Goal: Task Accomplishment & Management: Manage account settings

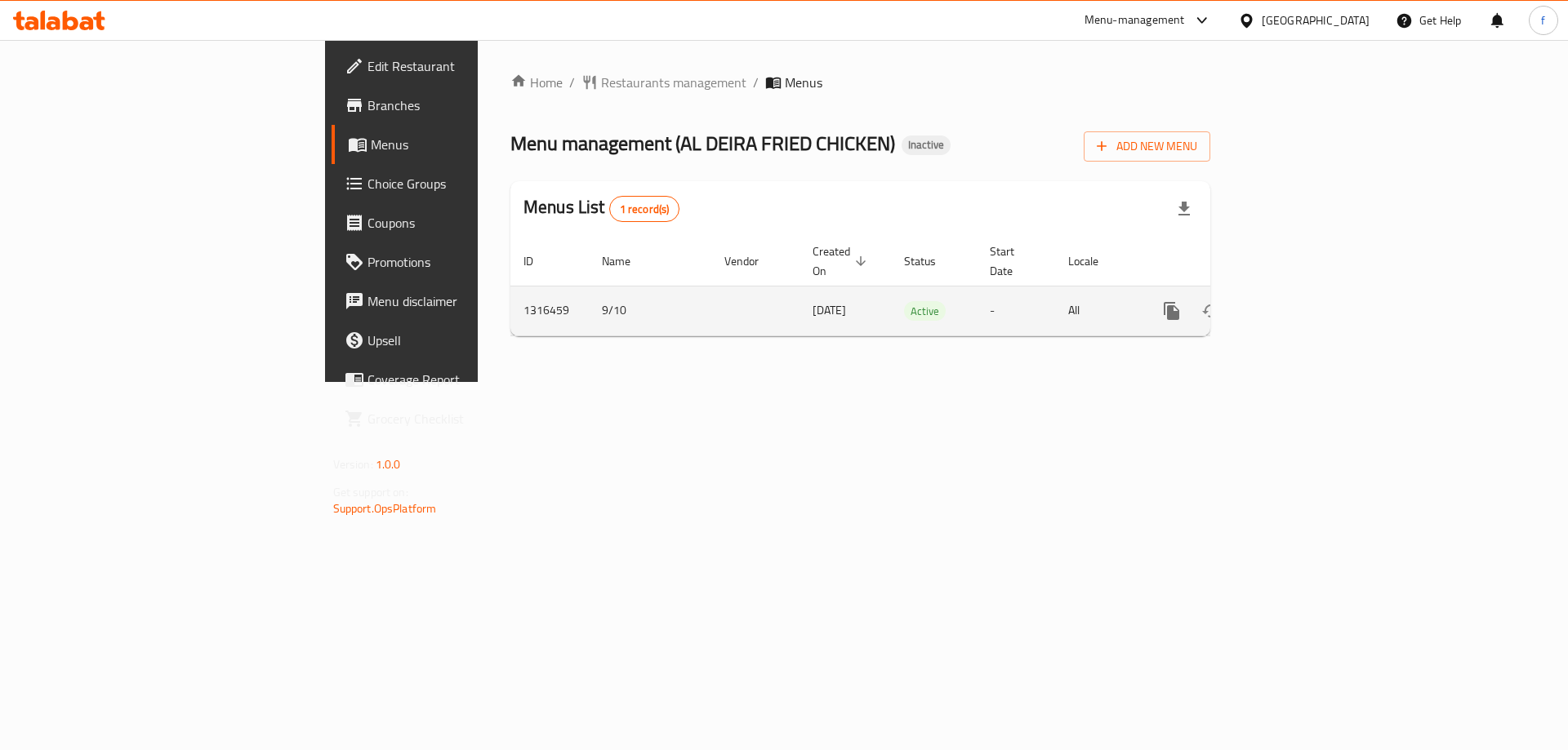
click at [1299, 301] on icon "enhanced table" at bounding box center [1289, 311] width 20 height 20
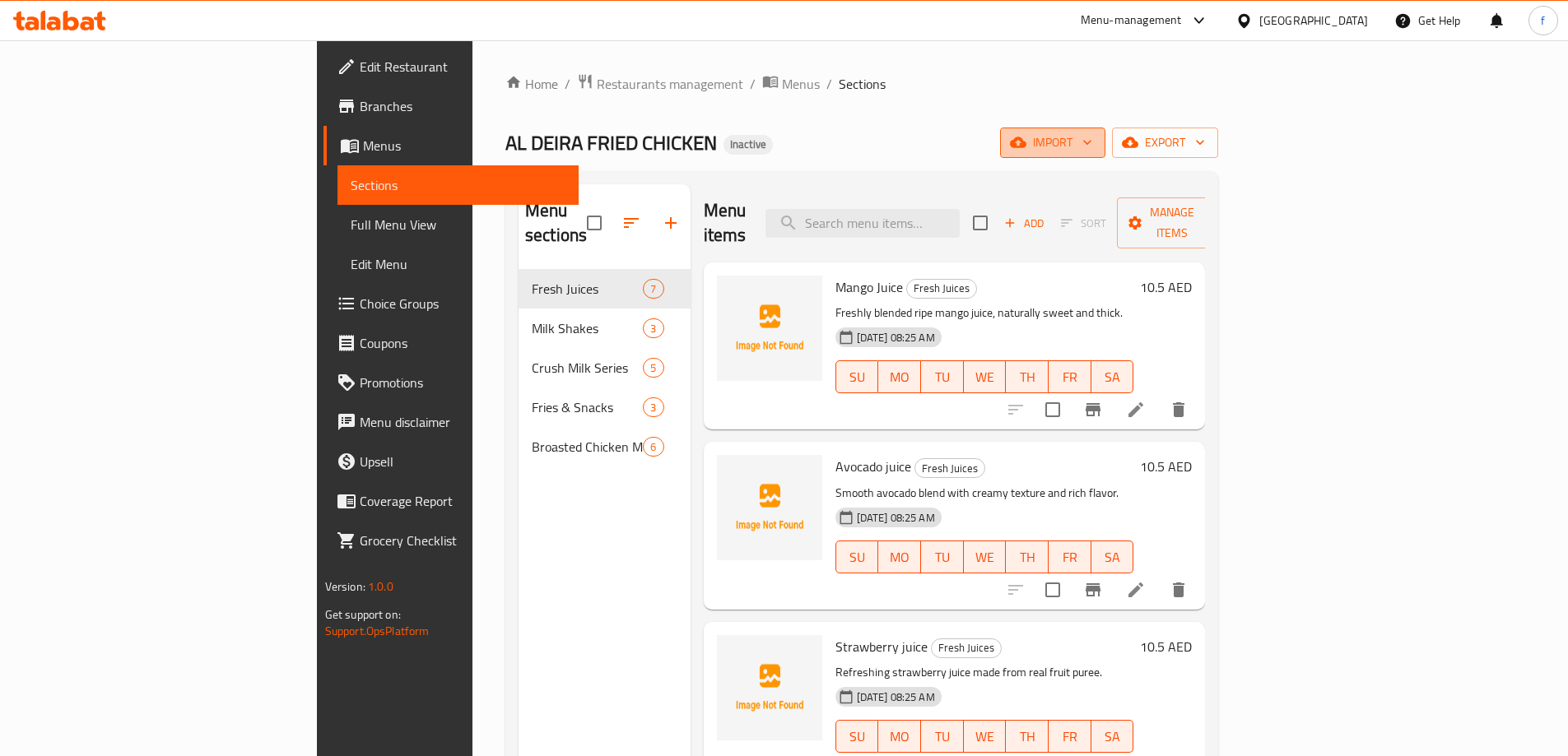
click at [1093, 137] on span "import" at bounding box center [1052, 142] width 79 height 20
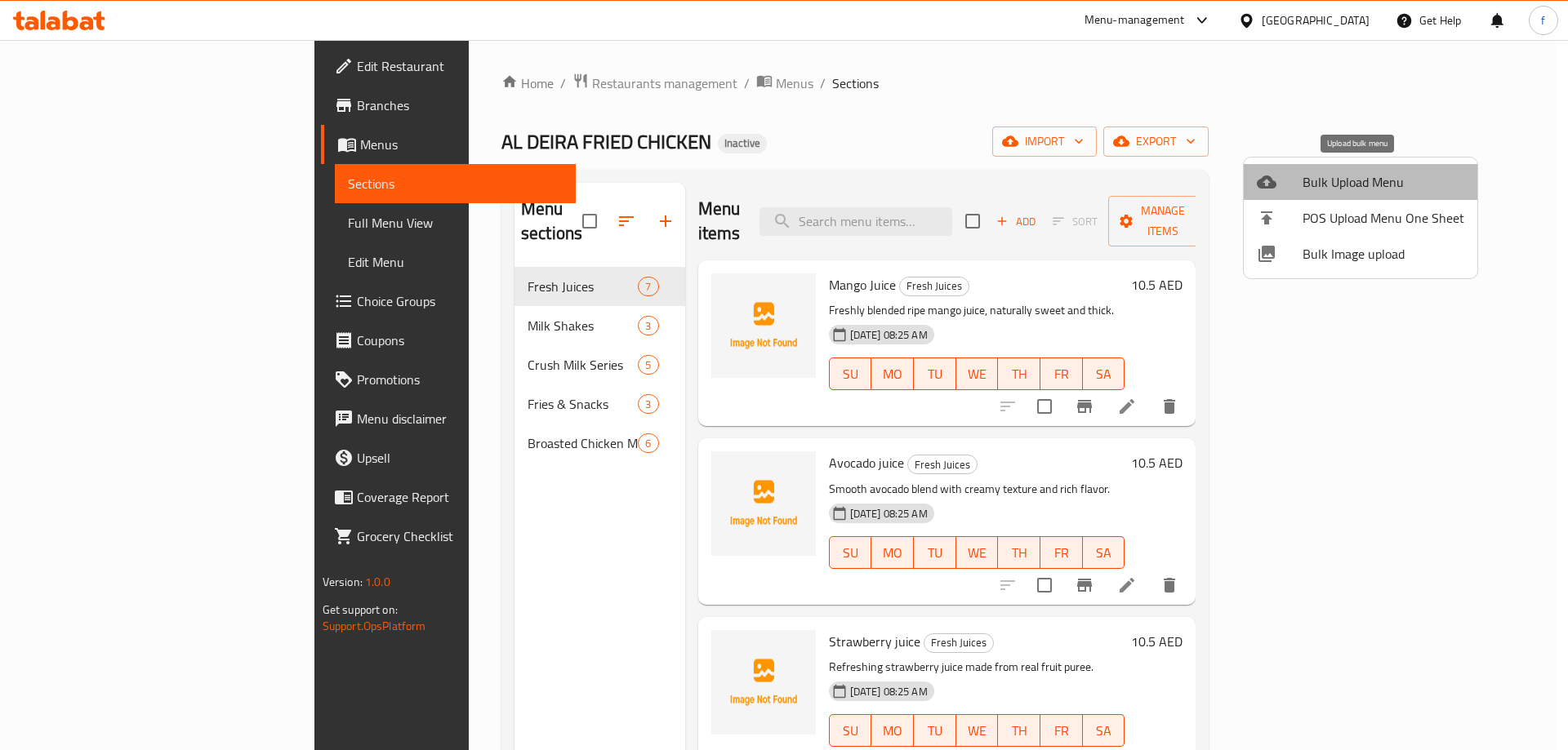
click at [1366, 181] on span "Bulk Upload Menu" at bounding box center [1384, 182] width 162 height 20
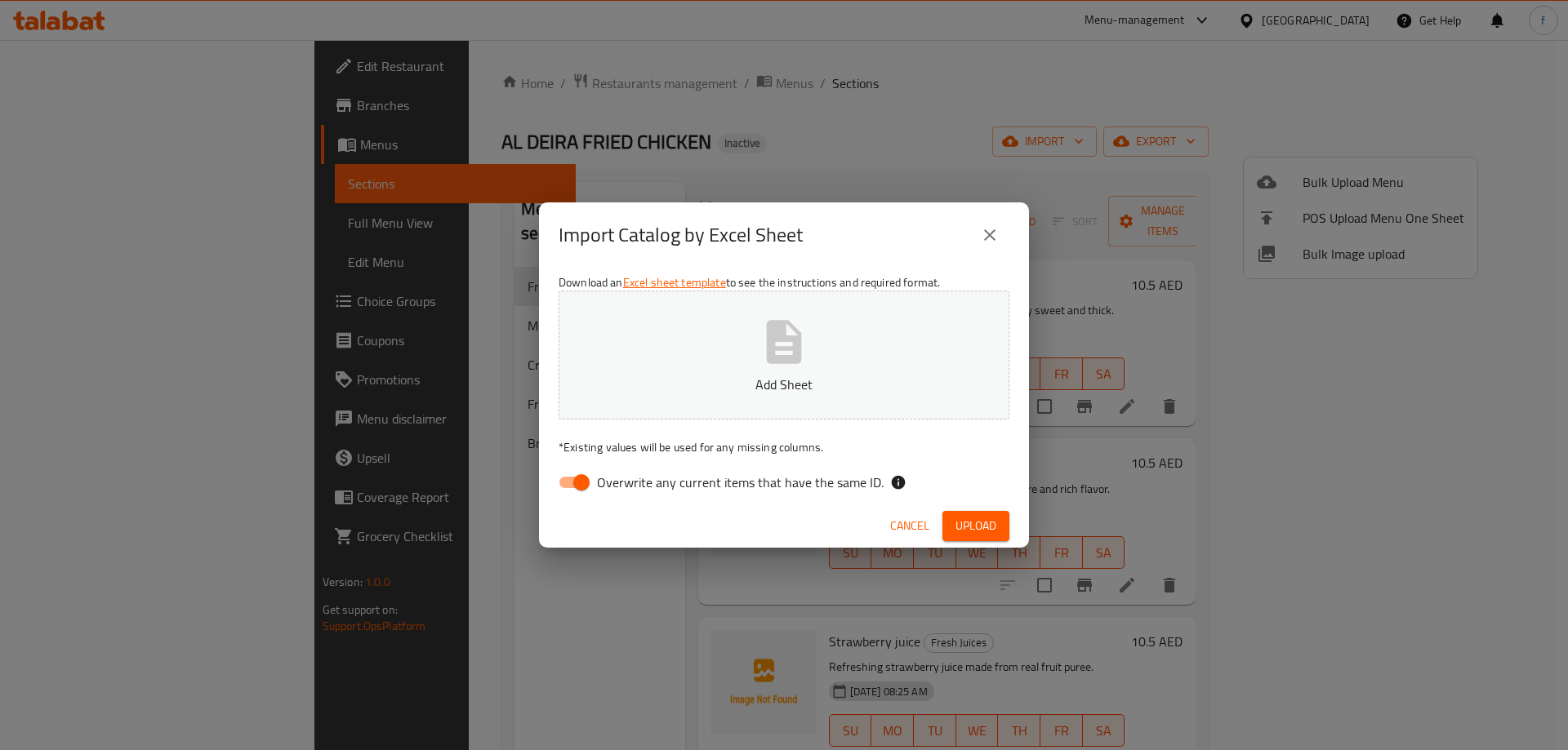
click at [600, 489] on span "Overwrite any current items that have the same ID." at bounding box center [740, 482] width 286 height 20
click at [600, 489] on input "Overwrite any current items that have the same ID." at bounding box center [581, 482] width 93 height 31
checkbox input "false"
click at [836, 362] on button "Add Sheet" at bounding box center [784, 356] width 451 height 129
click at [988, 532] on span "Upload" at bounding box center [976, 526] width 41 height 20
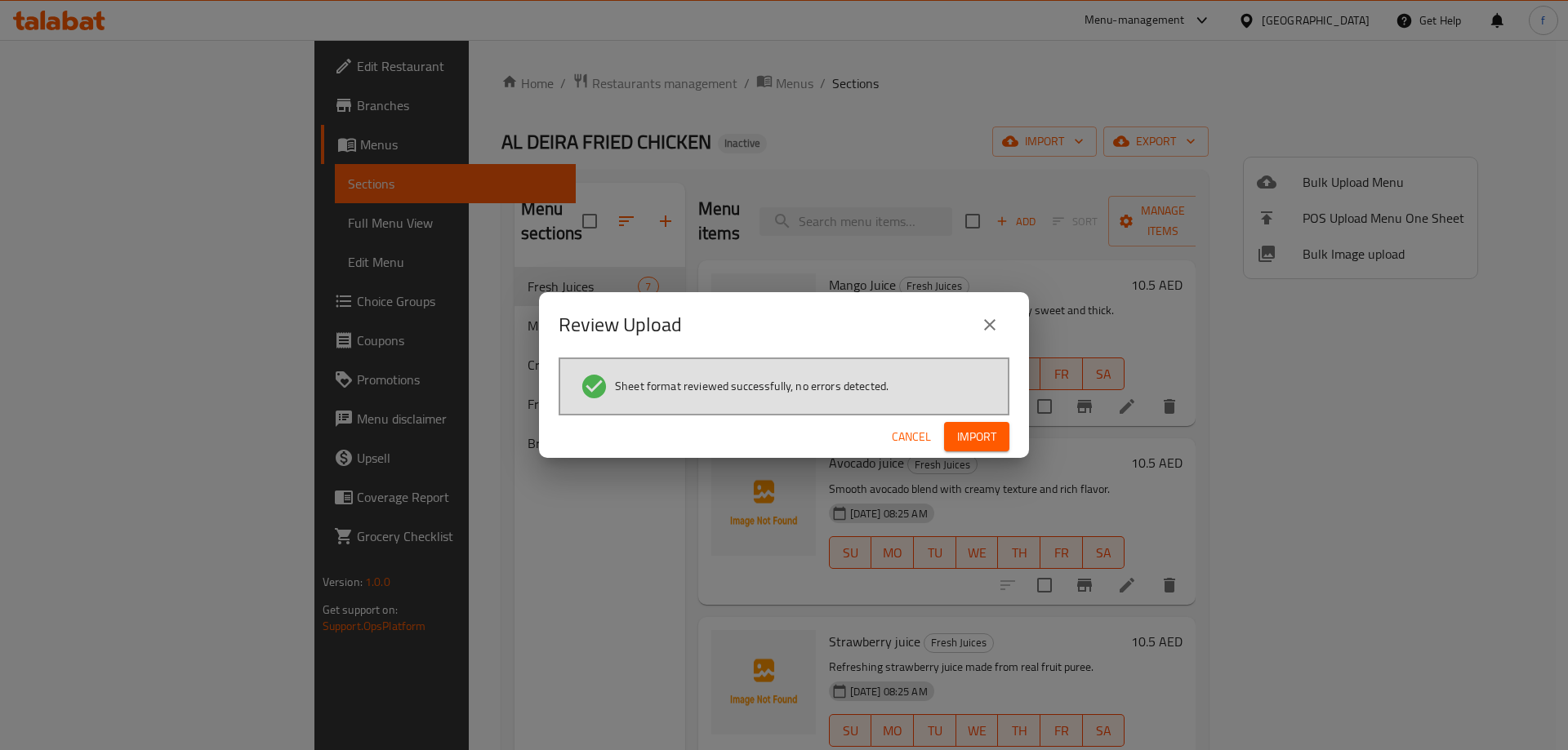
click at [979, 444] on span "Import" at bounding box center [976, 436] width 39 height 20
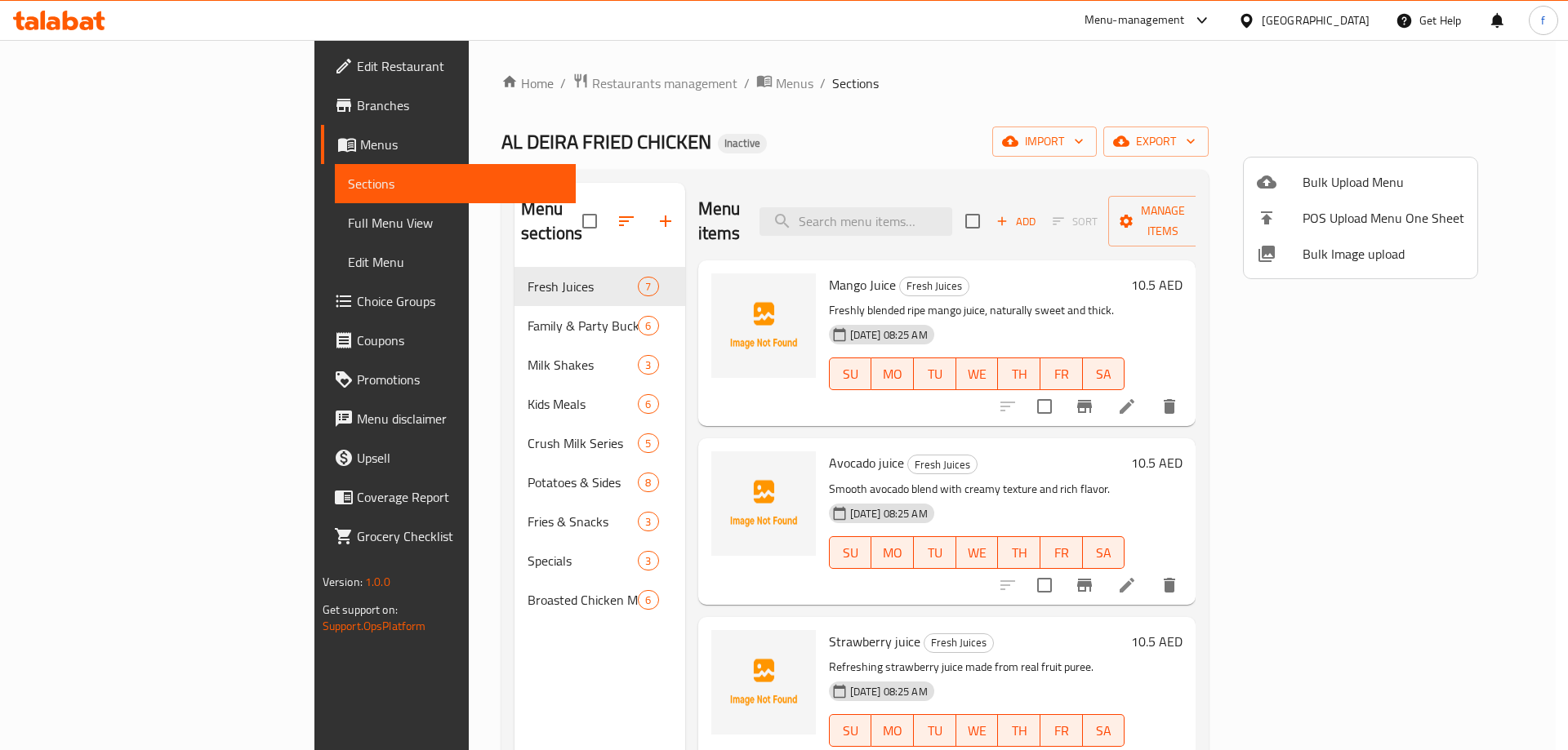
click at [430, 547] on div at bounding box center [784, 375] width 1568 height 750
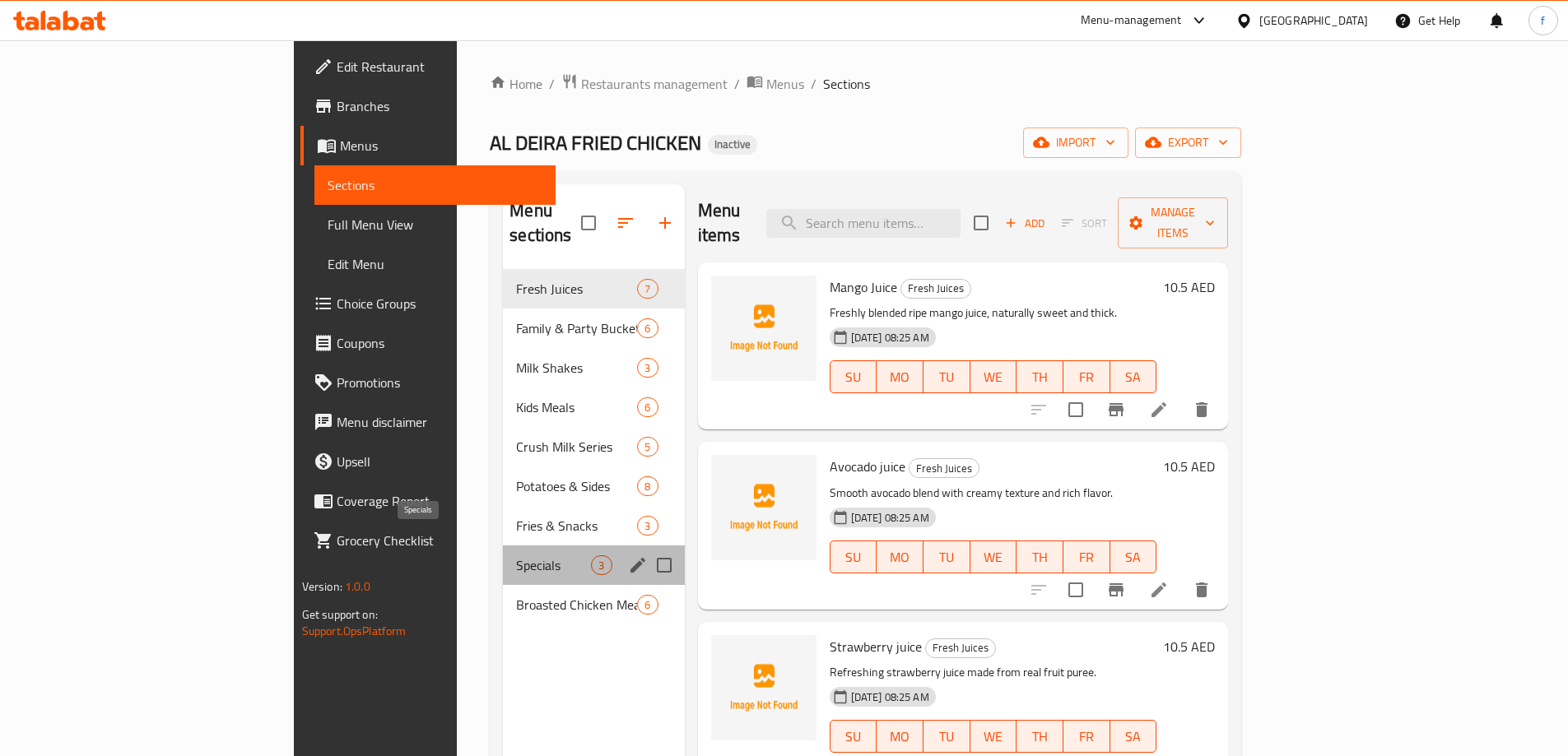
click at [516, 556] on span "Specials" at bounding box center [553, 565] width 75 height 20
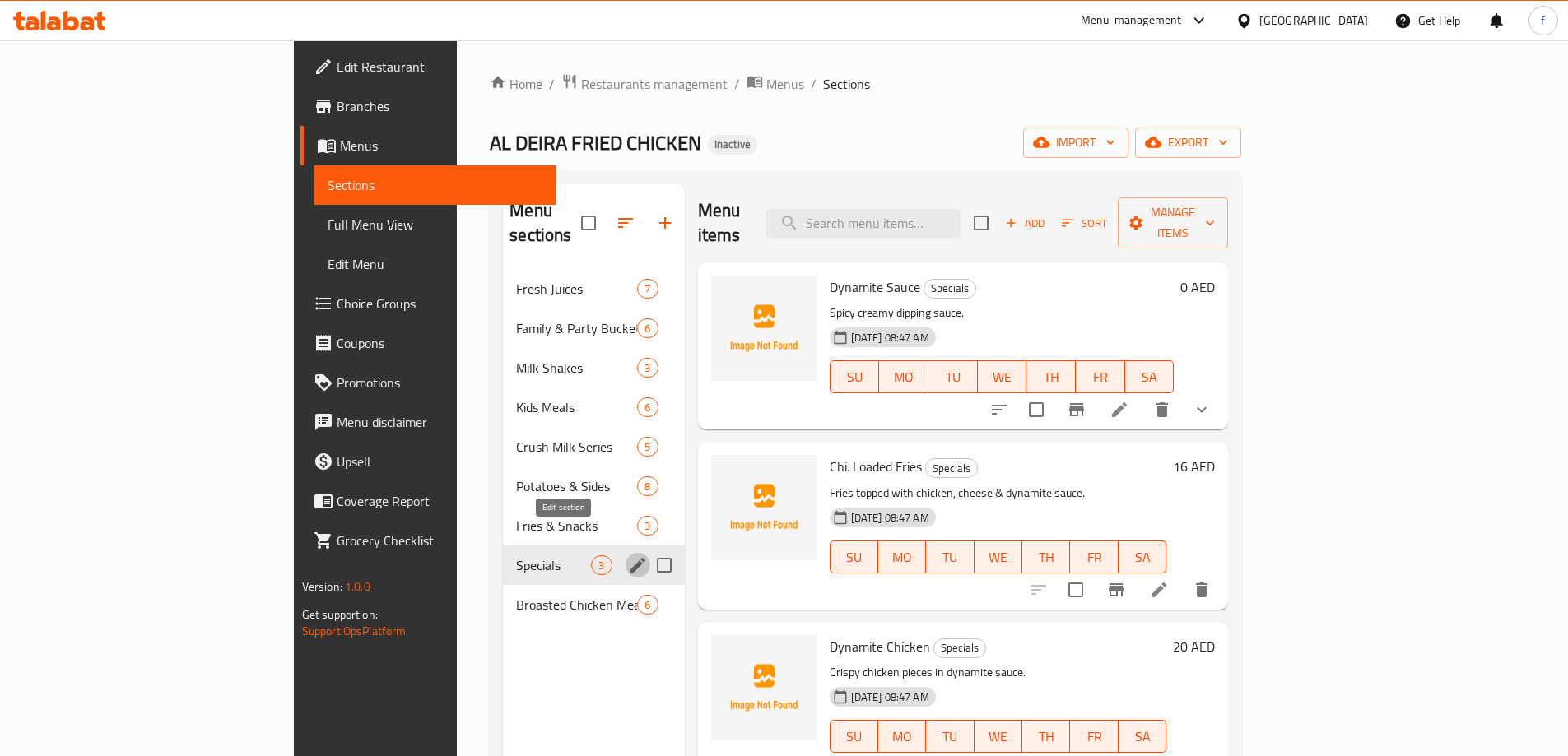
click at [628, 556] on icon "edit" at bounding box center [637, 565] width 20 height 20
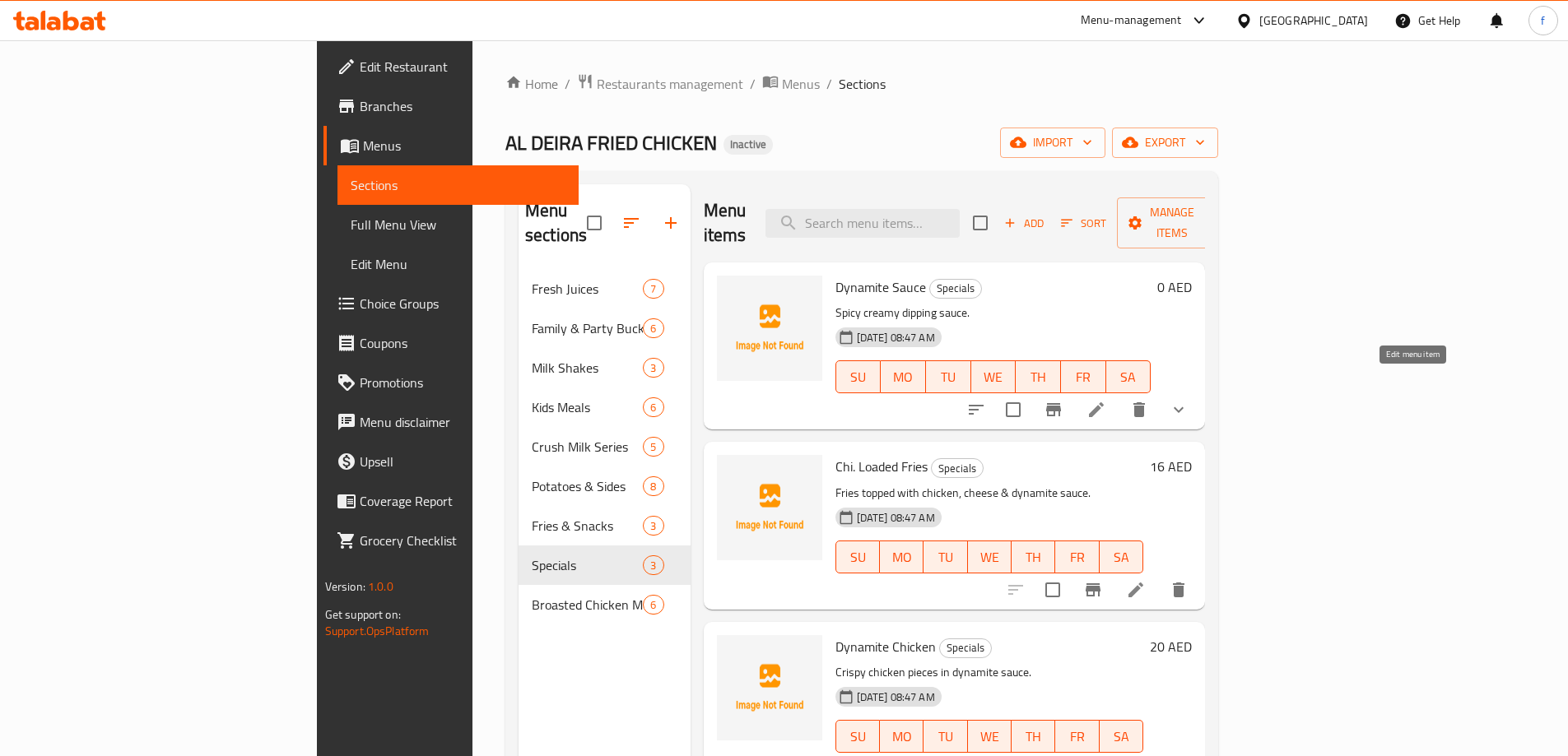
click at [1106, 400] on icon at bounding box center [1096, 409] width 20 height 20
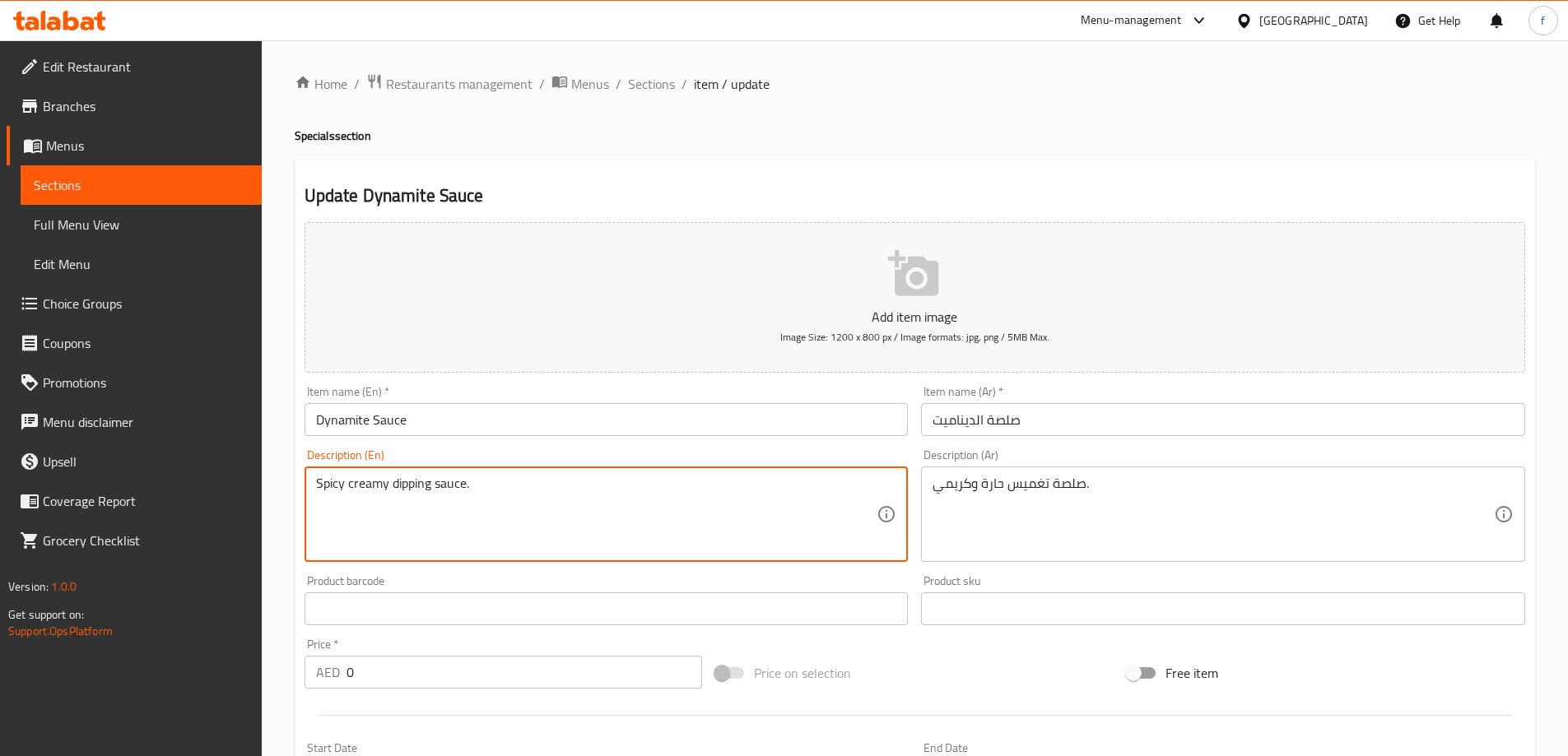
drag, startPoint x: 388, startPoint y: 484, endPoint x: 539, endPoint y: 495, distance: 151.4
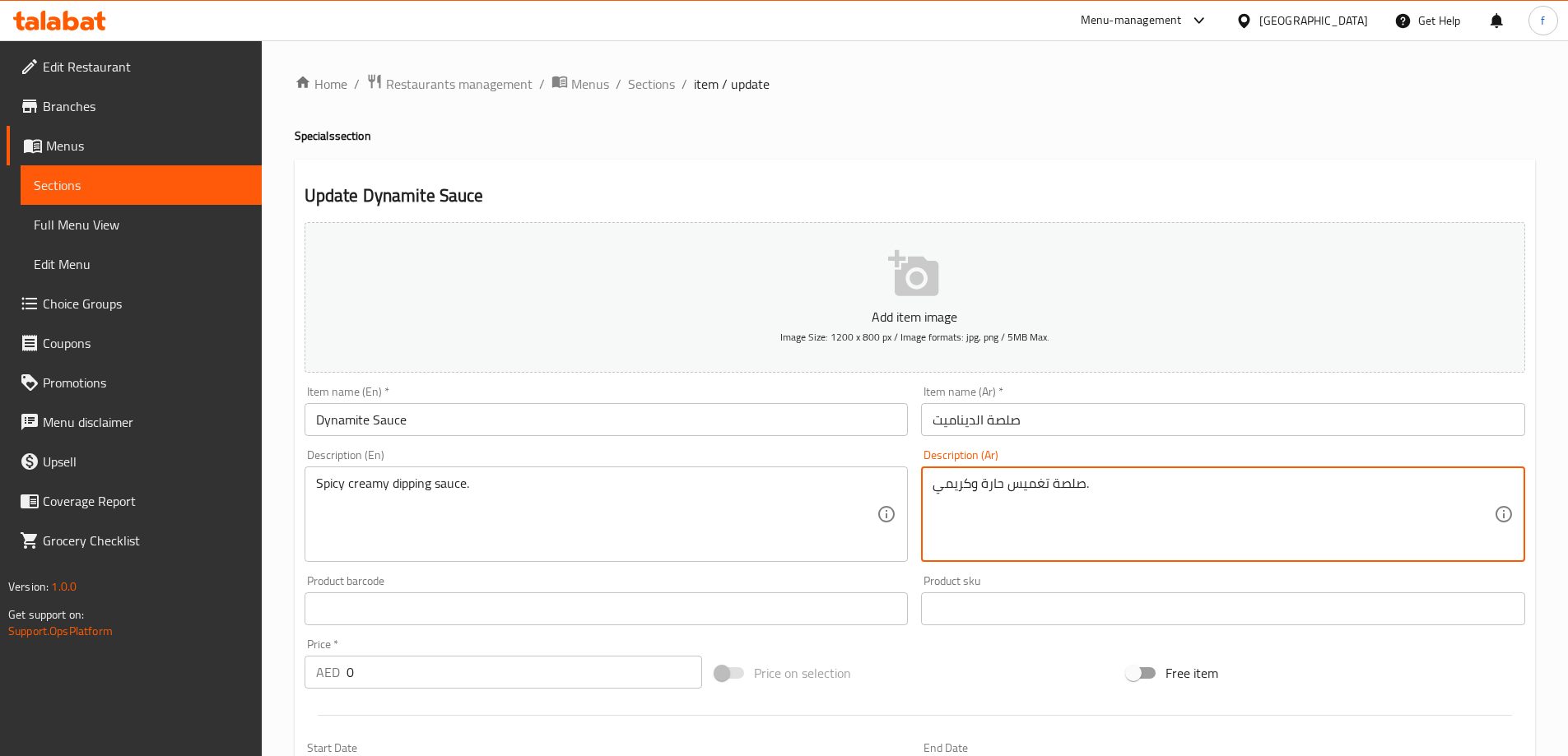
click at [1034, 486] on textarea "صلصة تغميس حارة وكريمي." at bounding box center [1213, 515] width 562 height 79
type textarea "صلصة حارة وكريمي."
click at [1007, 423] on input "صلصة الديناميت" at bounding box center [1223, 420] width 604 height 33
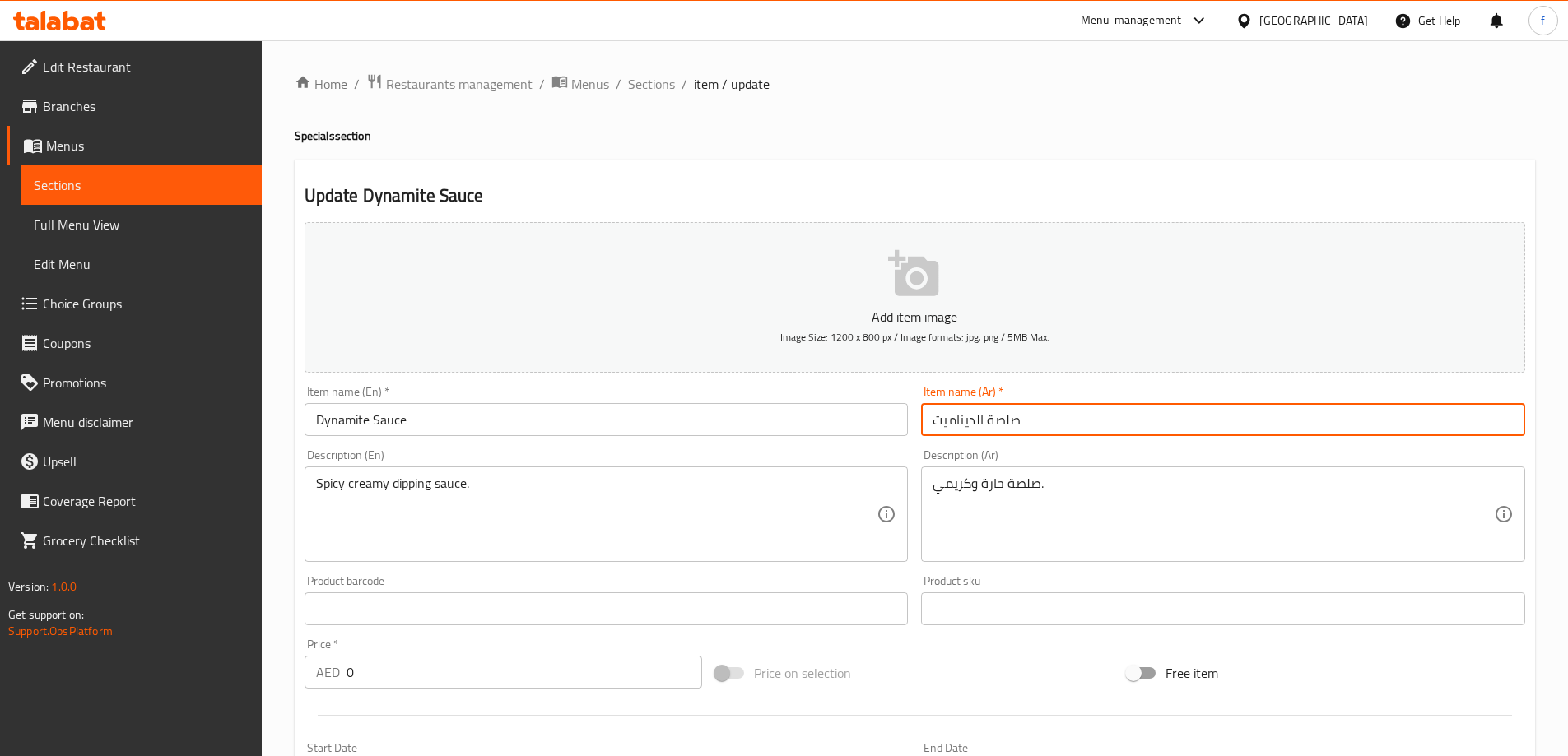
click at [1007, 423] on input "صلصة الديناميت" at bounding box center [1223, 420] width 604 height 33
type input "صوص الديناميت"
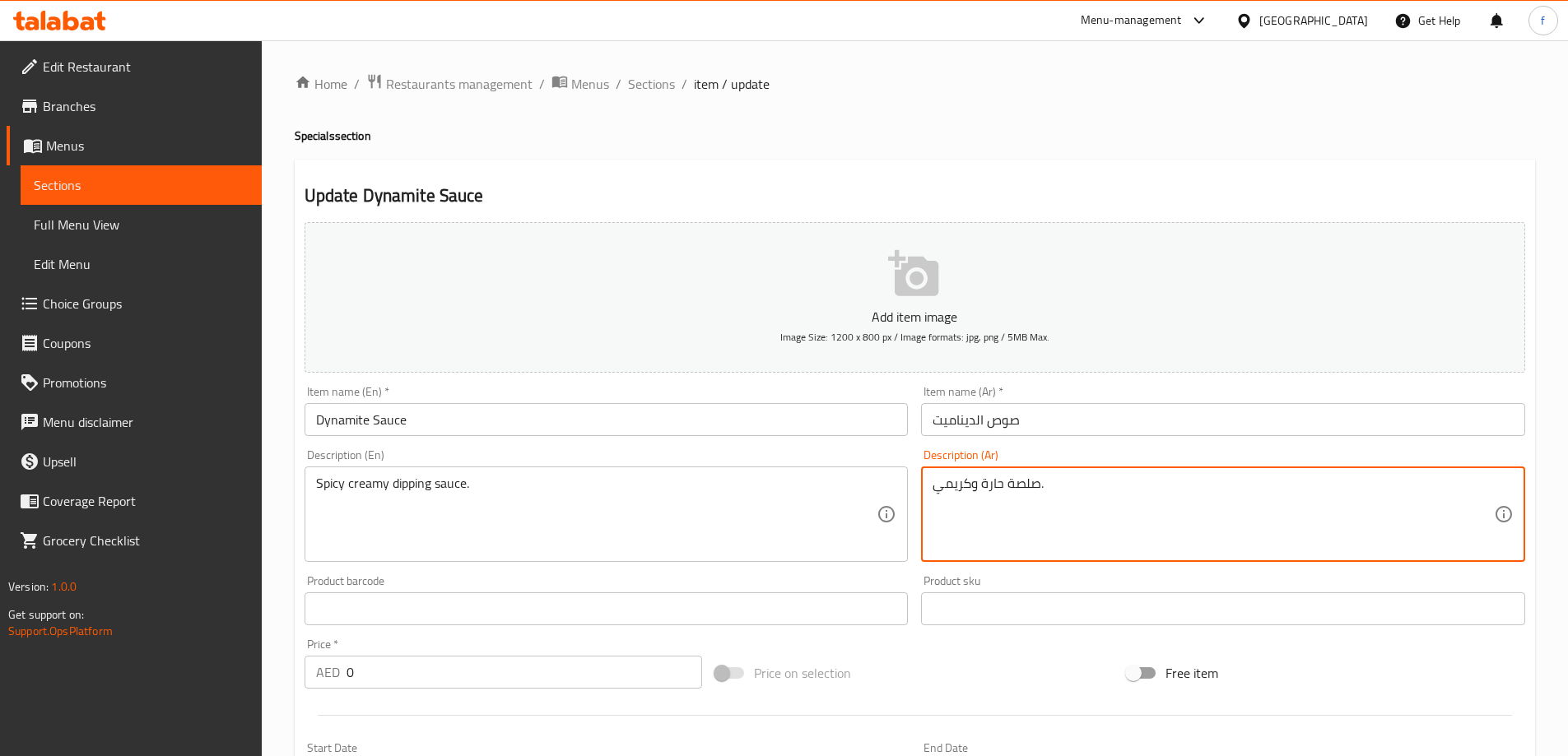
click at [1025, 481] on textarea "صلصة حارة وكريمي." at bounding box center [1213, 515] width 562 height 79
click at [981, 487] on textarea "صوص حارة وكريمي." at bounding box center [1213, 515] width 562 height 79
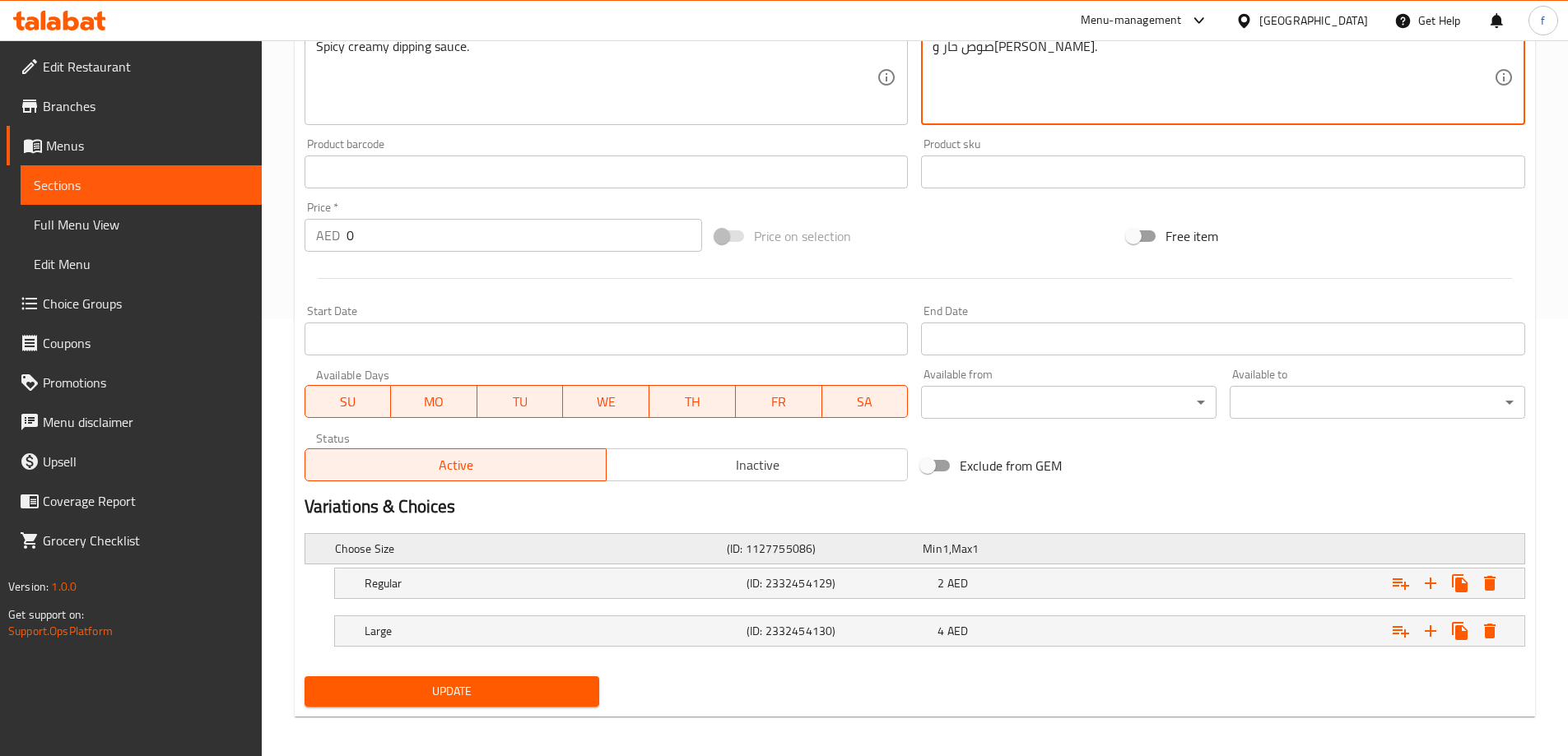
scroll to position [444, 0]
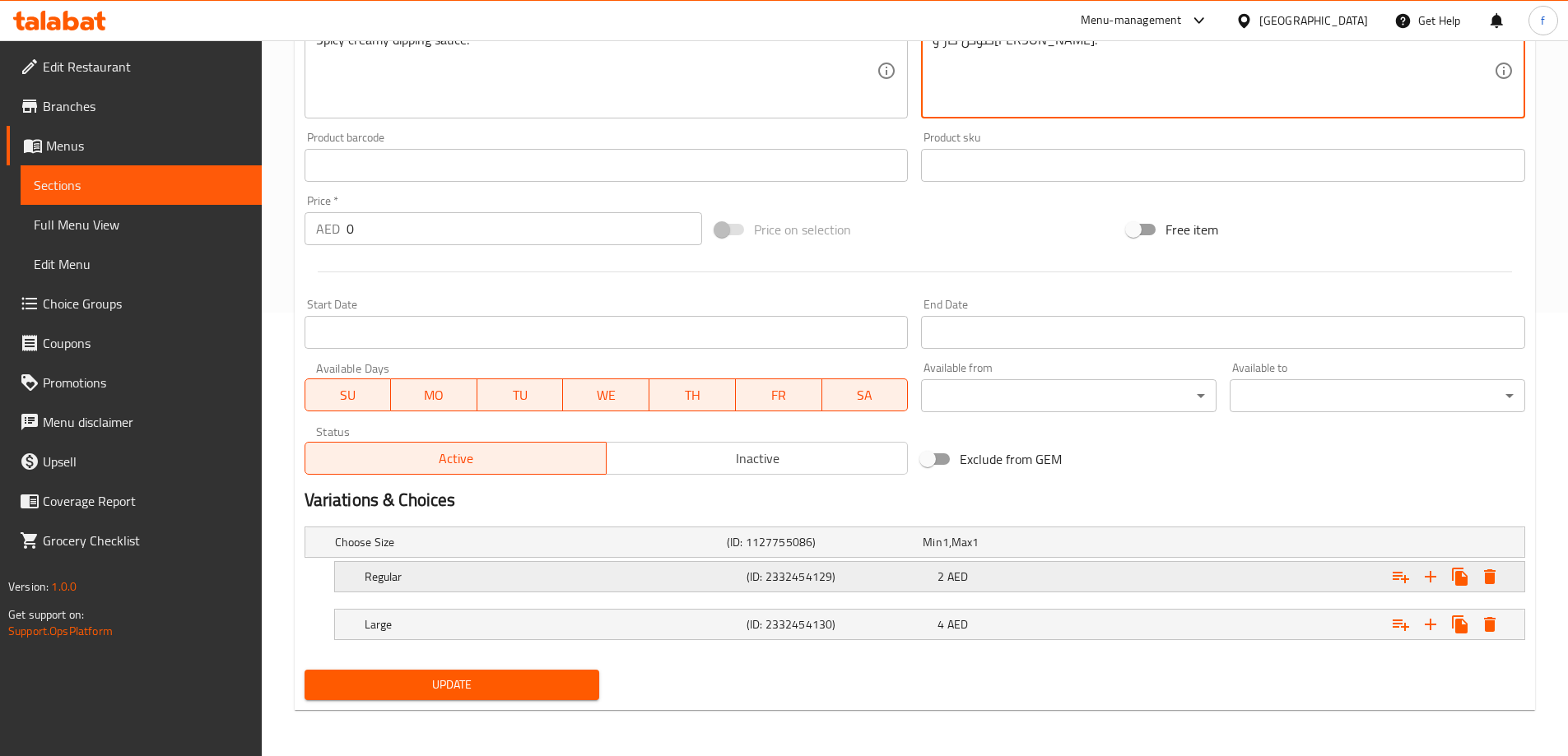
type textarea "صوص حار و[PERSON_NAME]."
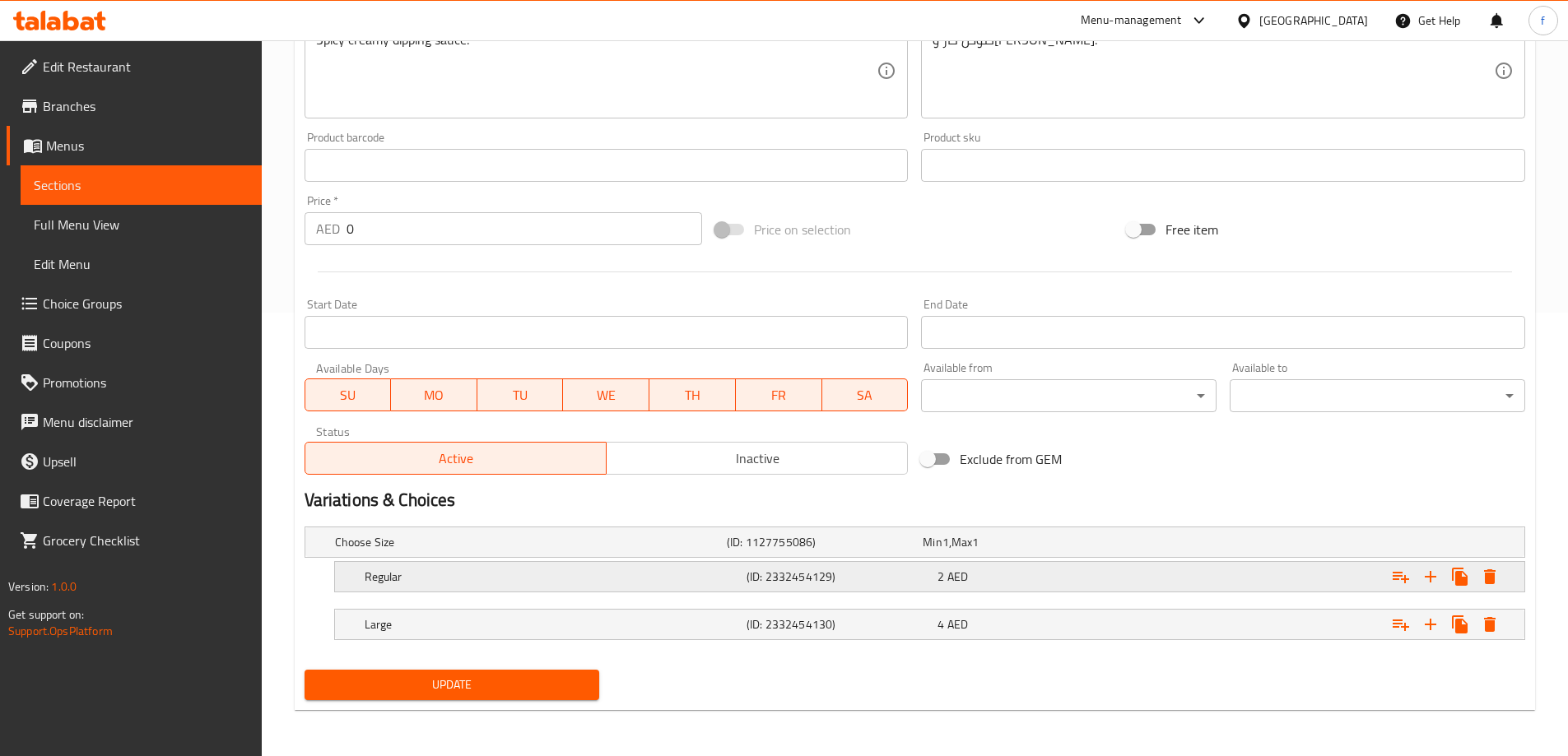
click at [1152, 590] on div "Expand" at bounding box center [1316, 577] width 381 height 36
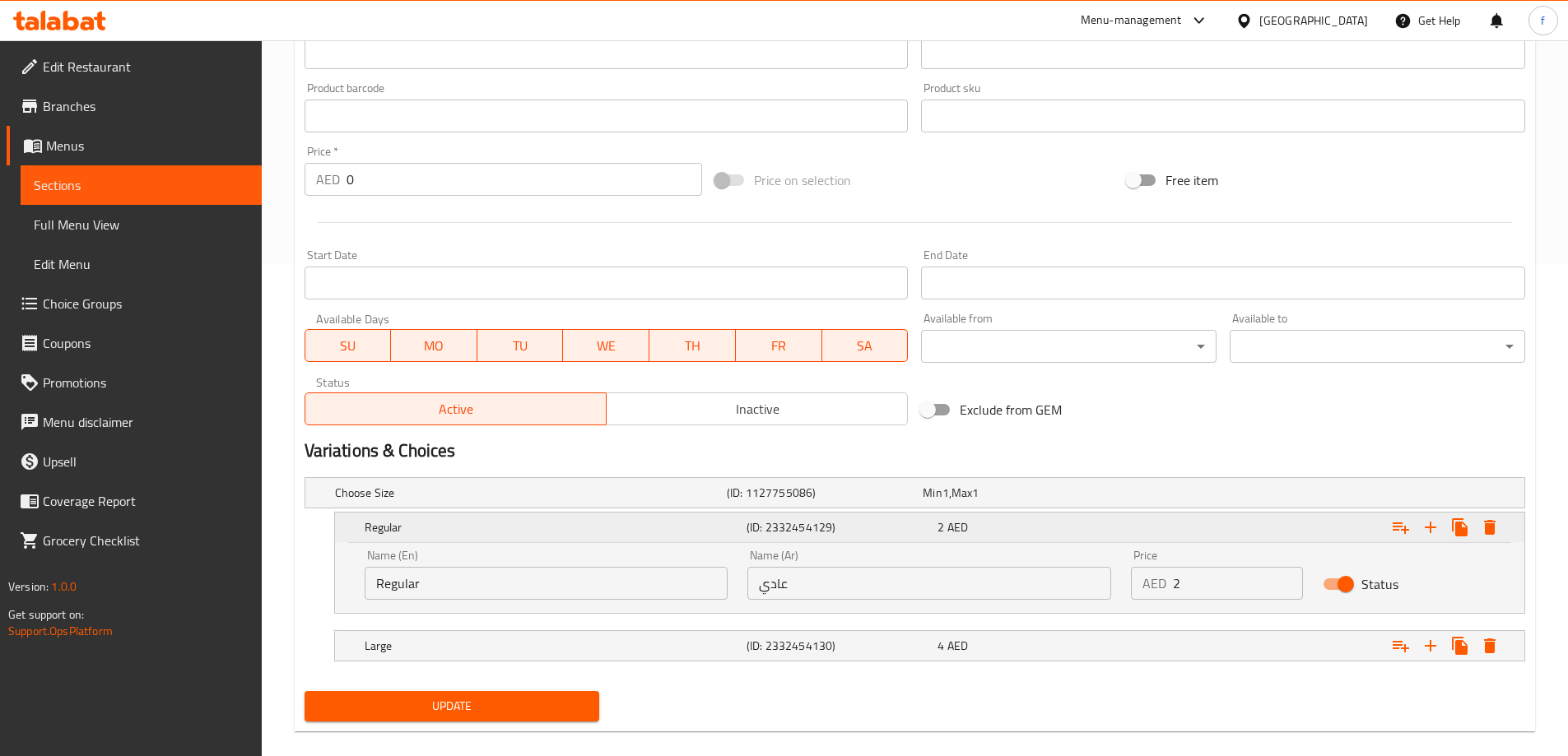
scroll to position [515, 0]
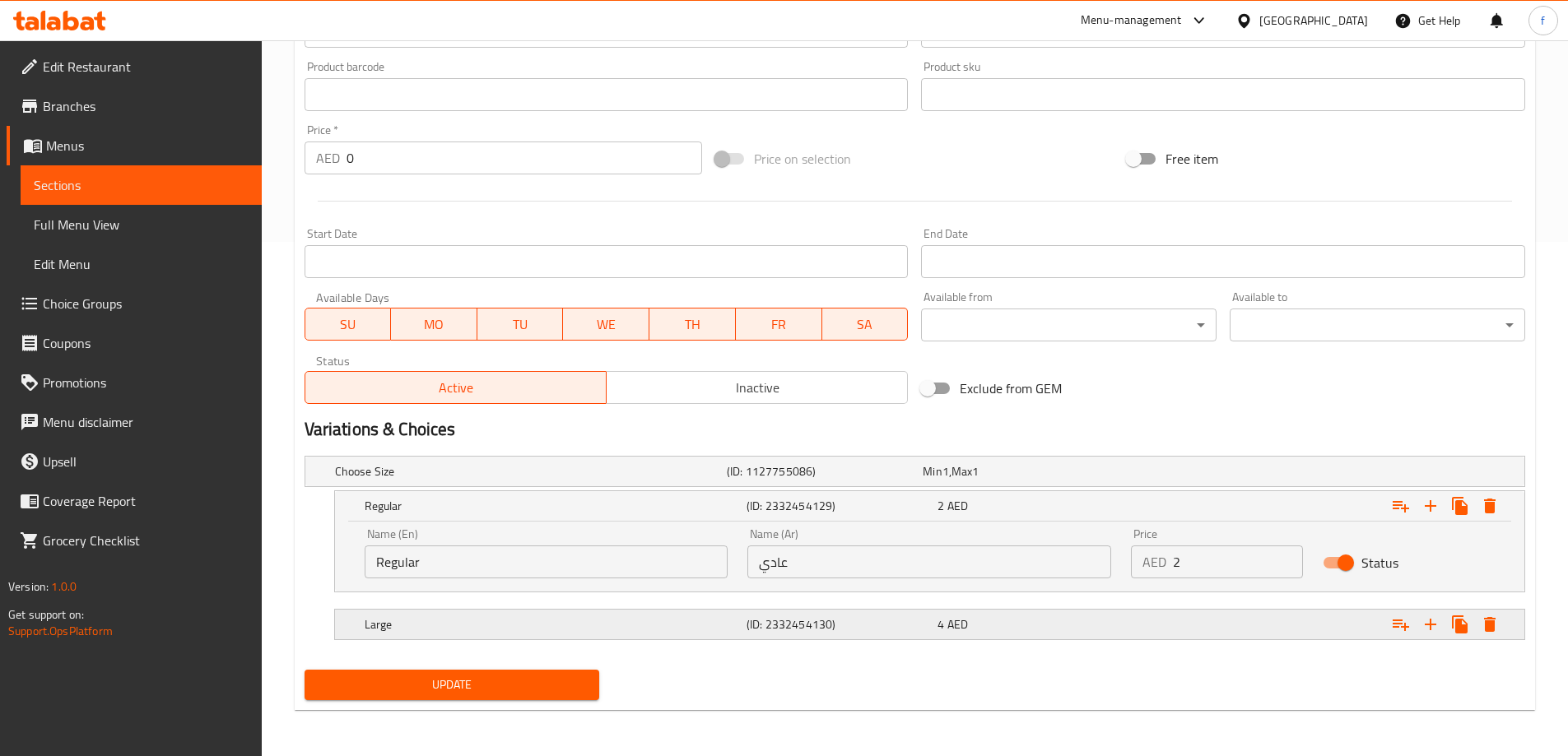
click at [1162, 620] on div "Expand" at bounding box center [1316, 625] width 381 height 36
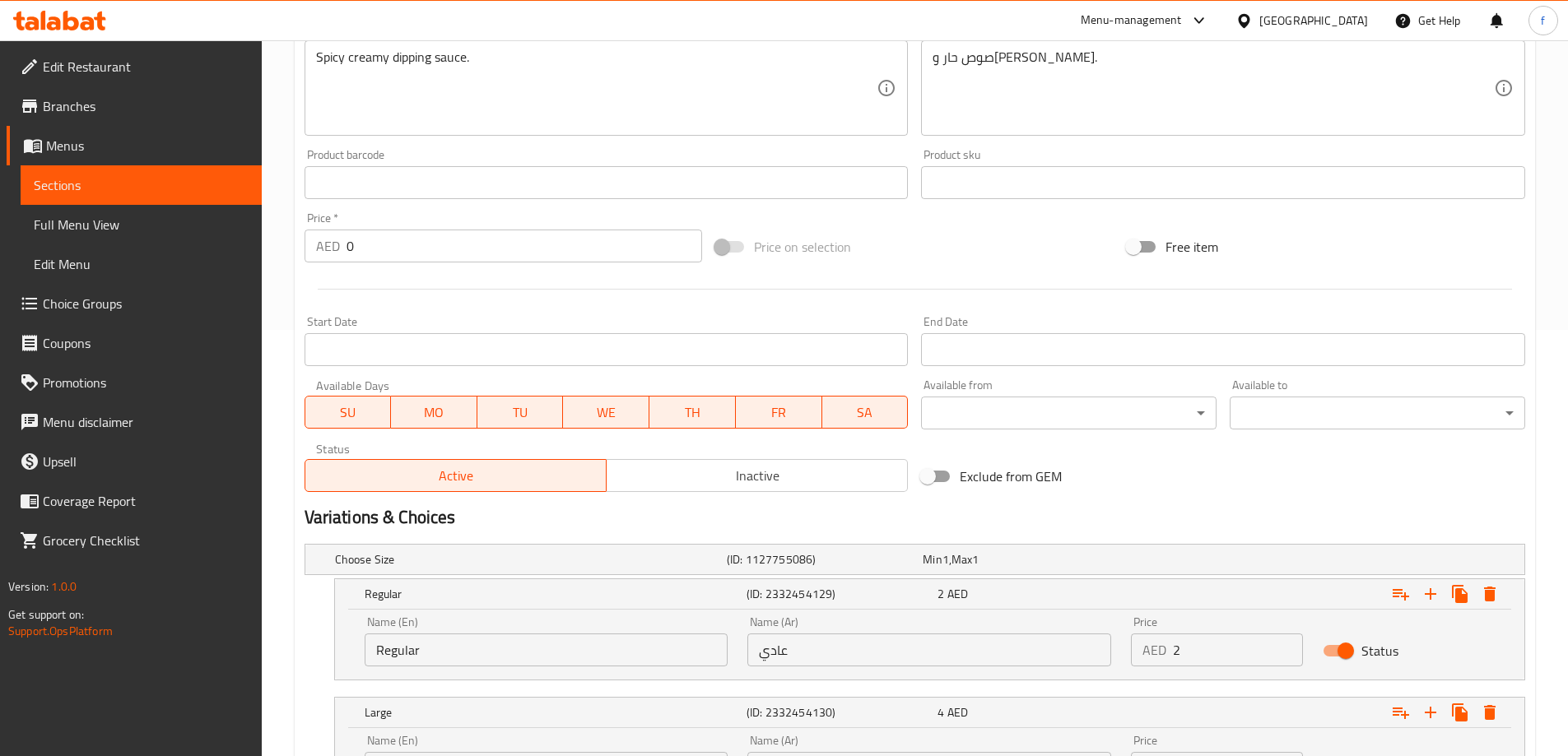
scroll to position [576, 0]
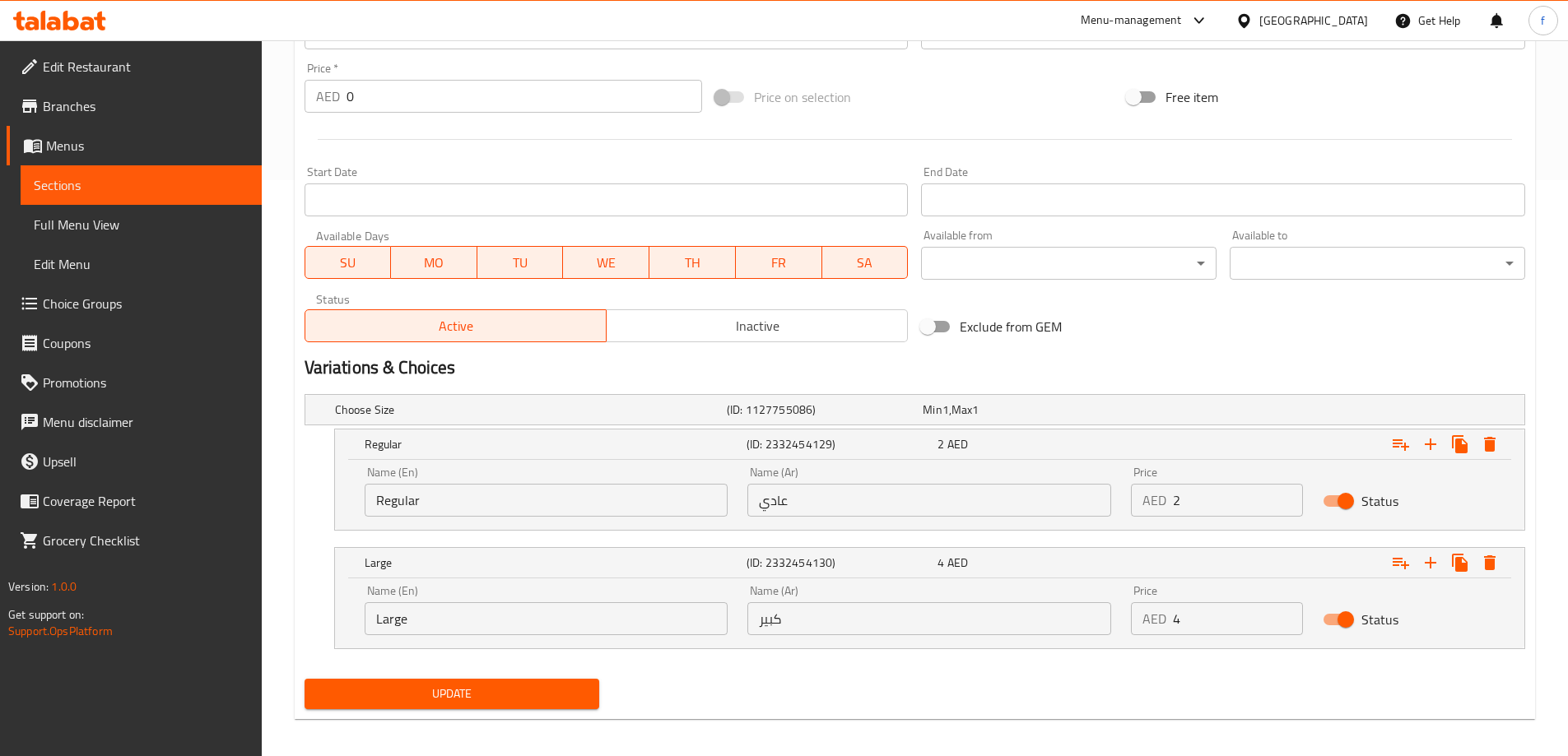
click at [585, 698] on span "Update" at bounding box center [451, 694] width 269 height 20
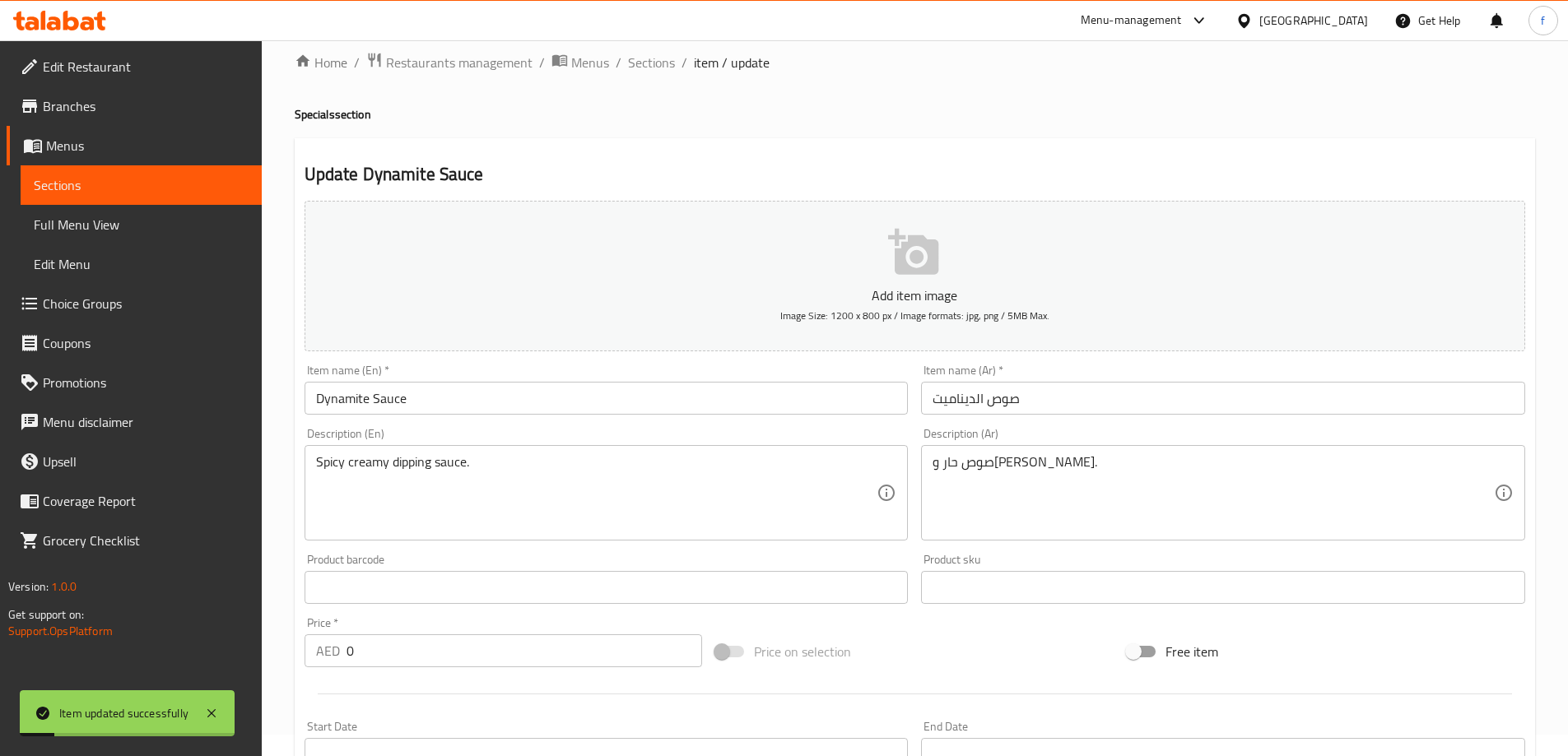
scroll to position [0, 0]
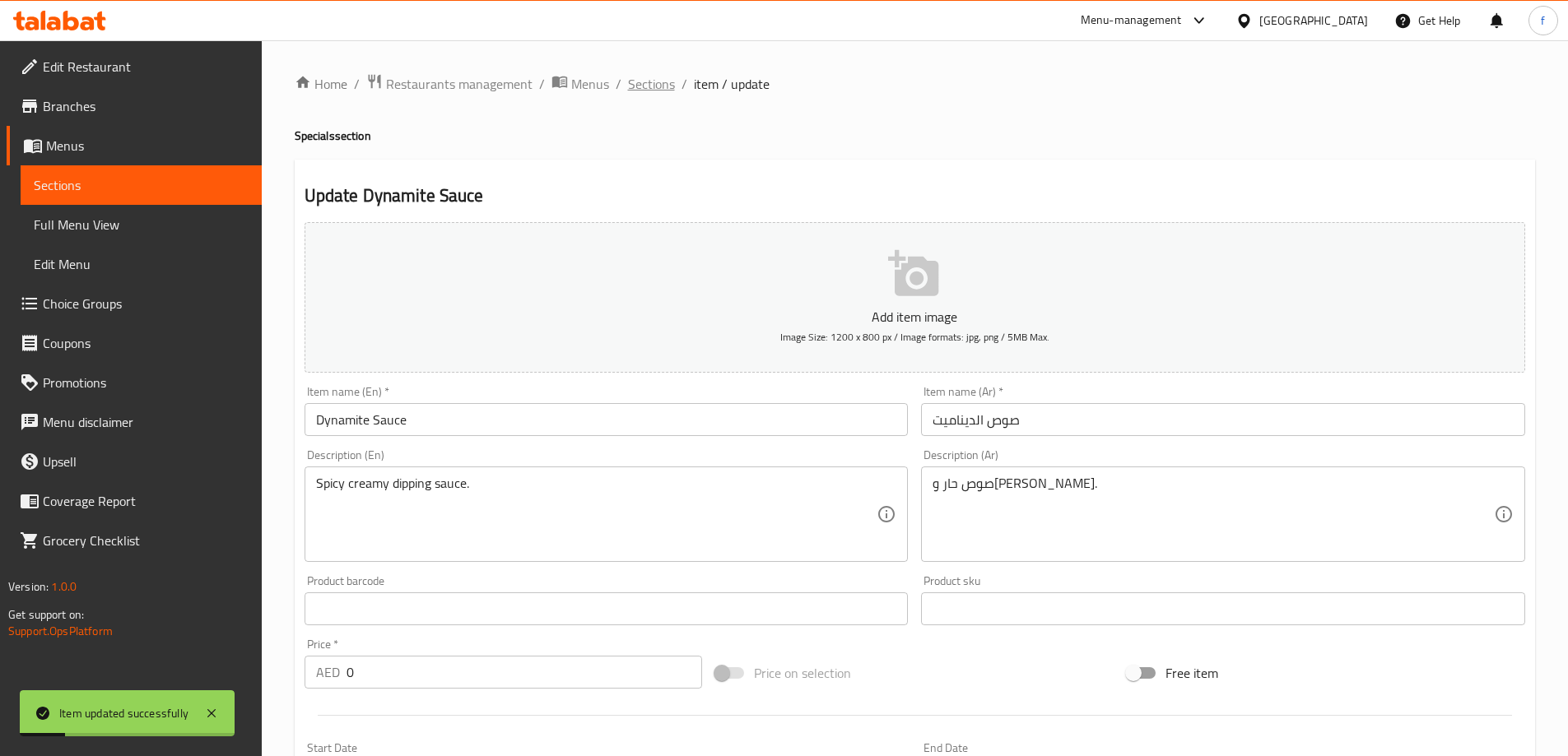
click at [668, 85] on span "Sections" at bounding box center [651, 83] width 47 height 20
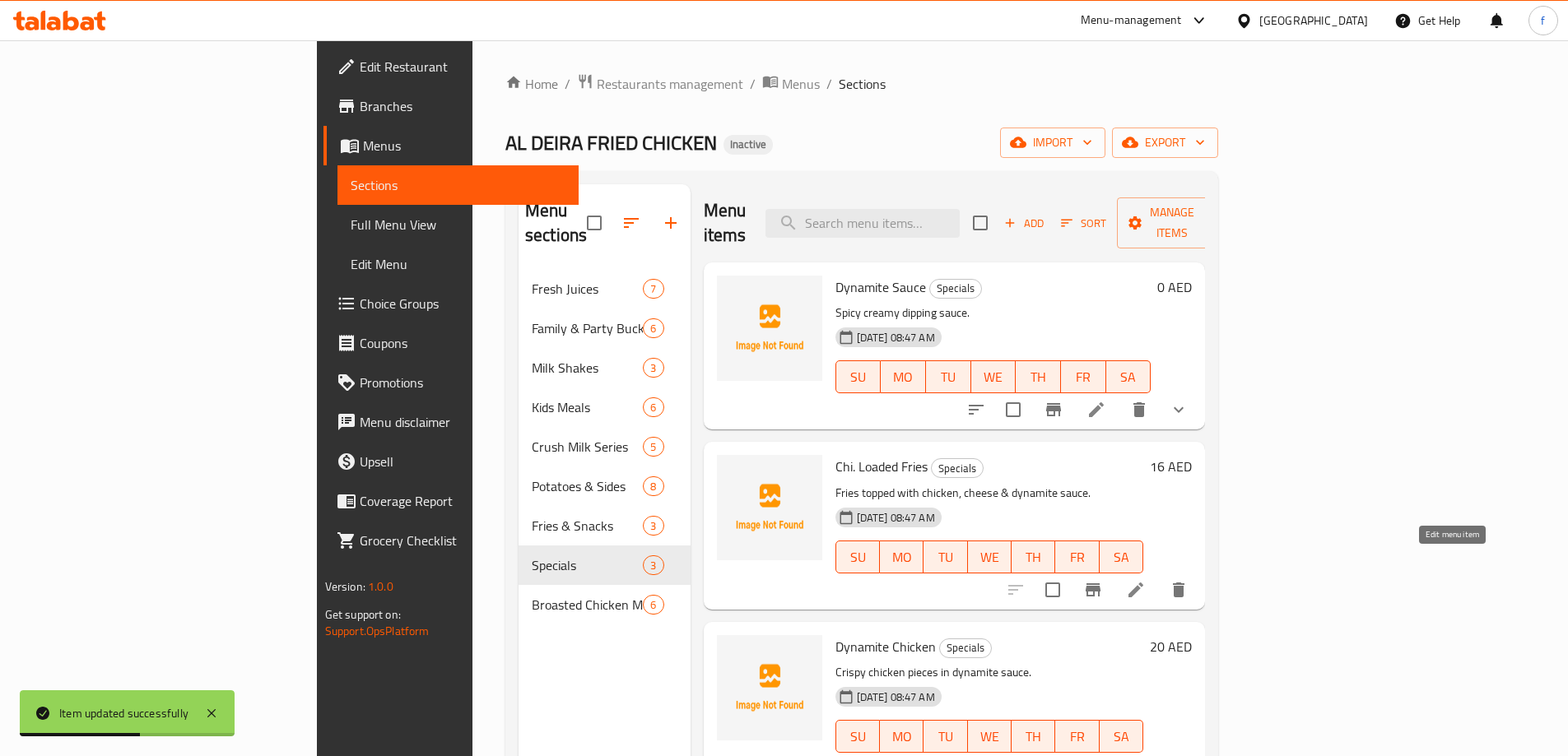
click at [1145, 580] on icon at bounding box center [1136, 589] width 20 height 20
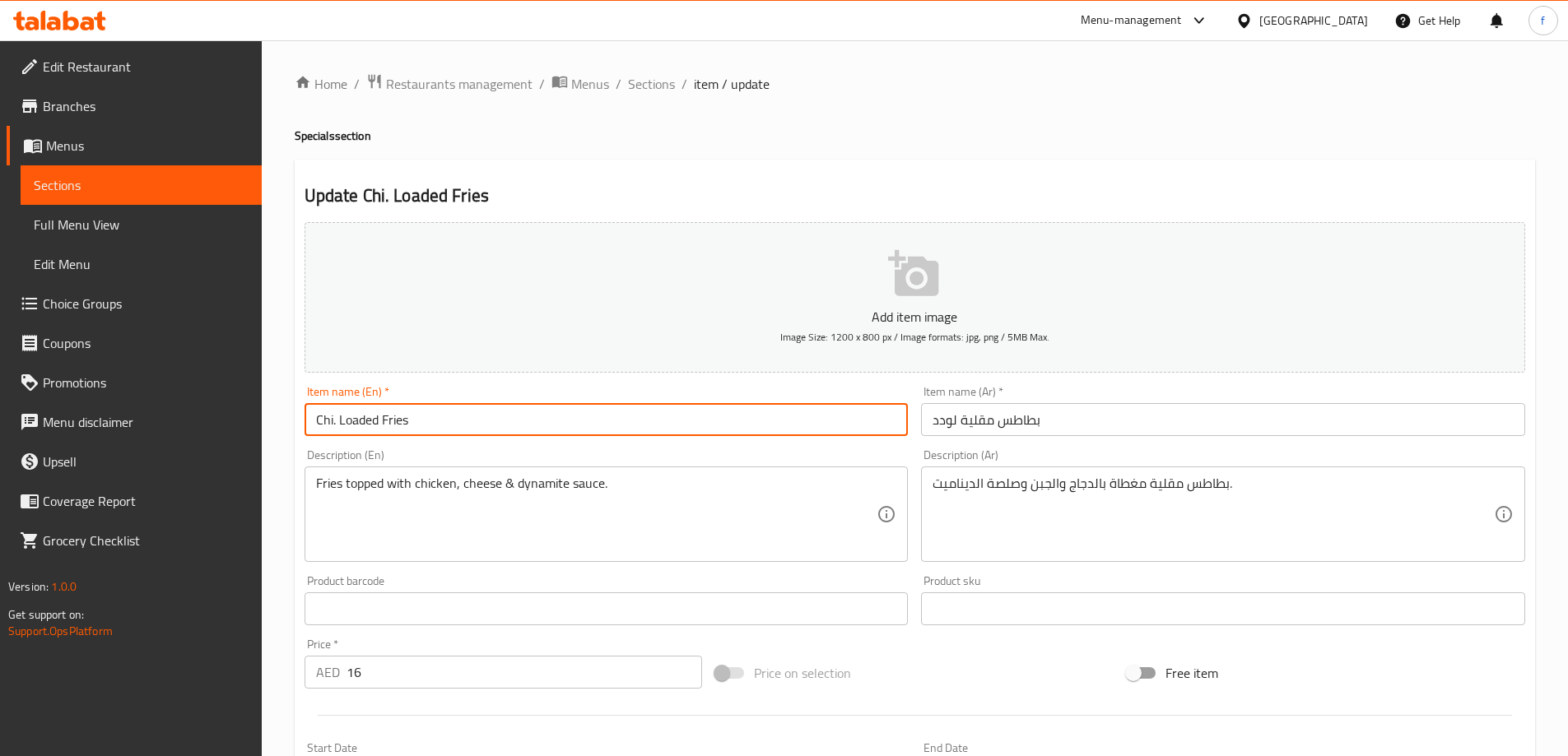
click at [314, 422] on input "Chi. Loaded Fries" at bounding box center [607, 420] width 604 height 33
click at [345, 424] on input "Chi. Loaded Fries" at bounding box center [607, 420] width 604 height 33
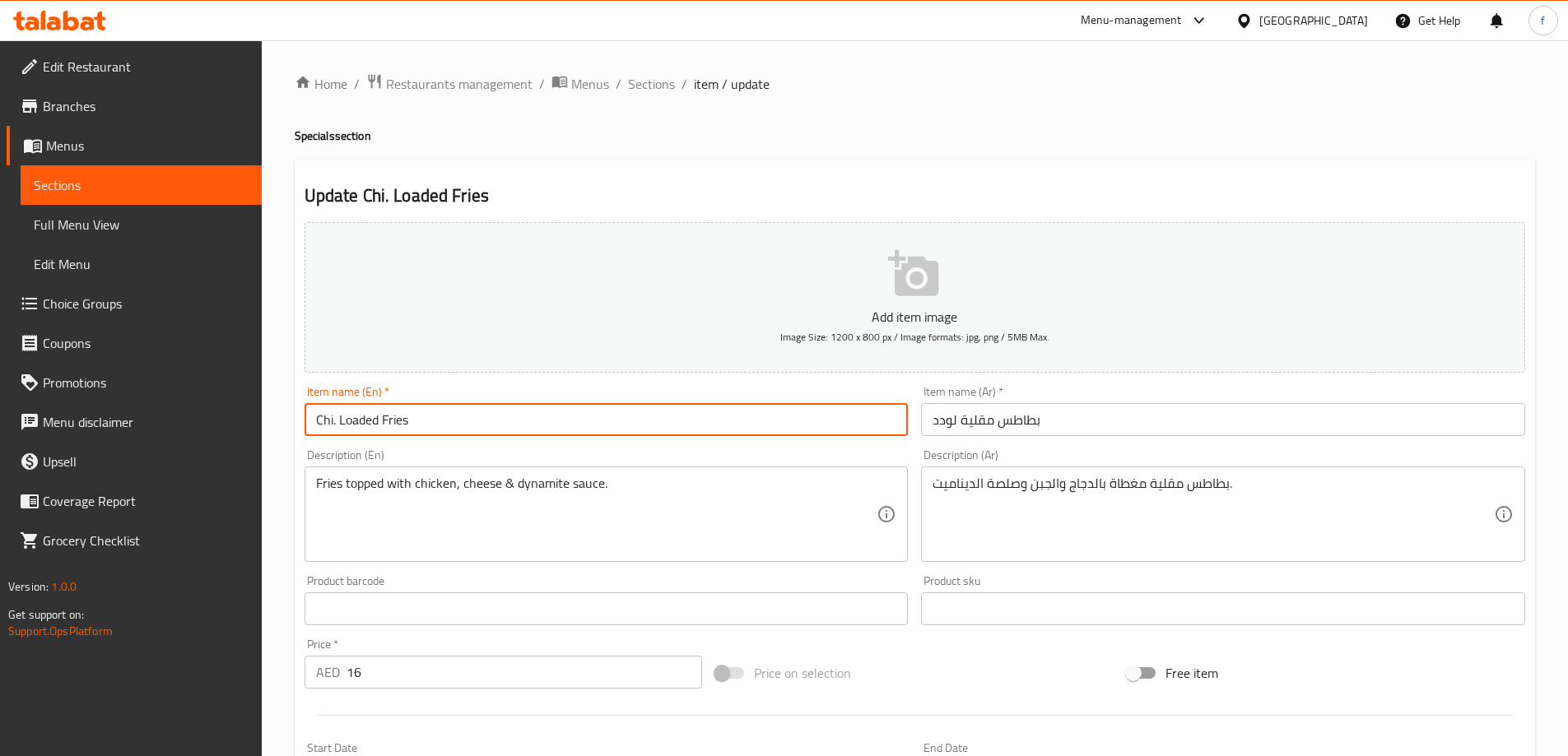
click at [1042, 424] on input "بطاطس مقلية لودد" at bounding box center [1223, 420] width 604 height 33
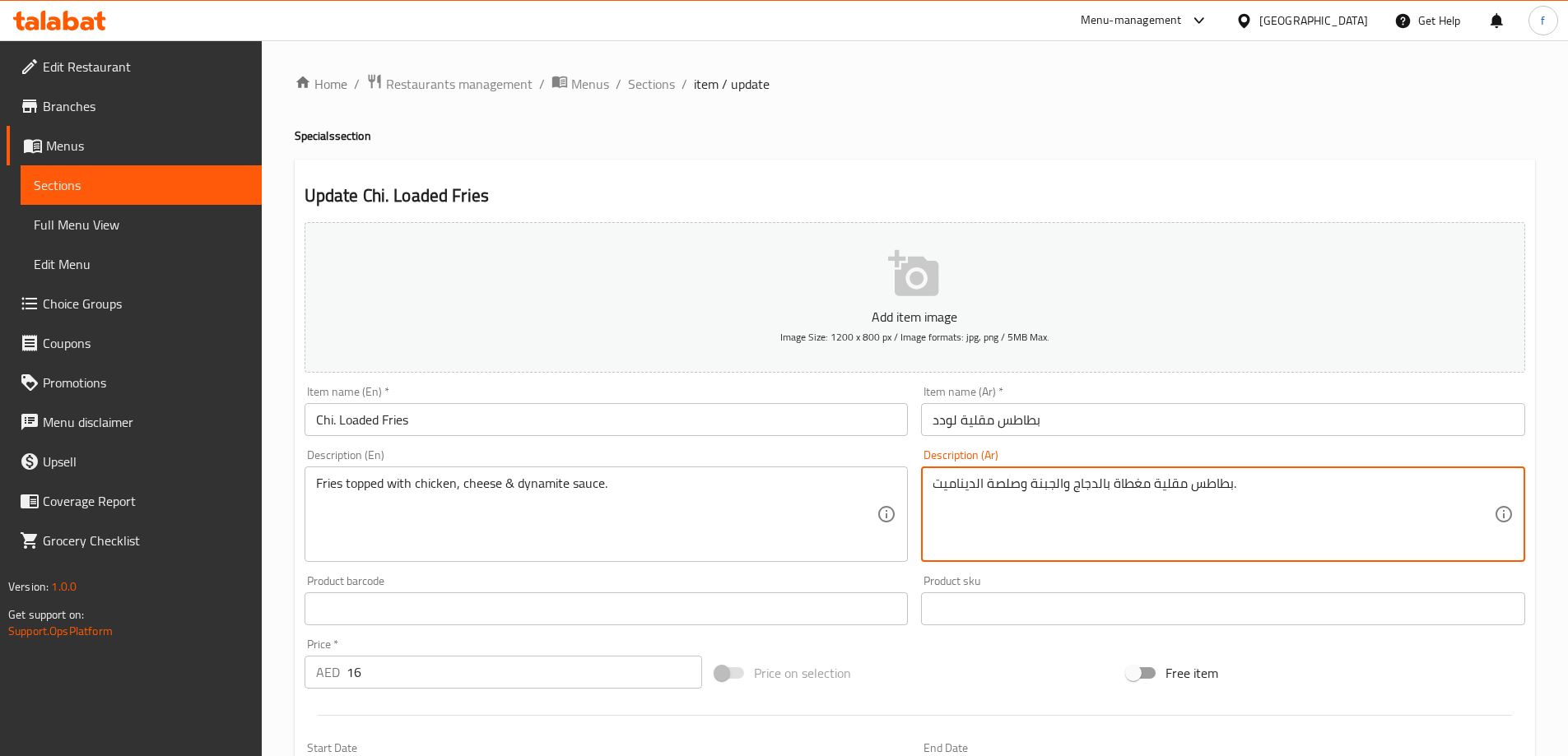
click at [1063, 487] on textarea "بطاطس مقلية مغطاة بالدجاج والجبنة وصلصة الديناميت." at bounding box center [1213, 515] width 562 height 79
click at [986, 485] on textarea "بطاطس مقلية مغطاة بالدجاج ,الجبنة وصلصة الديناميت." at bounding box center [1213, 515] width 562 height 79
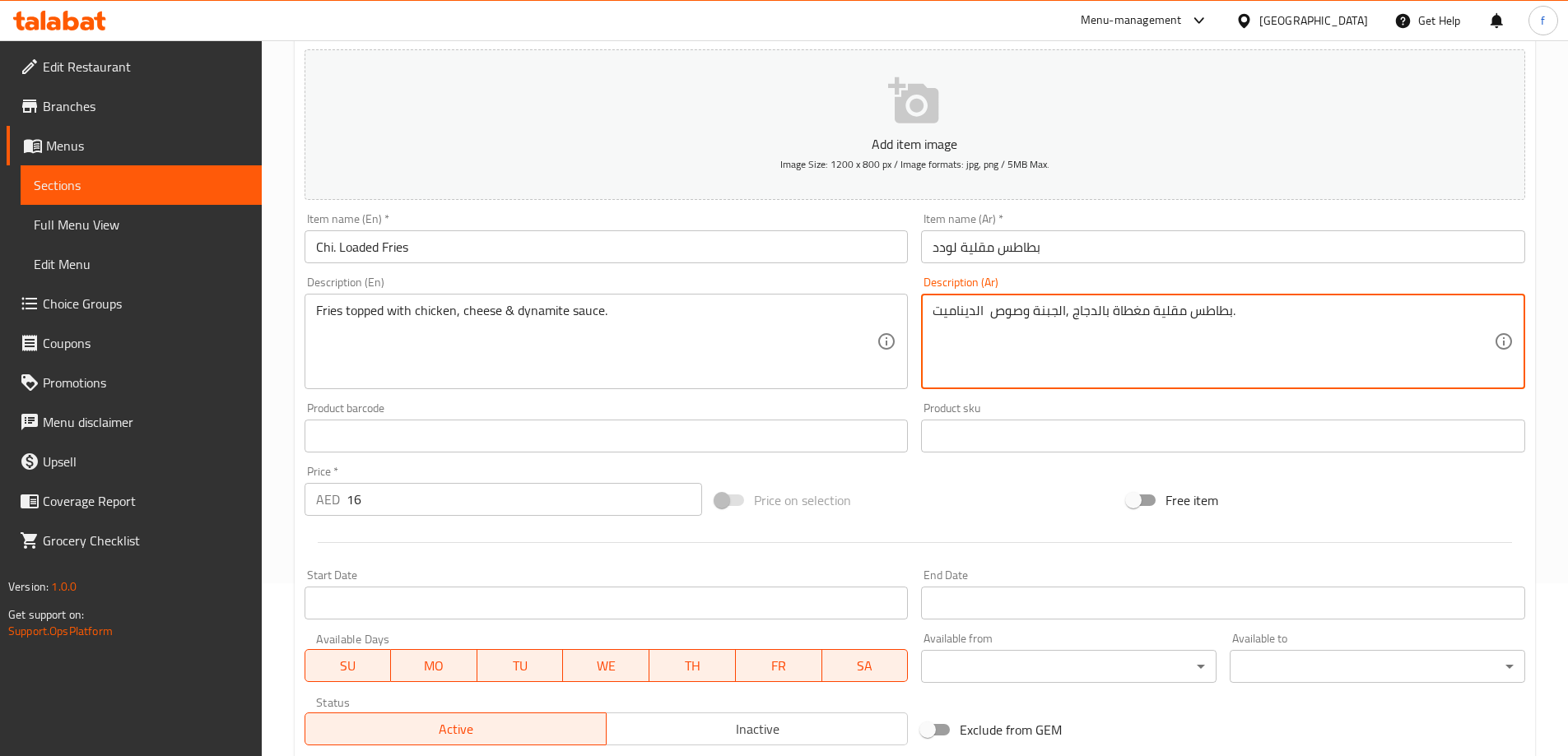
scroll to position [82, 0]
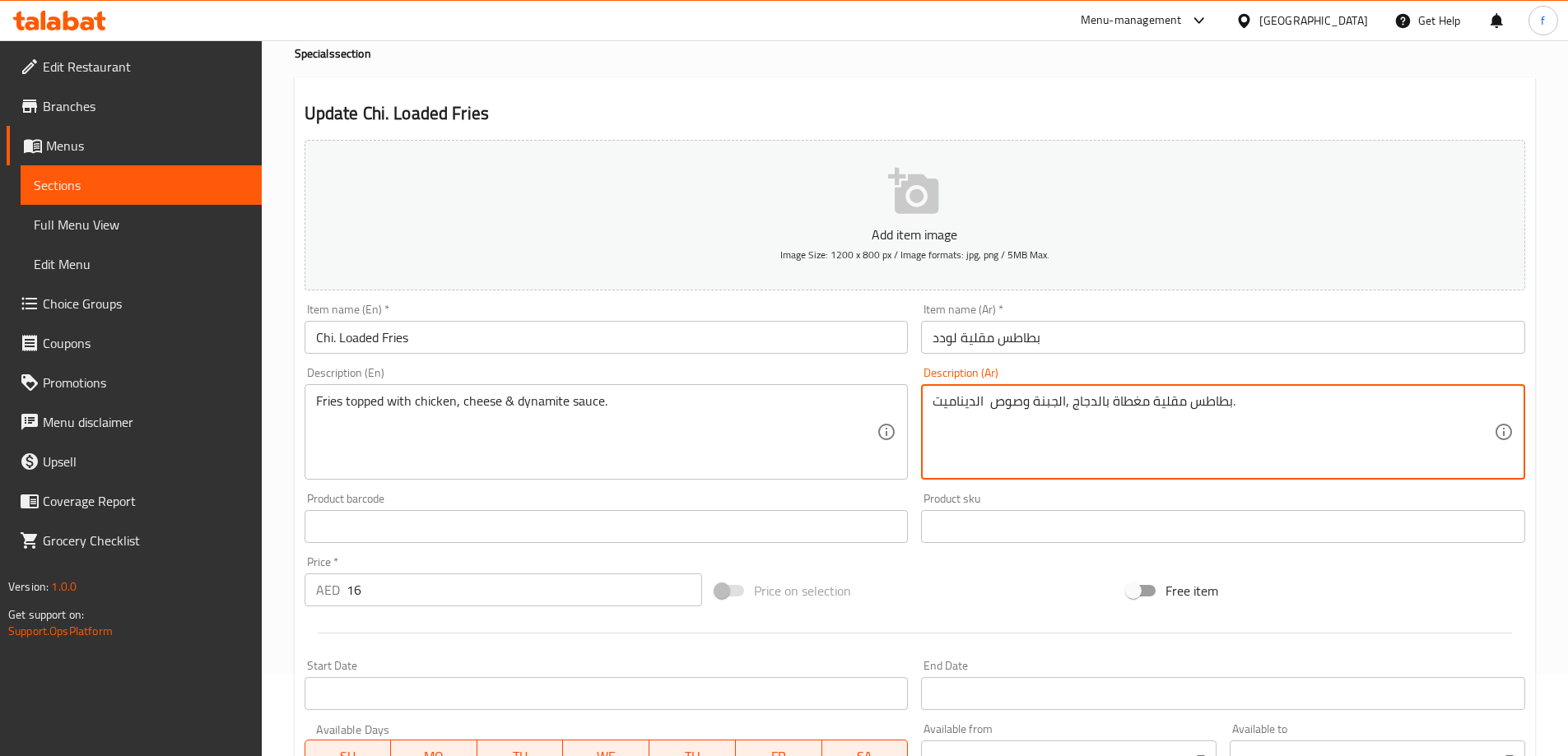
type textarea "بطاطس مقلية مغطاة بالدجاج ,الجبنة وصوص الديناميت."
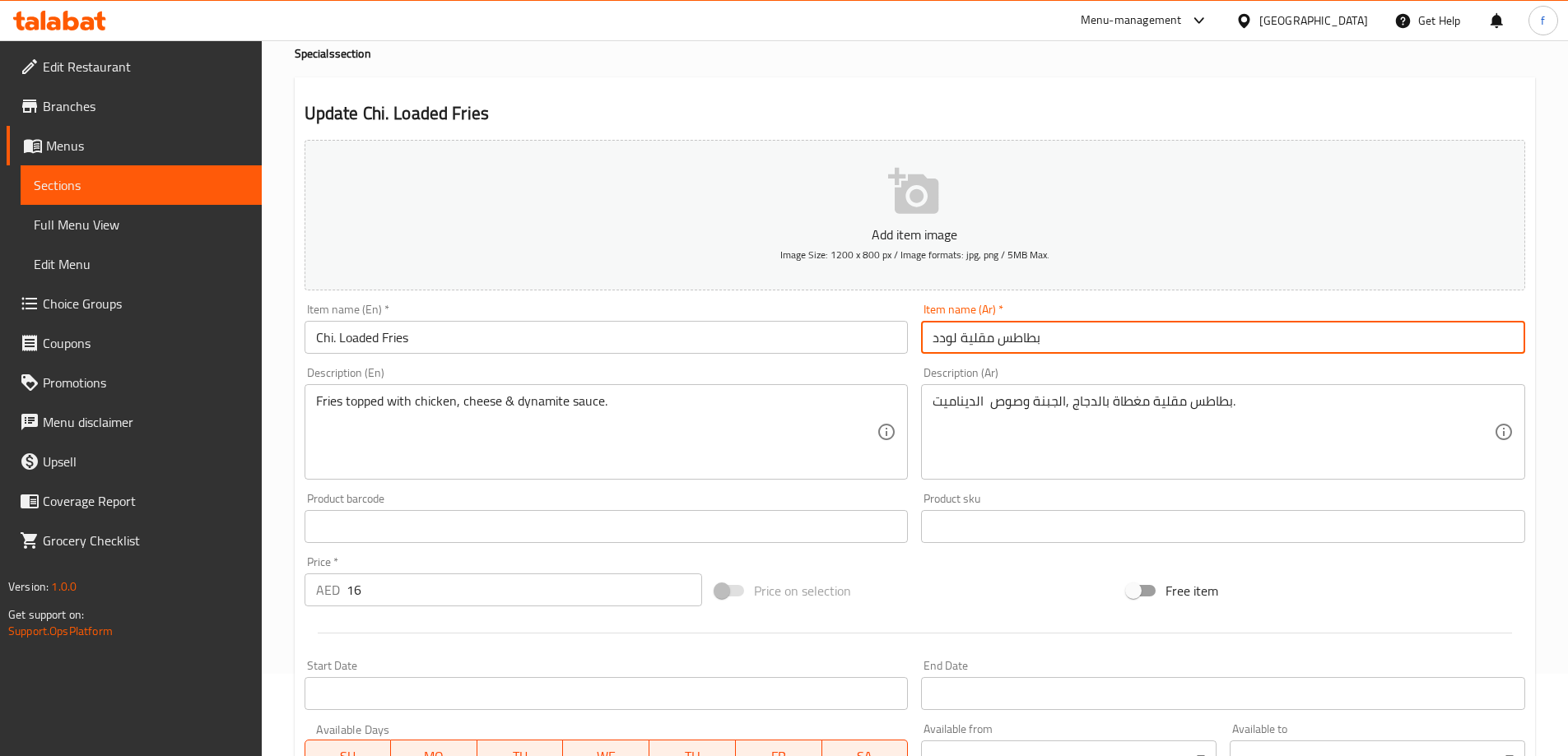
click at [1095, 330] on input "بطاطس مقلية لودد" at bounding box center [1223, 337] width 604 height 33
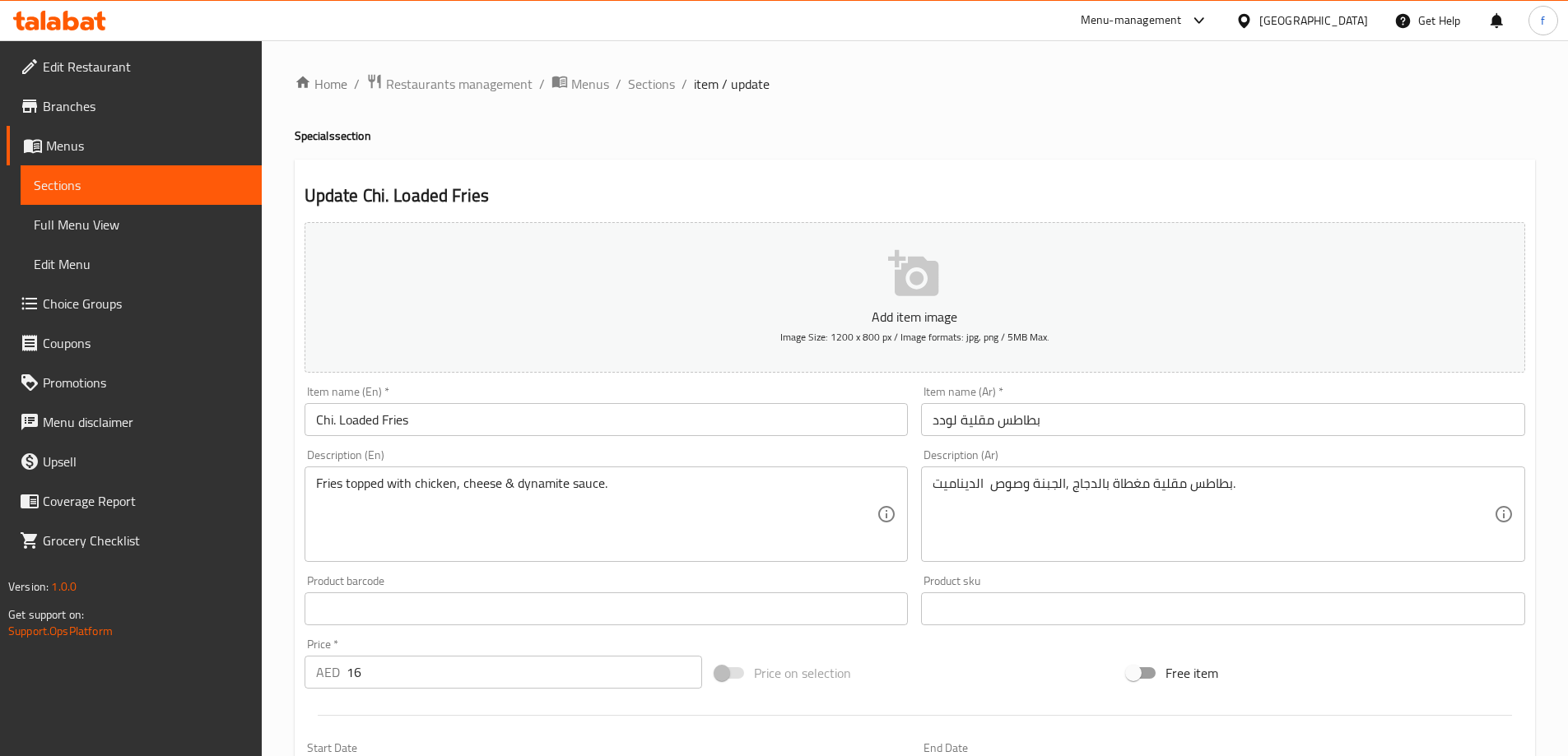
scroll to position [406, 0]
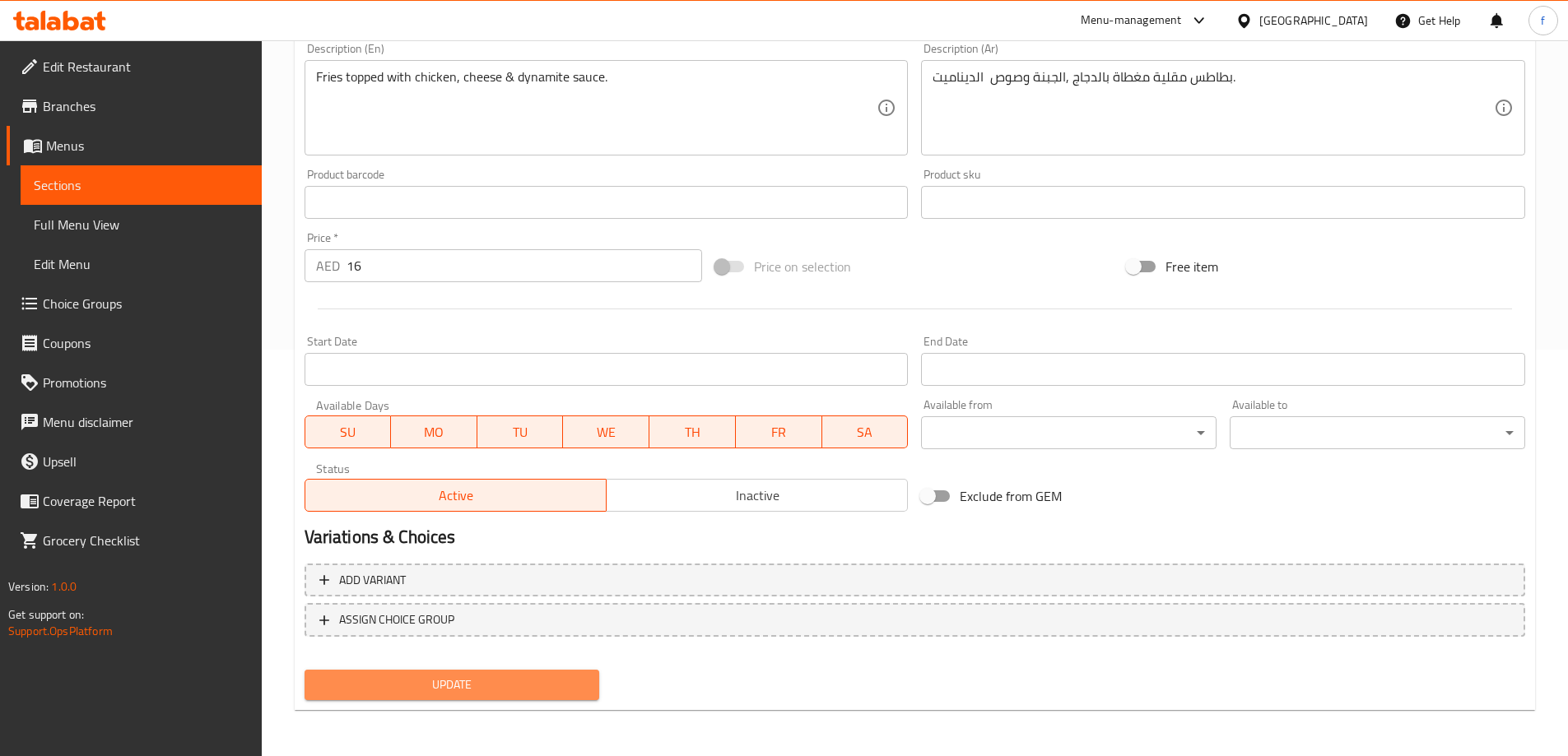
click at [588, 683] on button "Update" at bounding box center [452, 685] width 295 height 31
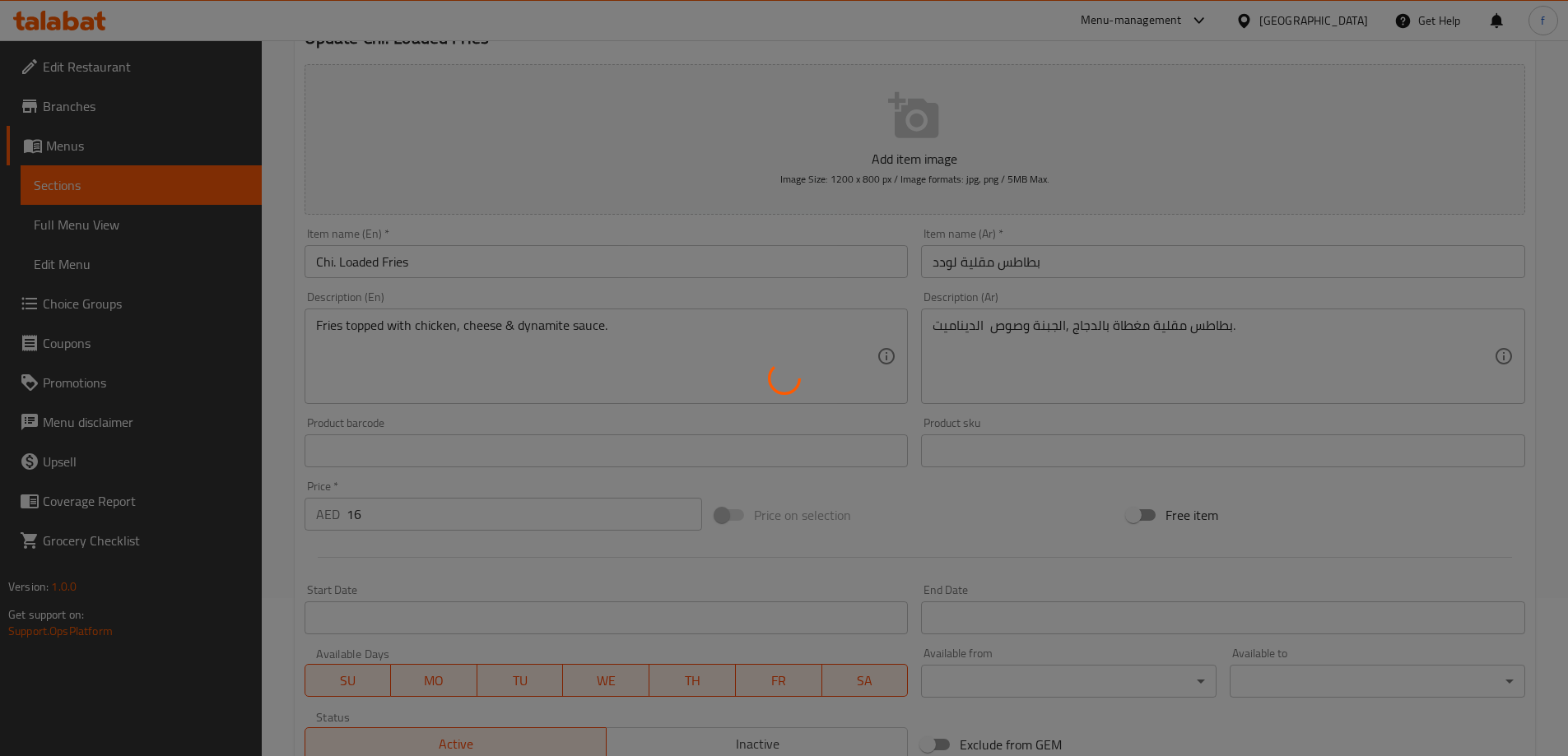
scroll to position [0, 0]
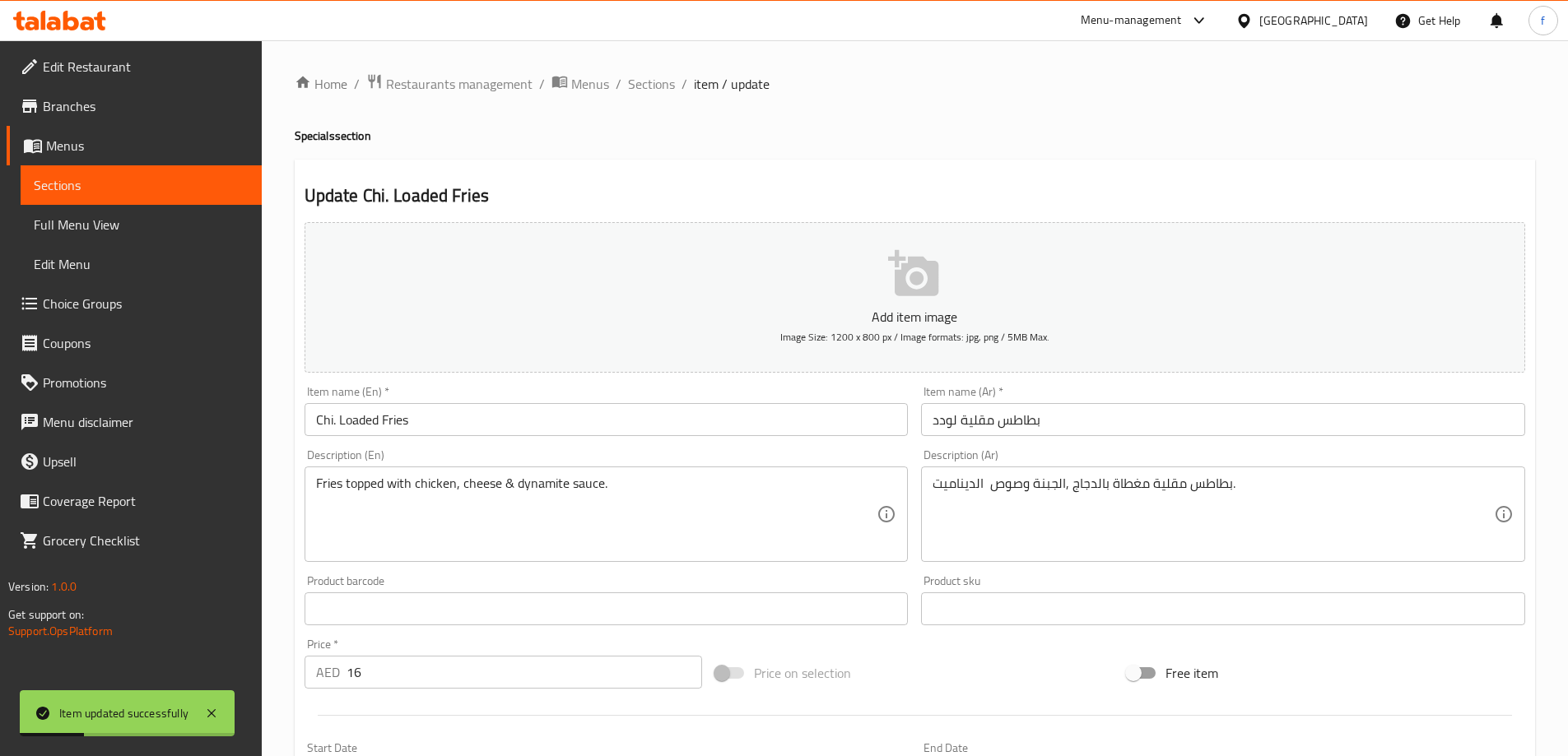
drag, startPoint x: 653, startPoint y: 84, endPoint x: 680, endPoint y: 120, distance: 45.0
click at [653, 84] on span "Sections" at bounding box center [651, 83] width 47 height 20
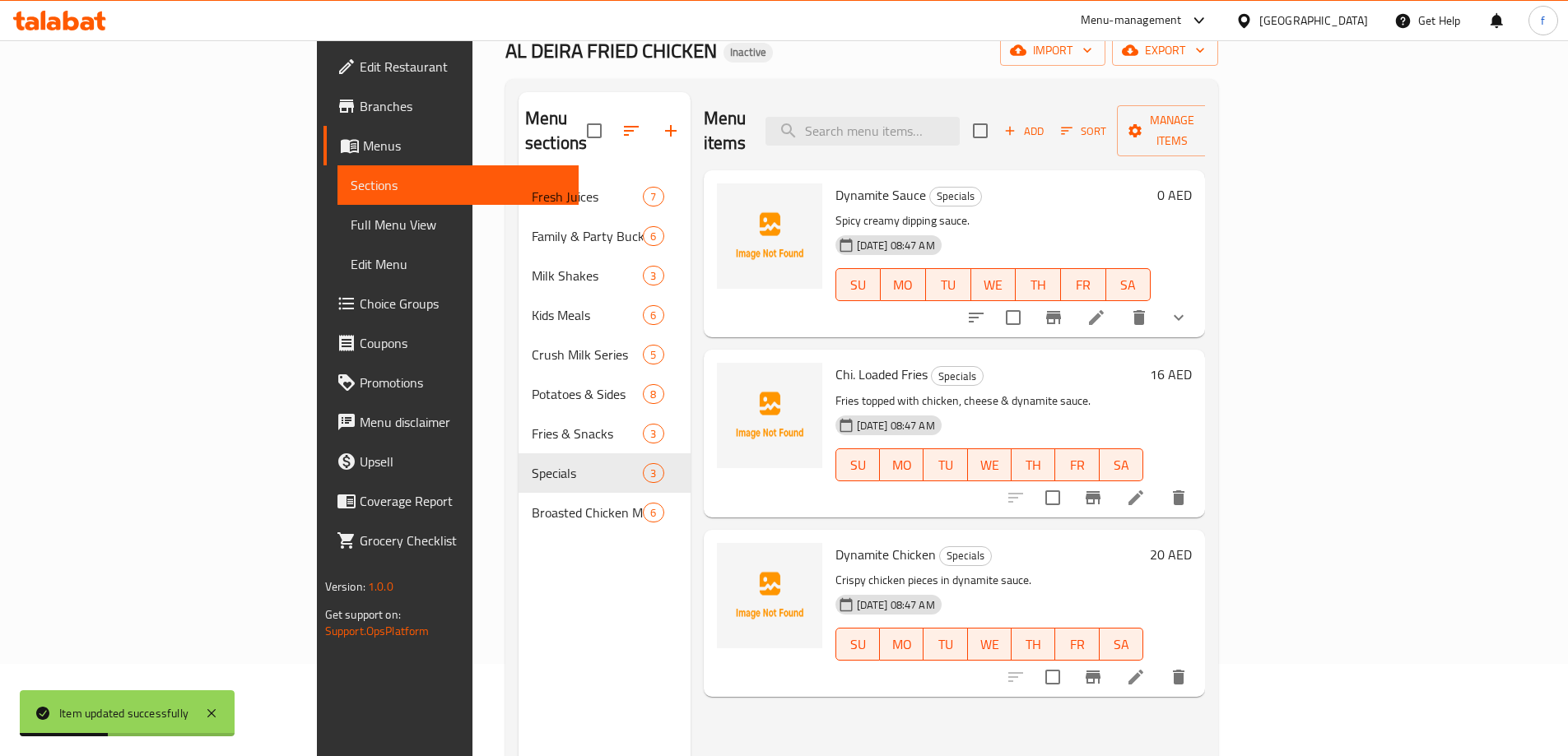
scroll to position [230, 0]
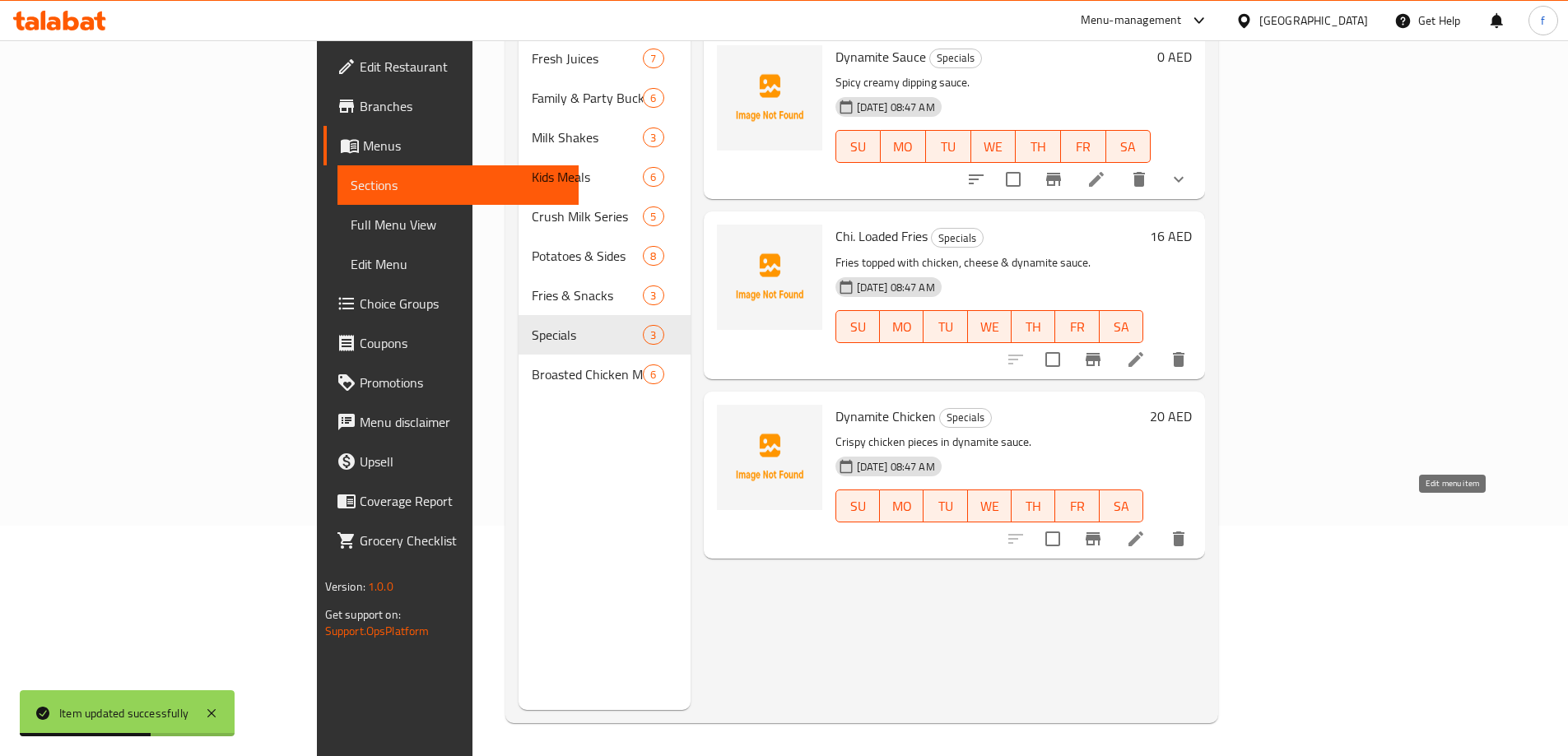
click at [1145, 529] on icon at bounding box center [1136, 538] width 20 height 20
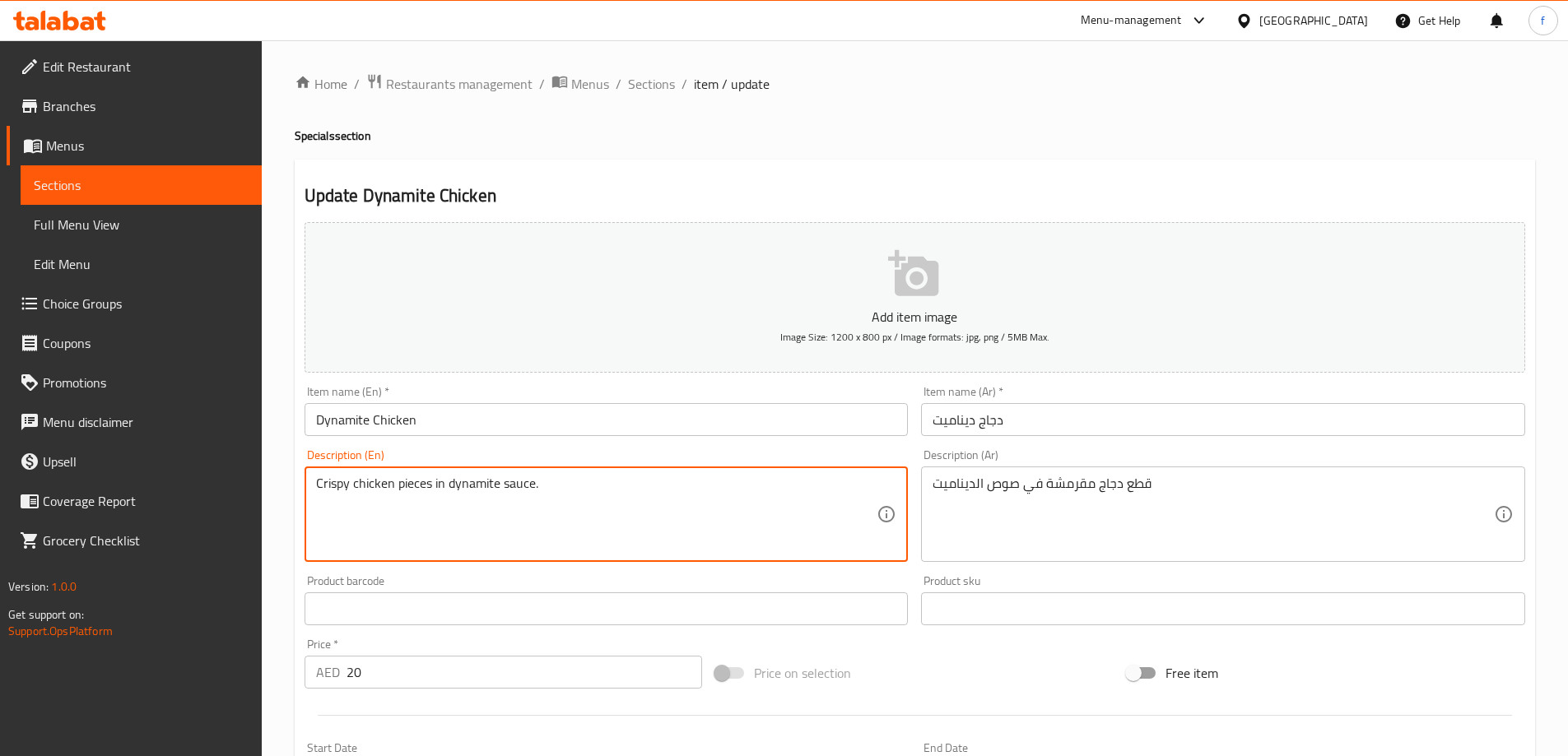
click at [334, 484] on textarea "Crispy chicken pieces in dynamite sauce." at bounding box center [597, 515] width 562 height 79
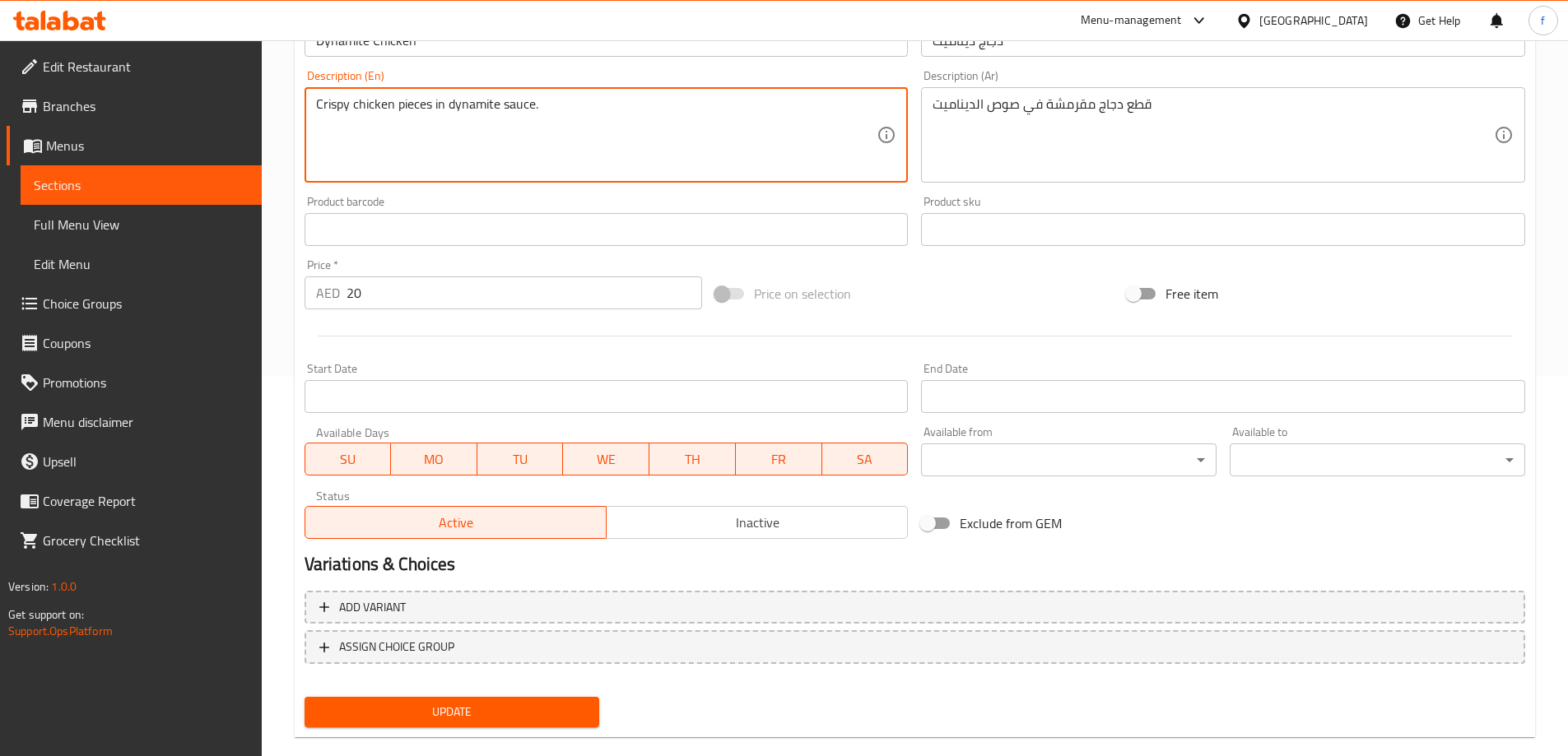
scroll to position [406, 0]
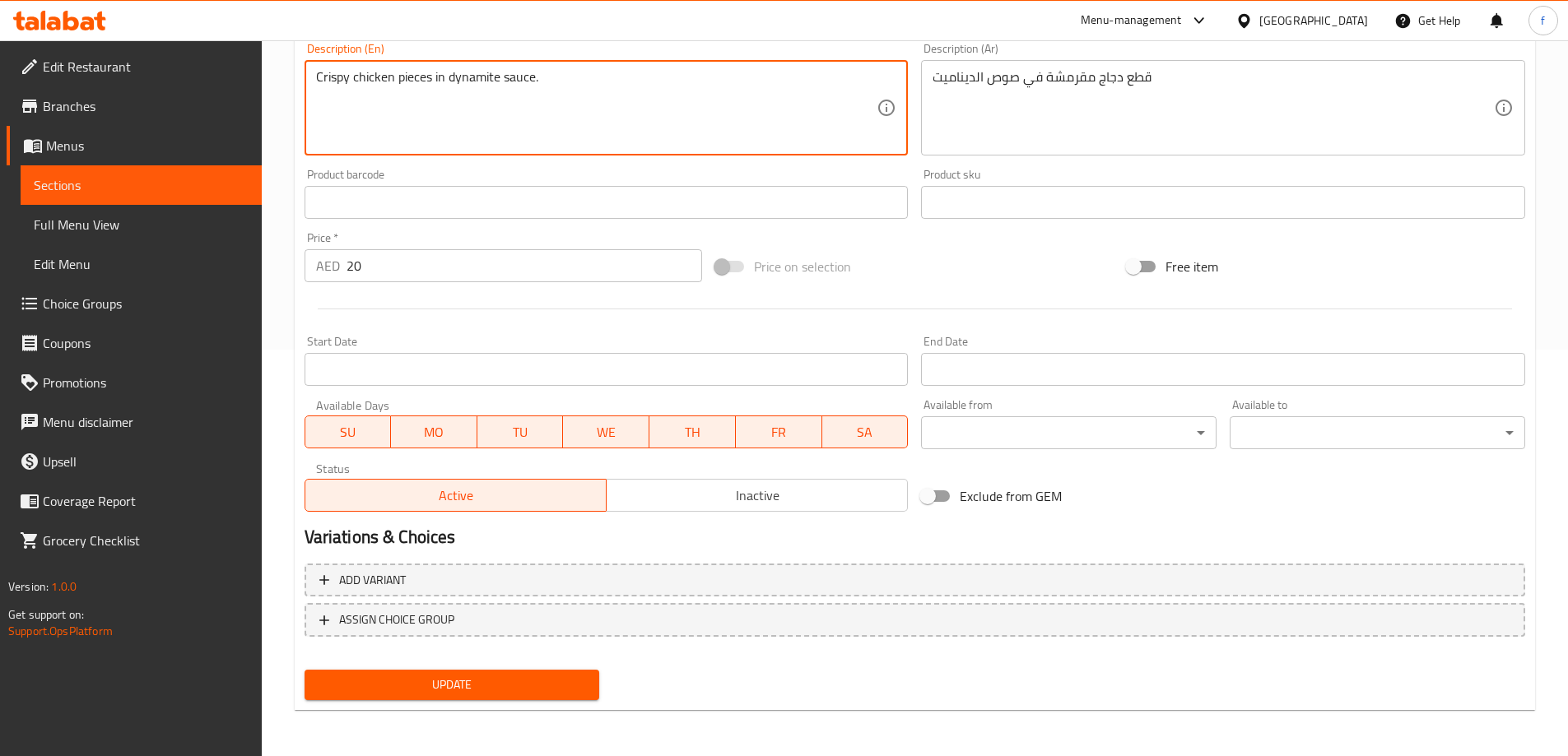
click at [473, 678] on span "Update" at bounding box center [451, 684] width 269 height 20
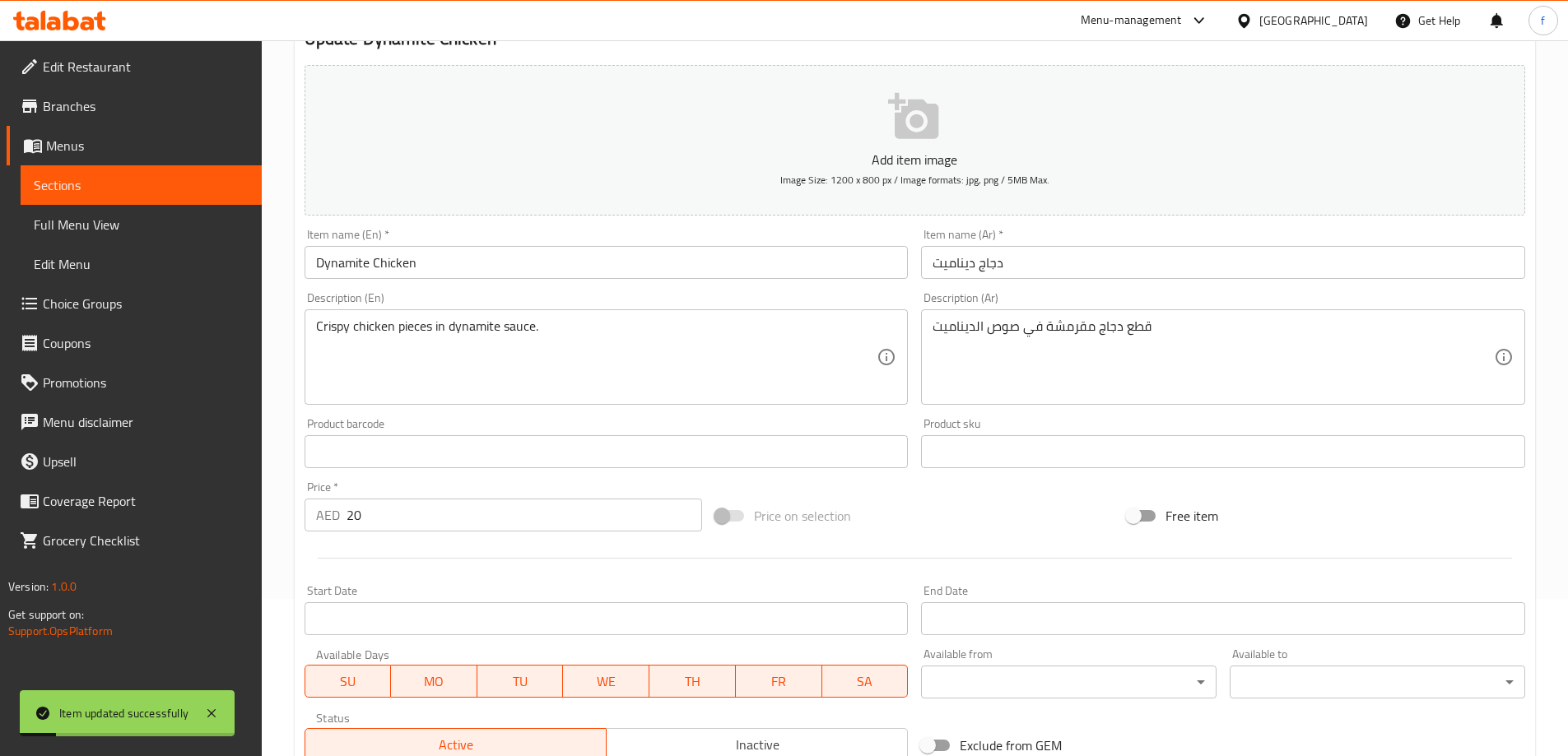
scroll to position [0, 0]
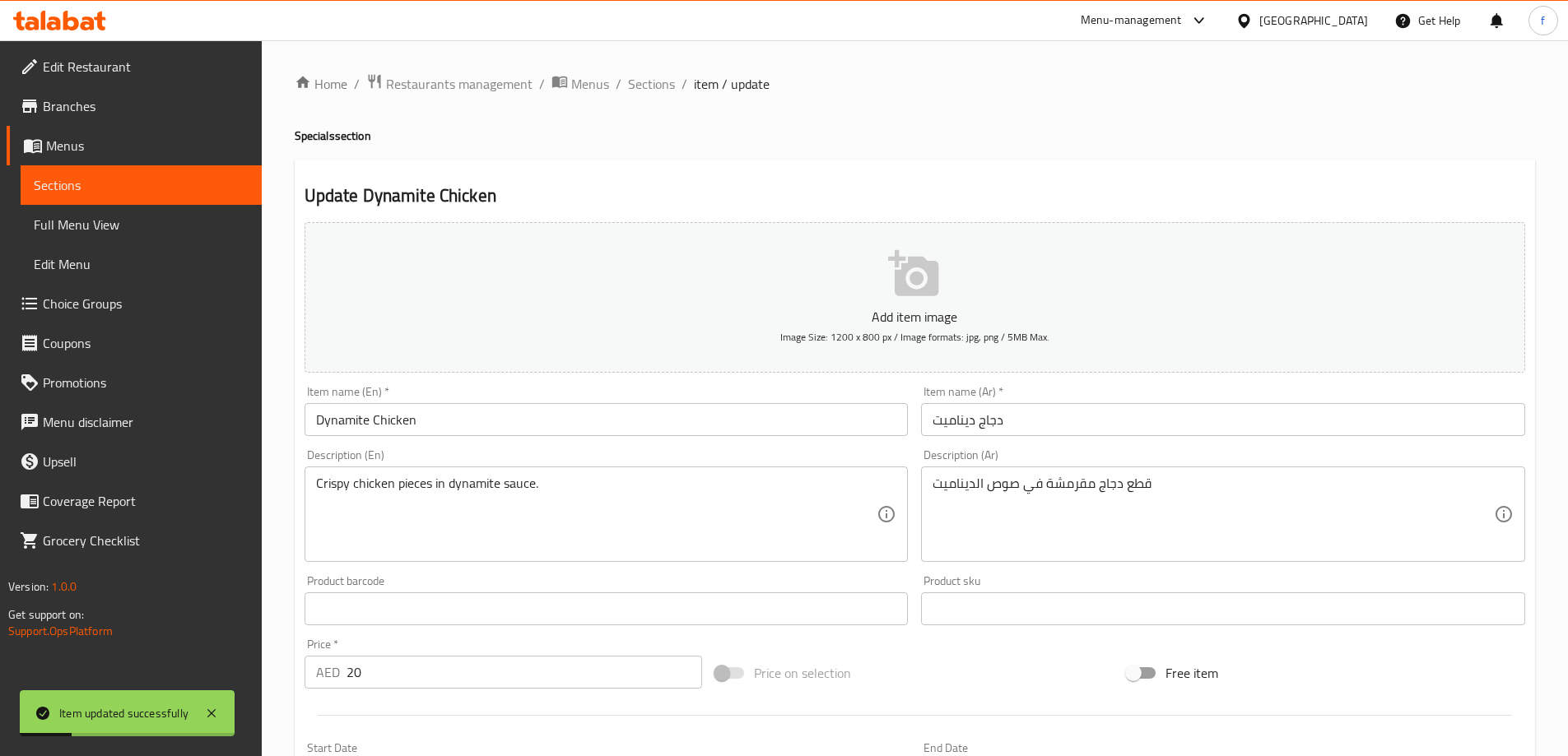
drag, startPoint x: 655, startPoint y: 83, endPoint x: 682, endPoint y: 107, distance: 36.1
click at [655, 83] on span "Sections" at bounding box center [651, 83] width 47 height 20
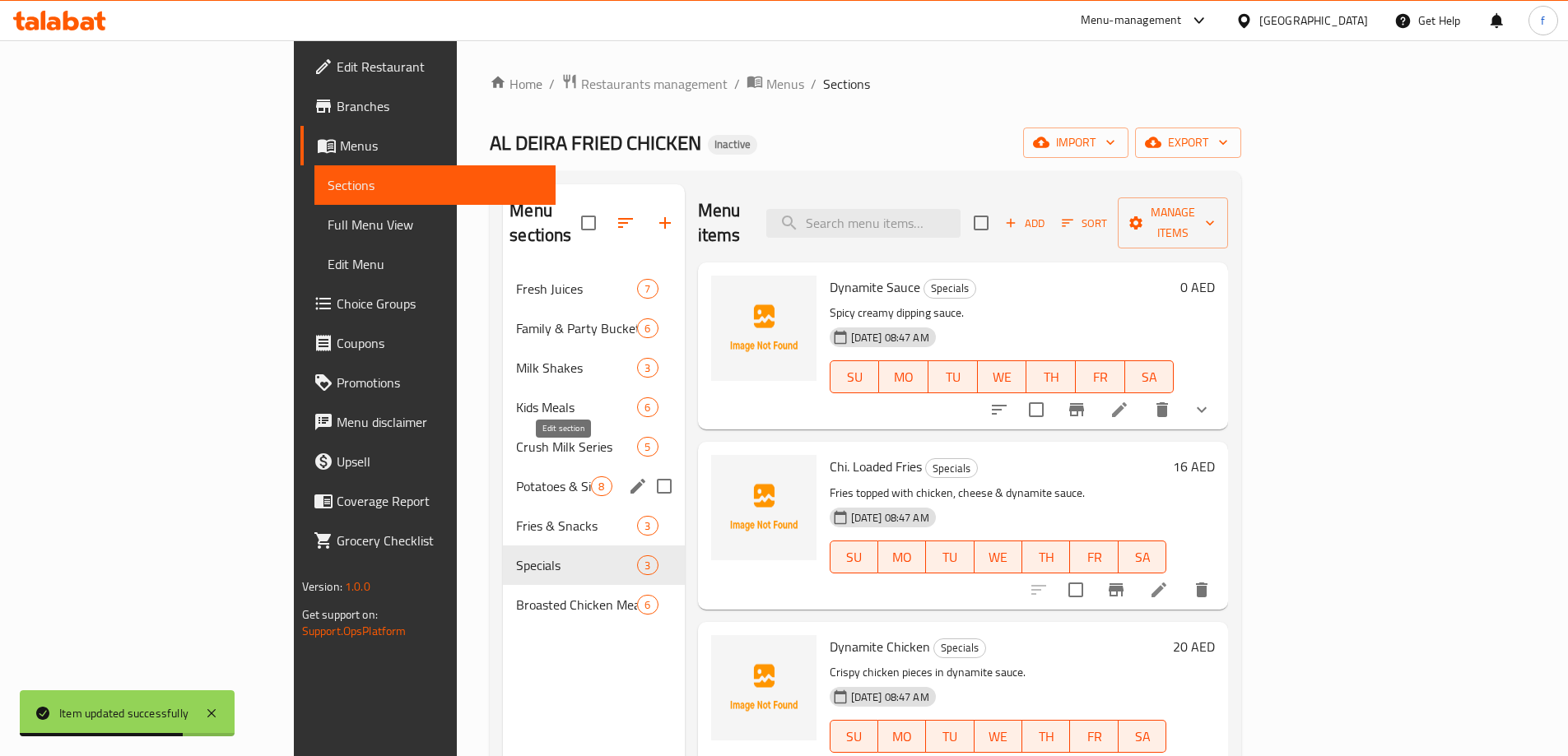
click at [628, 476] on icon "edit" at bounding box center [637, 486] width 20 height 20
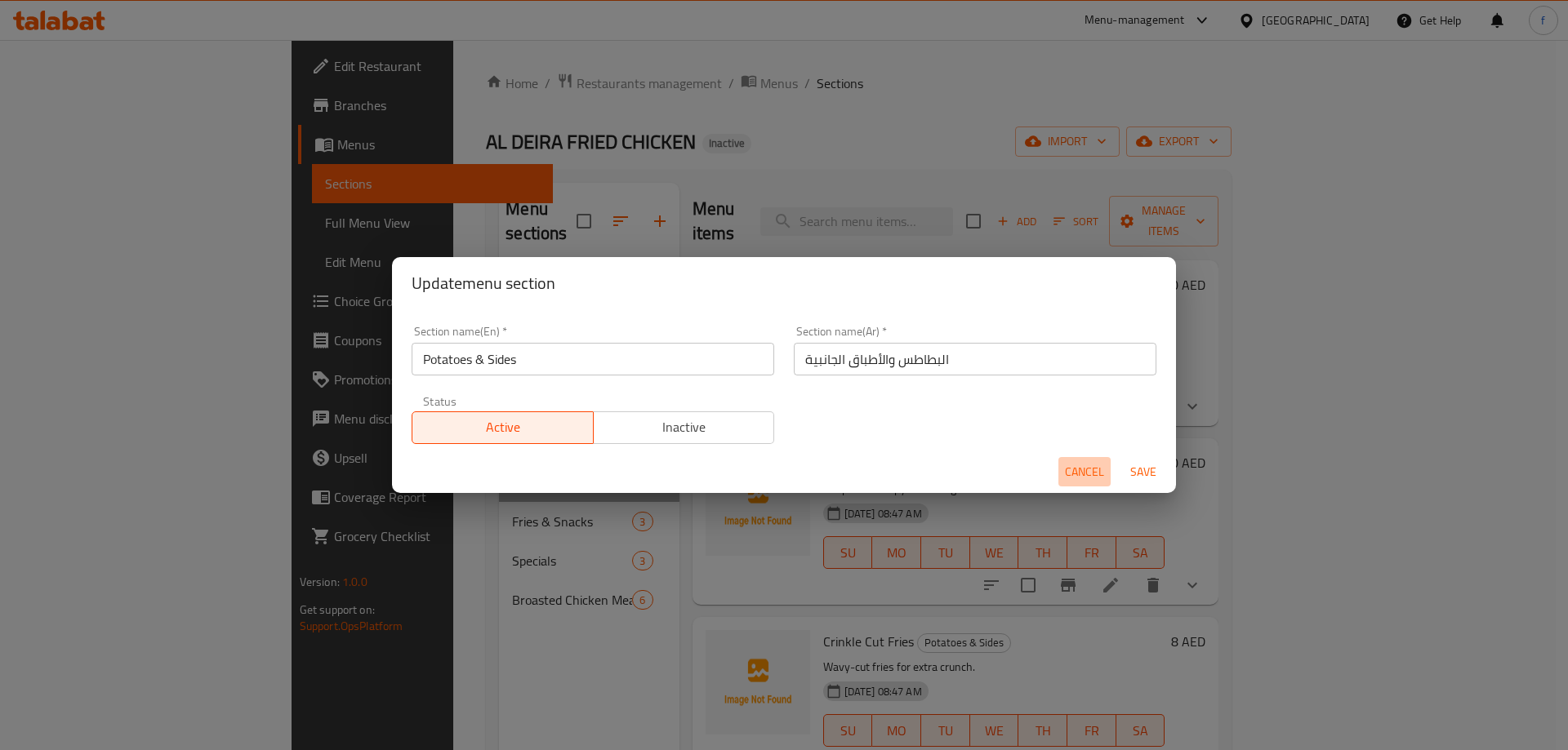
click at [1077, 476] on span "Cancel" at bounding box center [1084, 471] width 39 height 20
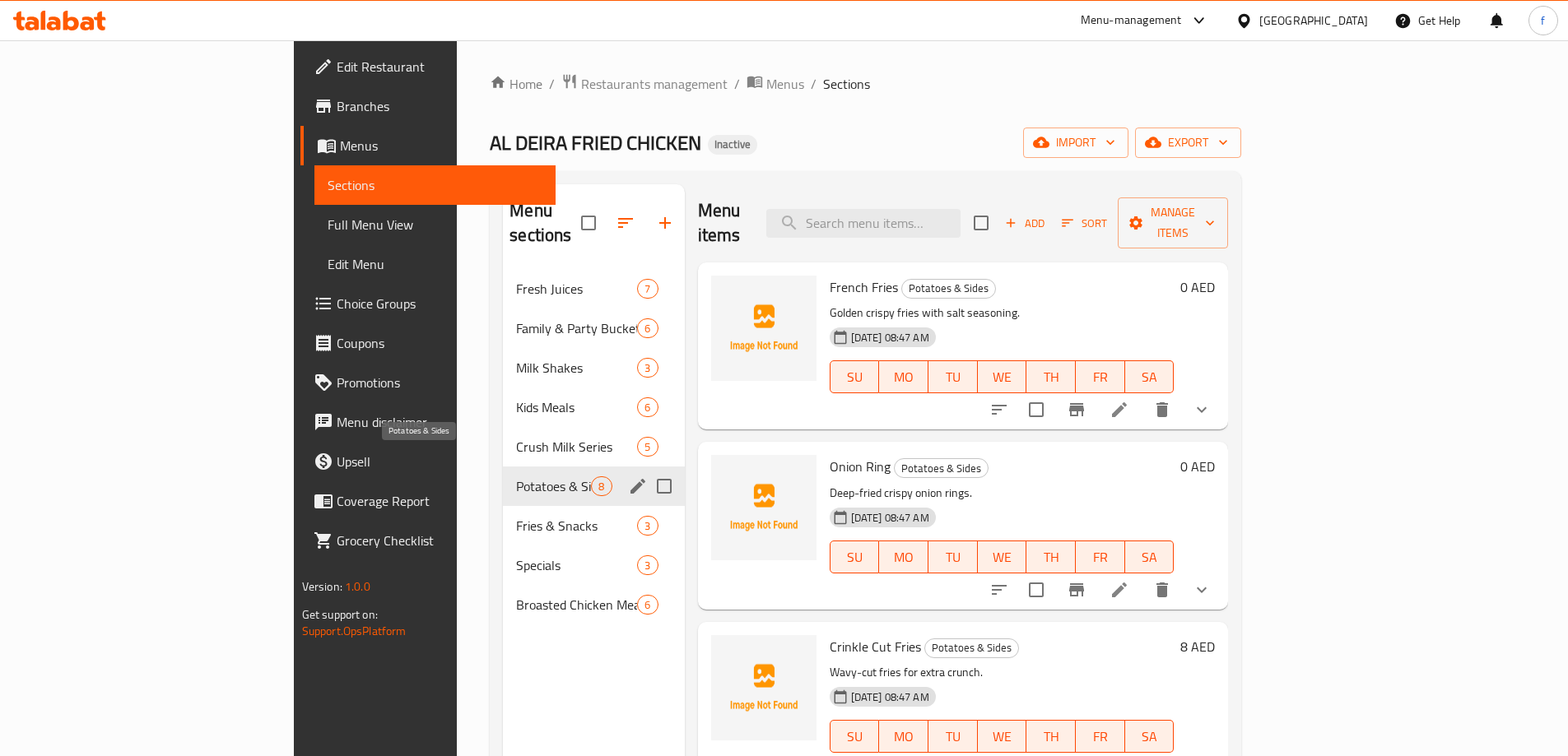
click at [516, 476] on span "Potatoes & Sides" at bounding box center [553, 486] width 75 height 20
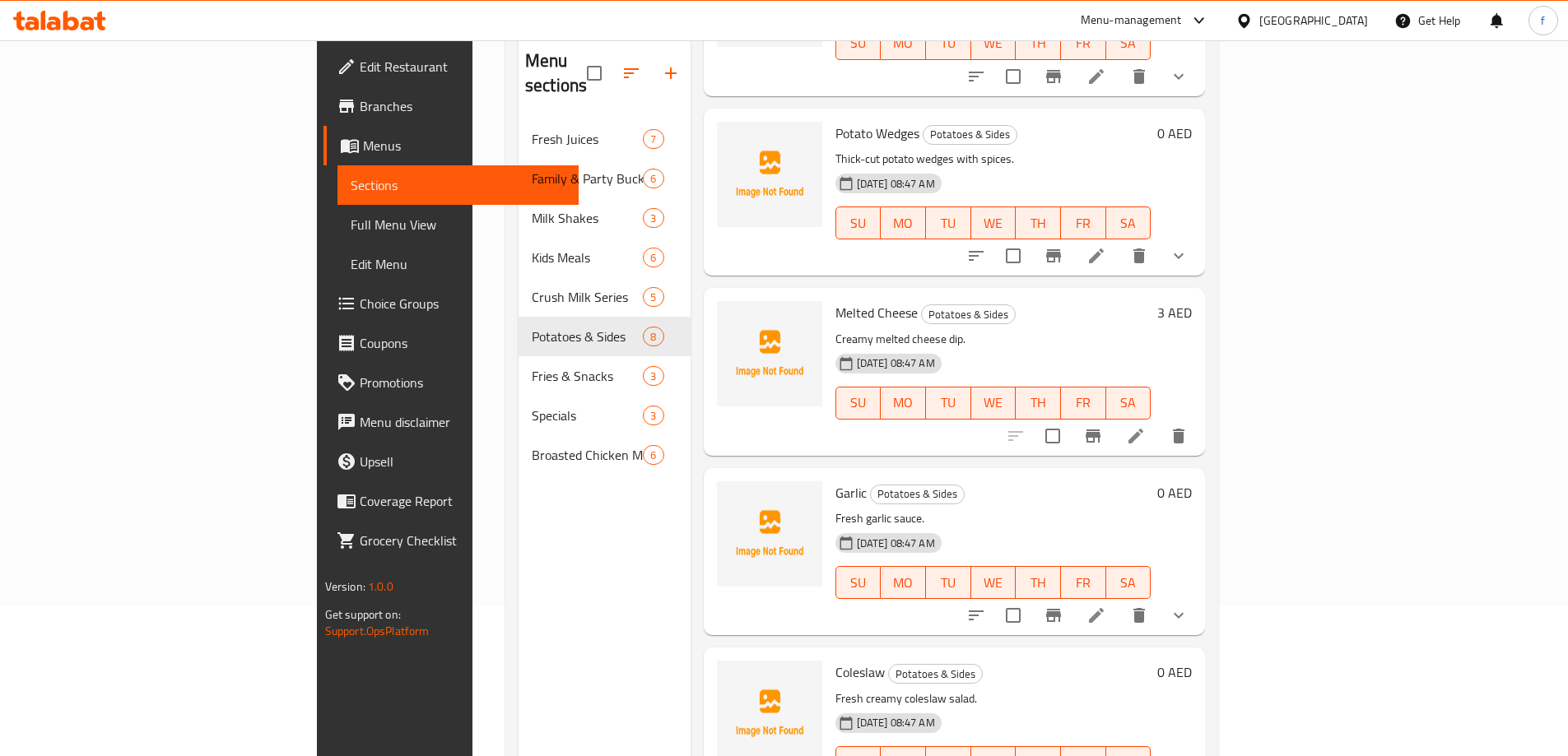
scroll to position [230, 0]
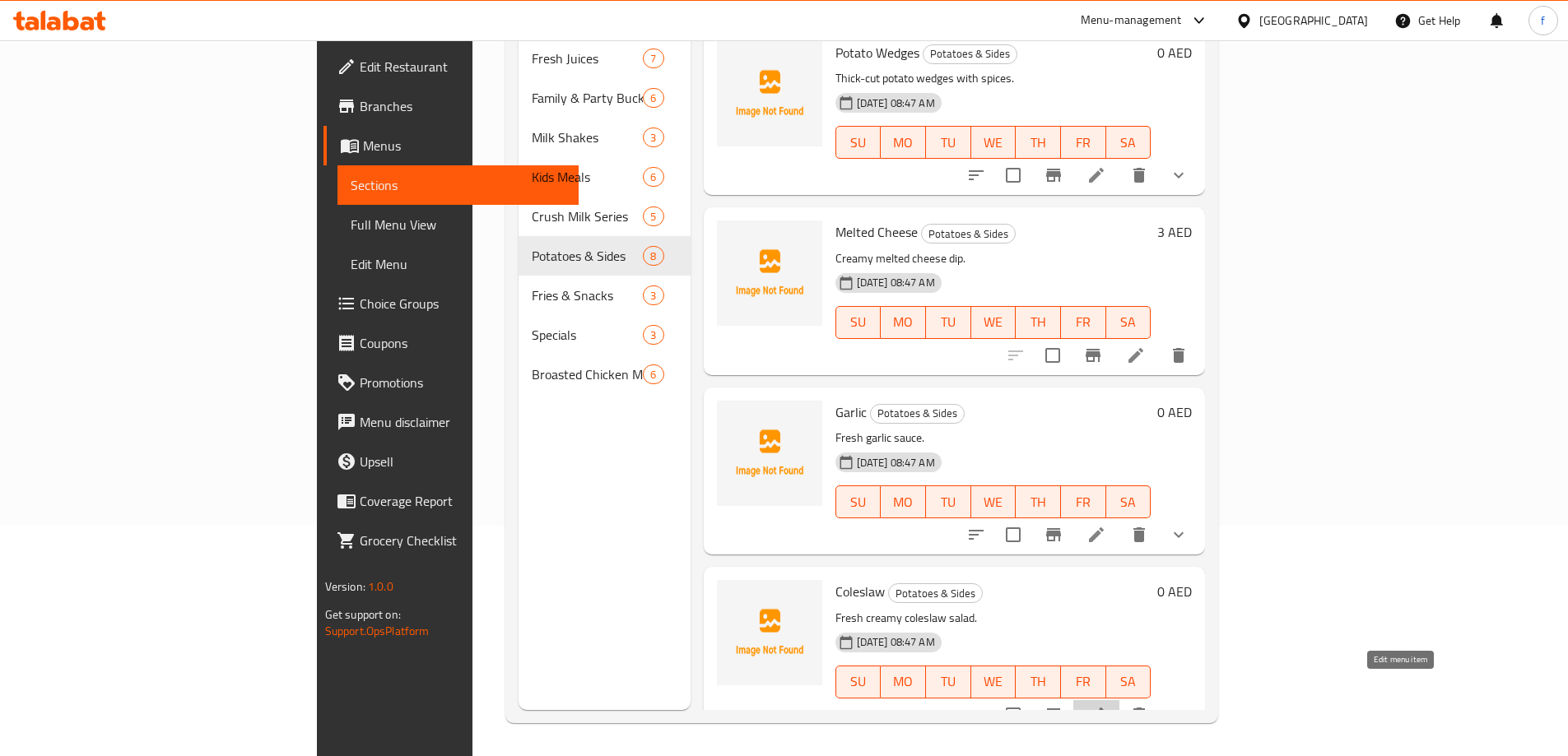
click at [1104, 707] on icon at bounding box center [1095, 714] width 14 height 14
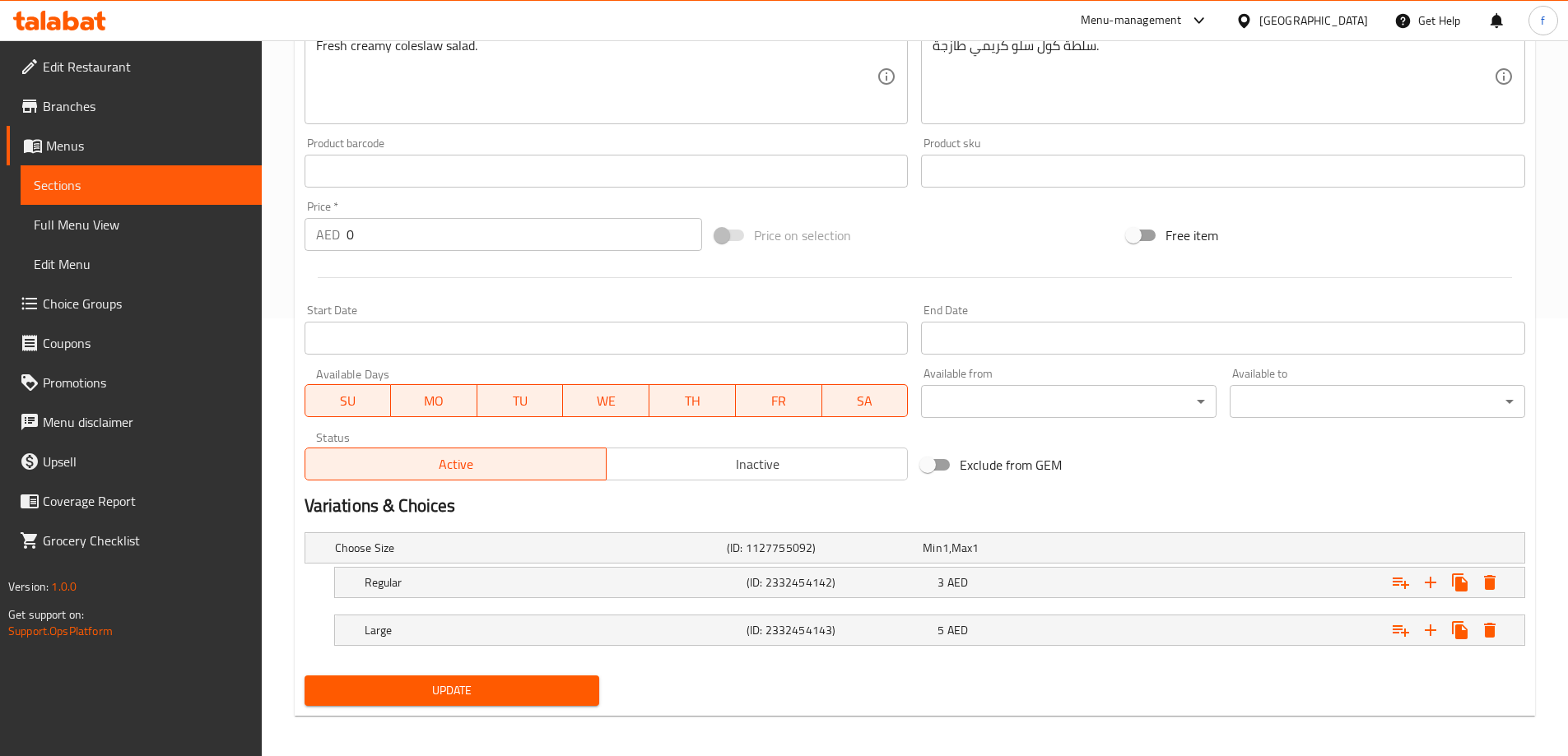
scroll to position [444, 0]
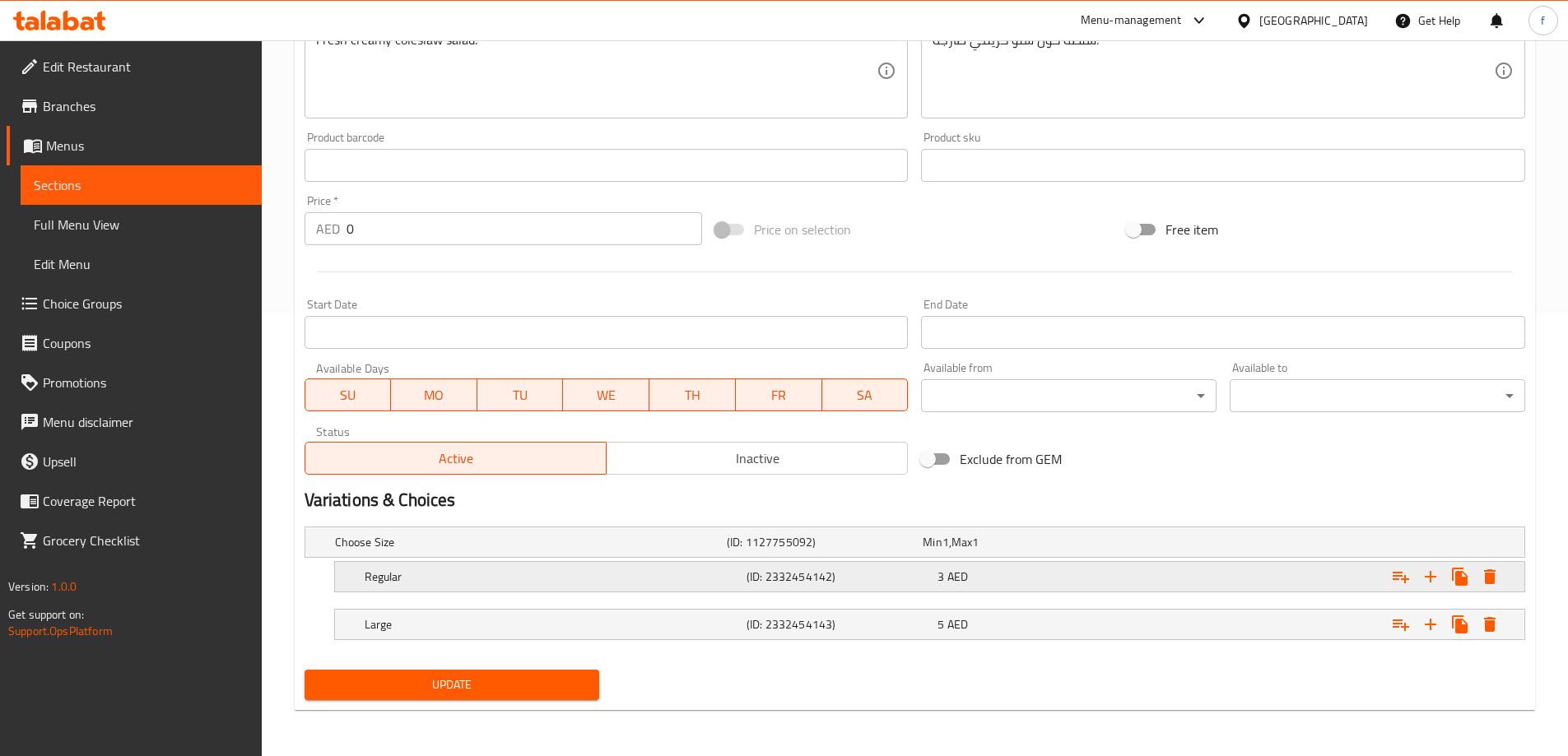
click at [1064, 568] on div "3 AED" at bounding box center [1029, 576] width 184 height 16
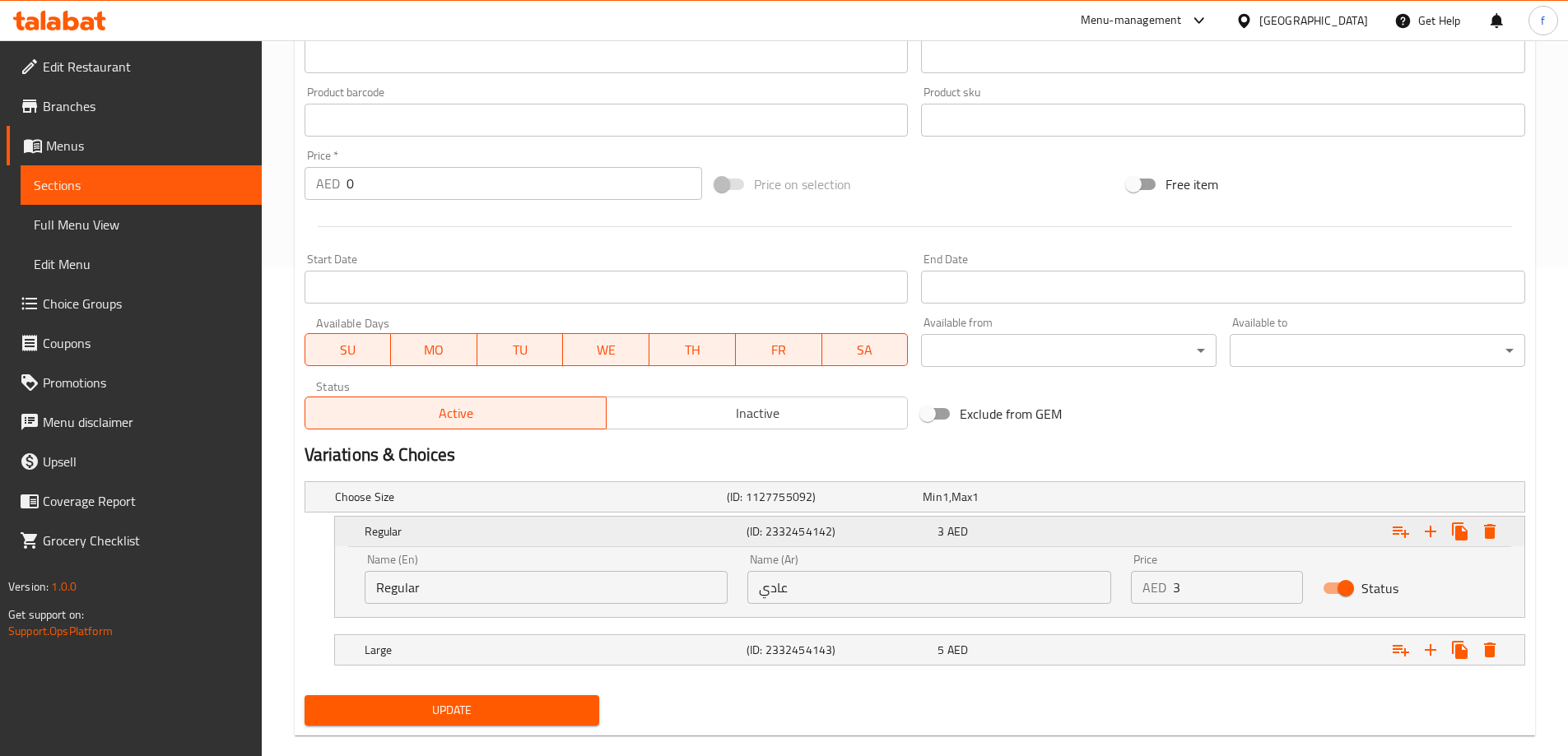
scroll to position [515, 0]
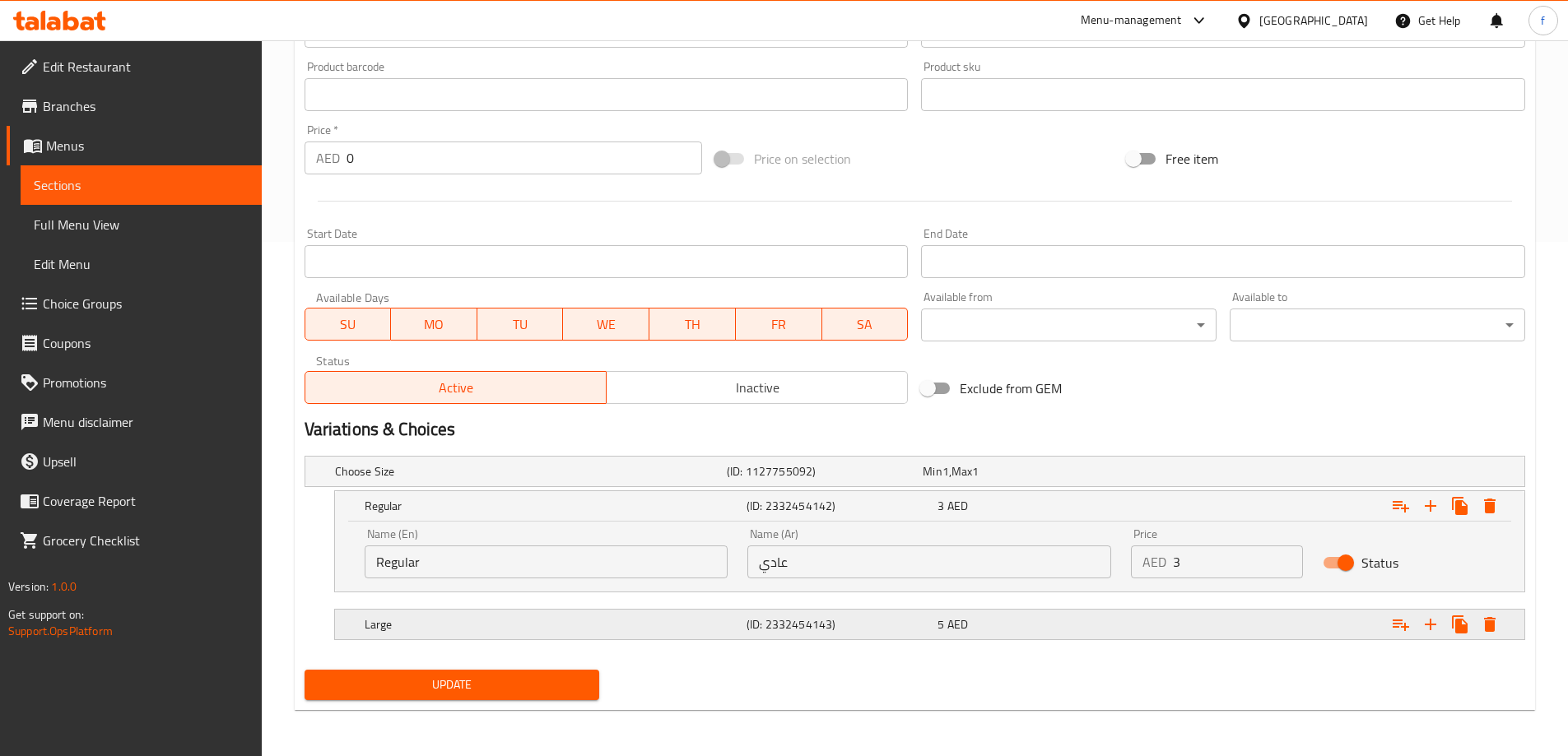
click at [1088, 619] on div "5 AED" at bounding box center [1029, 624] width 184 height 16
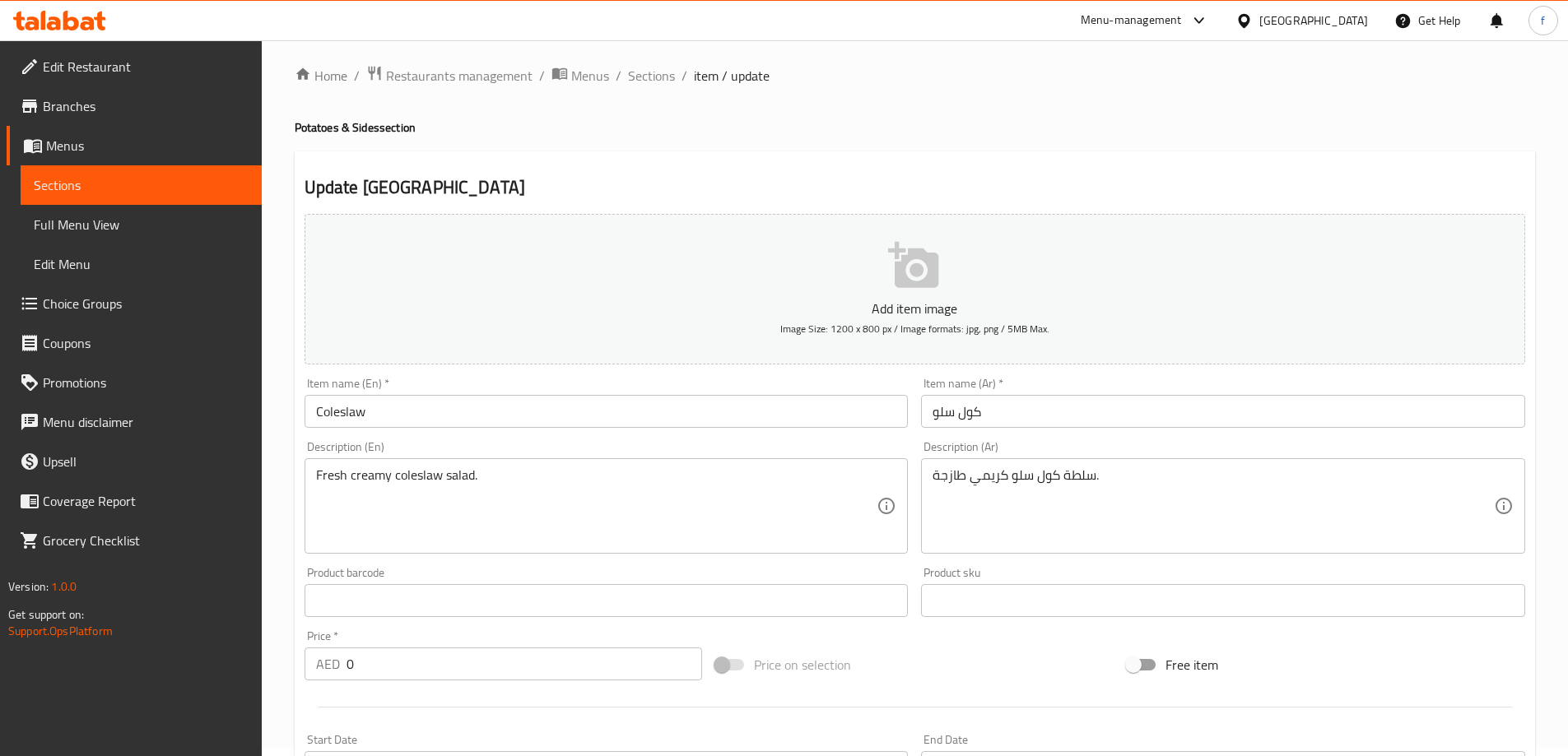
scroll to position [0, 0]
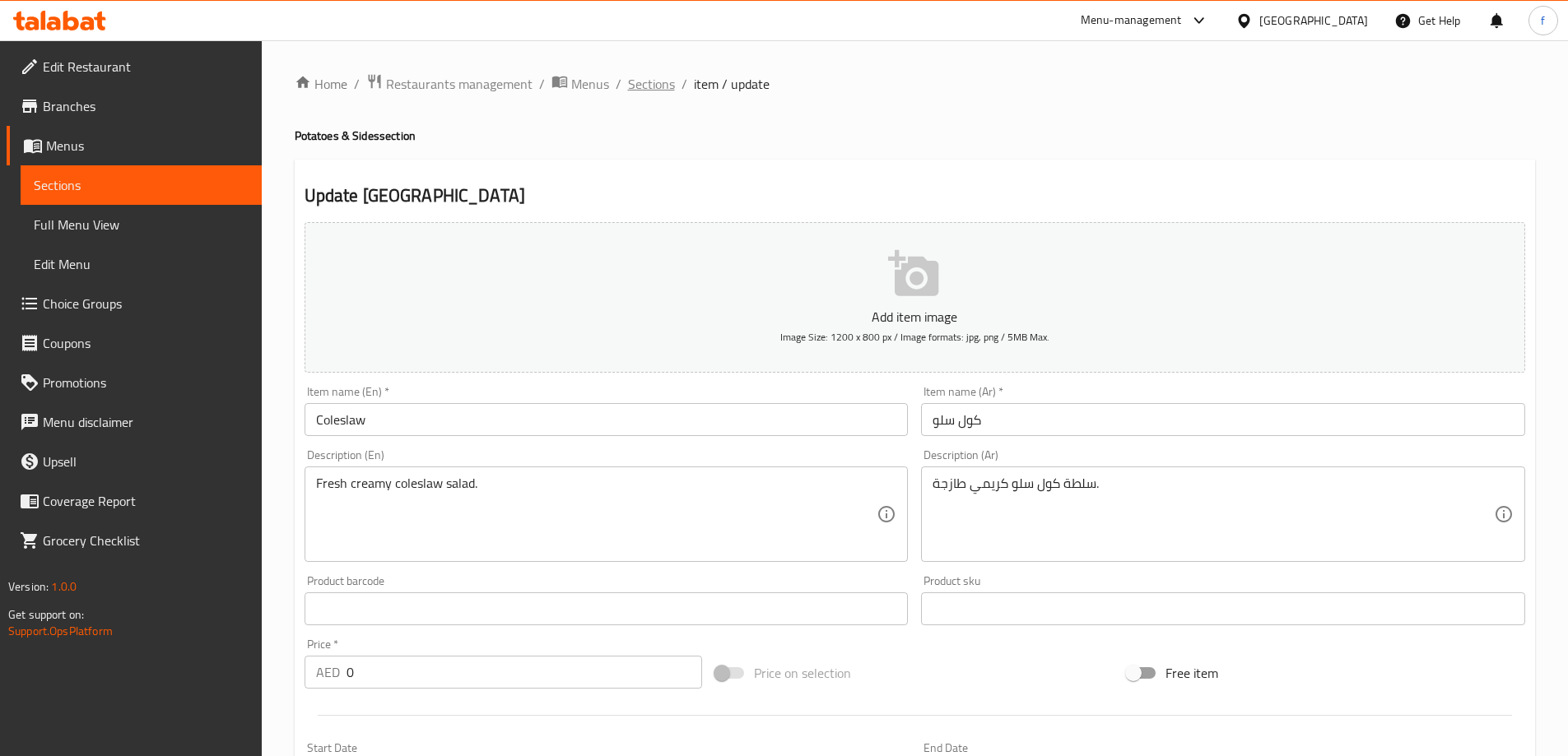
click at [665, 85] on span "Sections" at bounding box center [651, 83] width 47 height 20
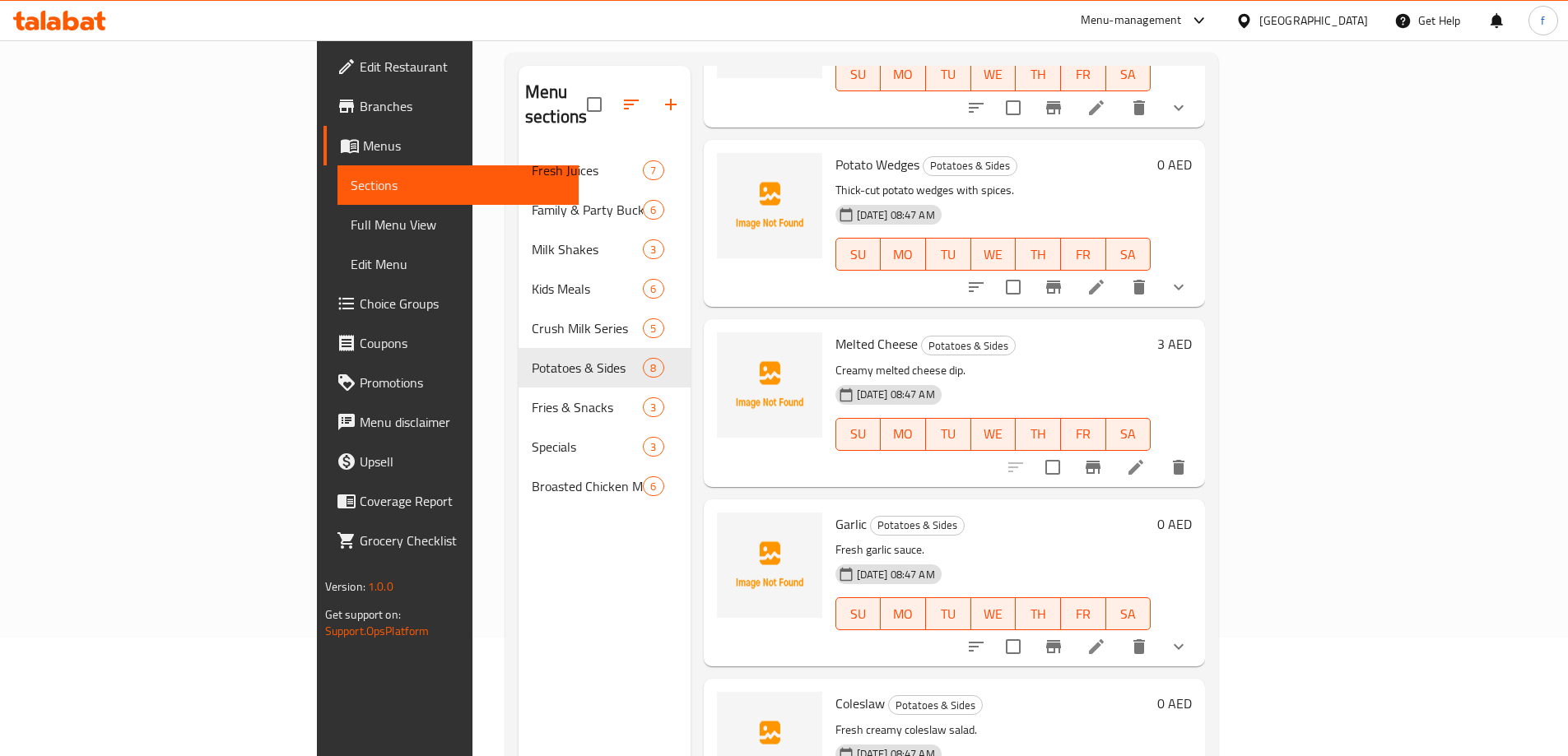
scroll to position [230, 0]
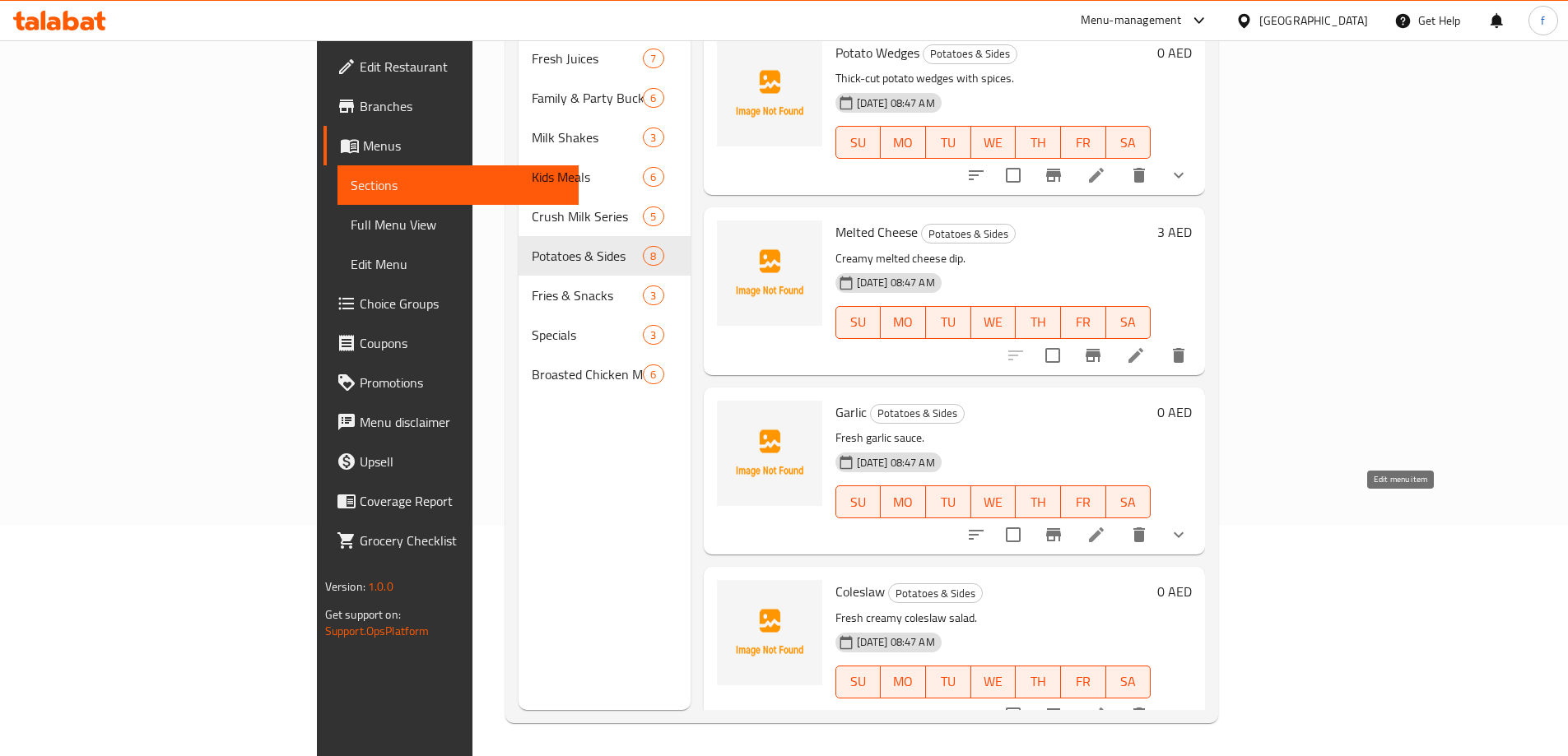
click at [1106, 525] on icon at bounding box center [1096, 535] width 20 height 20
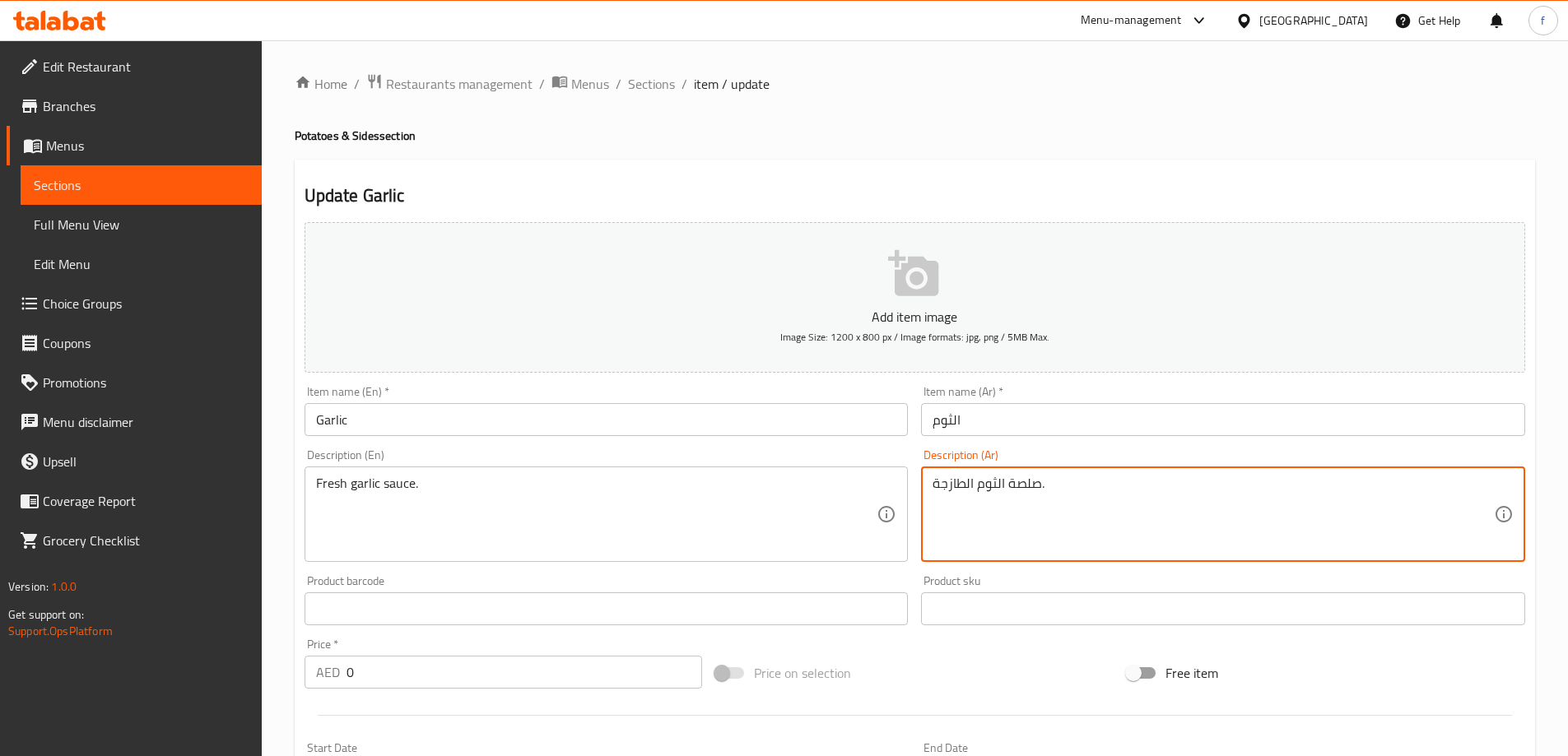
drag, startPoint x: 973, startPoint y: 486, endPoint x: 1042, endPoint y: 487, distance: 69.0
click at [1042, 487] on textarea "صلصة الثوم الطازجة." at bounding box center [1213, 515] width 562 height 79
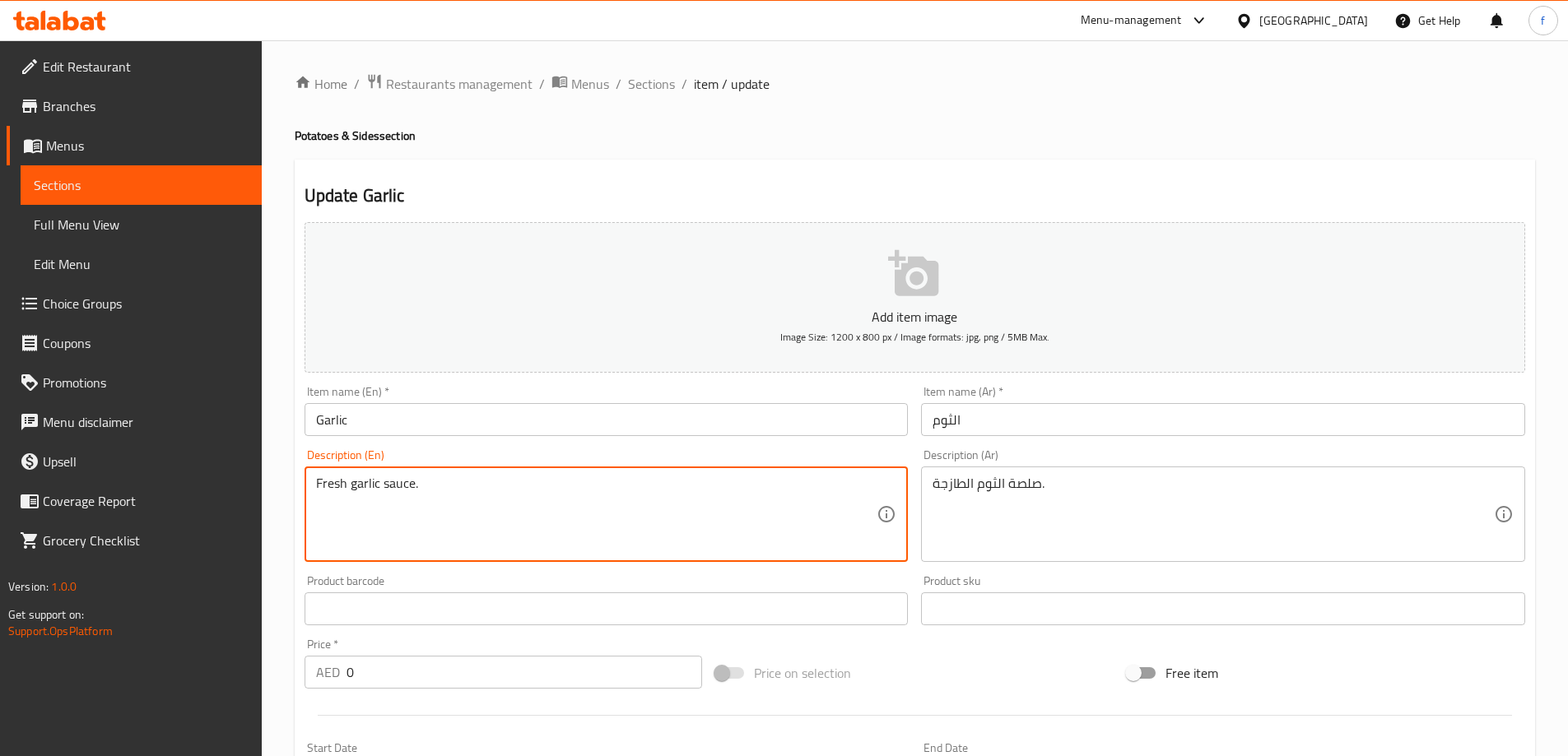
drag, startPoint x: 423, startPoint y: 487, endPoint x: 501, endPoint y: 487, distance: 78.0
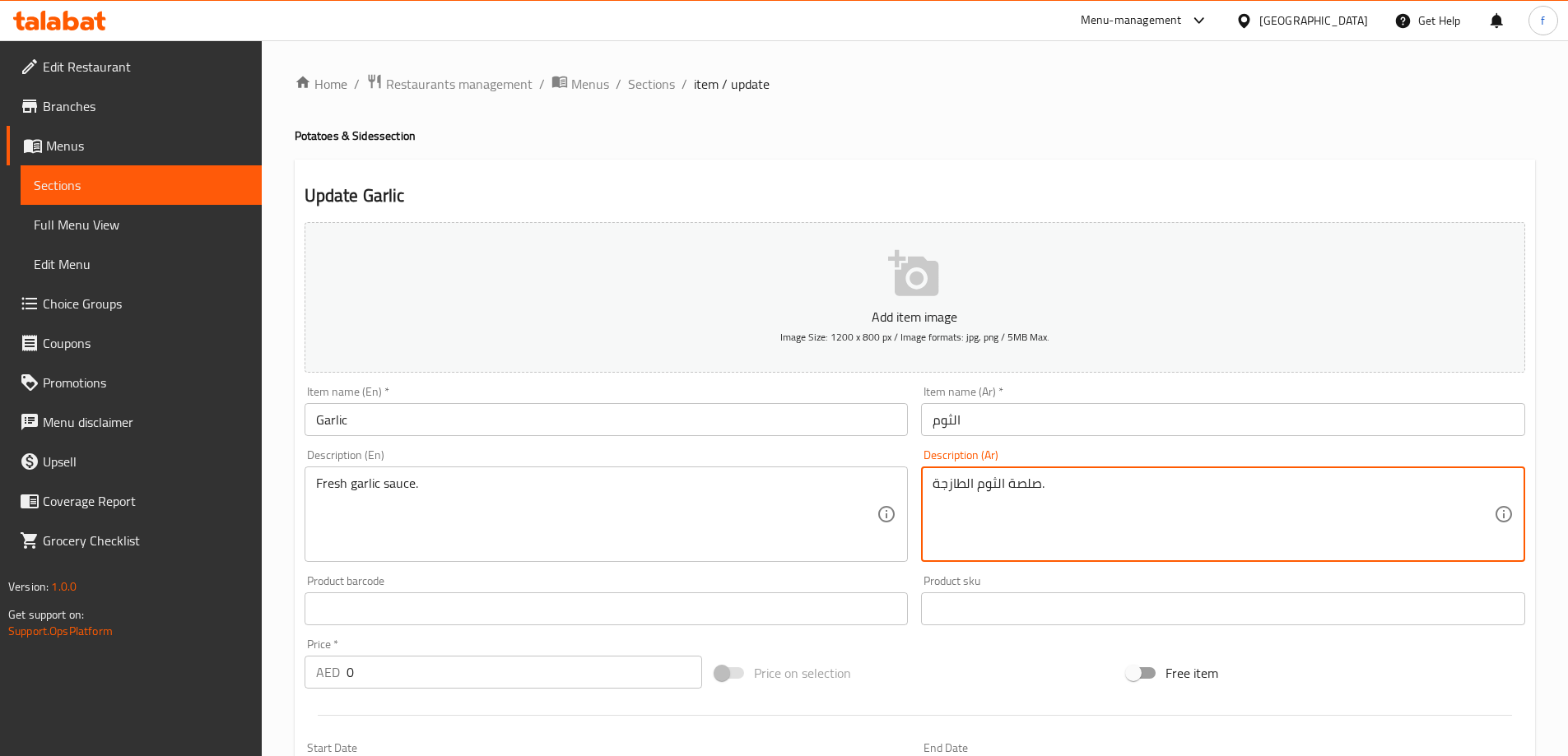
drag, startPoint x: 977, startPoint y: 480, endPoint x: 1095, endPoint y: 489, distance: 118.3
click at [1008, 484] on textarea "صلصة الثوم الطازجة." at bounding box center [1213, 515] width 562 height 79
click at [996, 483] on textarea "صوص الثوم الطازجة." at bounding box center [1213, 515] width 562 height 79
click at [967, 486] on textarea "صوص ثوم الطازجة." at bounding box center [1213, 515] width 562 height 79
click at [932, 484] on div "صوص ثوم طازجة. Description (Ar)" at bounding box center [1223, 515] width 604 height 96
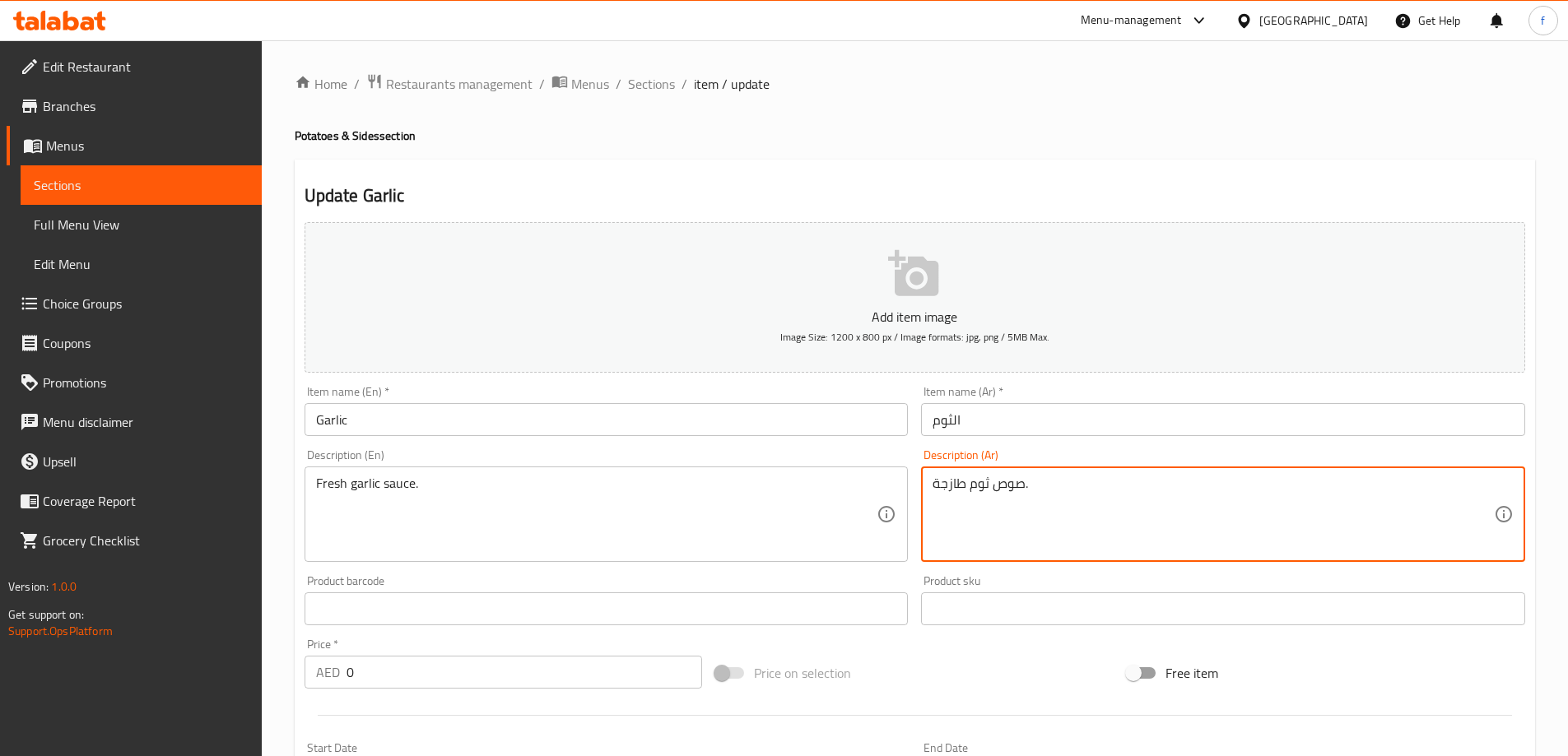
drag, startPoint x: 937, startPoint y: 484, endPoint x: 927, endPoint y: 486, distance: 10.2
click at [927, 486] on div "صوص ثوم طازجة. Description (Ar)" at bounding box center [1223, 515] width 604 height 96
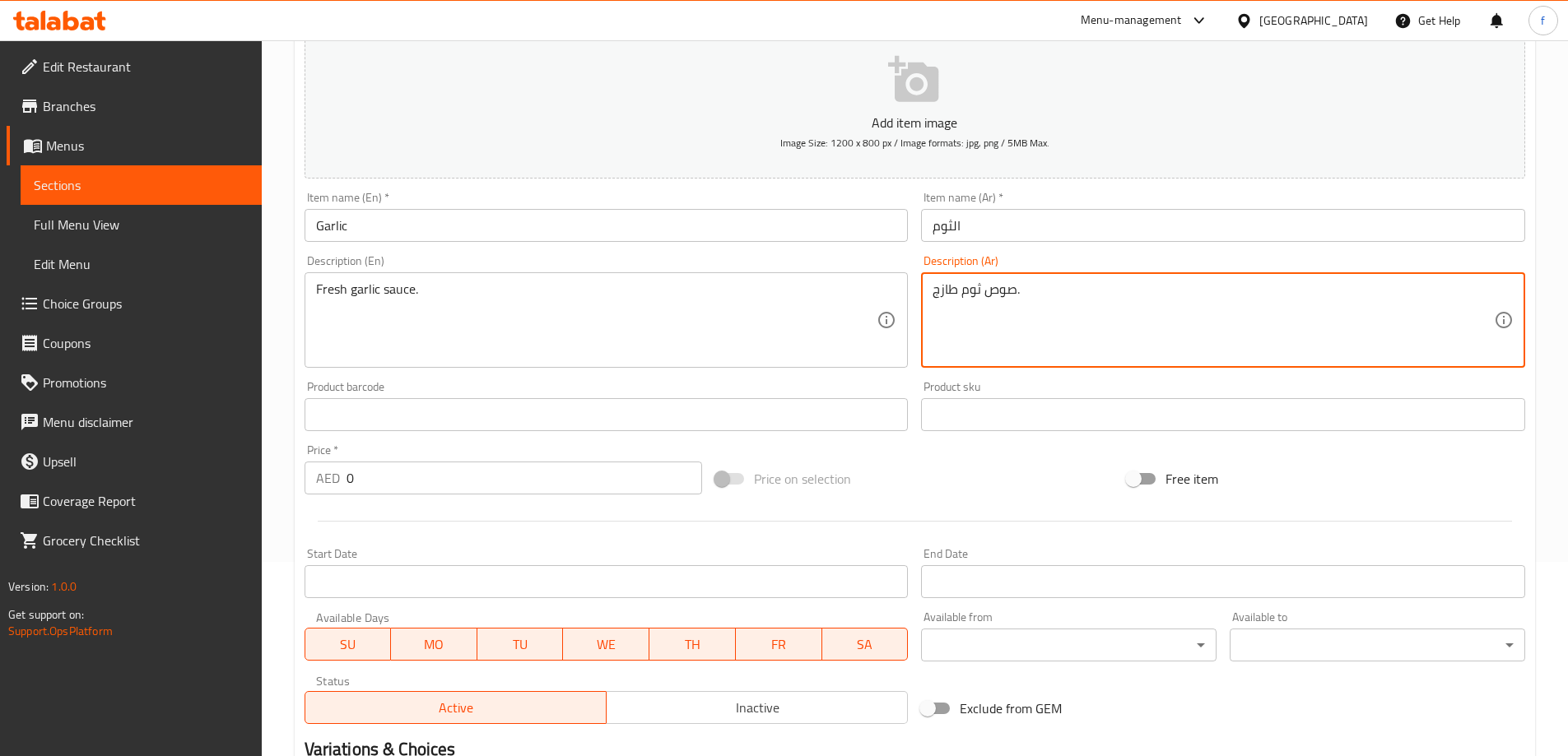
scroll to position [444, 0]
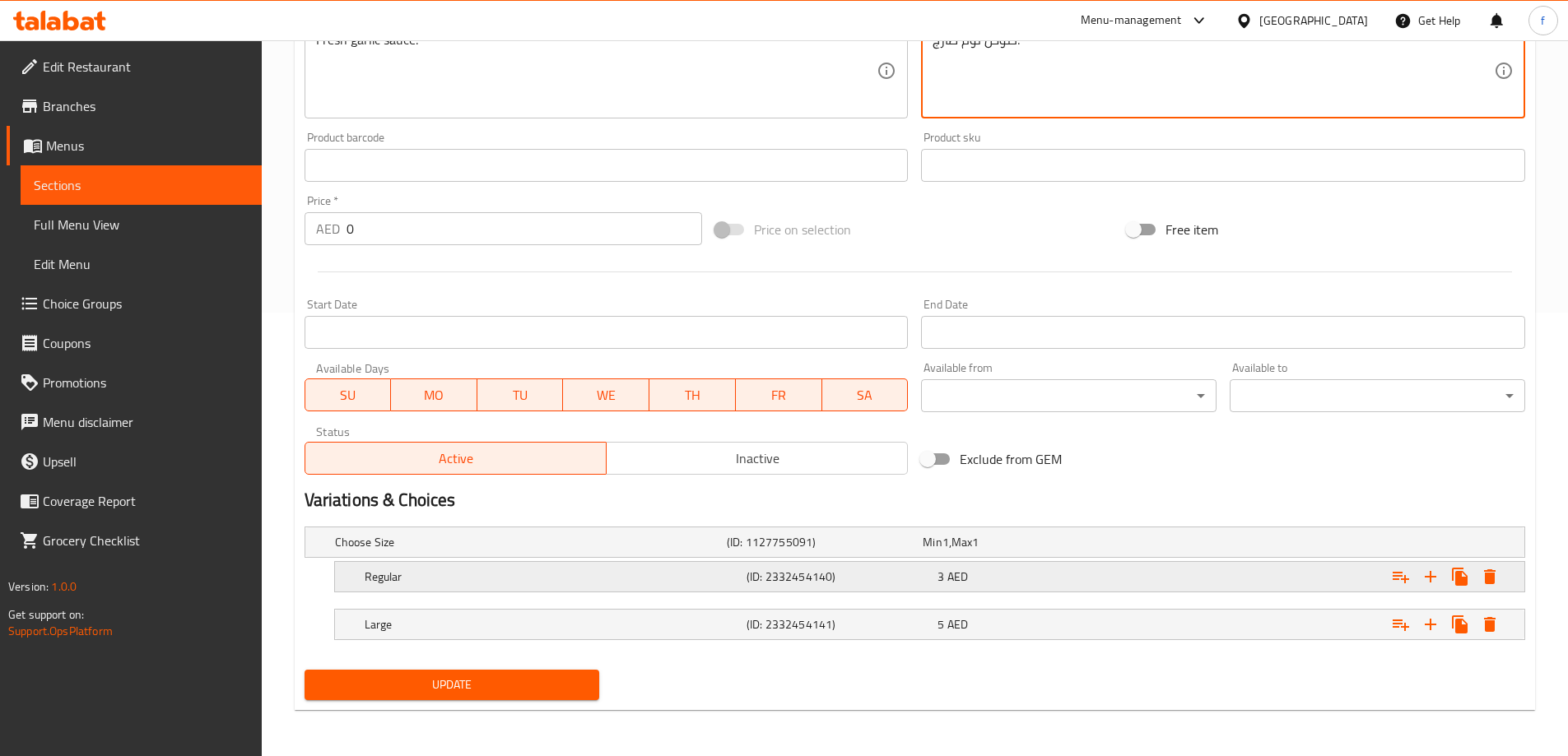
type textarea "صوص ثوم طازج."
click at [1151, 582] on div "Expand" at bounding box center [1316, 577] width 381 height 36
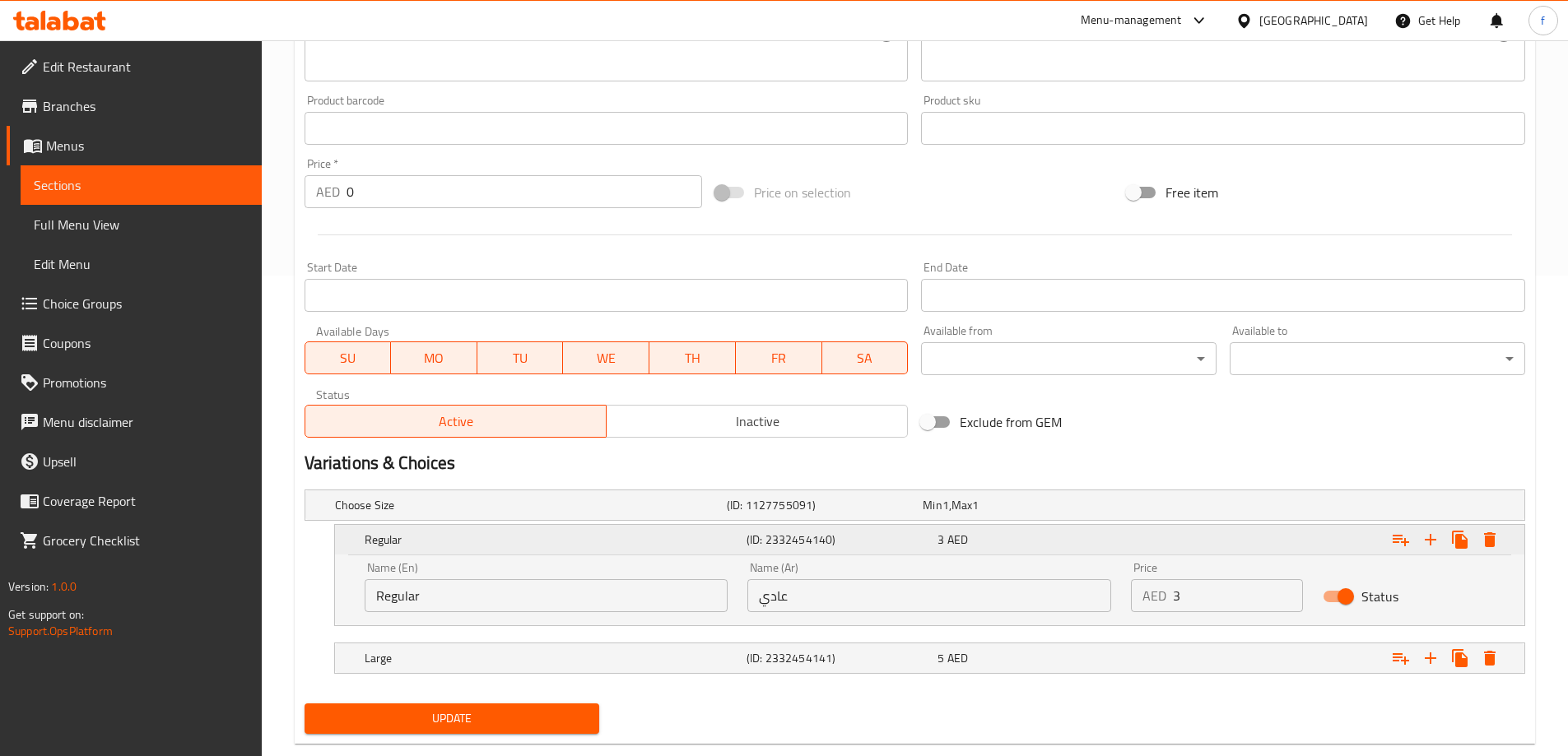
scroll to position [515, 0]
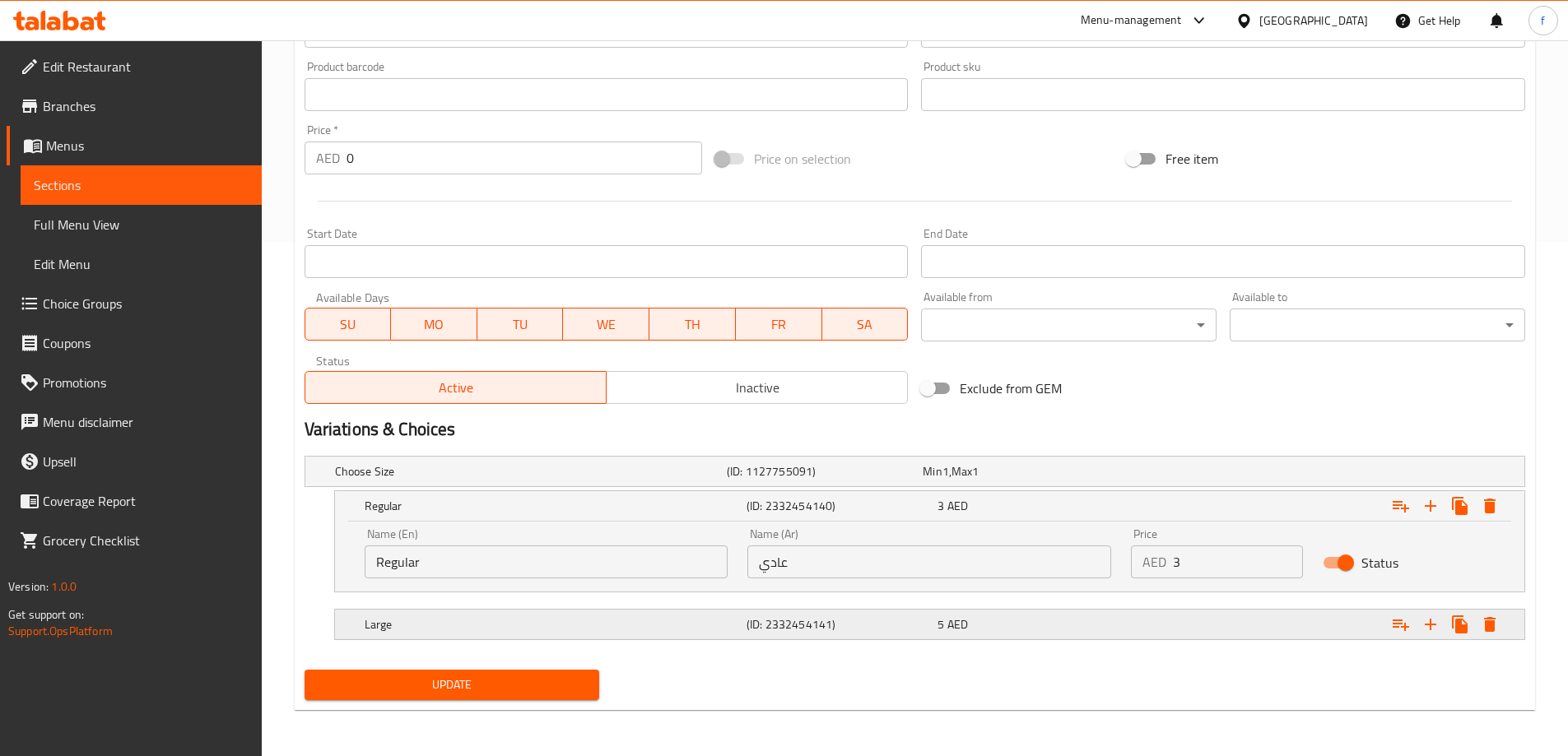
click at [1104, 617] on div "5 AED" at bounding box center [1029, 624] width 184 height 16
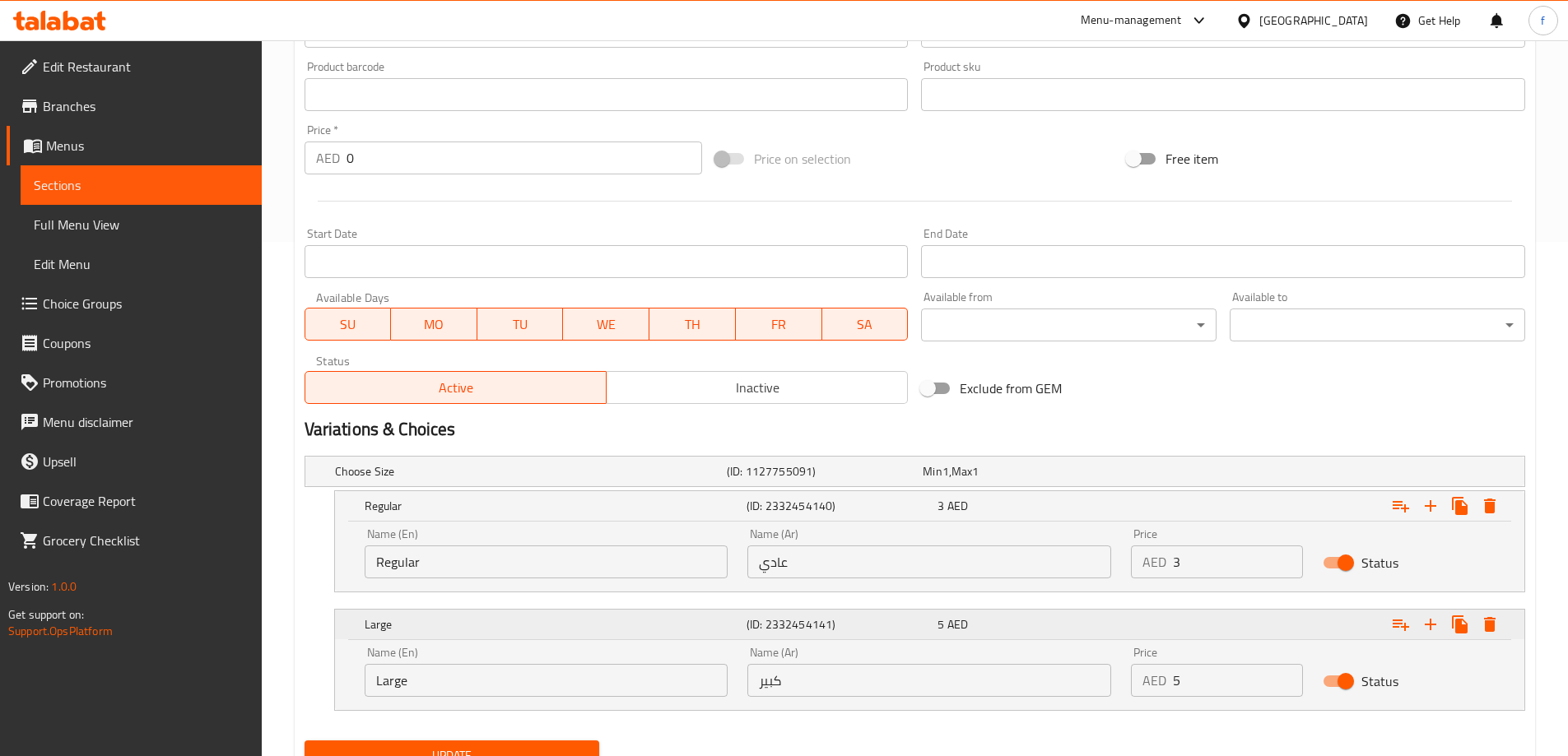
scroll to position [585, 0]
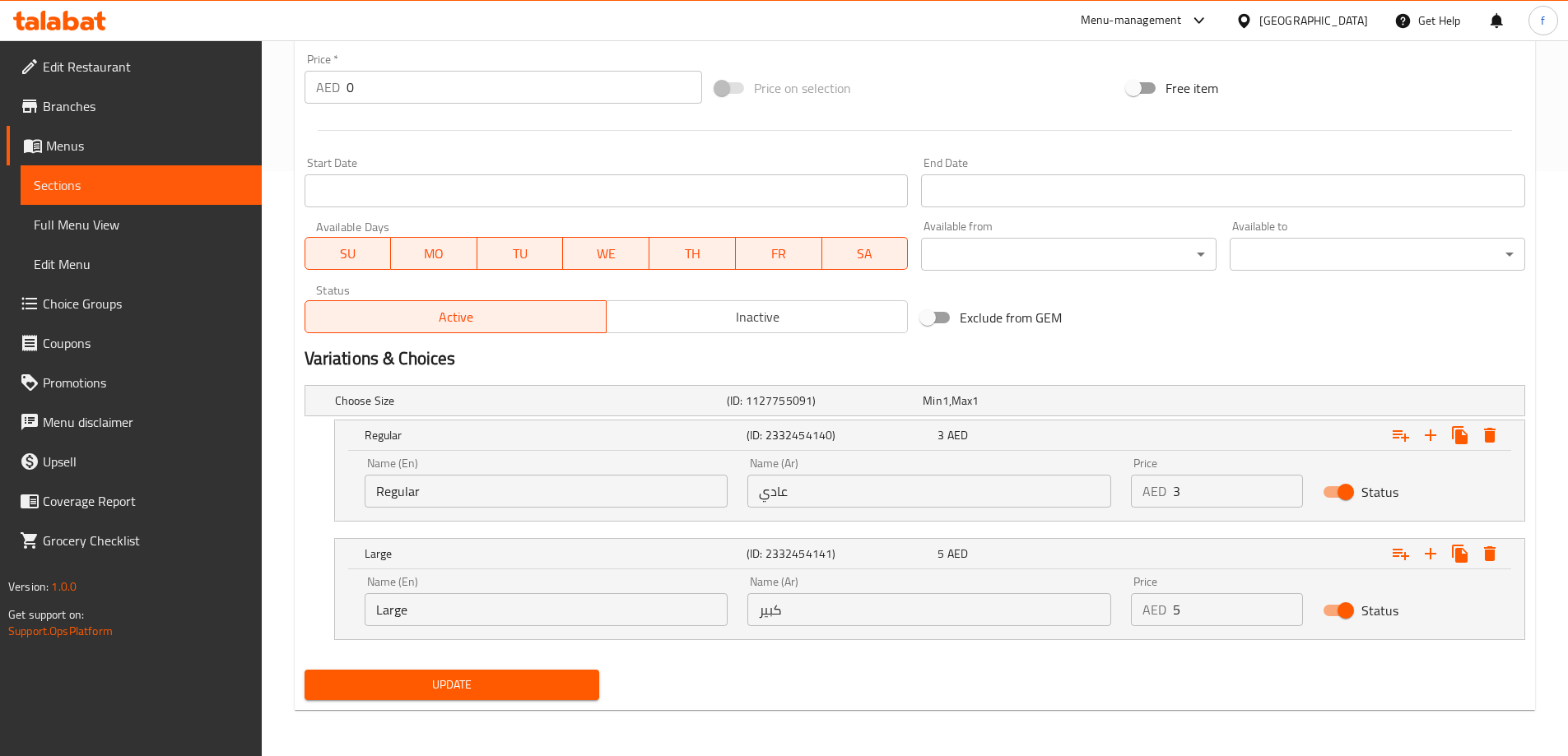
click at [572, 685] on span "Update" at bounding box center [451, 684] width 269 height 20
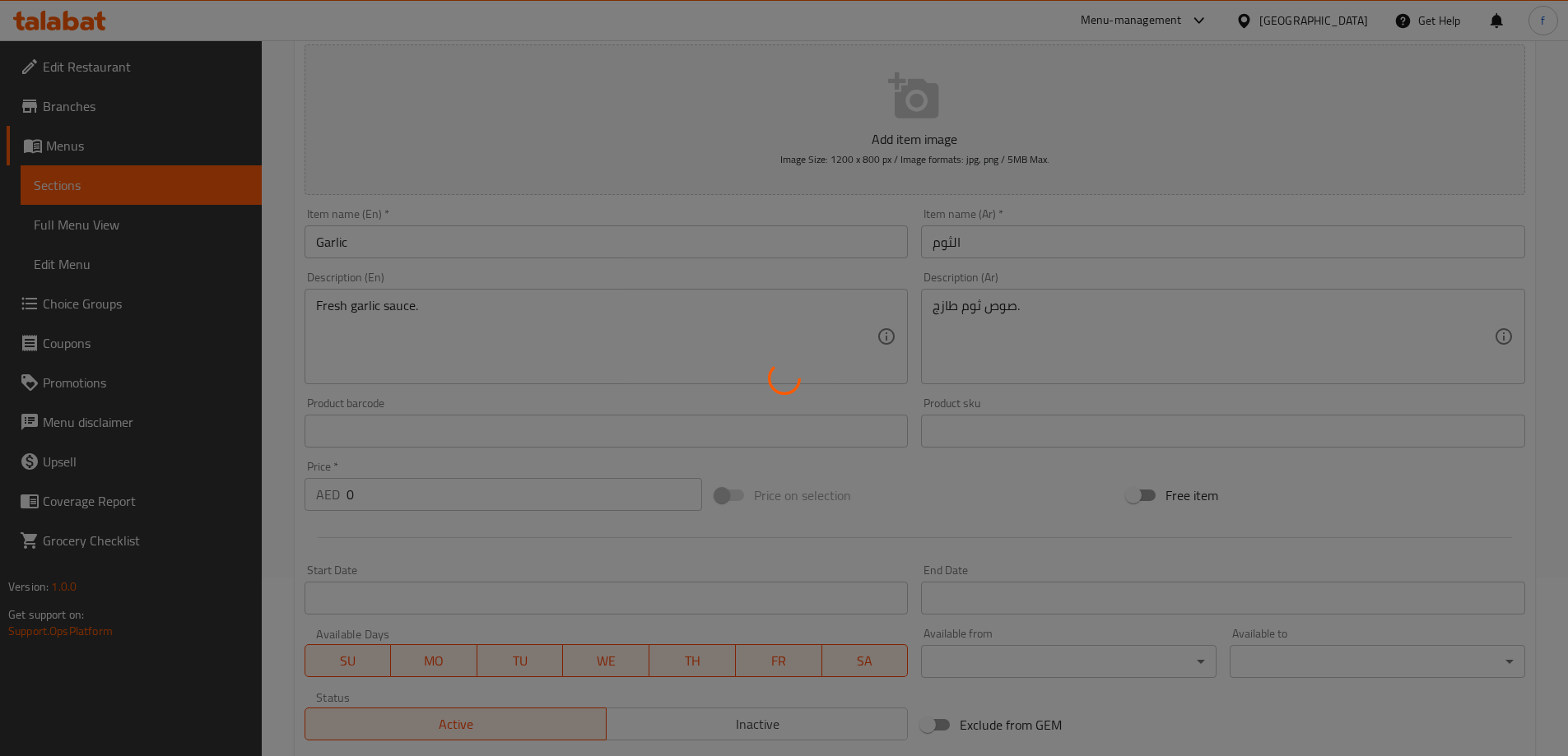
scroll to position [0, 0]
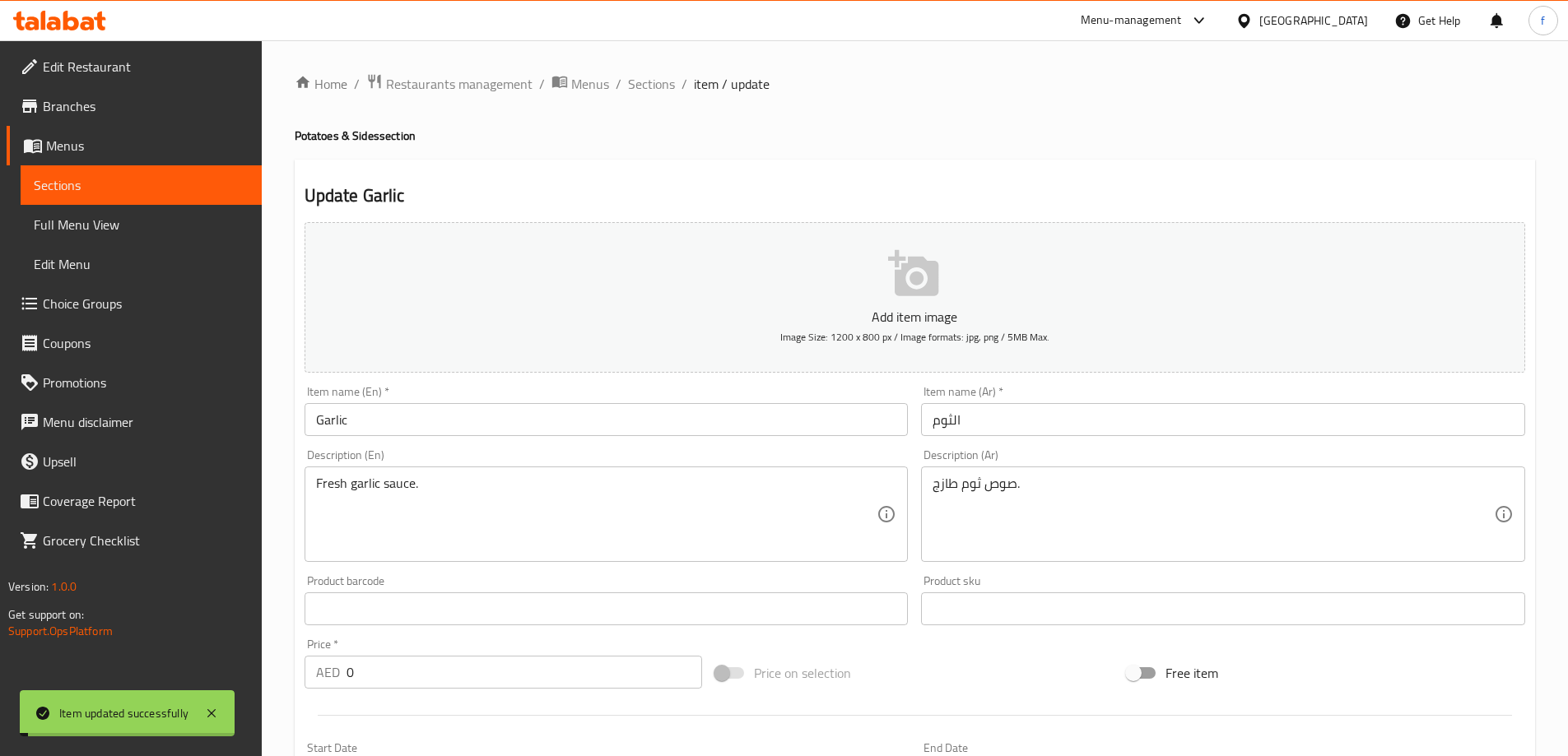
click at [650, 82] on span "Sections" at bounding box center [651, 83] width 47 height 20
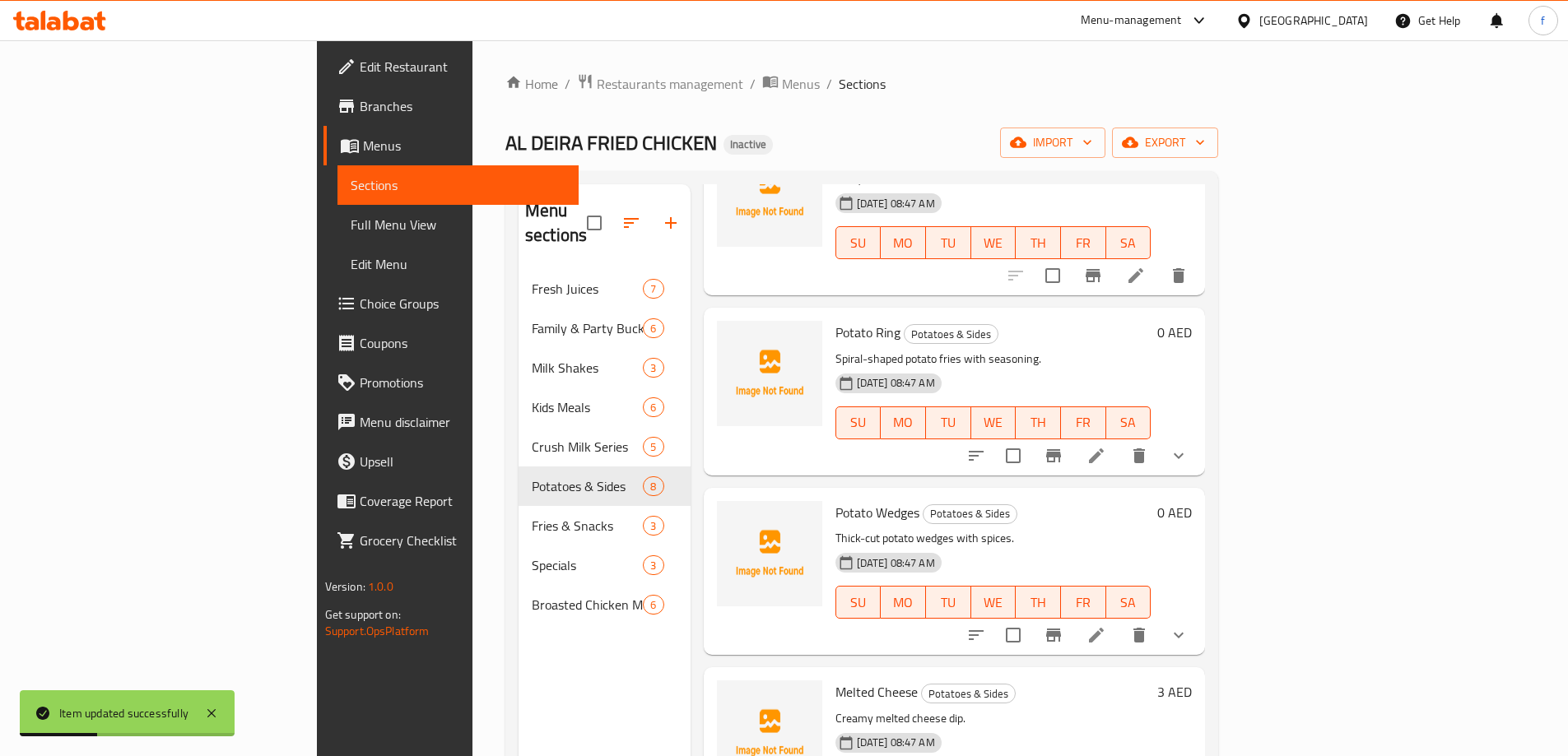
scroll to position [723, 0]
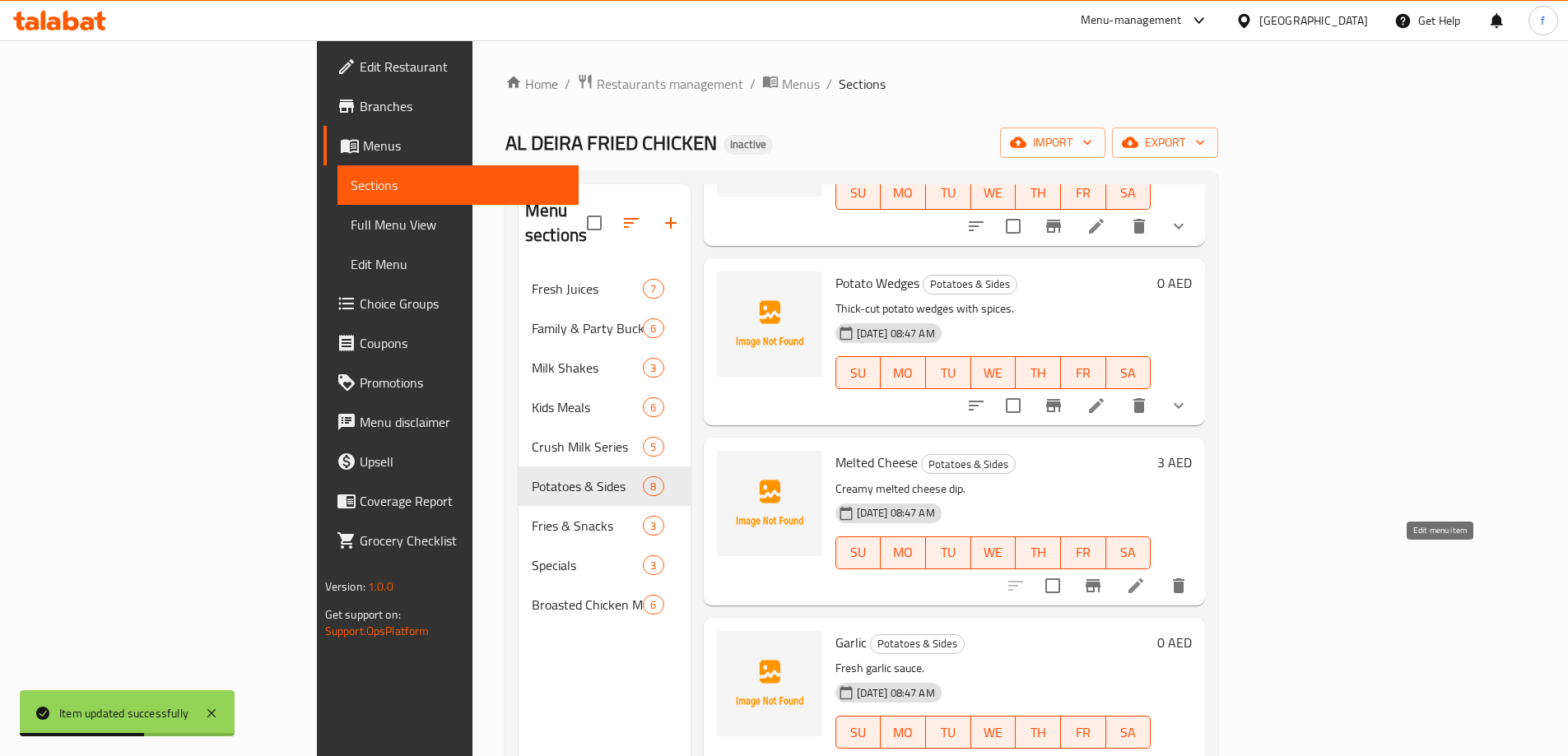
click at [1145, 576] on icon at bounding box center [1136, 585] width 20 height 20
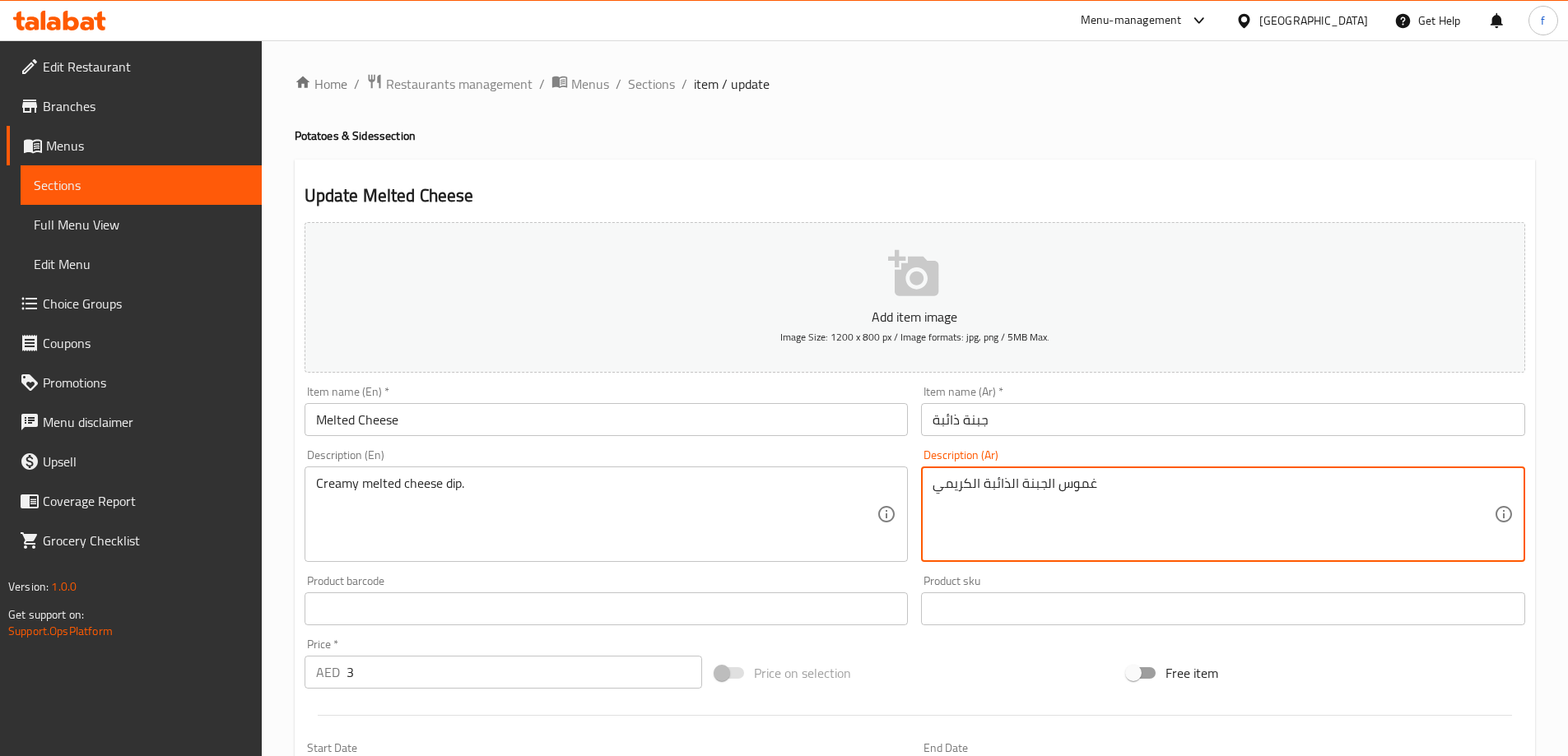
click at [1070, 492] on textarea "غموس الجبنة الذائبة الكريمي" at bounding box center [1213, 515] width 562 height 79
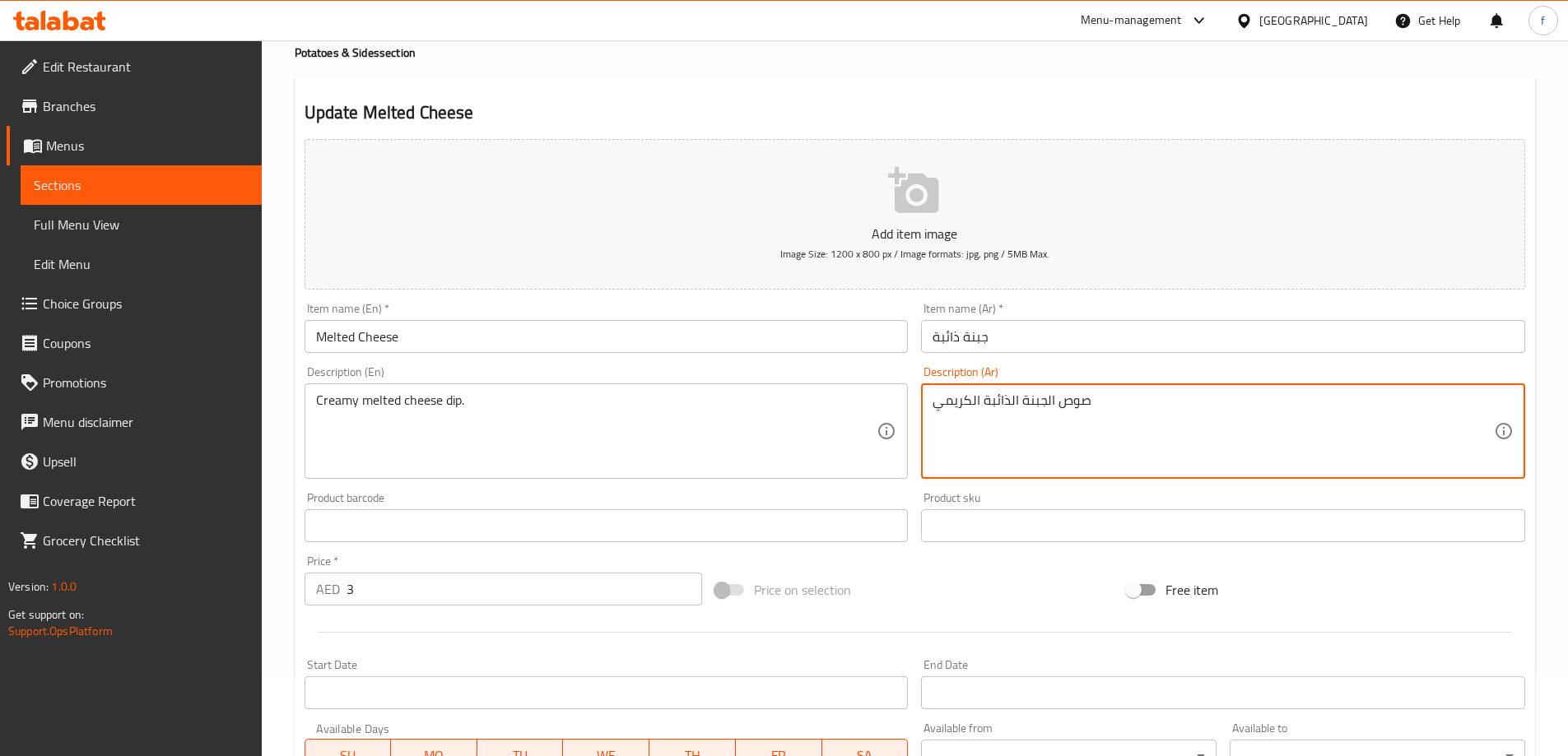
scroll to position [406, 0]
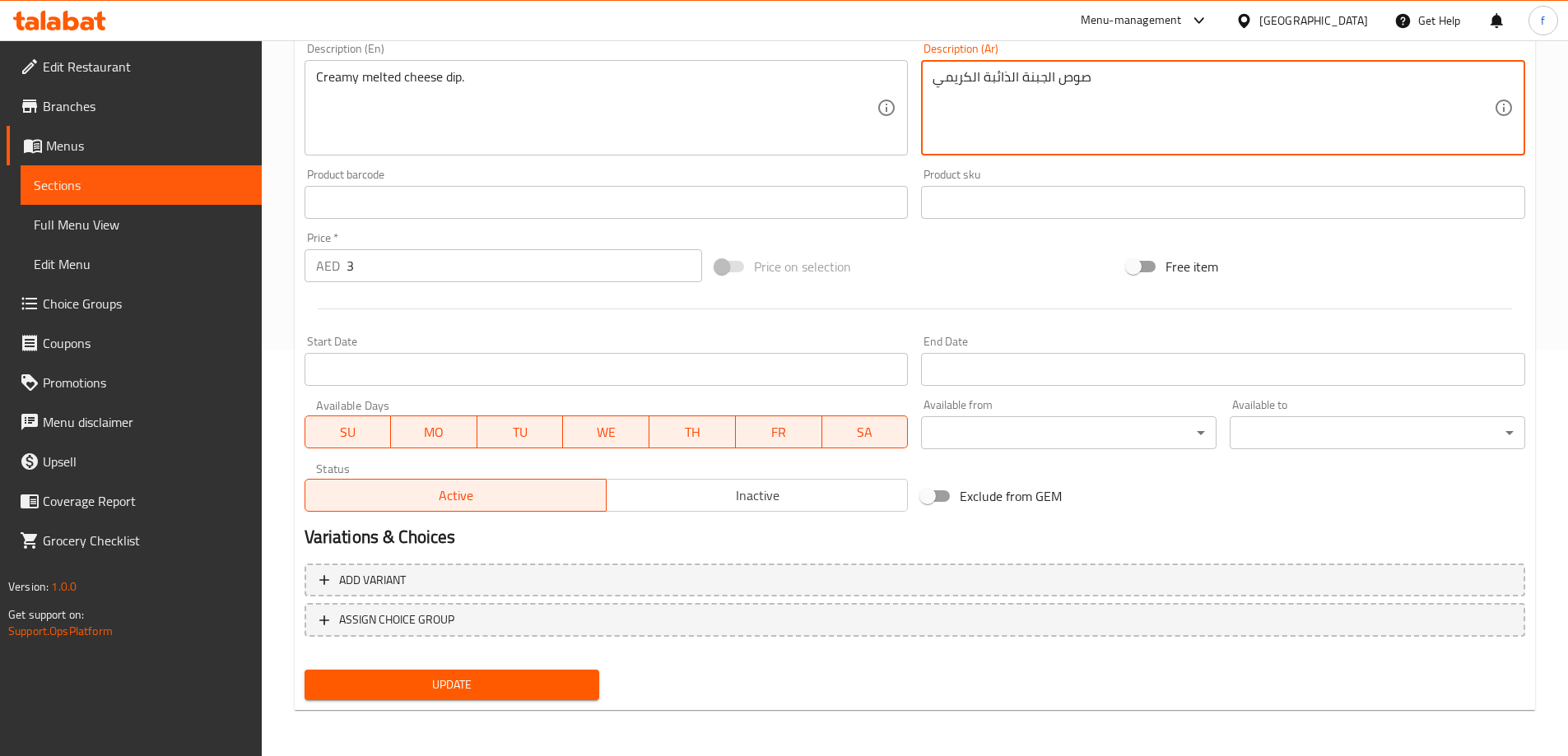
type textarea "صوص الجبنة الذائبة الكريمي"
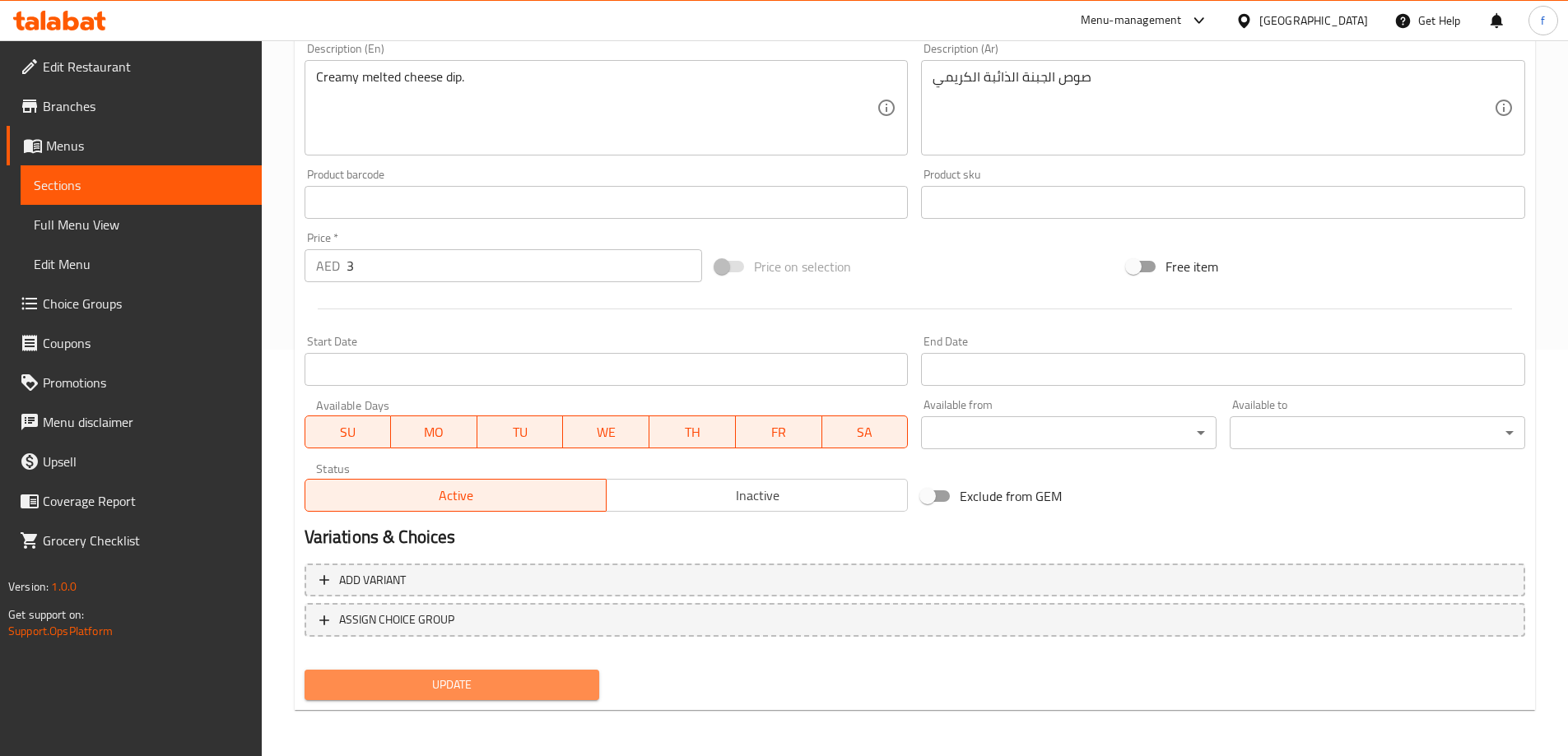
click at [522, 680] on span "Update" at bounding box center [451, 684] width 269 height 20
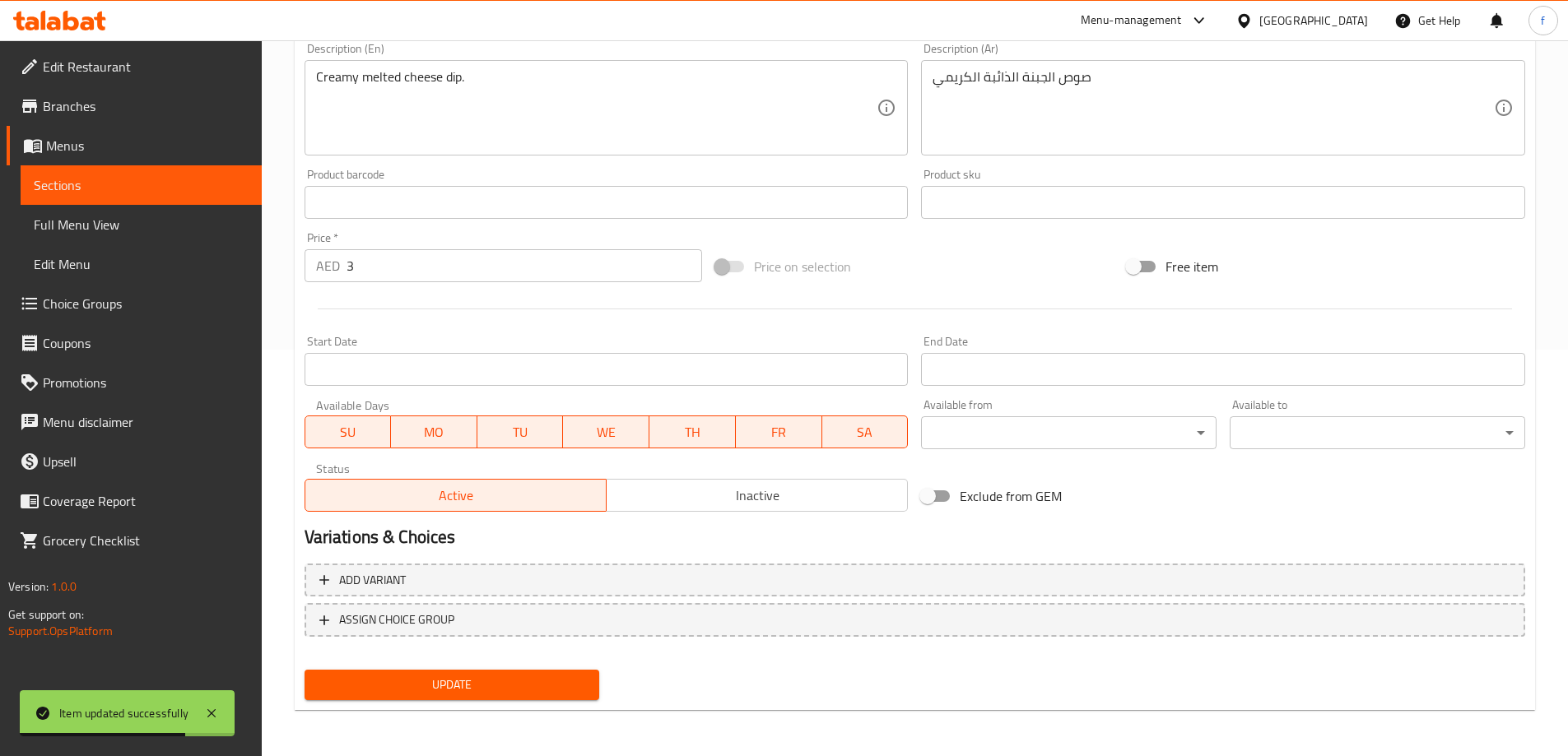
scroll to position [0, 0]
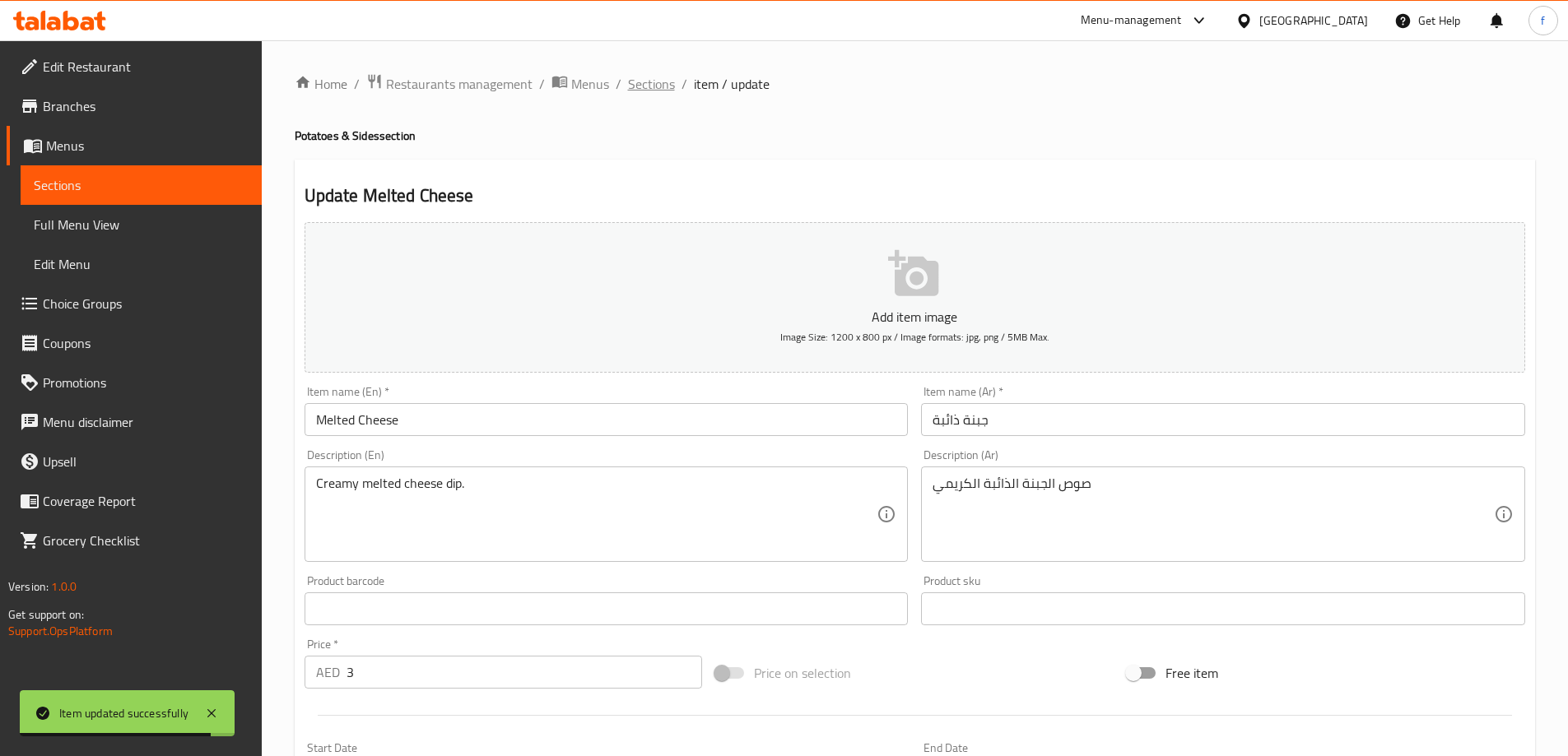
click at [643, 82] on span "Sections" at bounding box center [651, 83] width 47 height 20
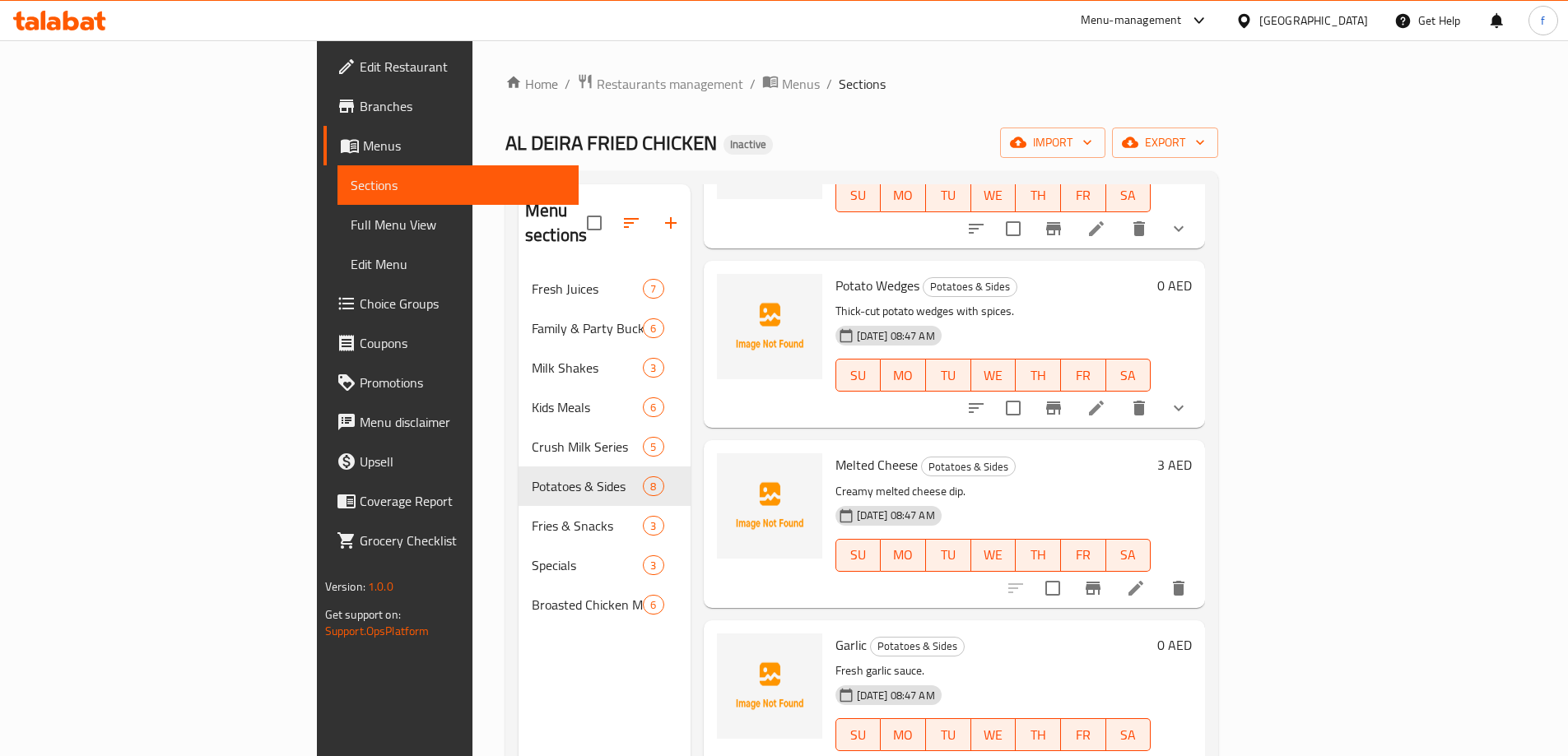
scroll to position [723, 0]
click at [1104, 399] on icon at bounding box center [1095, 405] width 14 height 14
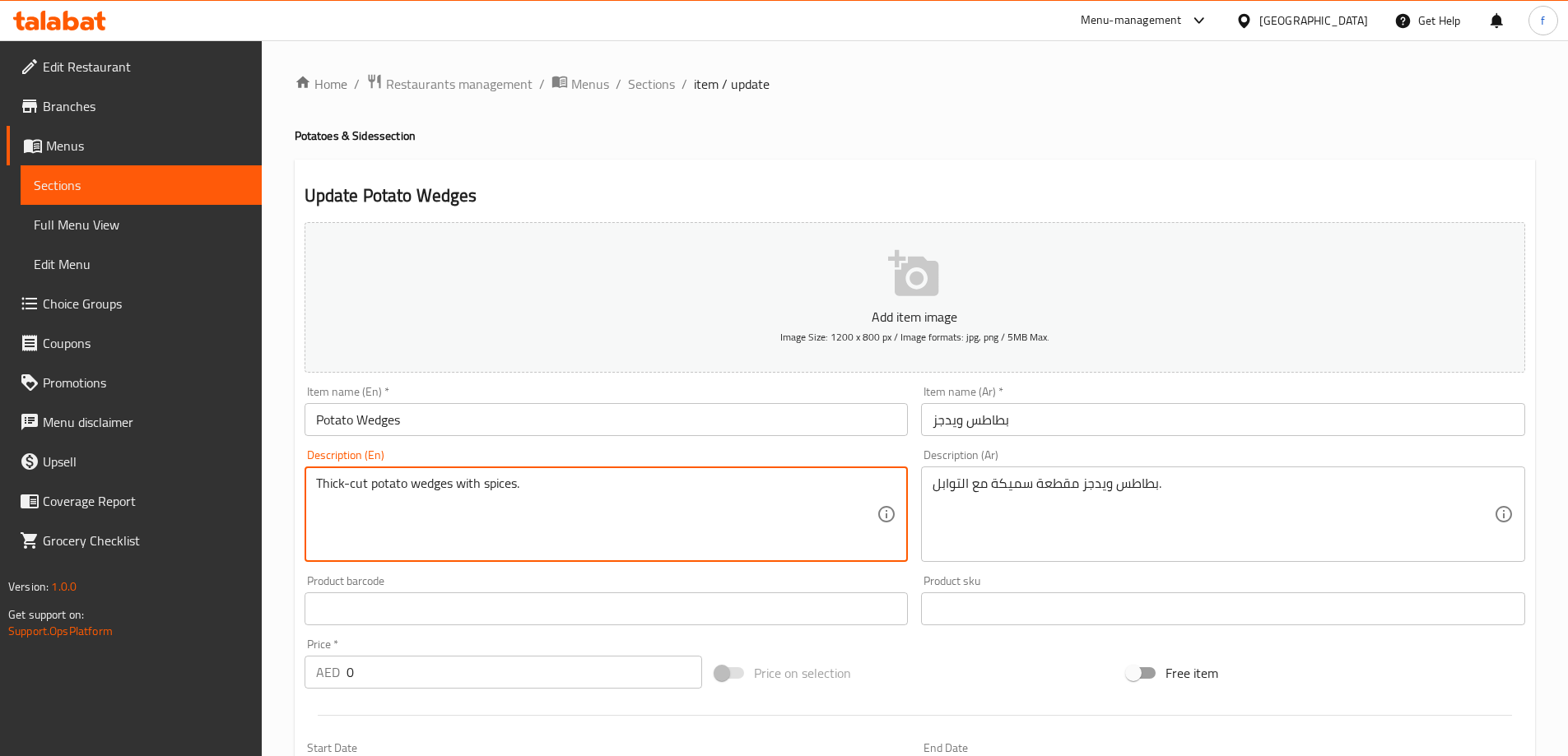
click at [389, 487] on textarea "Thick-cut potato wedges with spices." at bounding box center [597, 515] width 562 height 79
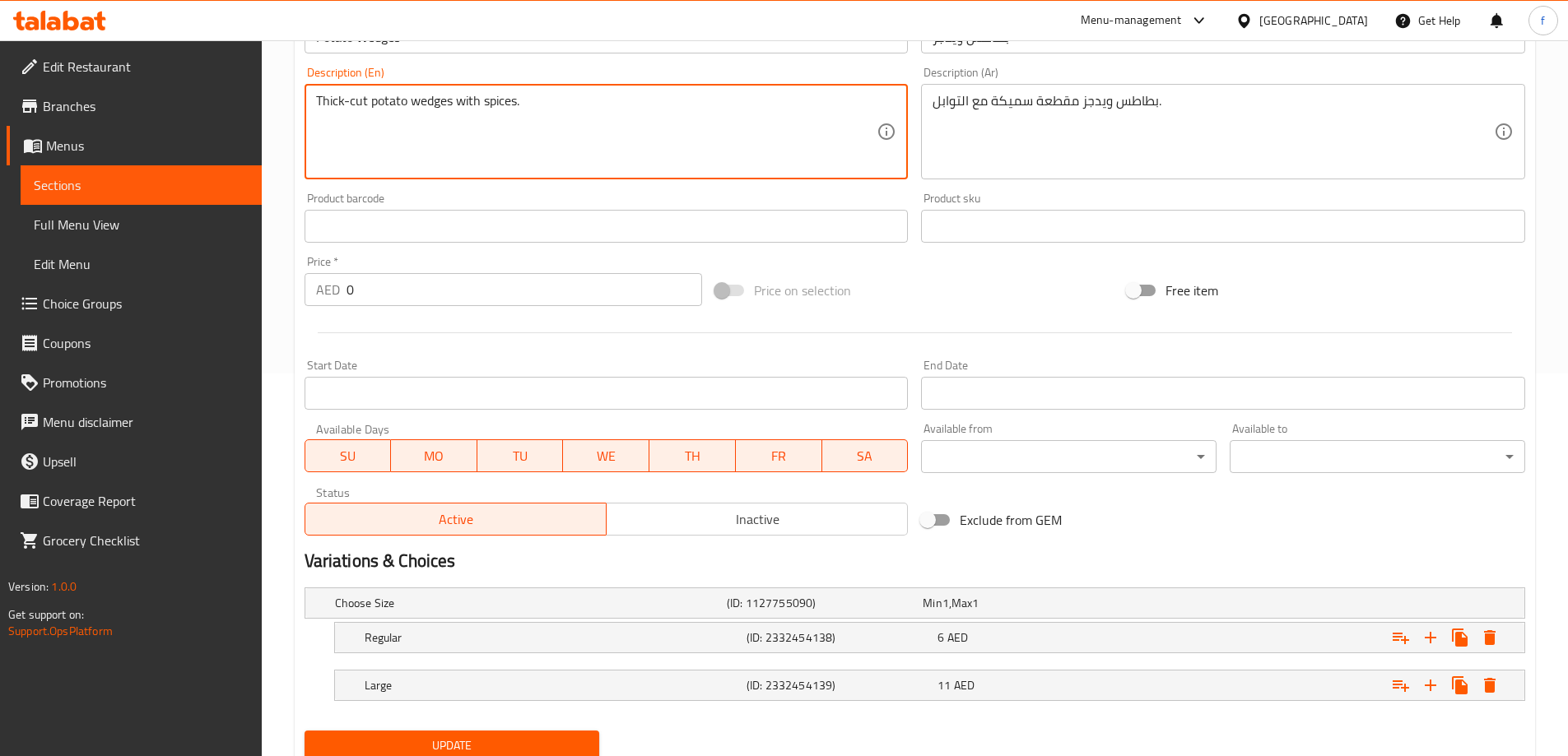
scroll to position [444, 0]
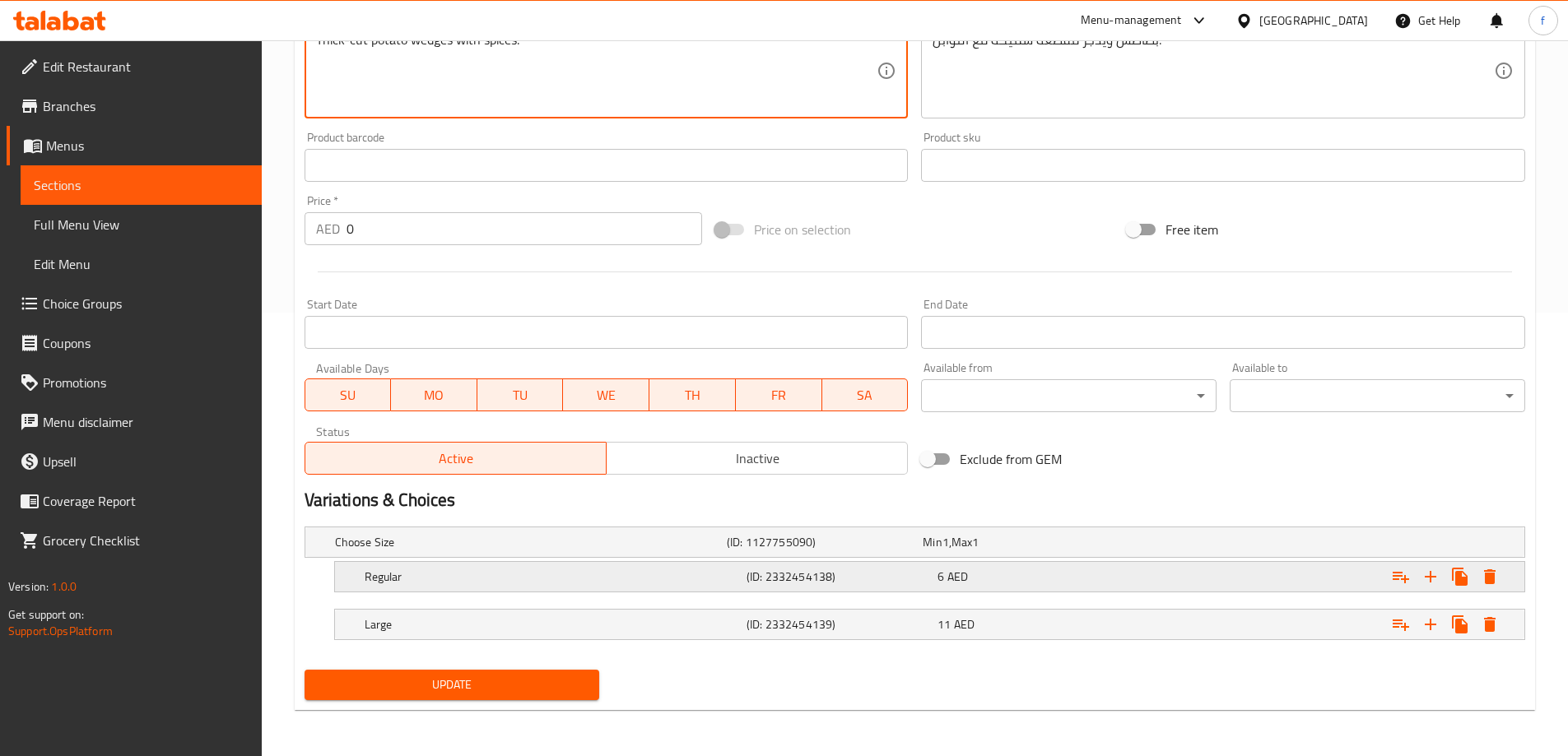
click at [1134, 569] on div "Expand" at bounding box center [1316, 577] width 381 height 36
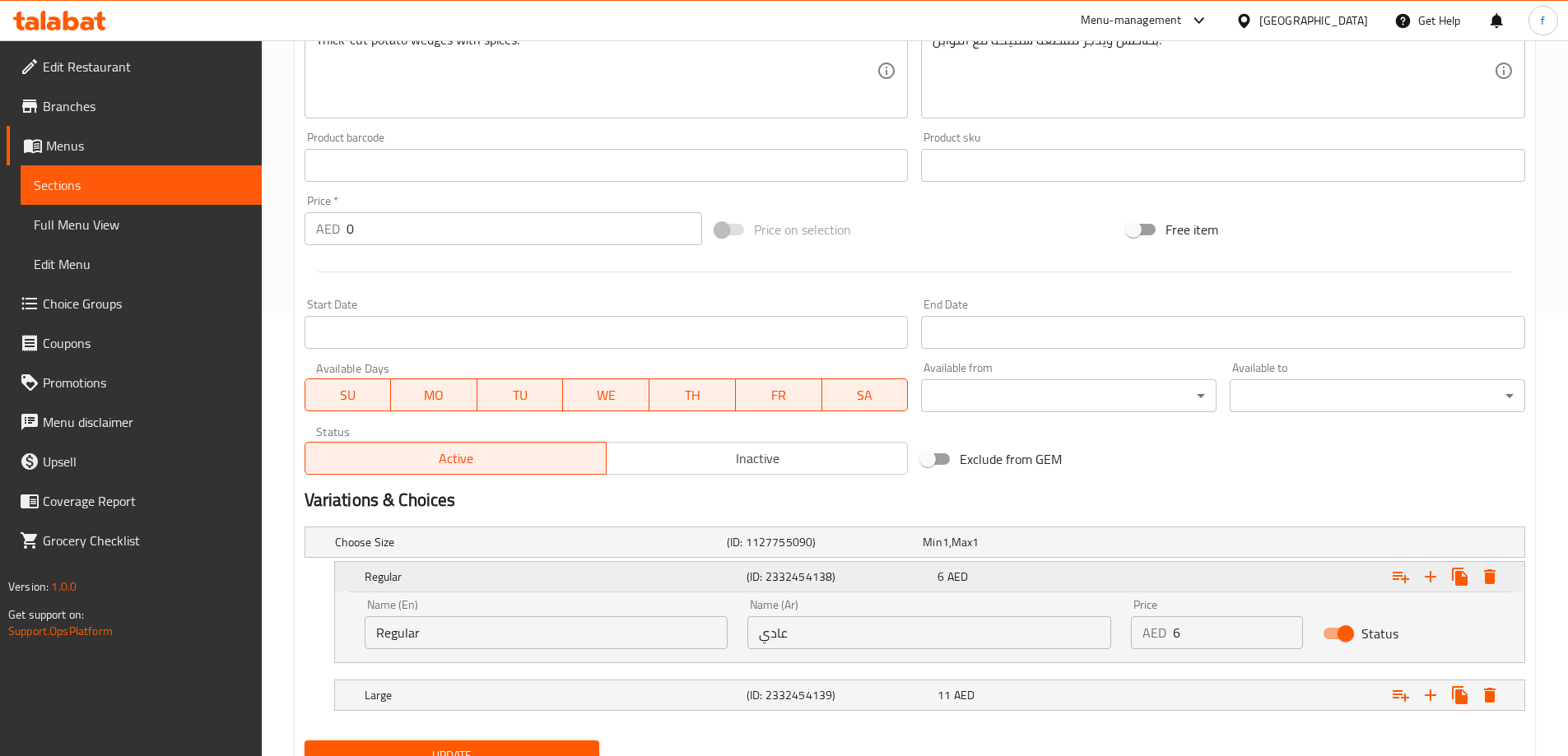
scroll to position [515, 0]
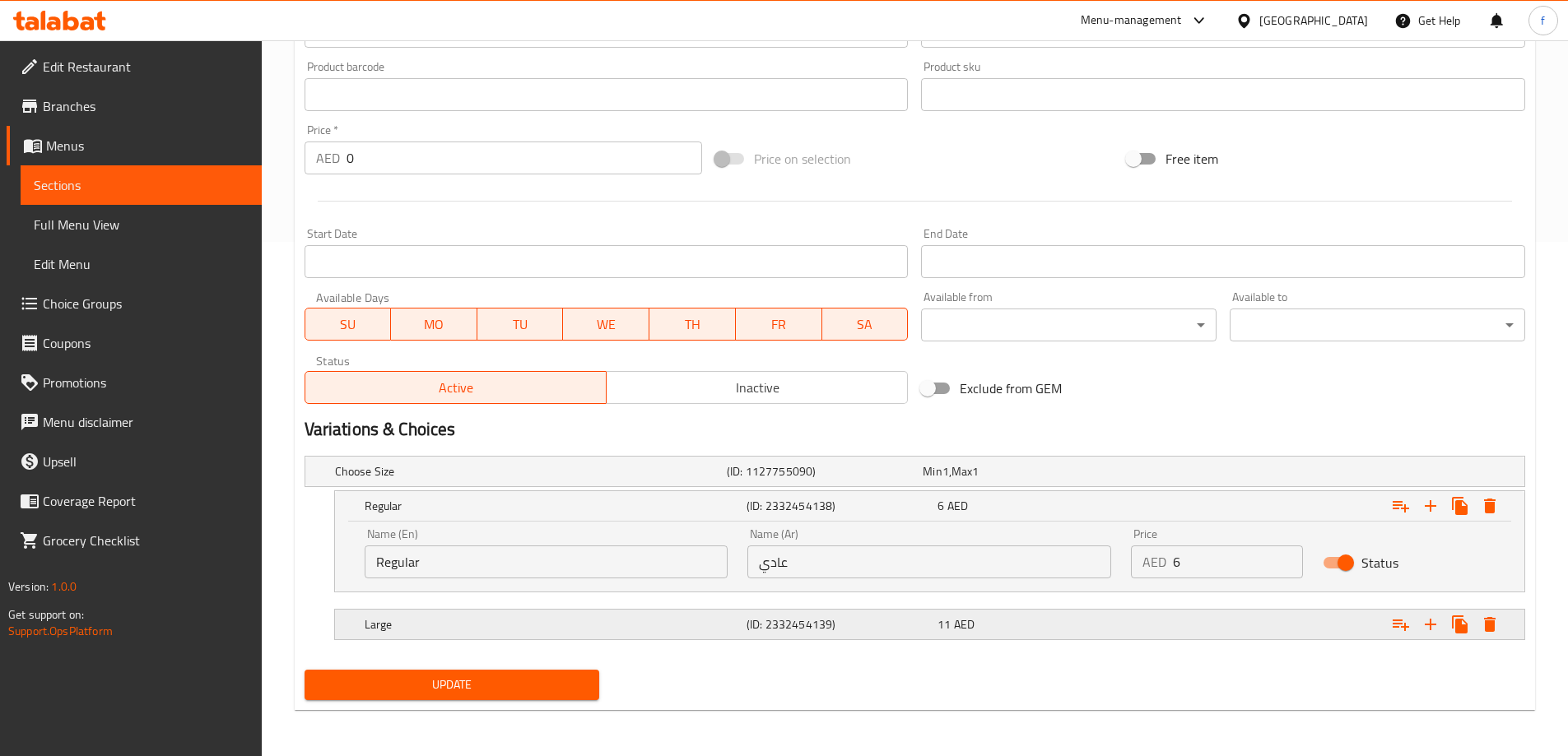
click at [1142, 614] on div "Expand" at bounding box center [1316, 625] width 381 height 36
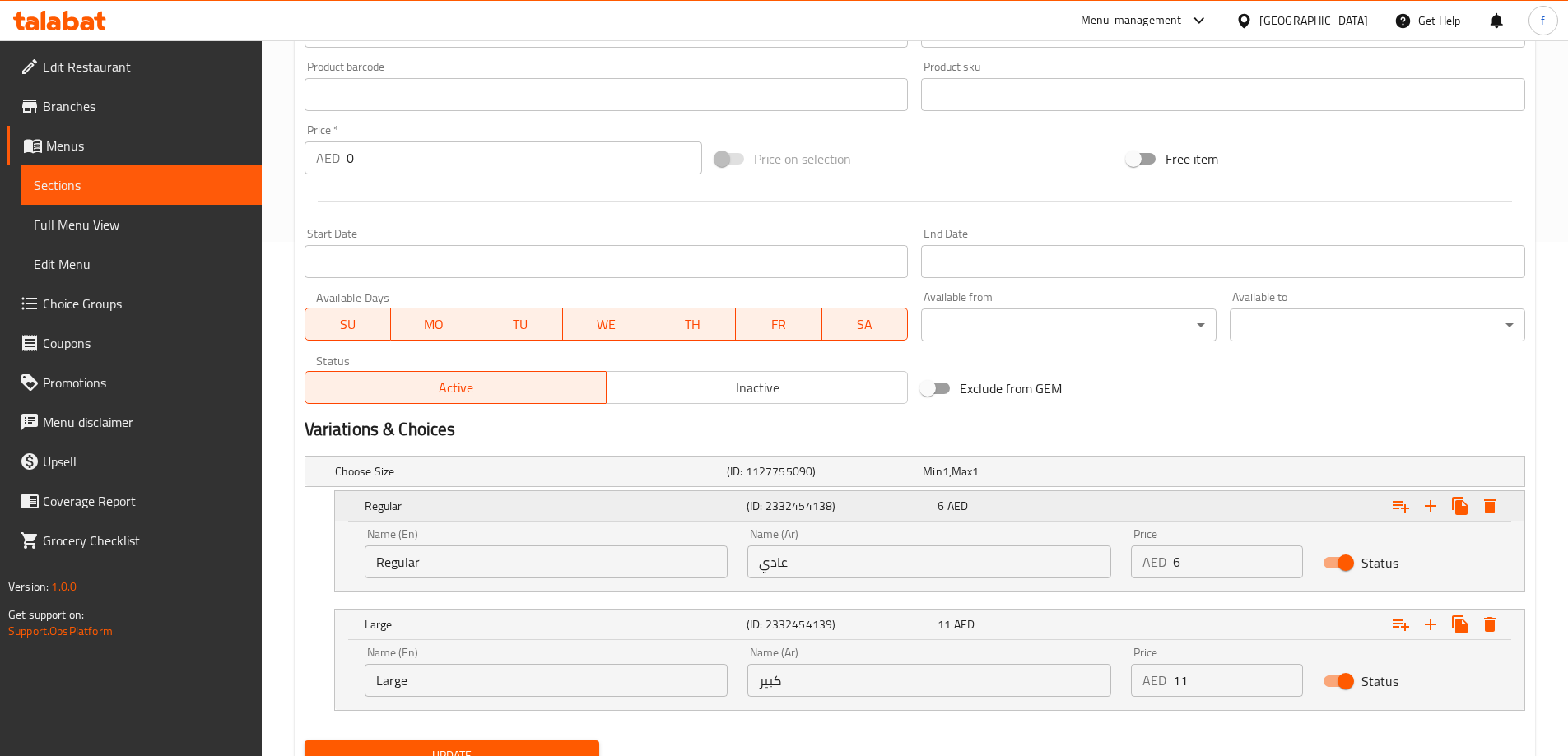
scroll to position [585, 0]
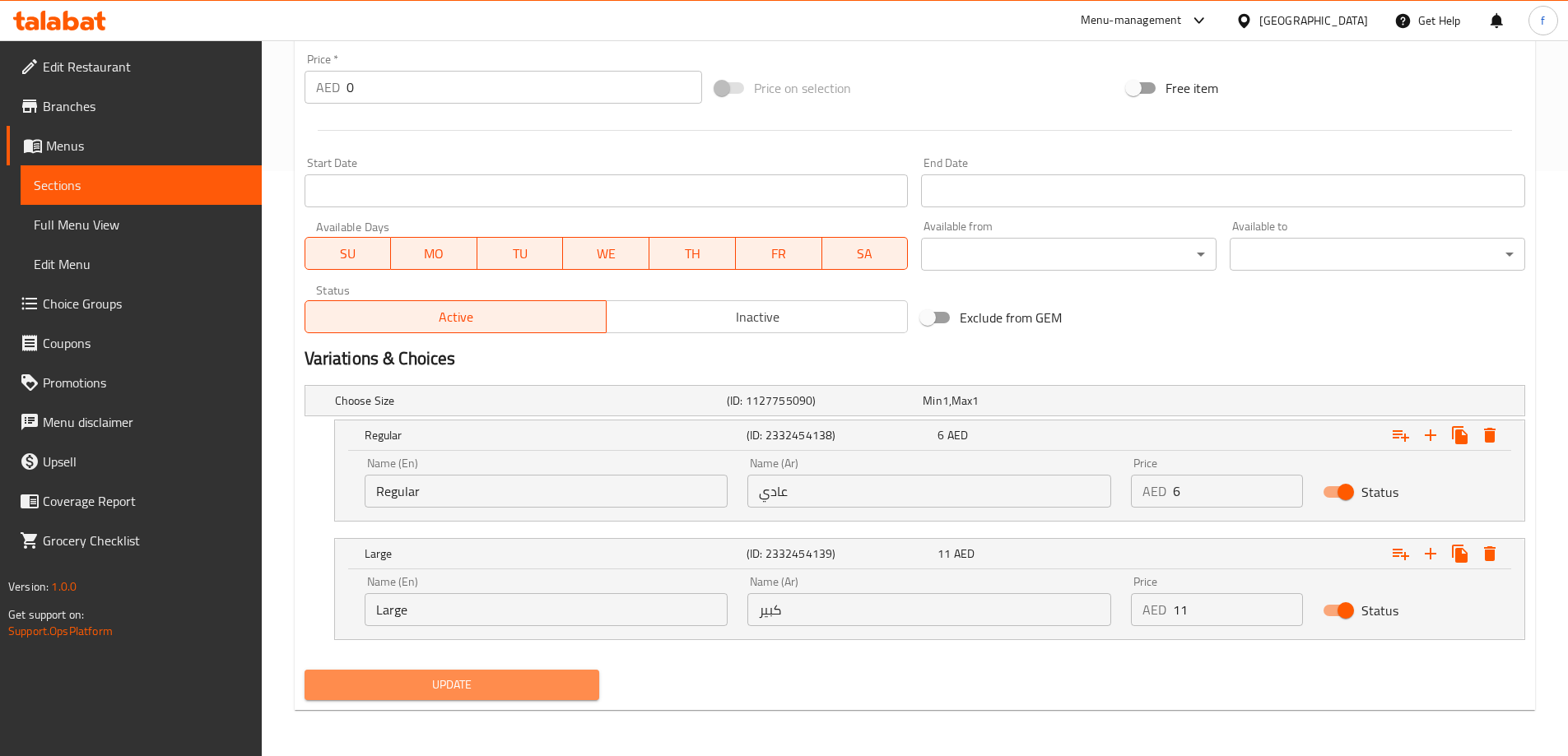
click at [508, 693] on span "Update" at bounding box center [451, 684] width 269 height 20
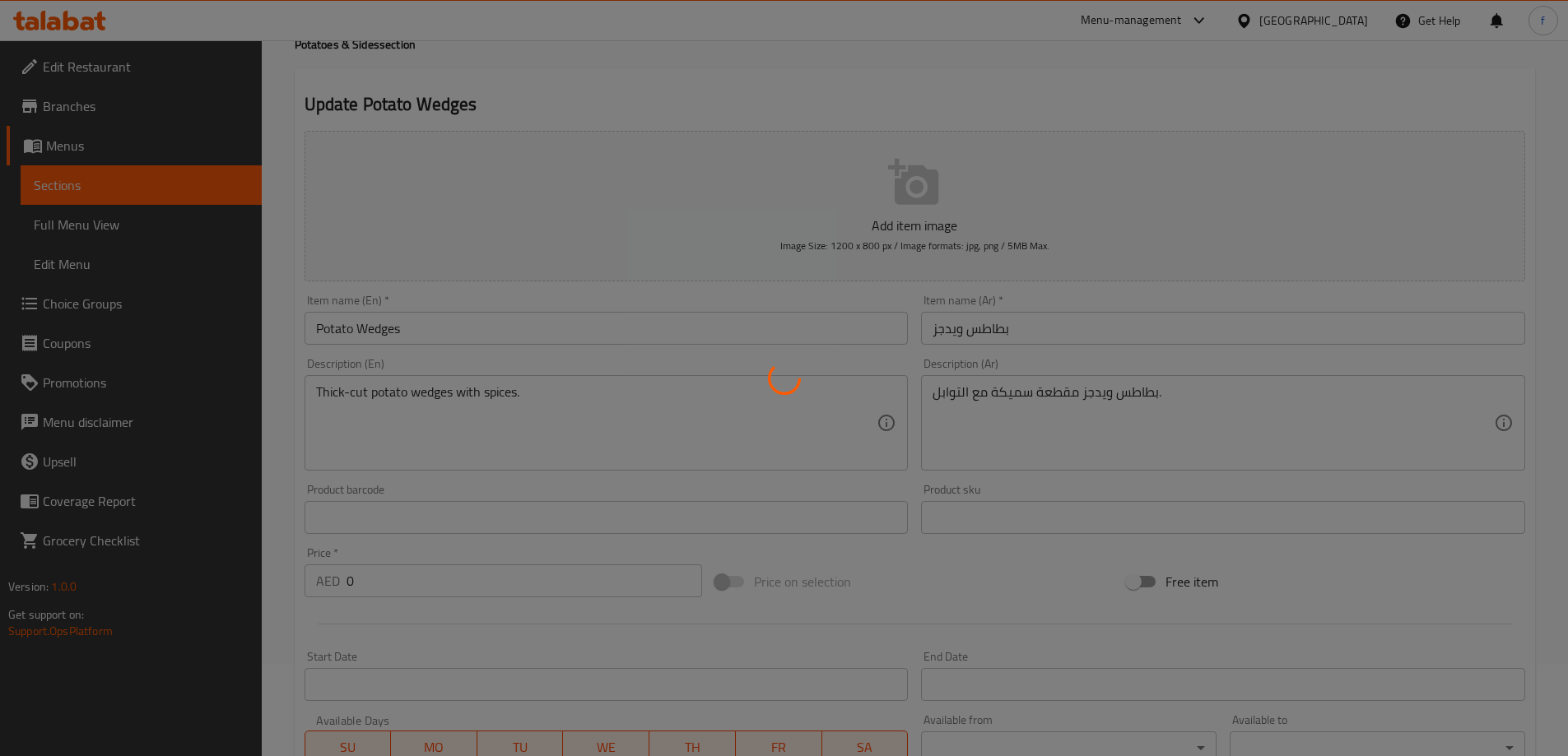
scroll to position [0, 0]
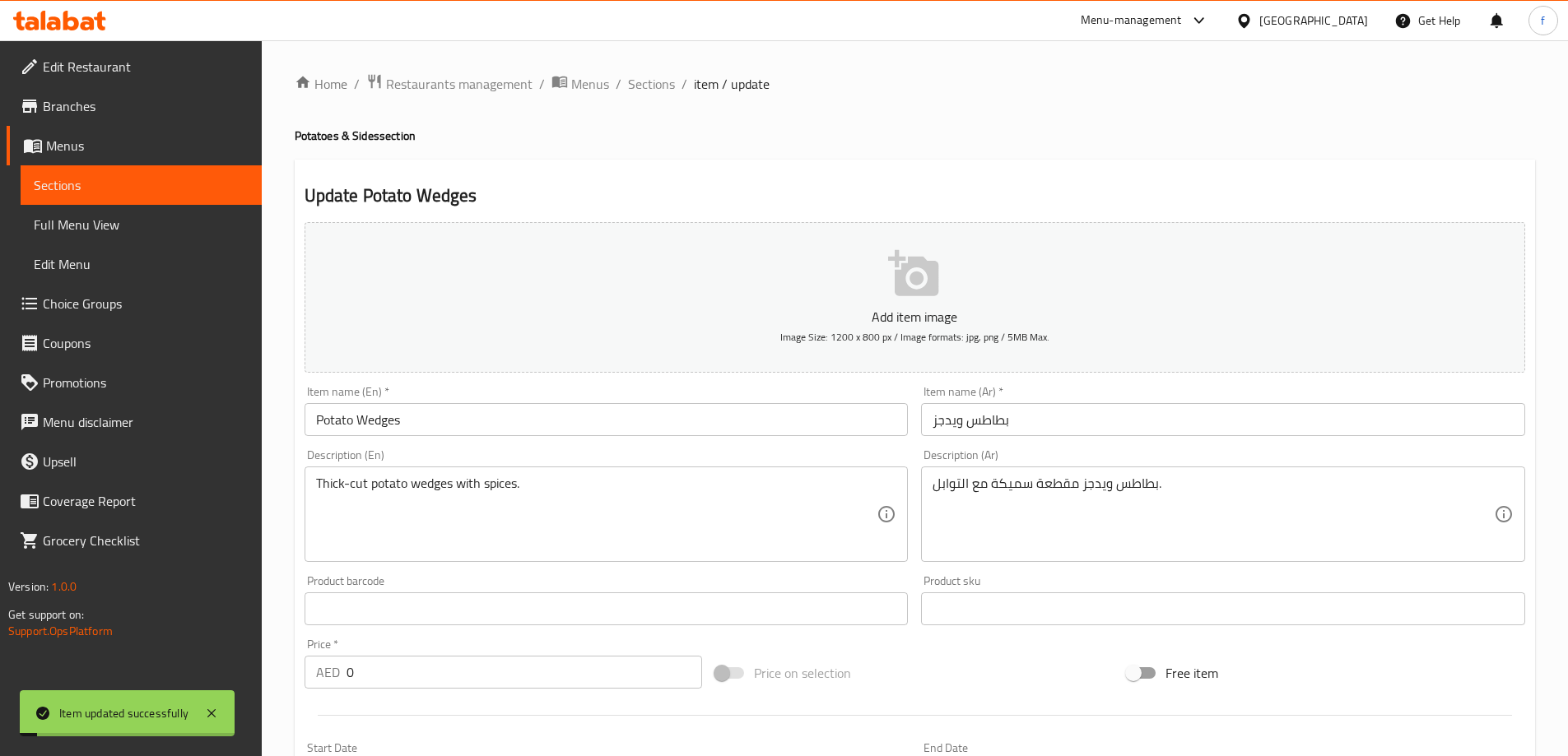
click at [644, 78] on span "Sections" at bounding box center [651, 83] width 47 height 20
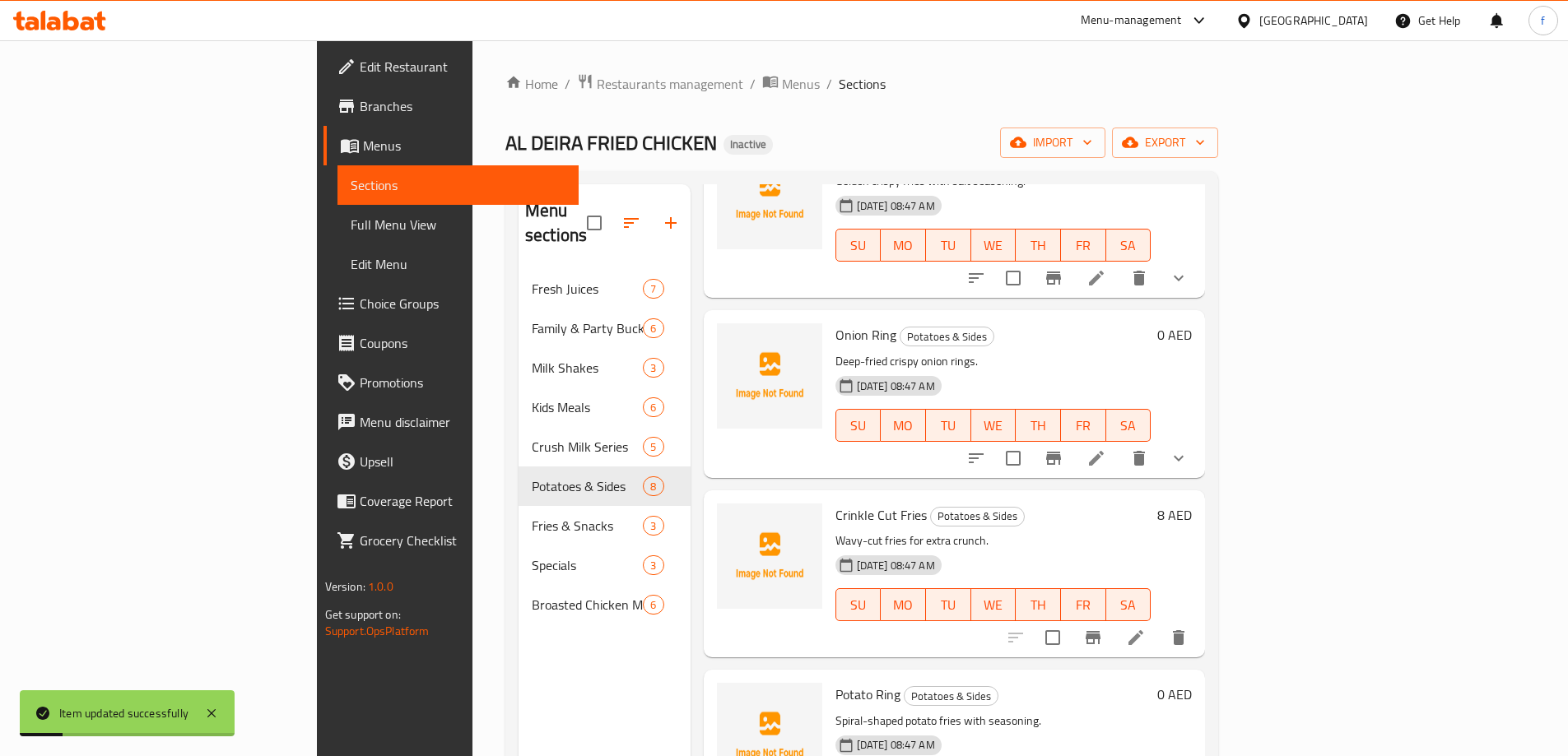
scroll to position [329, 0]
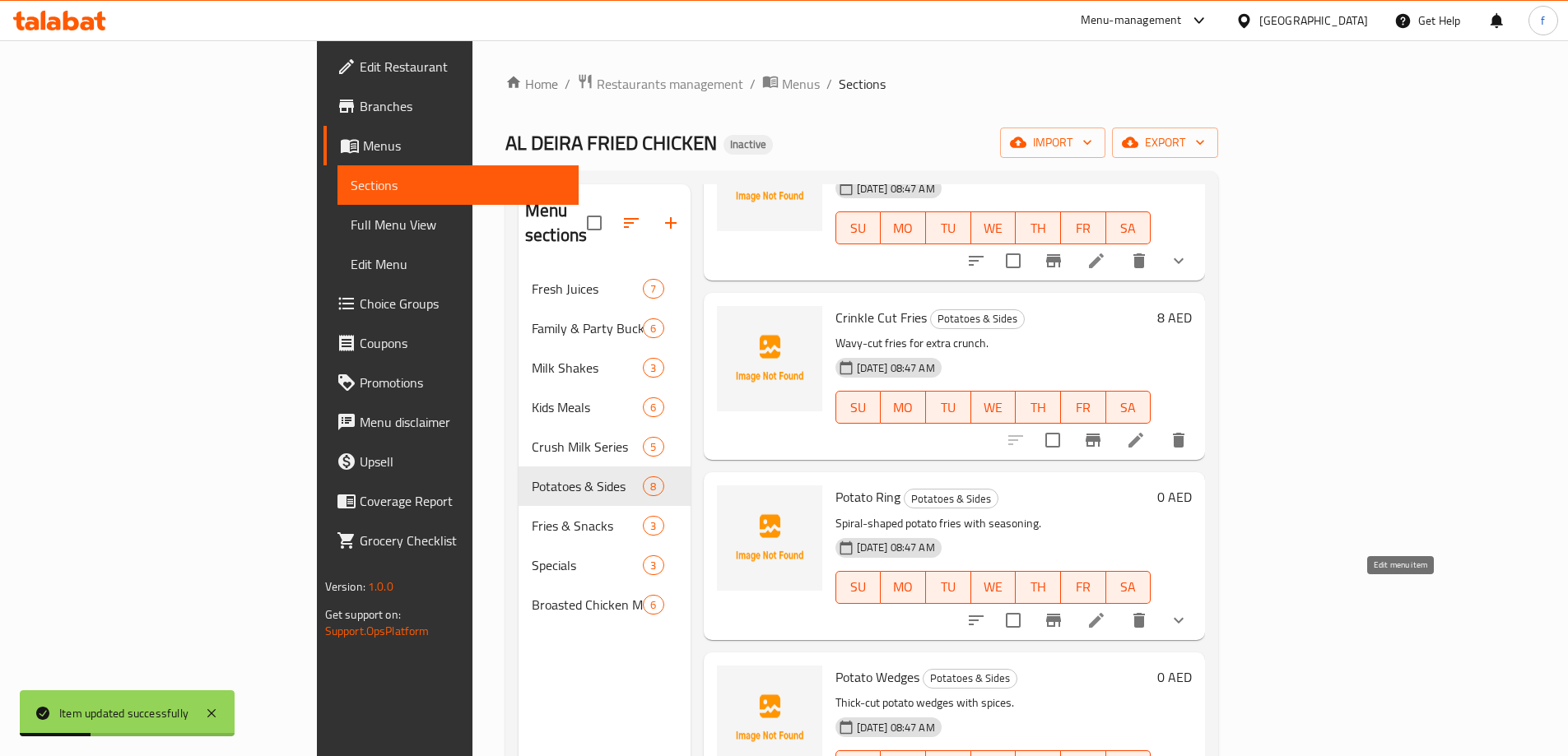
click at [1106, 610] on icon at bounding box center [1096, 620] width 20 height 20
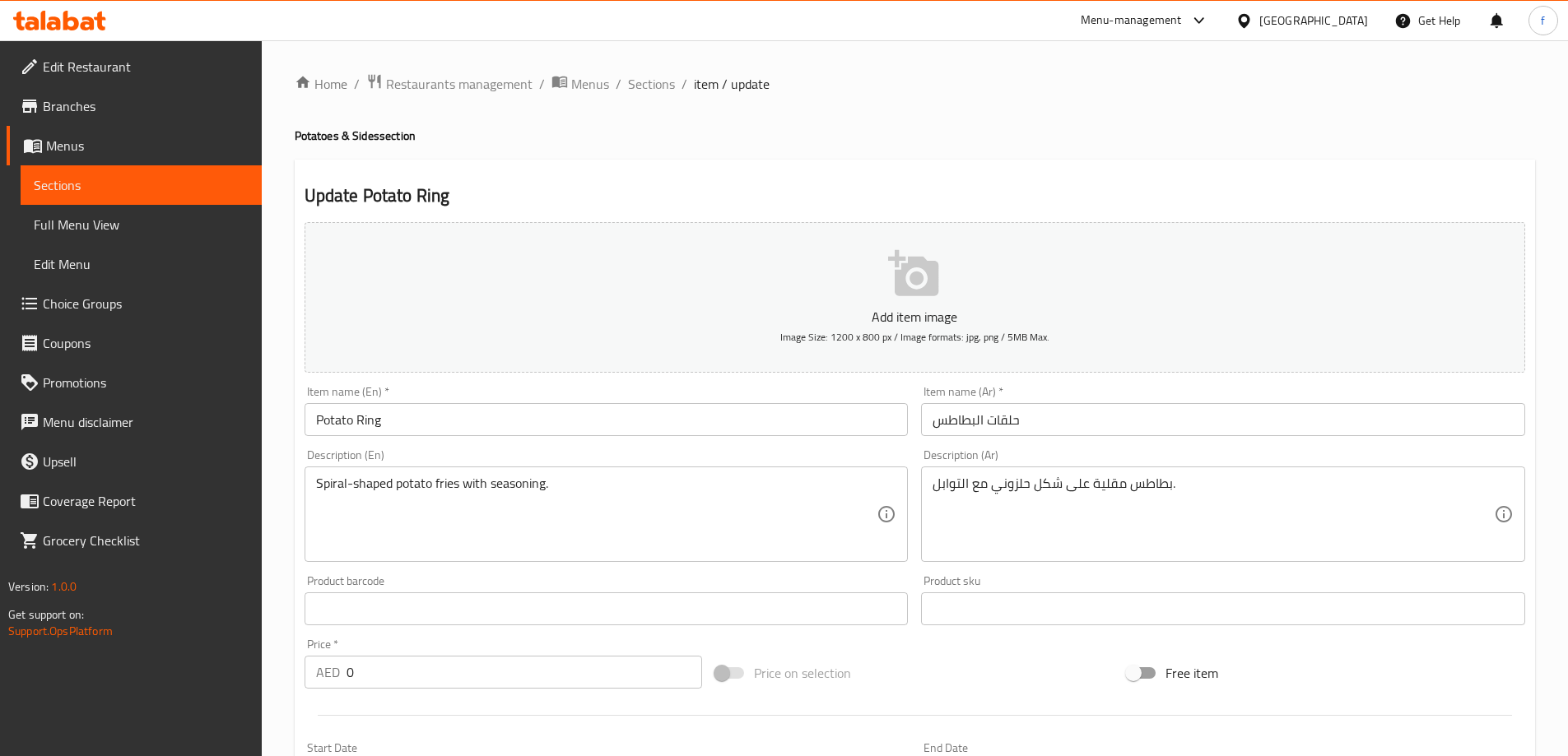
click at [978, 421] on input "حلقات البطاطس" at bounding box center [1223, 420] width 604 height 33
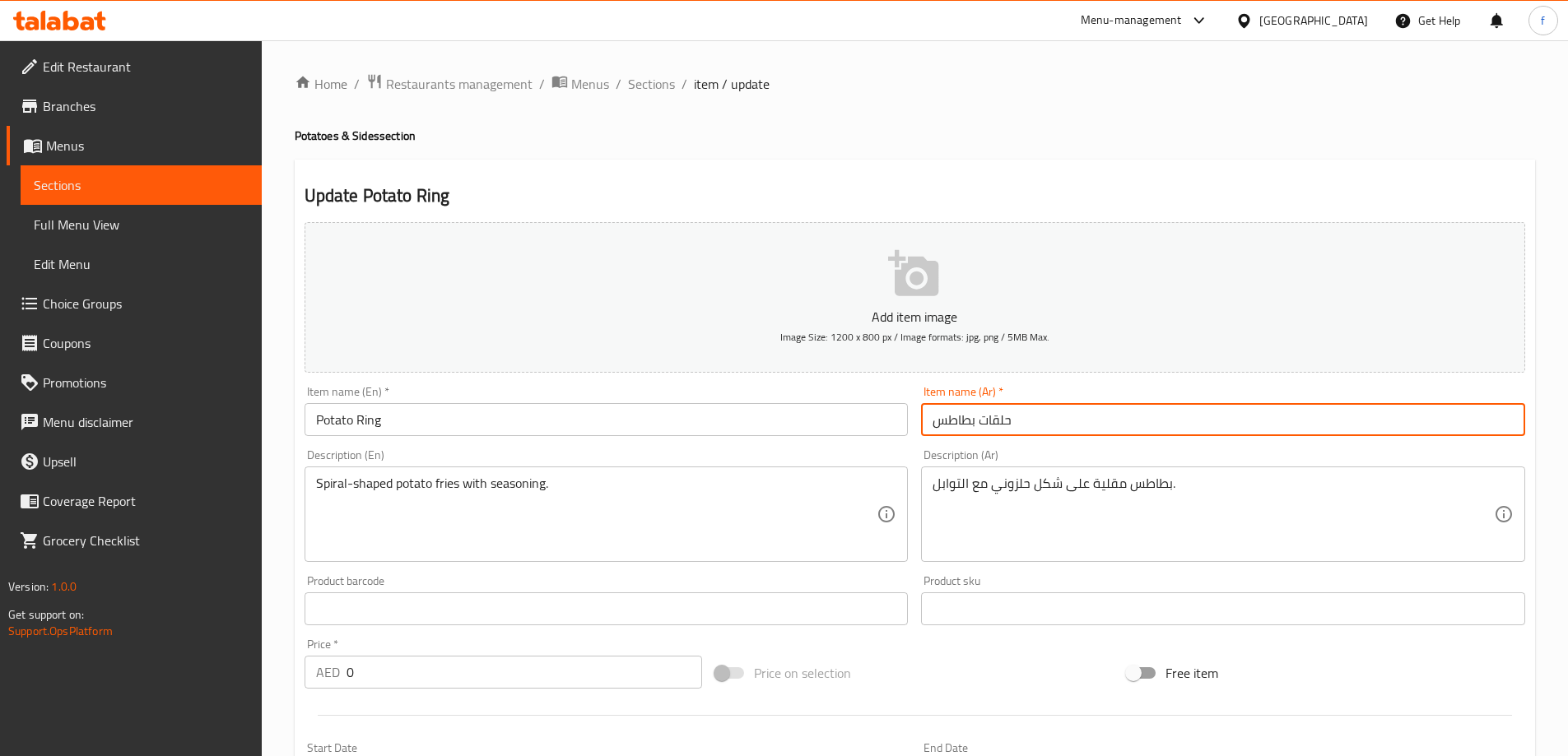
type input "حلقات بطاطس"
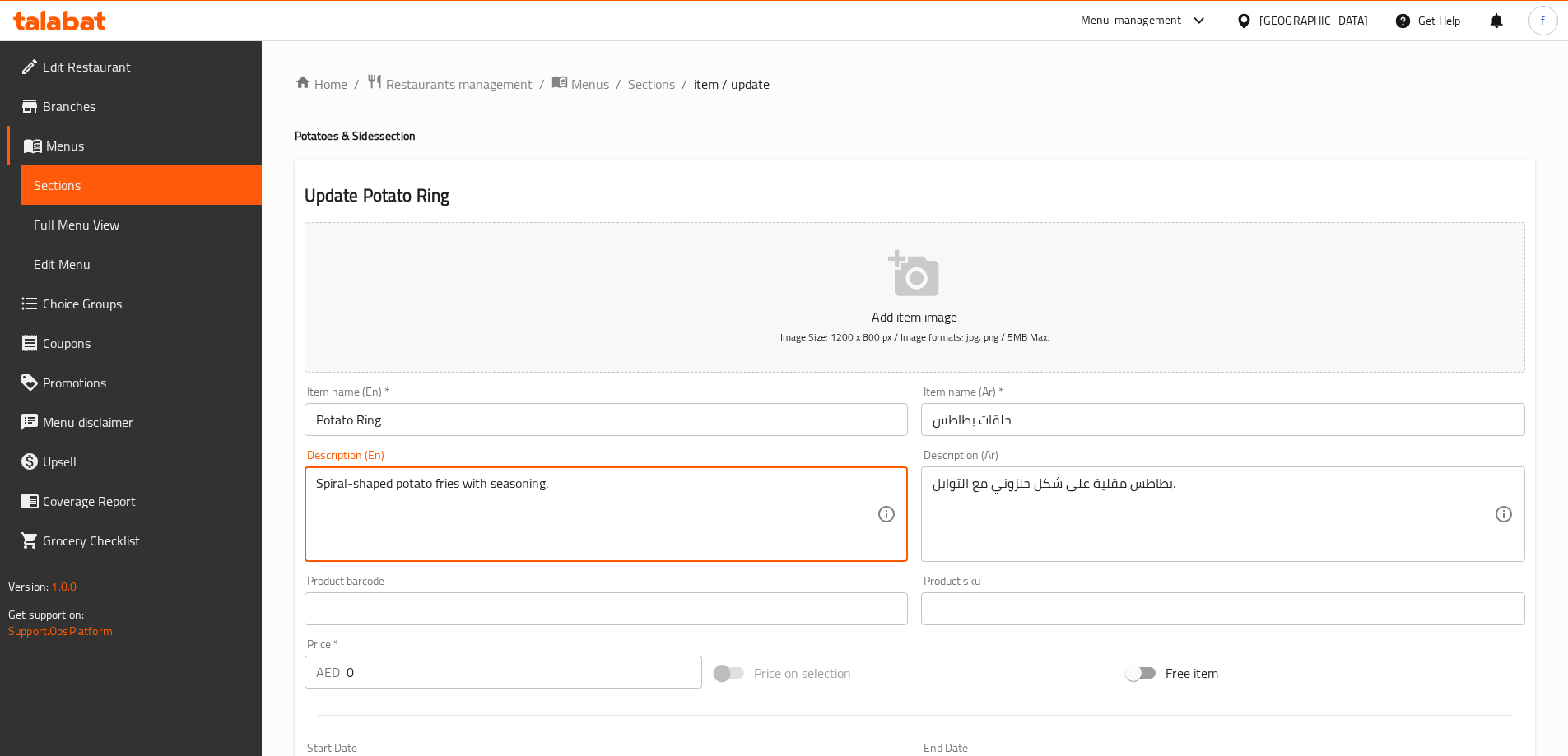
click at [323, 485] on textarea "Spiral-shaped potato fries with seasoning." at bounding box center [597, 515] width 562 height 79
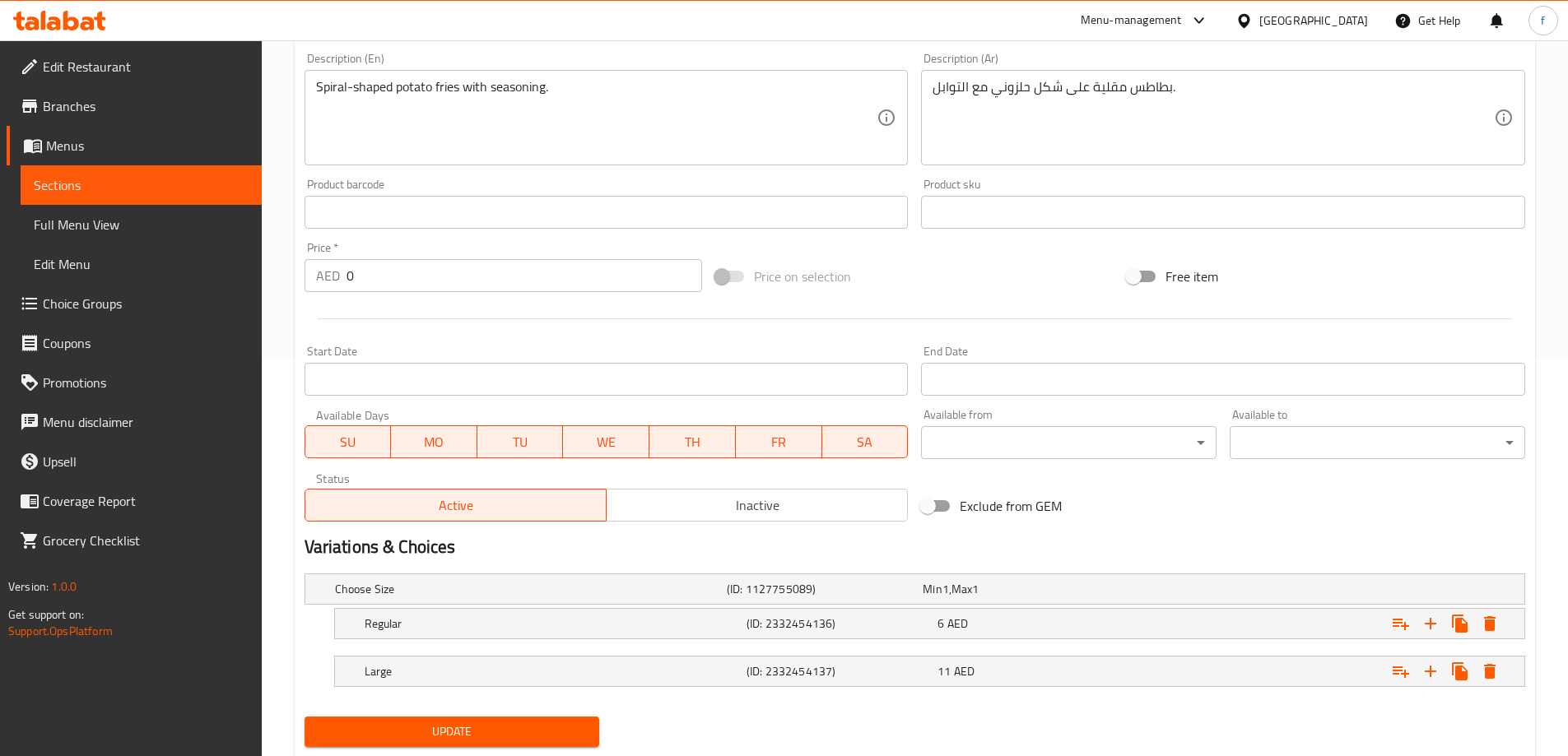
scroll to position [411, 0]
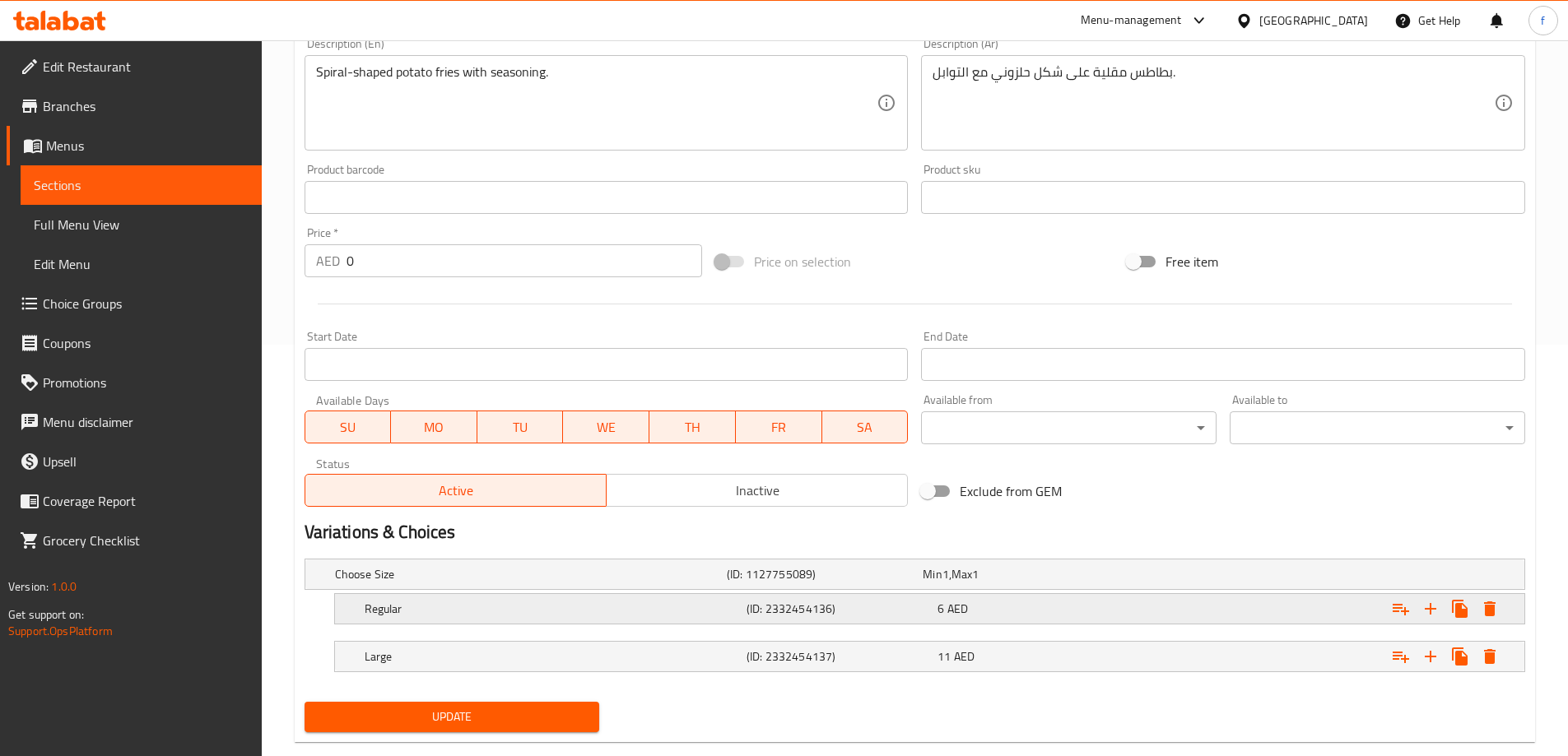
click at [1087, 610] on div "6 AED" at bounding box center [1029, 608] width 184 height 16
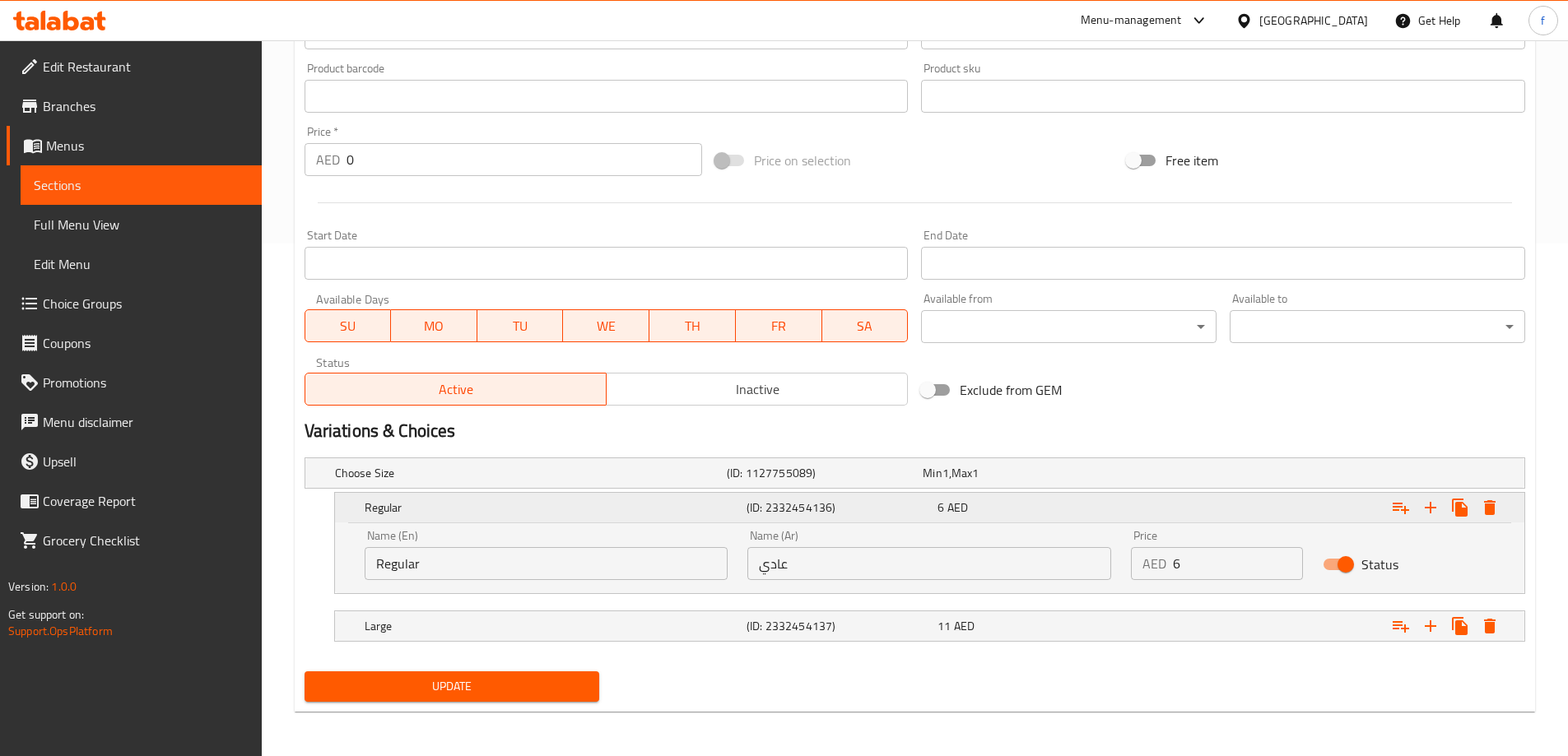
scroll to position [515, 0]
click at [1107, 616] on div "11 AED" at bounding box center [1029, 624] width 184 height 16
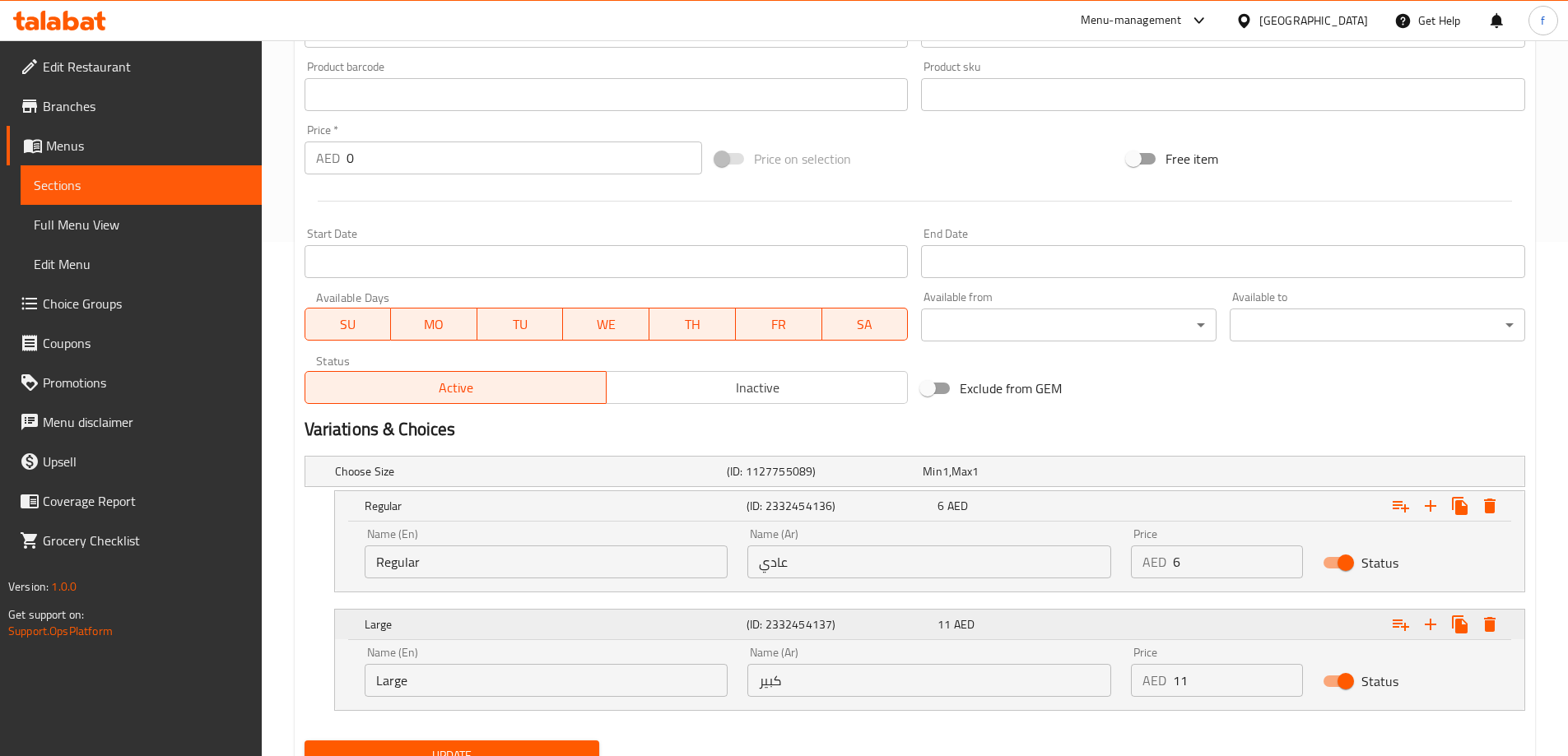
scroll to position [585, 0]
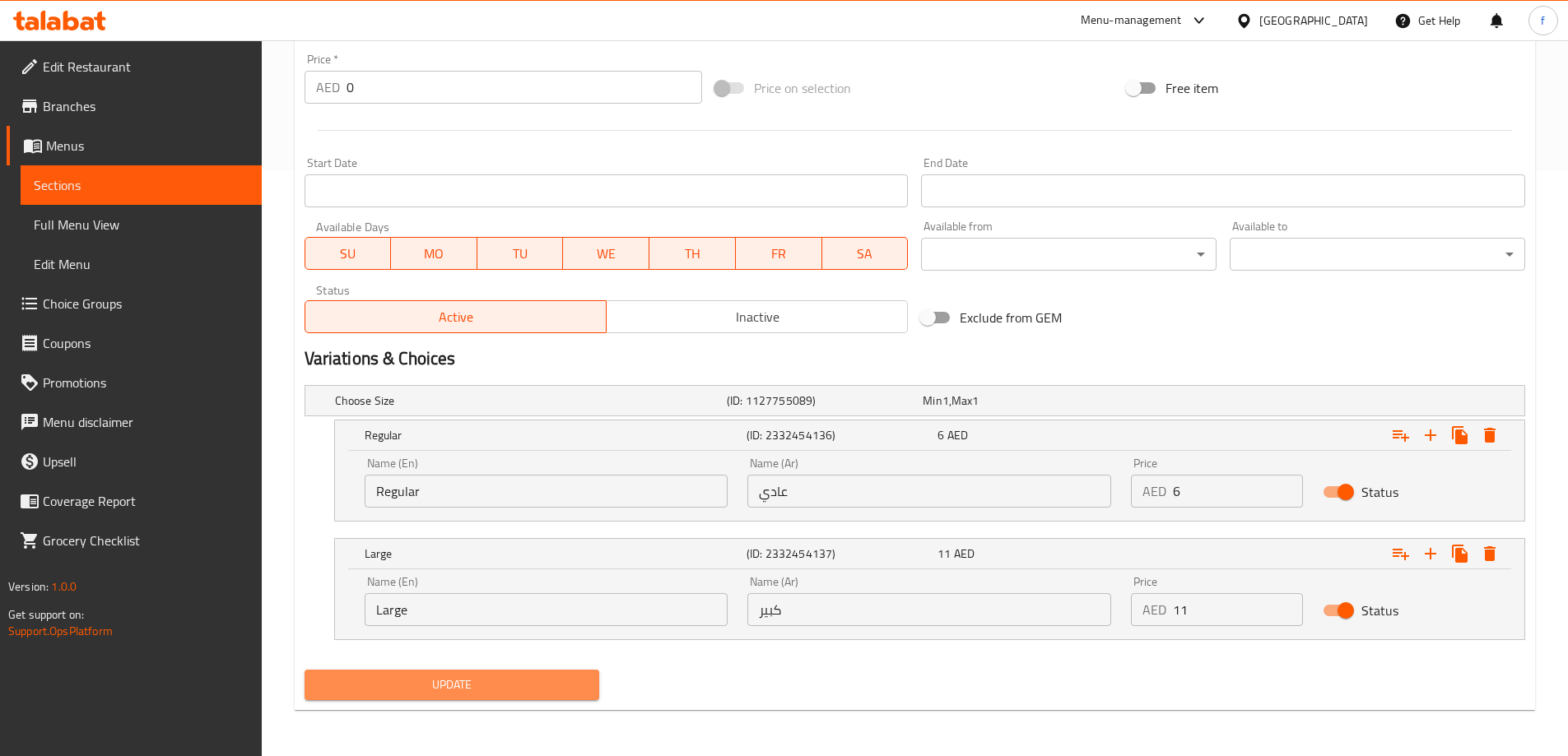
click at [536, 678] on span "Update" at bounding box center [451, 684] width 269 height 20
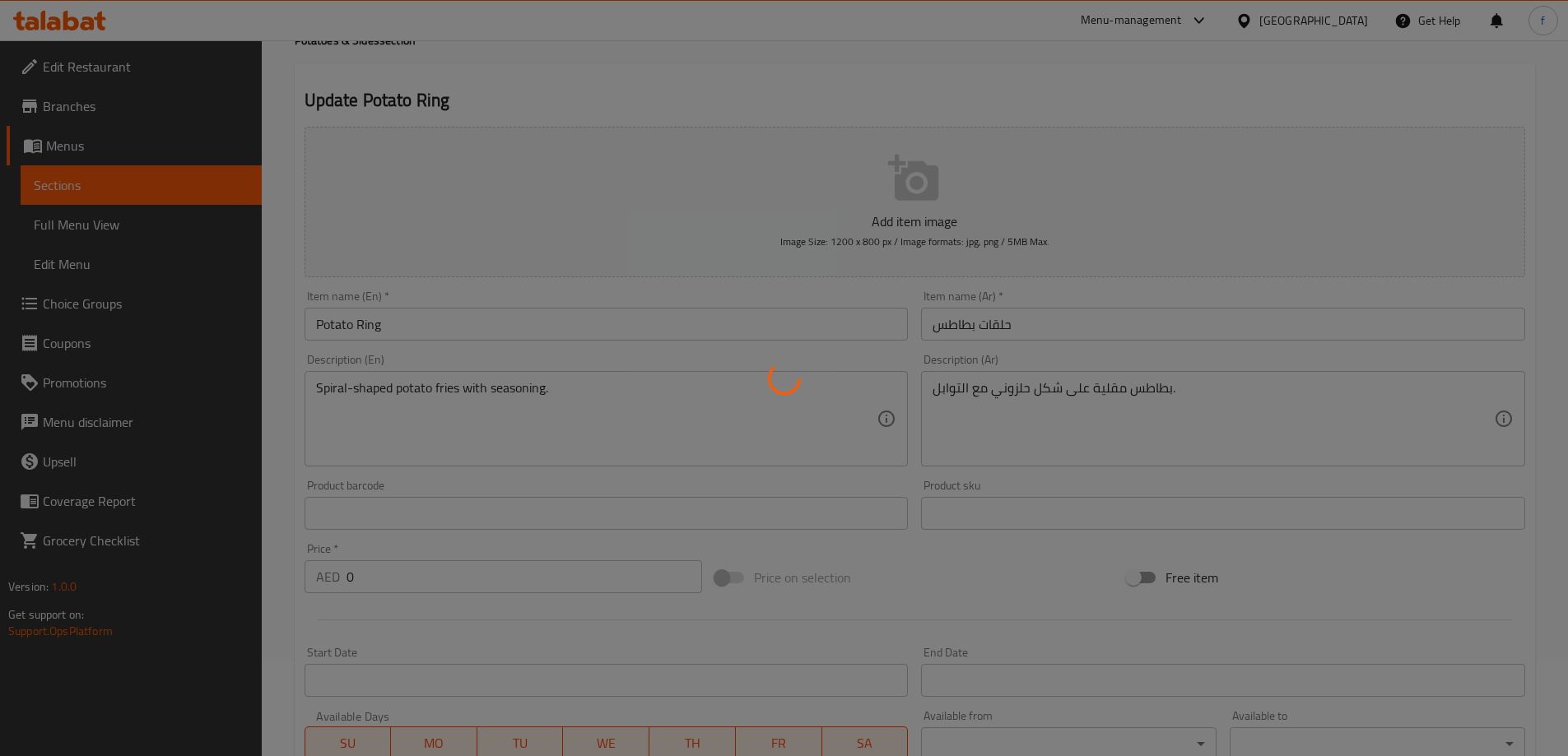
scroll to position [0, 0]
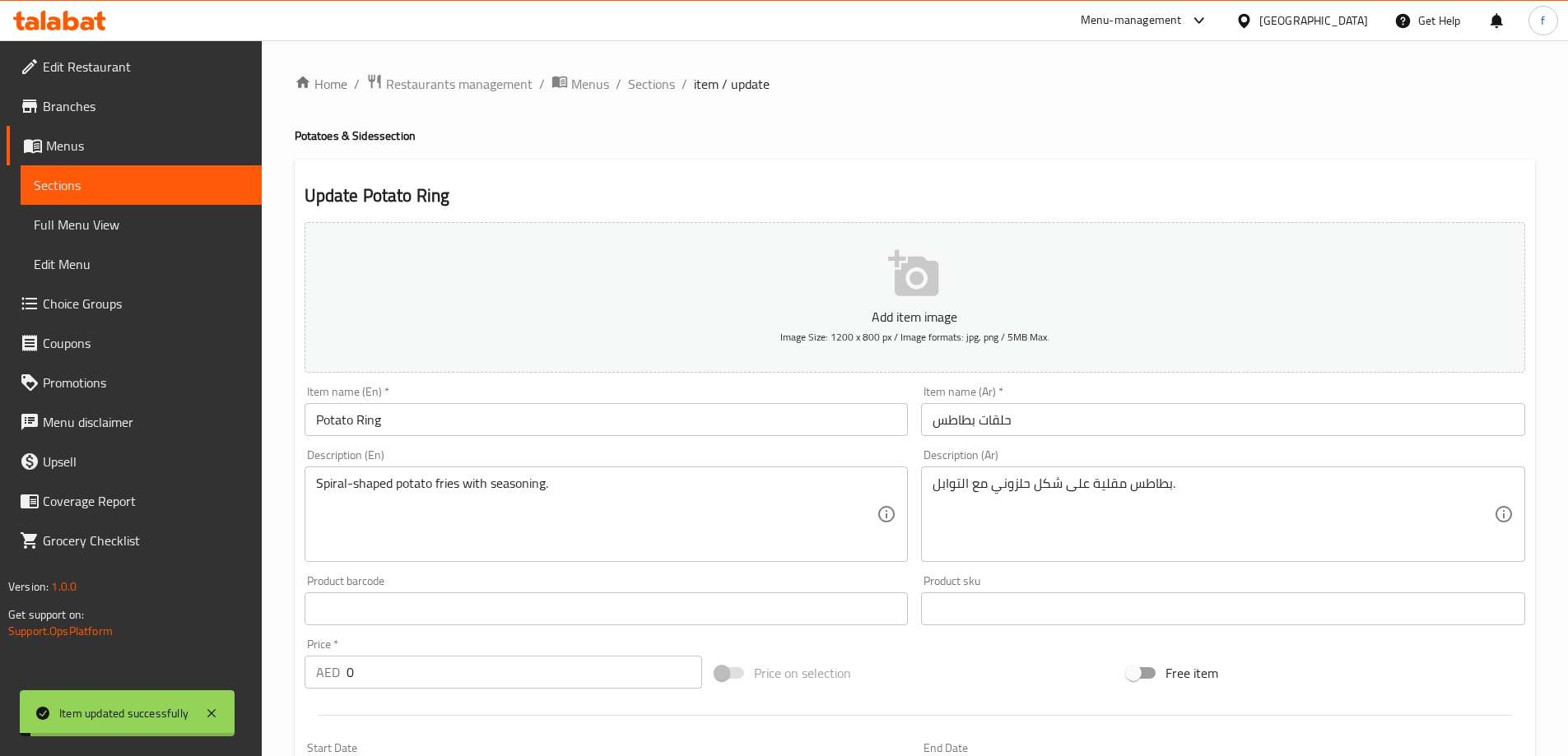
click at [656, 84] on span "Sections" at bounding box center [651, 83] width 47 height 20
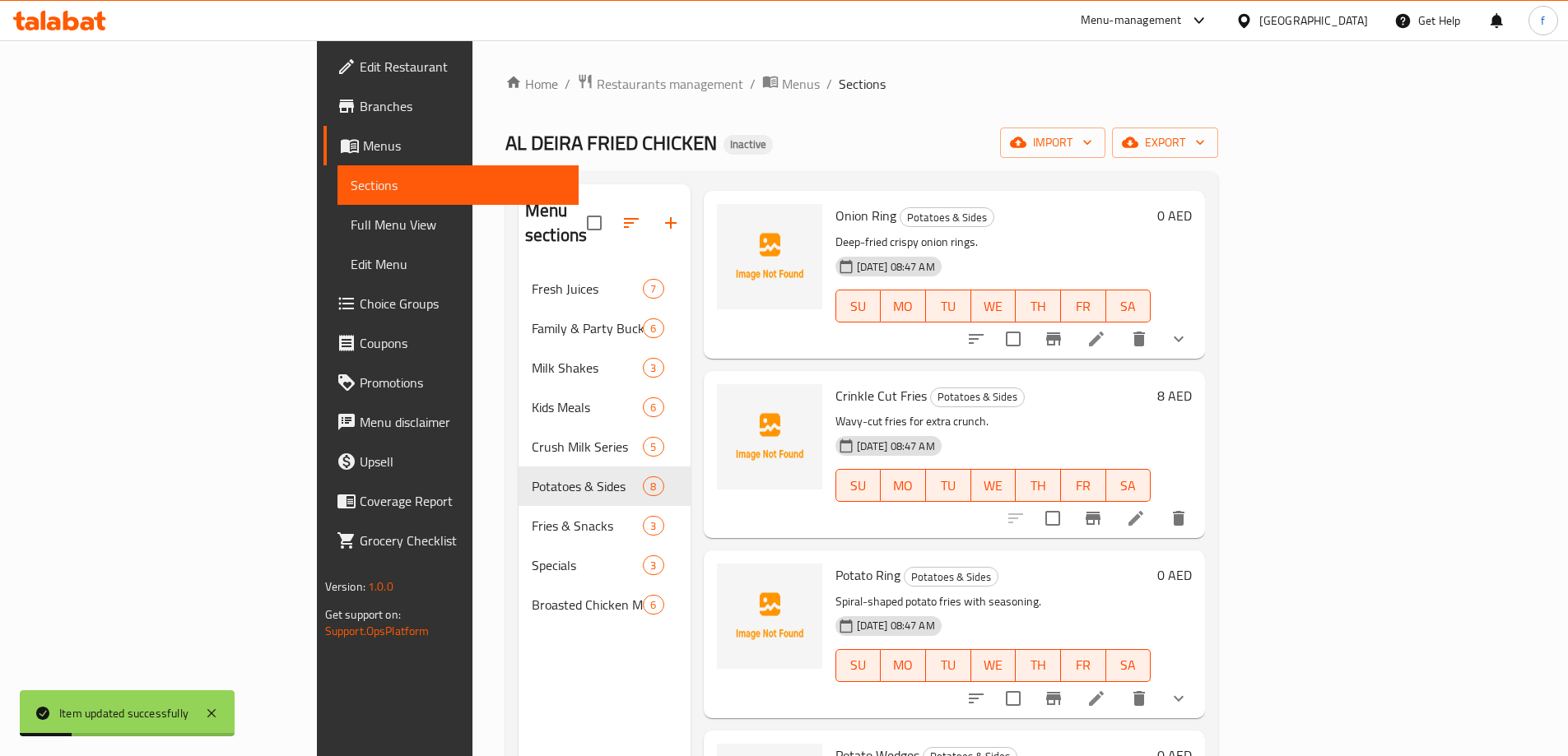
scroll to position [329, 0]
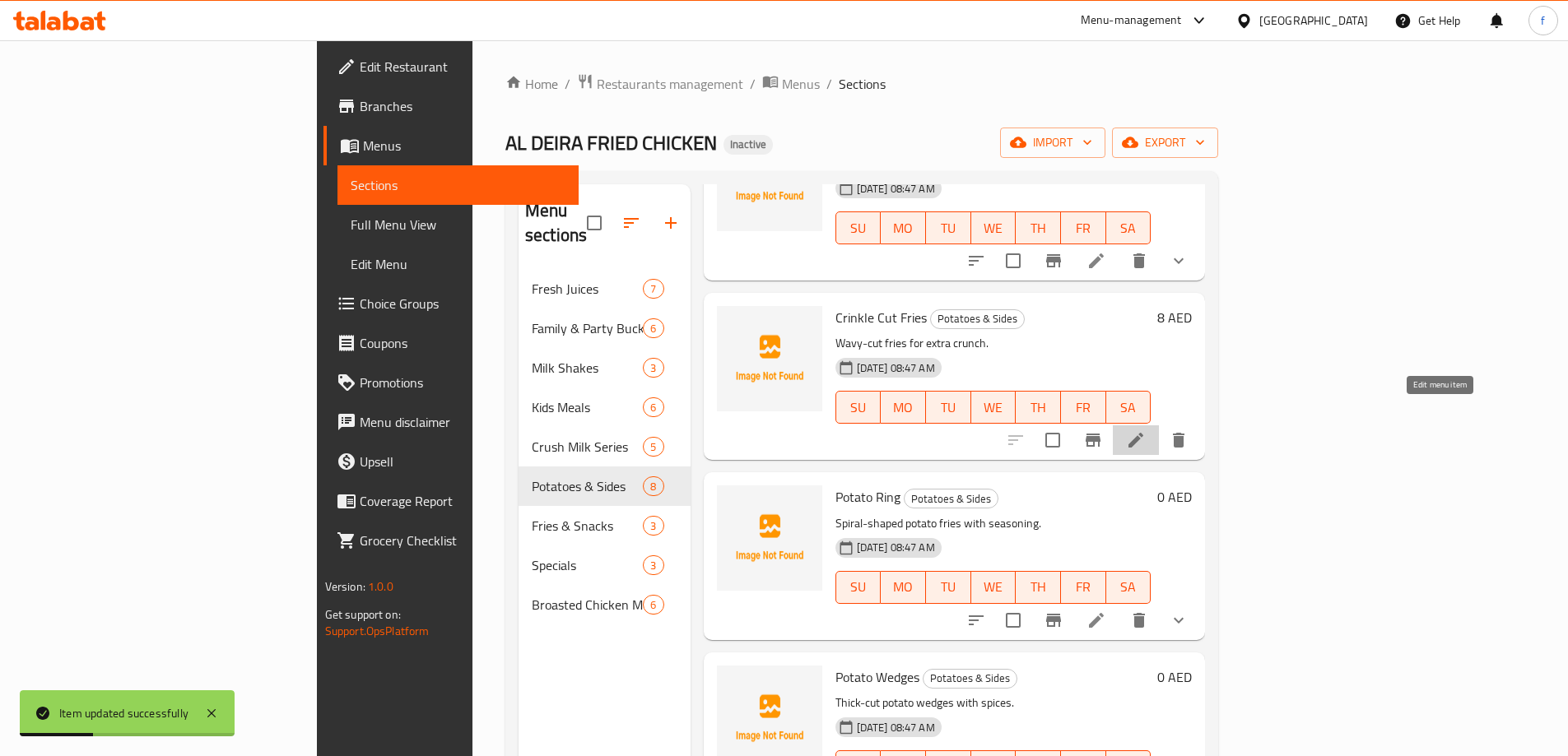
click at [1145, 430] on icon at bounding box center [1136, 440] width 20 height 20
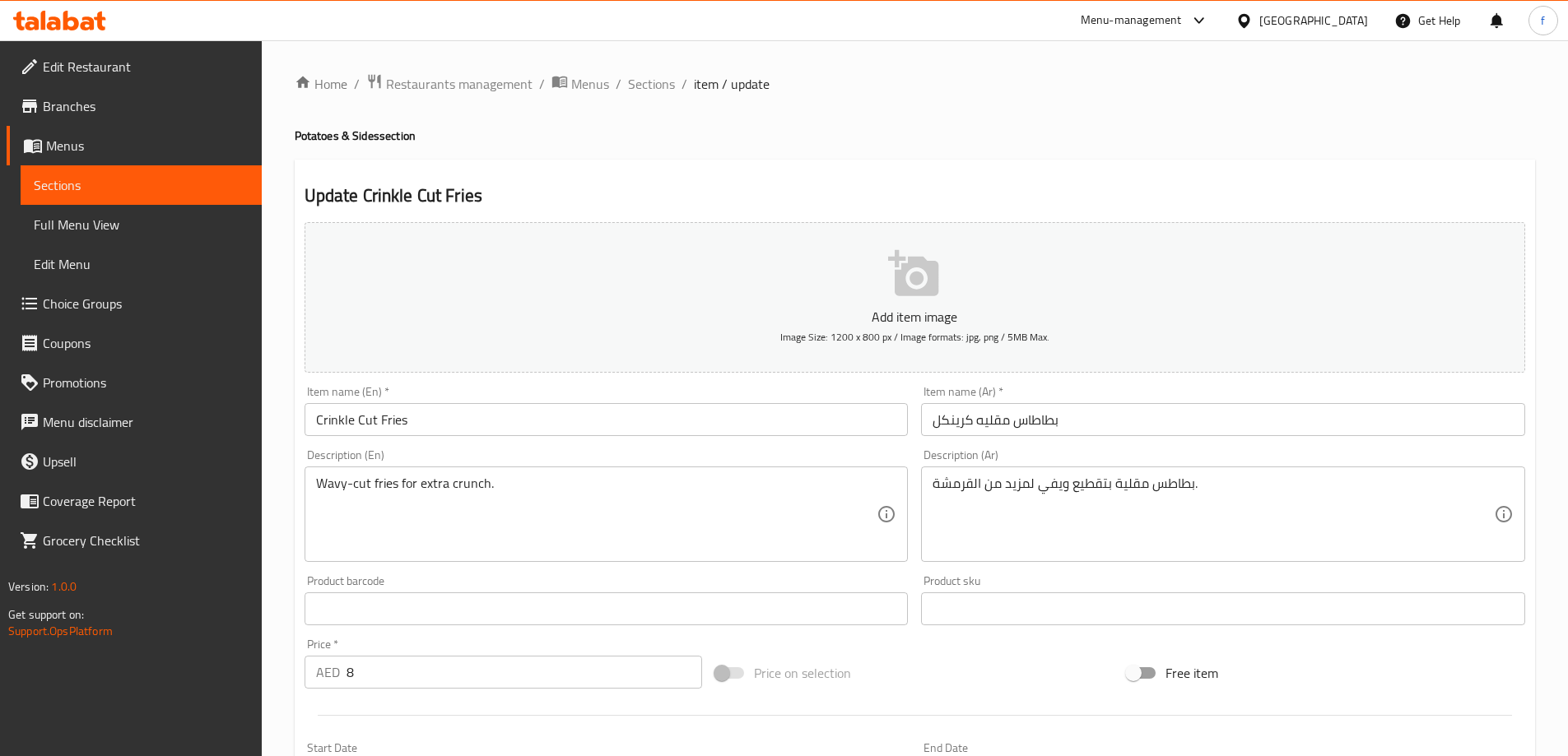
click at [970, 424] on input "بطاطاس مقليه كرينكل" at bounding box center [1223, 420] width 604 height 33
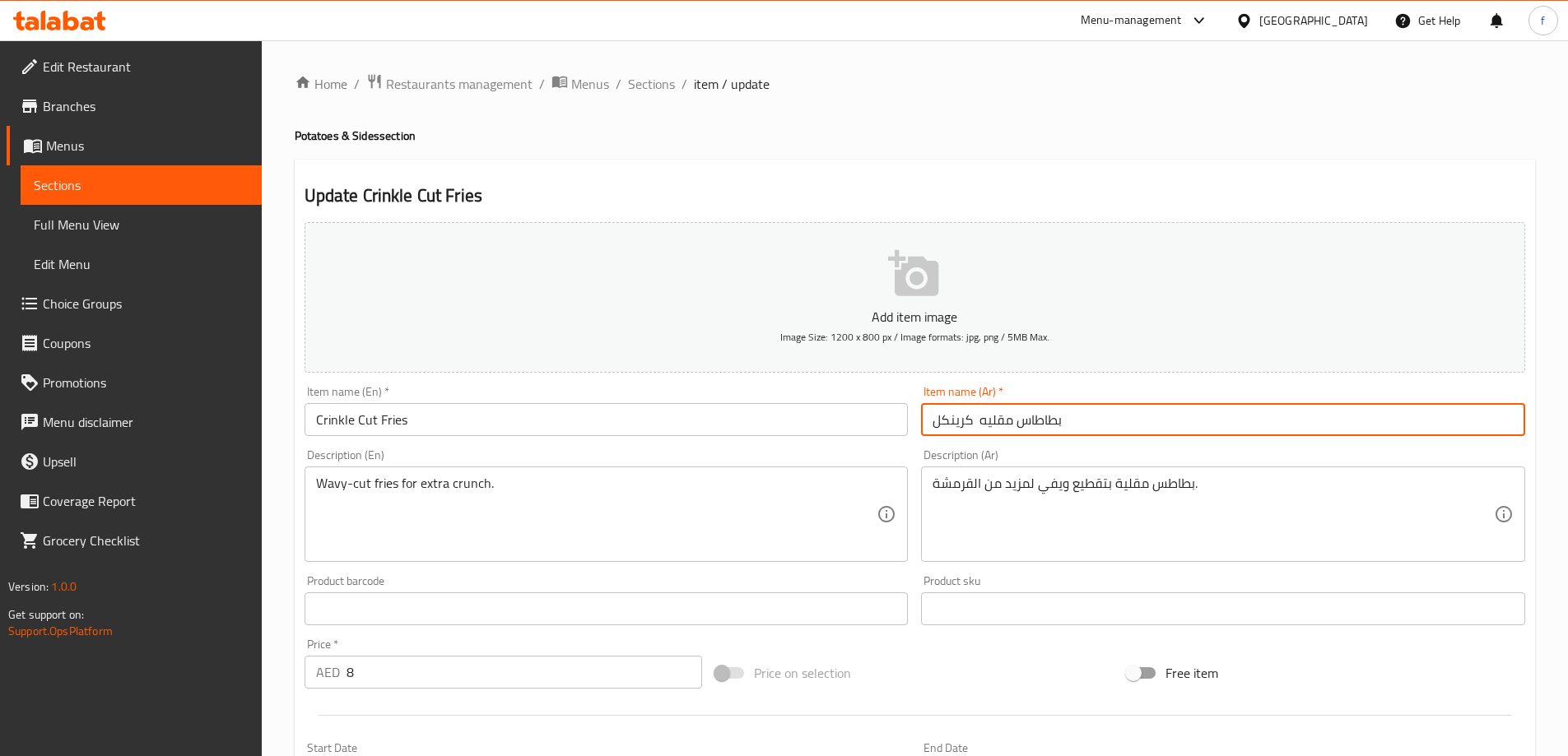
click at [364, 424] on input "Crinkle Cut Fries" at bounding box center [607, 420] width 604 height 33
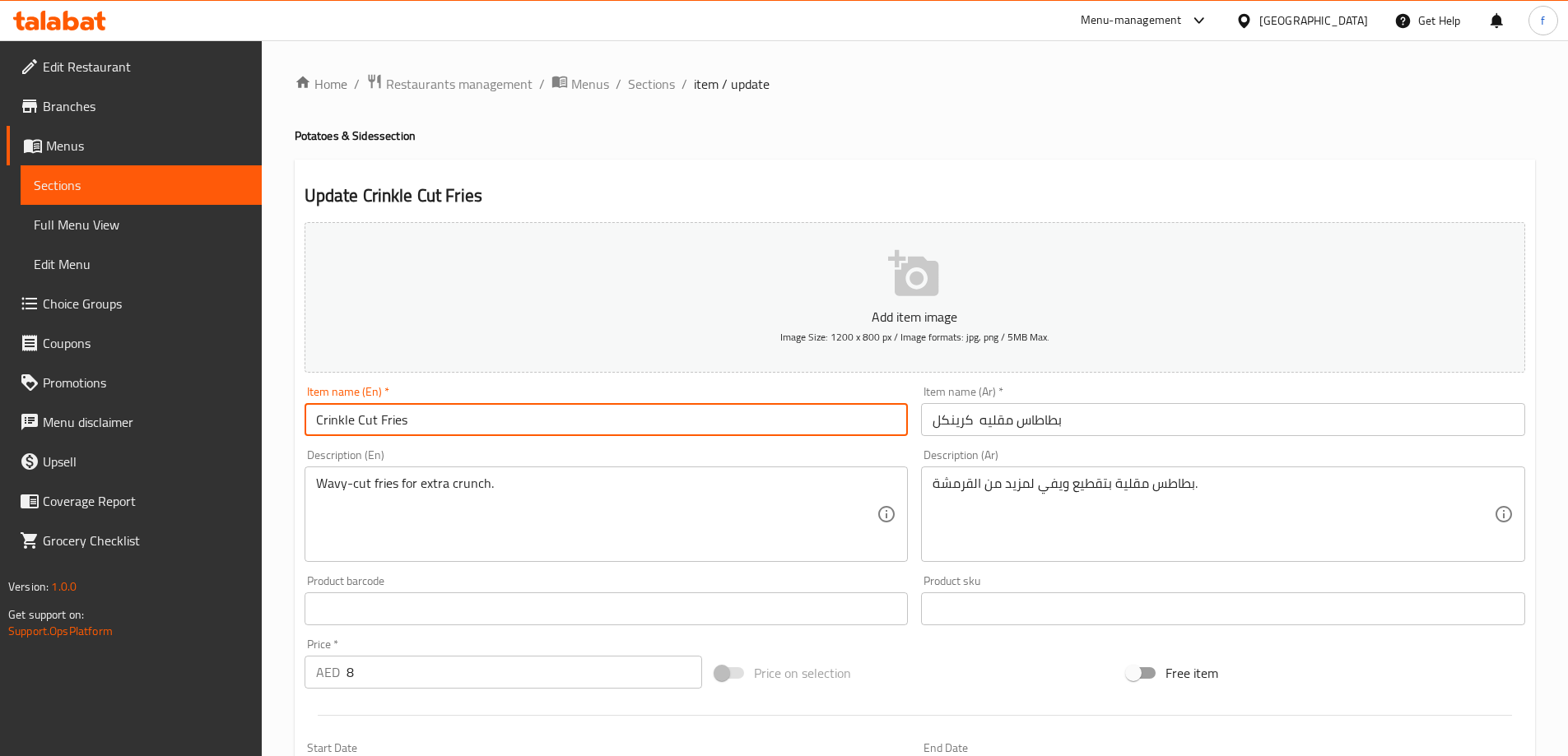
click at [364, 424] on input "Crinkle Cut Fries" at bounding box center [607, 420] width 604 height 33
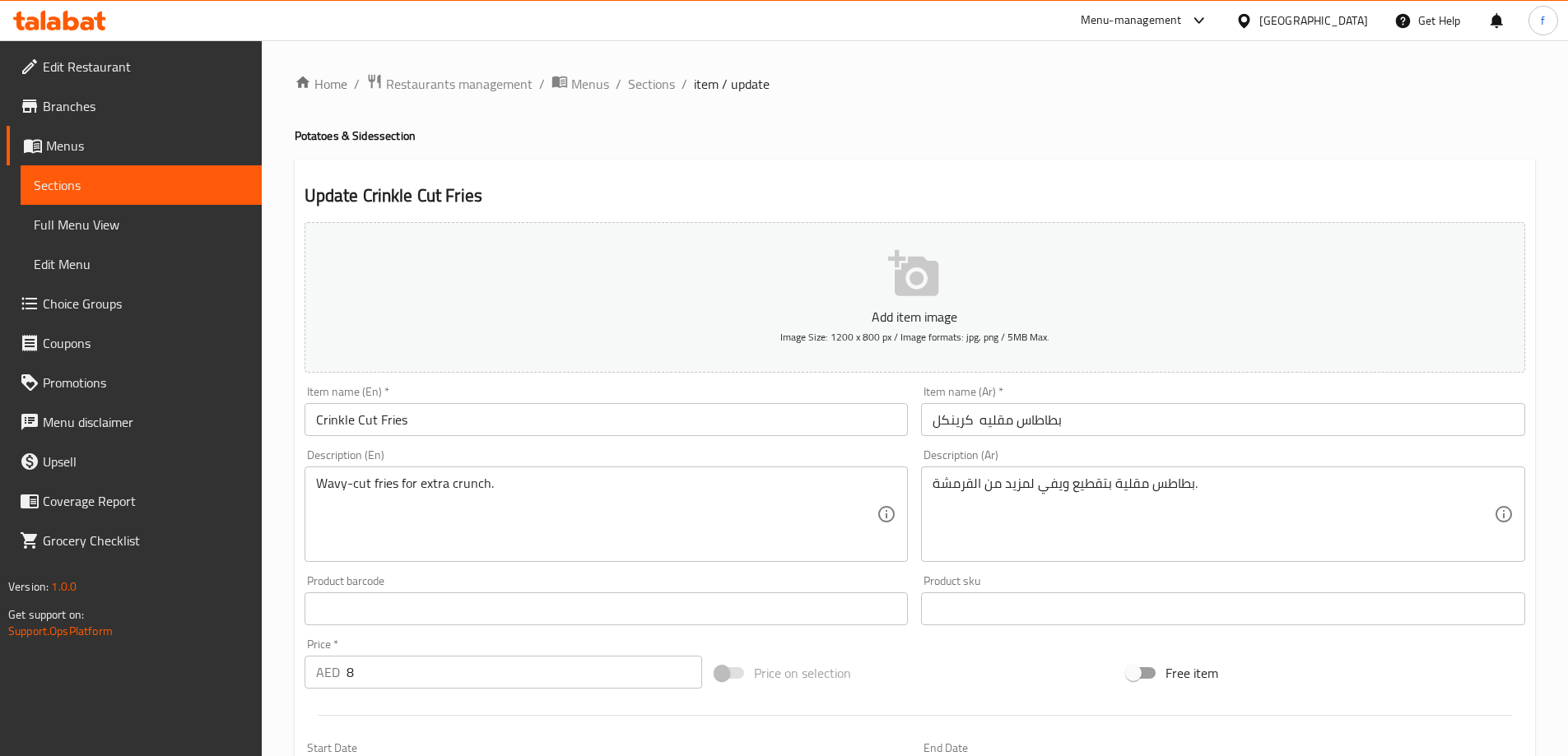
click at [978, 420] on input "بطاطاس مقليه كرينكل" at bounding box center [1223, 420] width 604 height 33
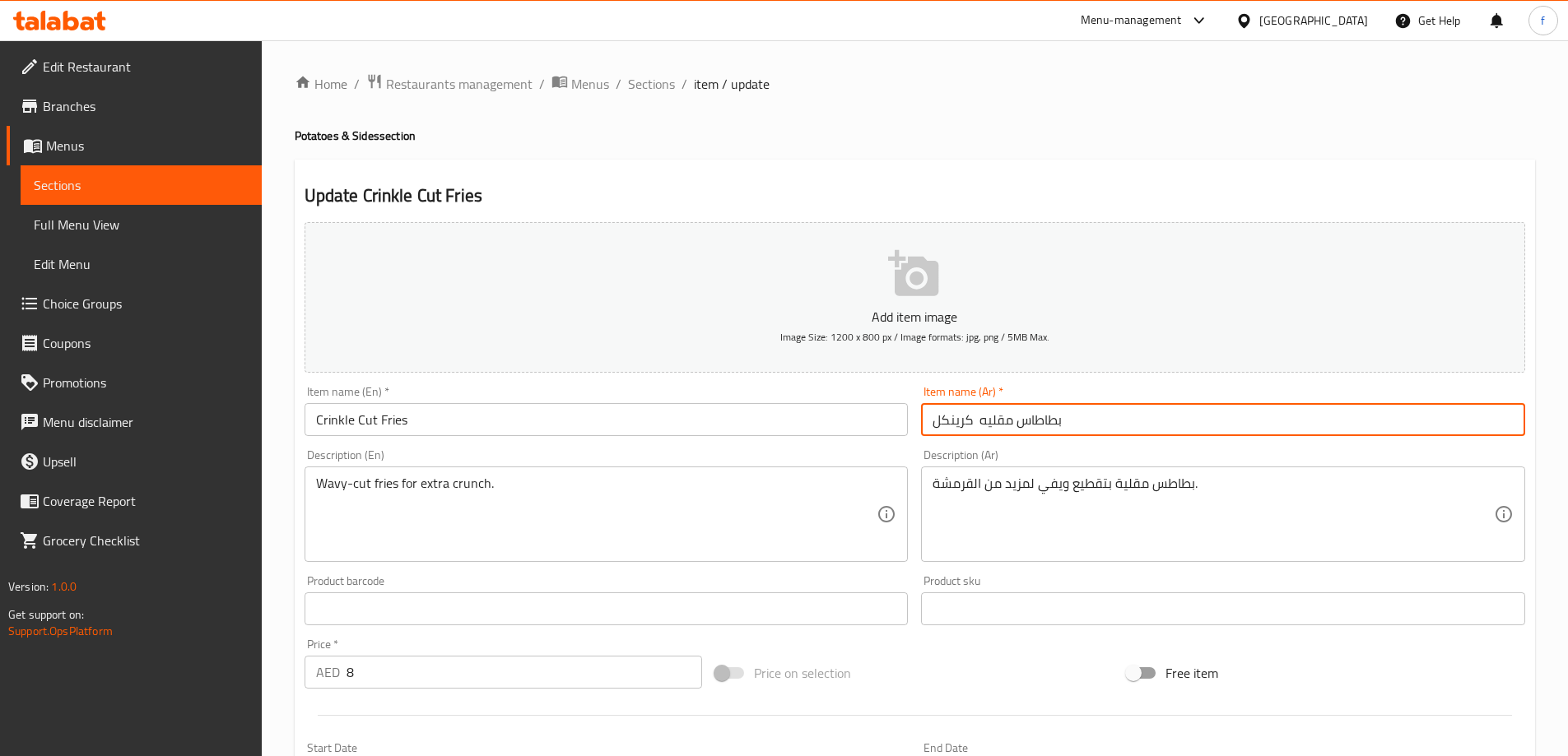
drag, startPoint x: 975, startPoint y: 422, endPoint x: 1005, endPoint y: 435, distance: 32.7
click at [976, 422] on input "بطاطاس مقليه كرينكل" at bounding box center [1223, 420] width 604 height 33
type input "بطاطاس مقليه مقطعة كرينكل"
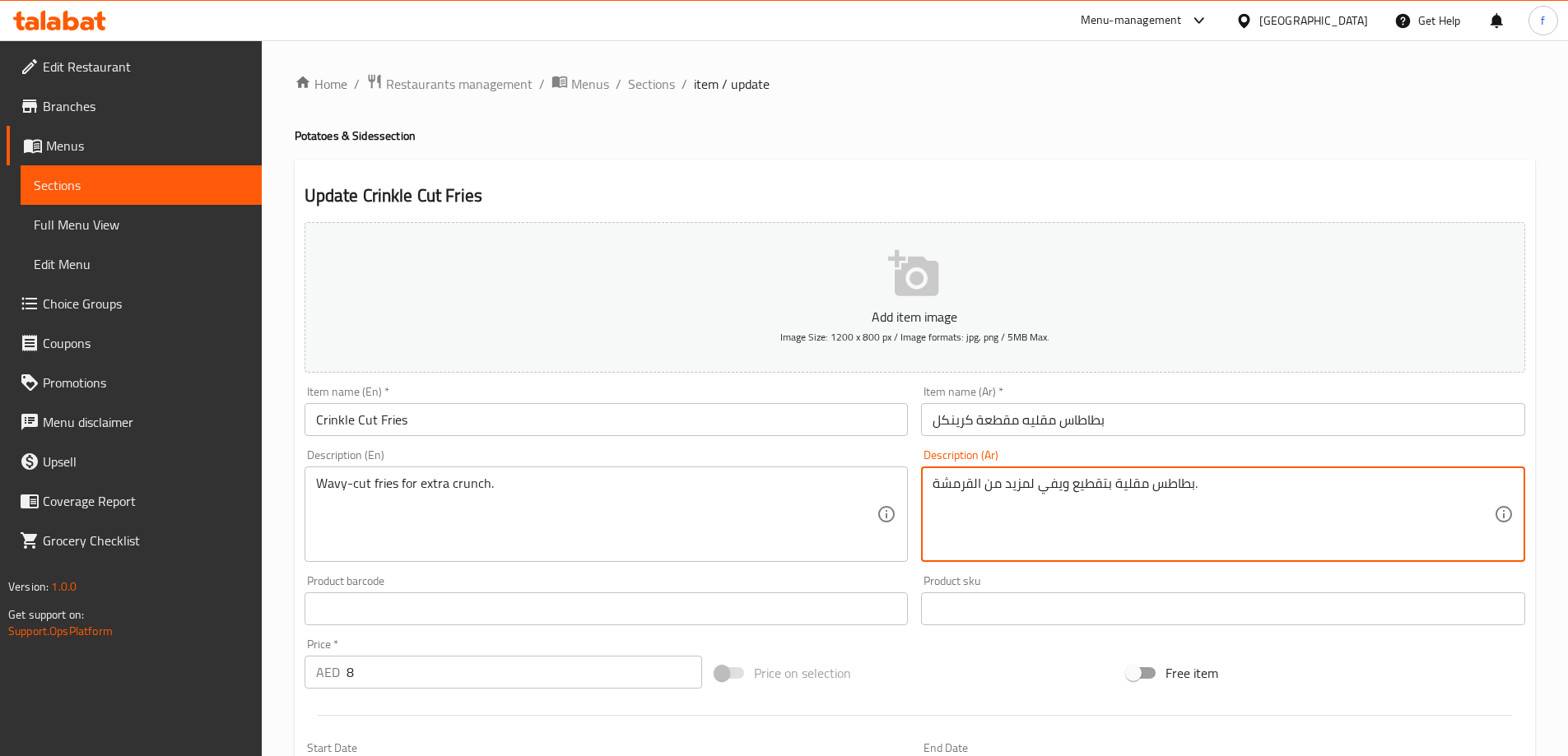
click at [1098, 484] on textarea "بطاطس مقلية بتقطيع ويفي لمزيد من القرمشة." at bounding box center [1213, 515] width 562 height 79
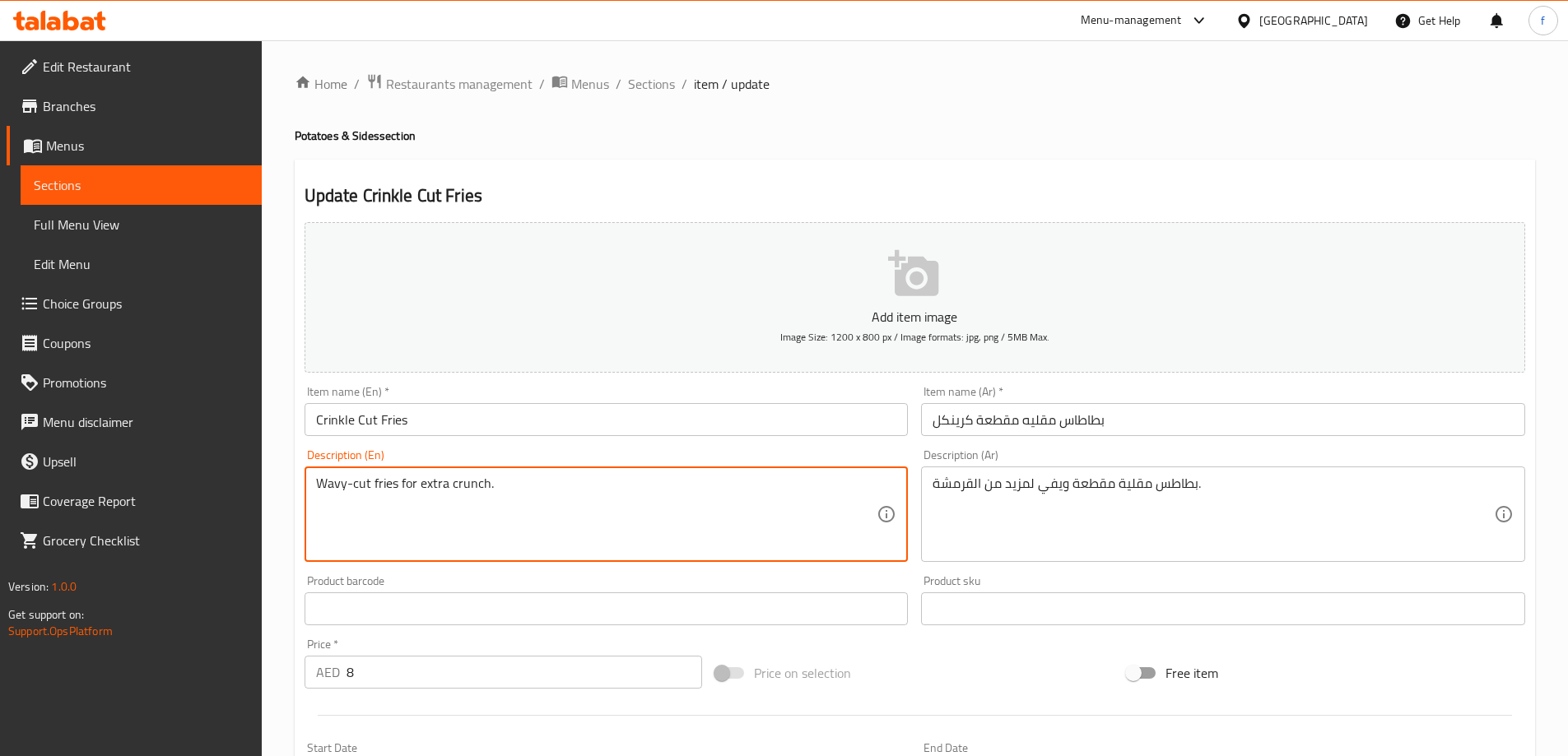
click at [464, 487] on textarea "Wavy-cut fries for extra crunch." at bounding box center [597, 515] width 562 height 79
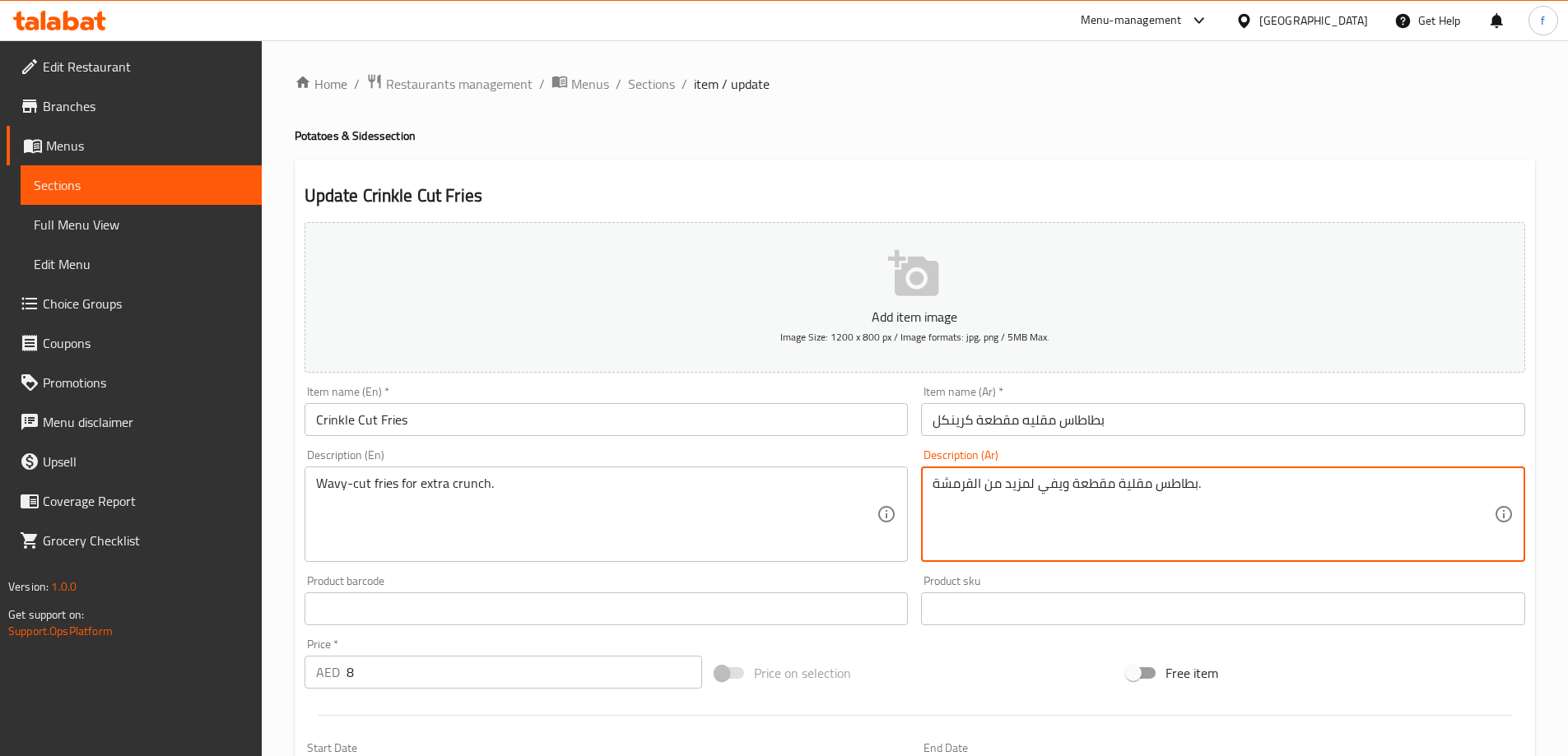
click at [967, 488] on textarea "بطاطس مقلية مقطعة ويفي لمزيد من القرمشة." at bounding box center [1213, 515] width 562 height 79
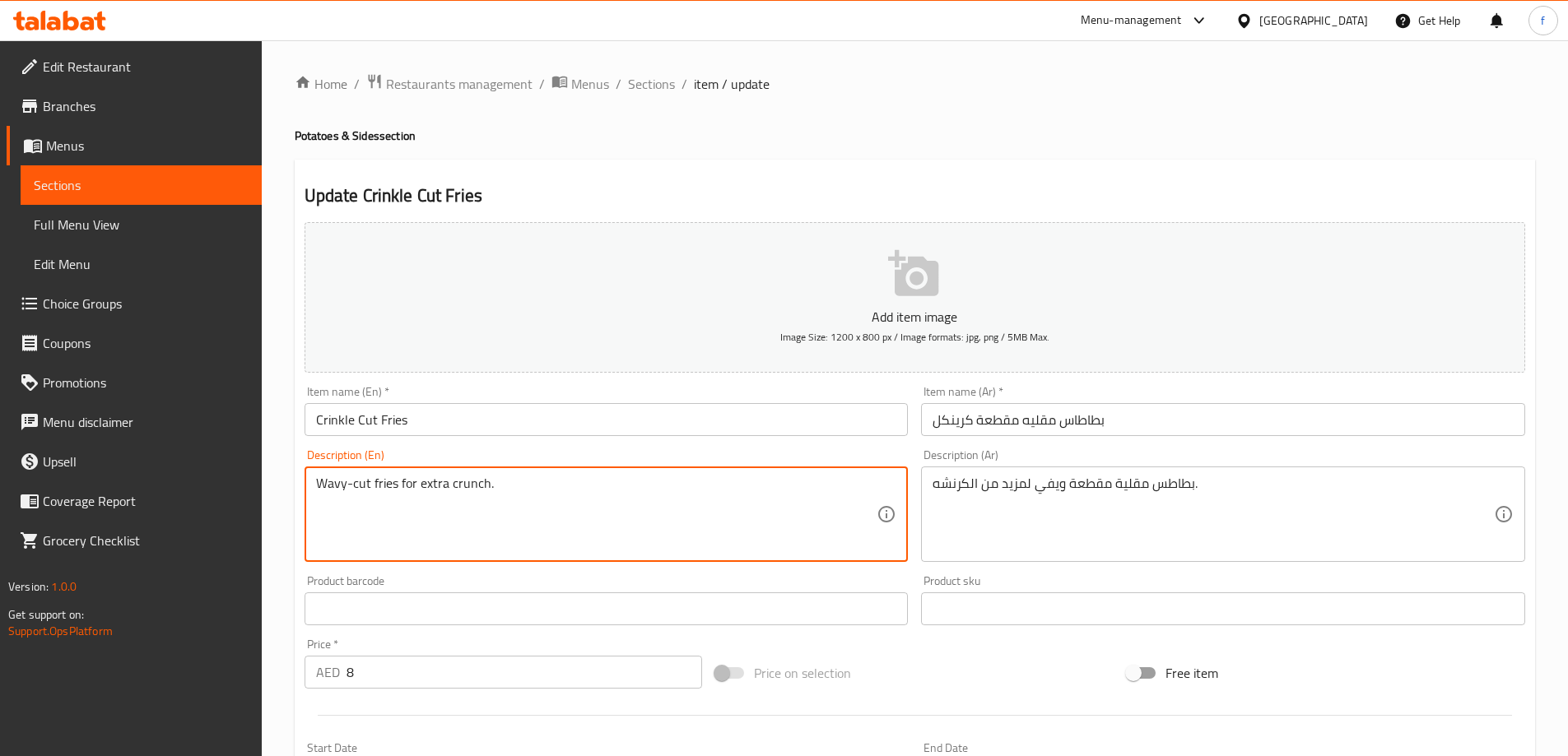
click at [449, 484] on textarea "Wavy-cut fries for extra crunch." at bounding box center [597, 515] width 562 height 79
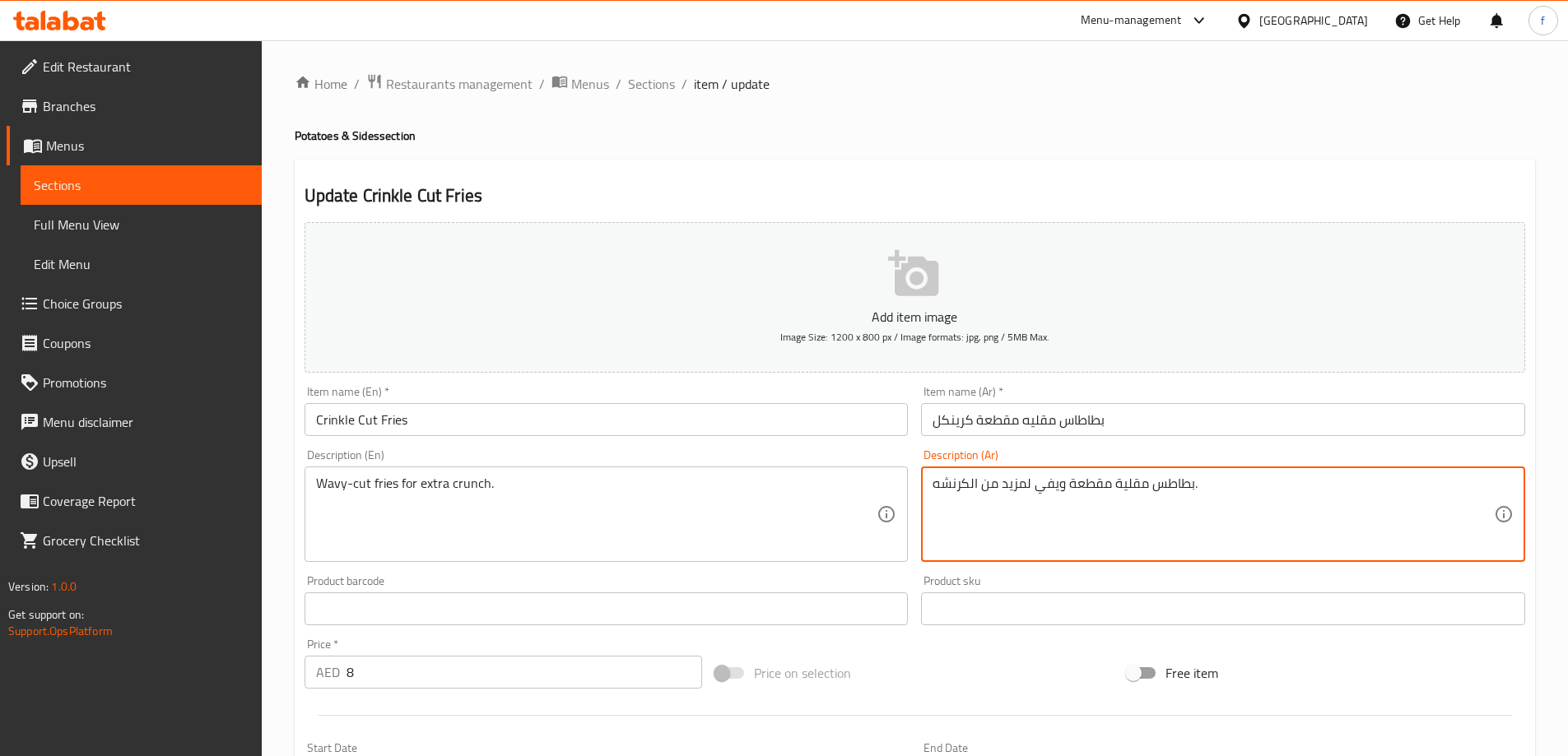
click at [1054, 480] on textarea "بطاطس مقلية مقطعة ويفي لمزيد من الكرنشه." at bounding box center [1213, 515] width 562 height 79
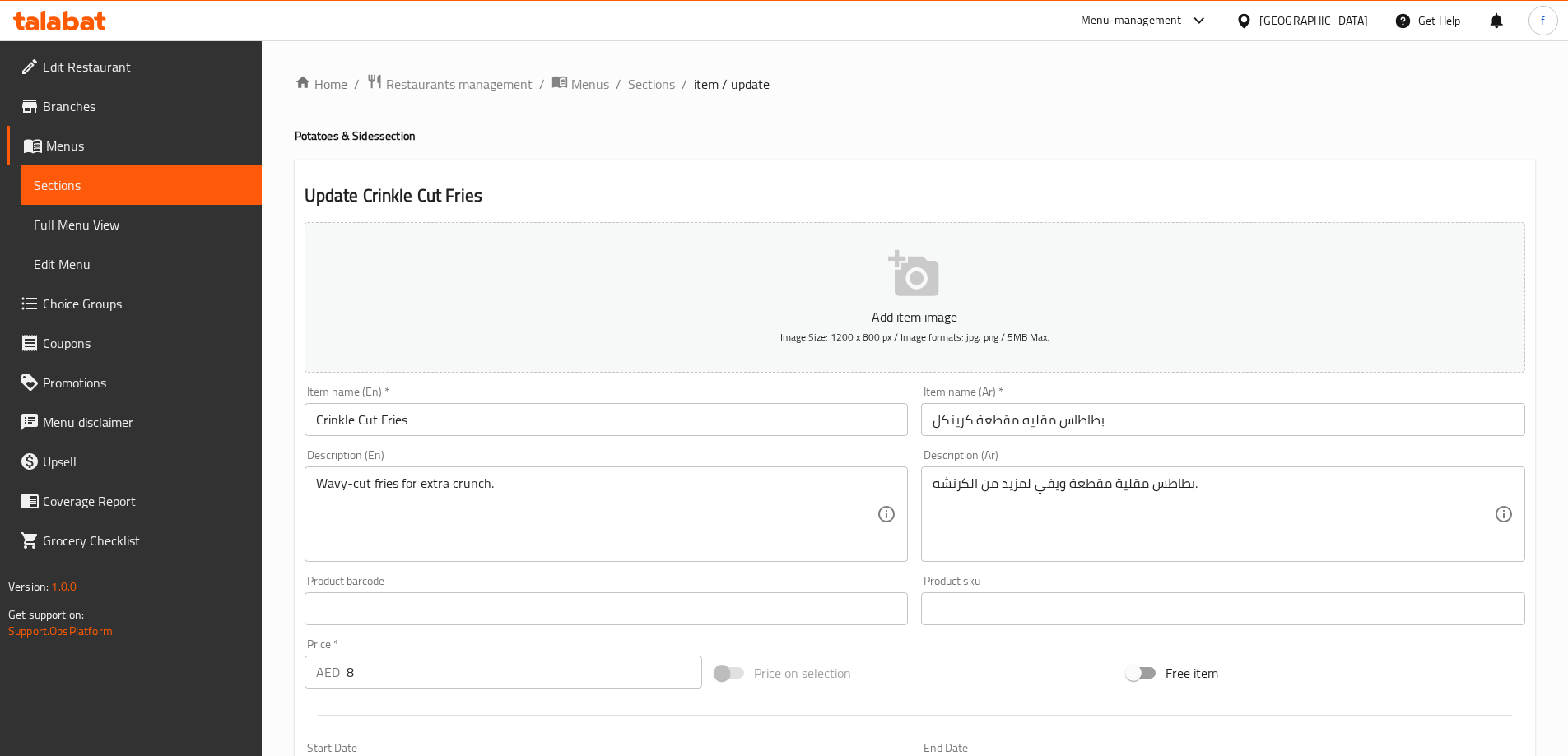
click at [1051, 486] on textarea "بطاطس مقلية مقطعة ويفي لمزيد من الكرنشه." at bounding box center [1213, 515] width 562 height 79
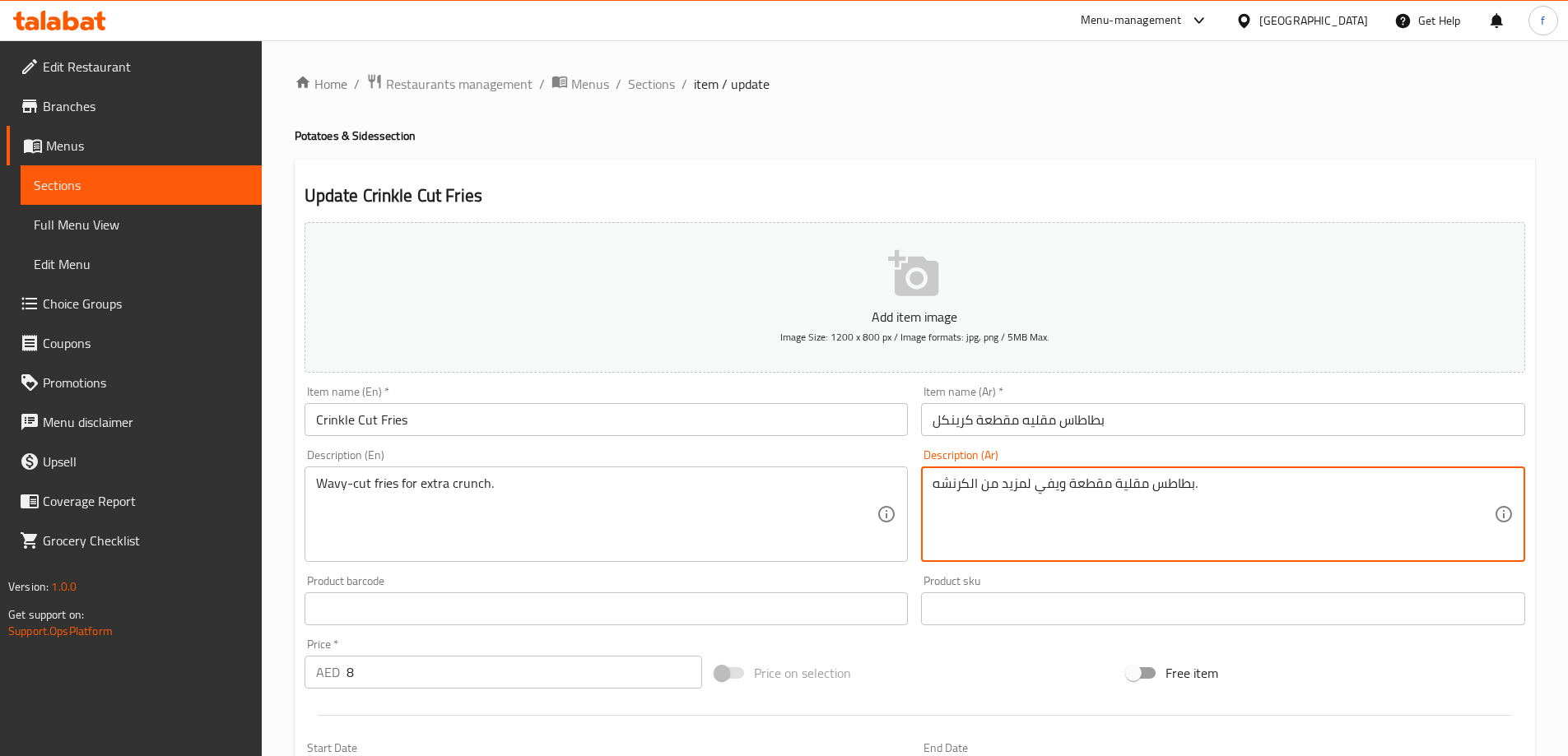
click at [1051, 486] on textarea "بطاطس مقلية مقطعة ويفي لمزيد من الكرنشه." at bounding box center [1213, 515] width 562 height 79
paste textarea "اىفي"
click at [1054, 486] on textarea "بطاطس مقلية مقطعة واىفي لمزيد من الكرنشه." at bounding box center [1213, 515] width 562 height 79
type textarea "بطاطس مقلية مقطعة واىفي لمزيد من الكرنشه."
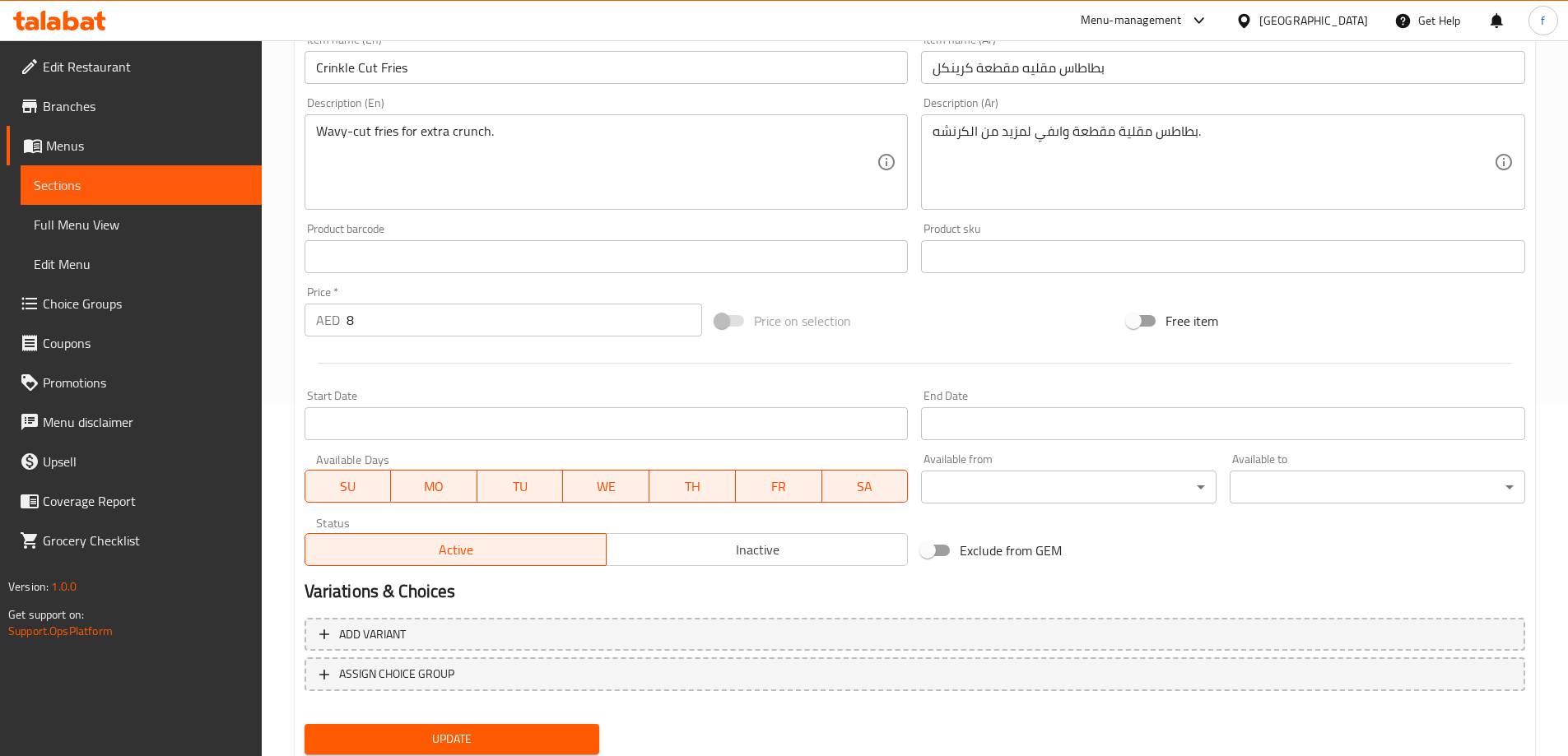
scroll to position [406, 0]
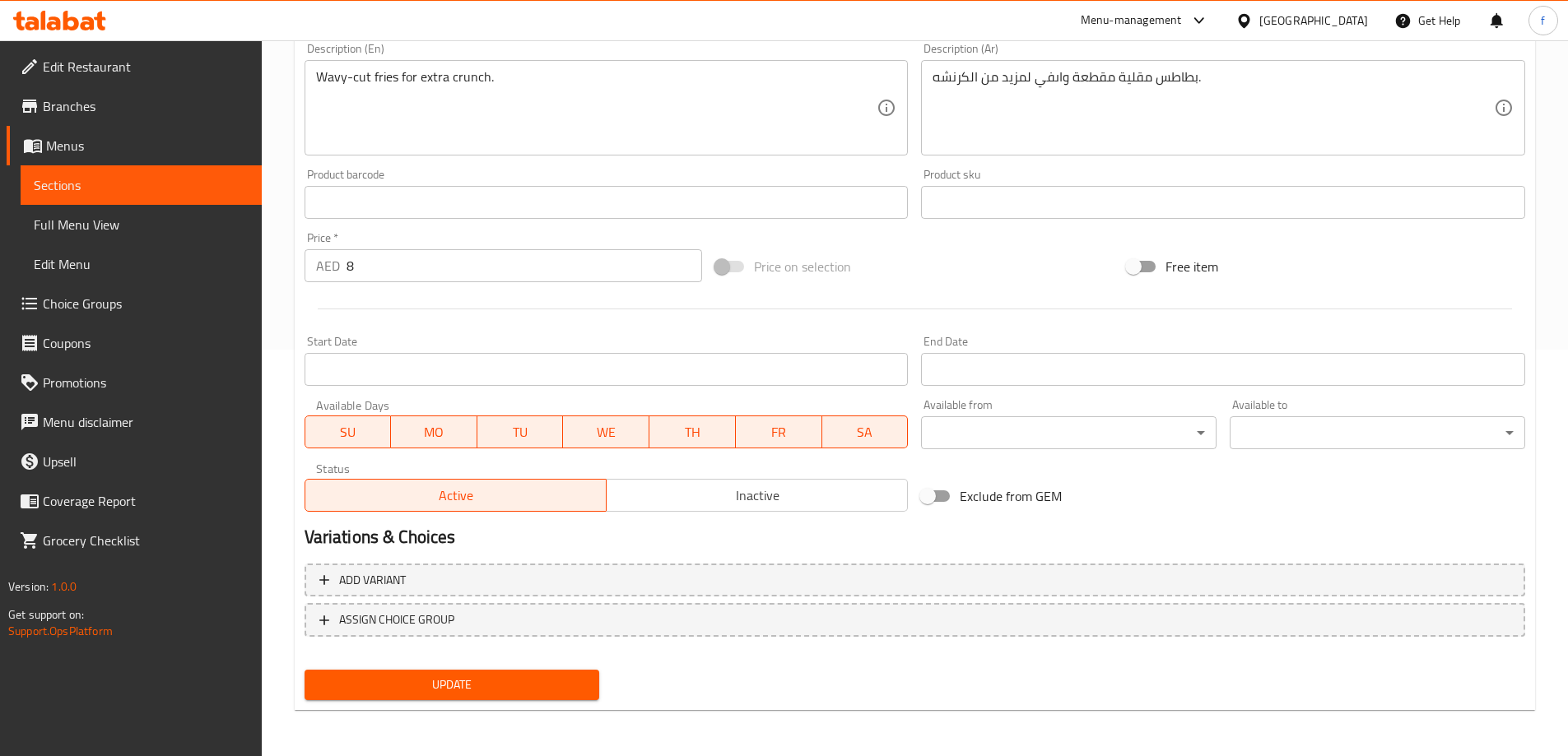
click at [553, 688] on span "Update" at bounding box center [451, 684] width 269 height 20
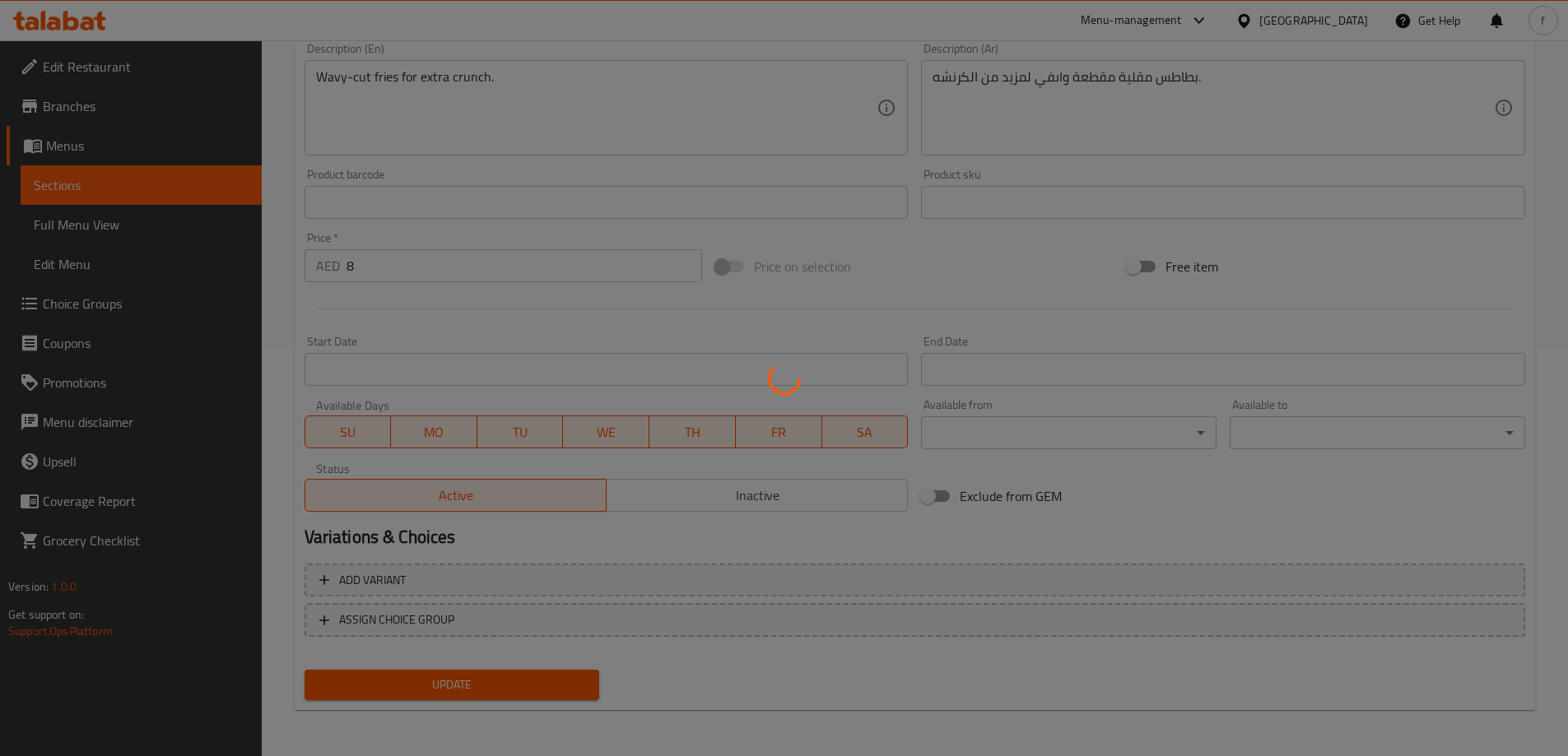
scroll to position [0, 0]
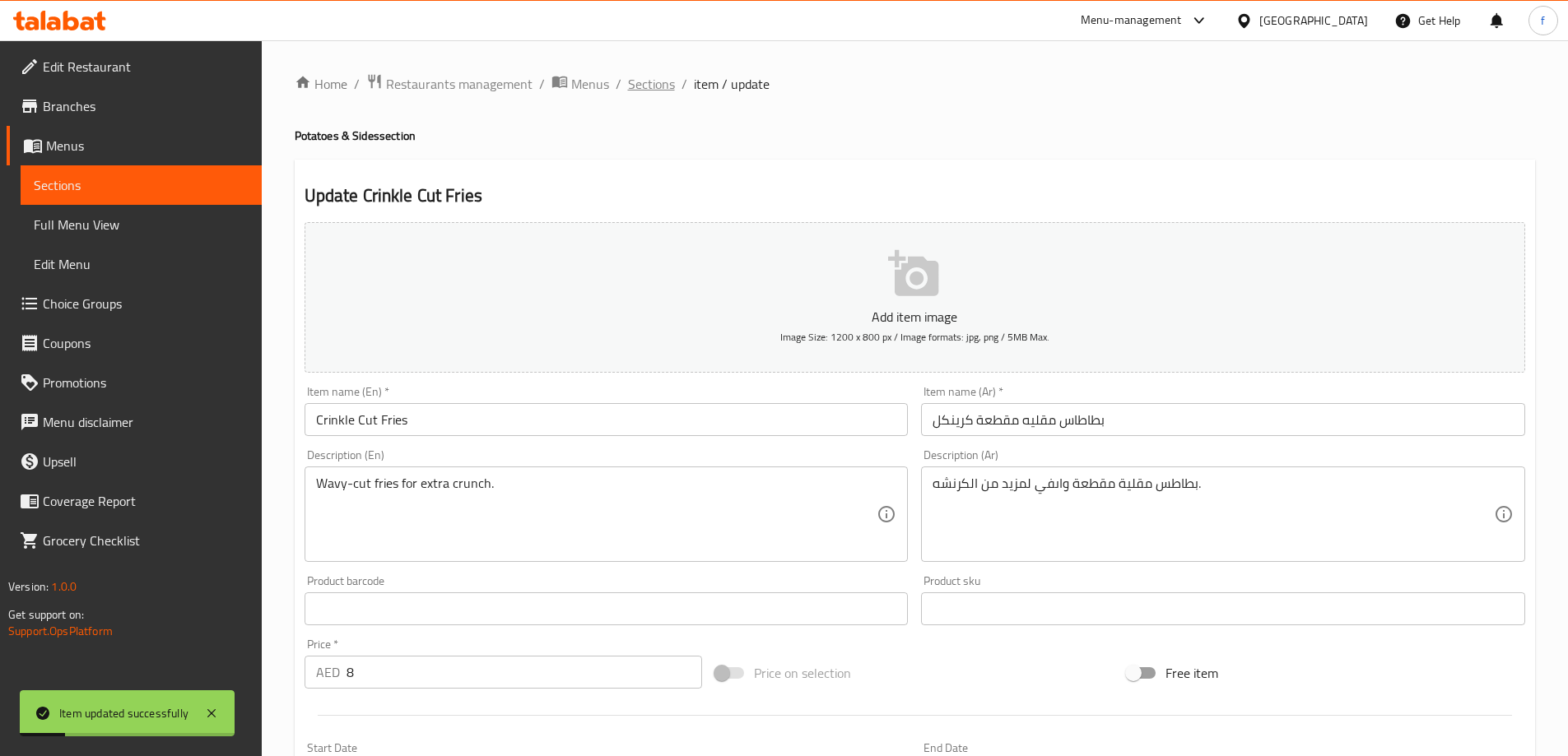
click at [642, 84] on span "Sections" at bounding box center [651, 83] width 47 height 20
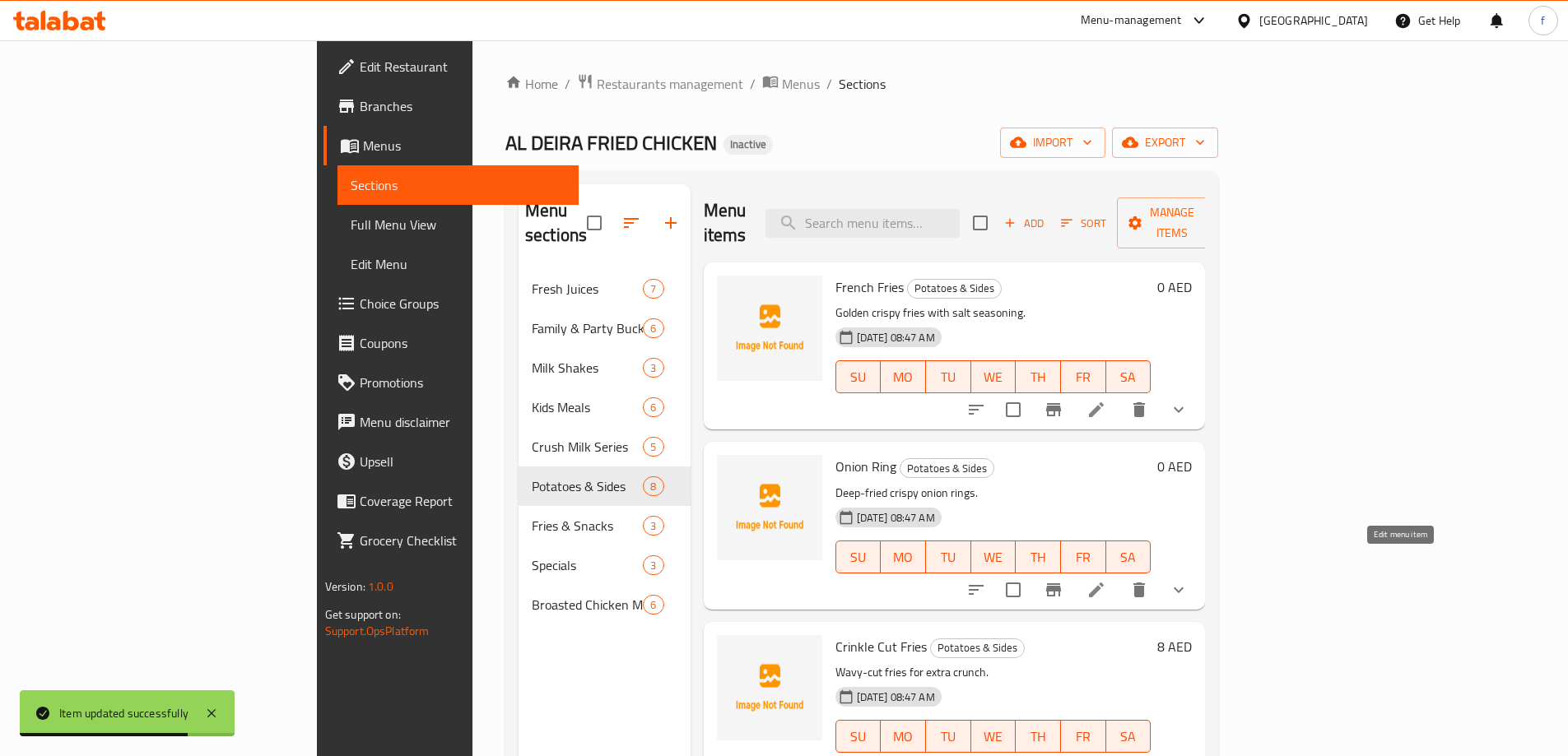
click at [1106, 580] on icon at bounding box center [1096, 589] width 20 height 20
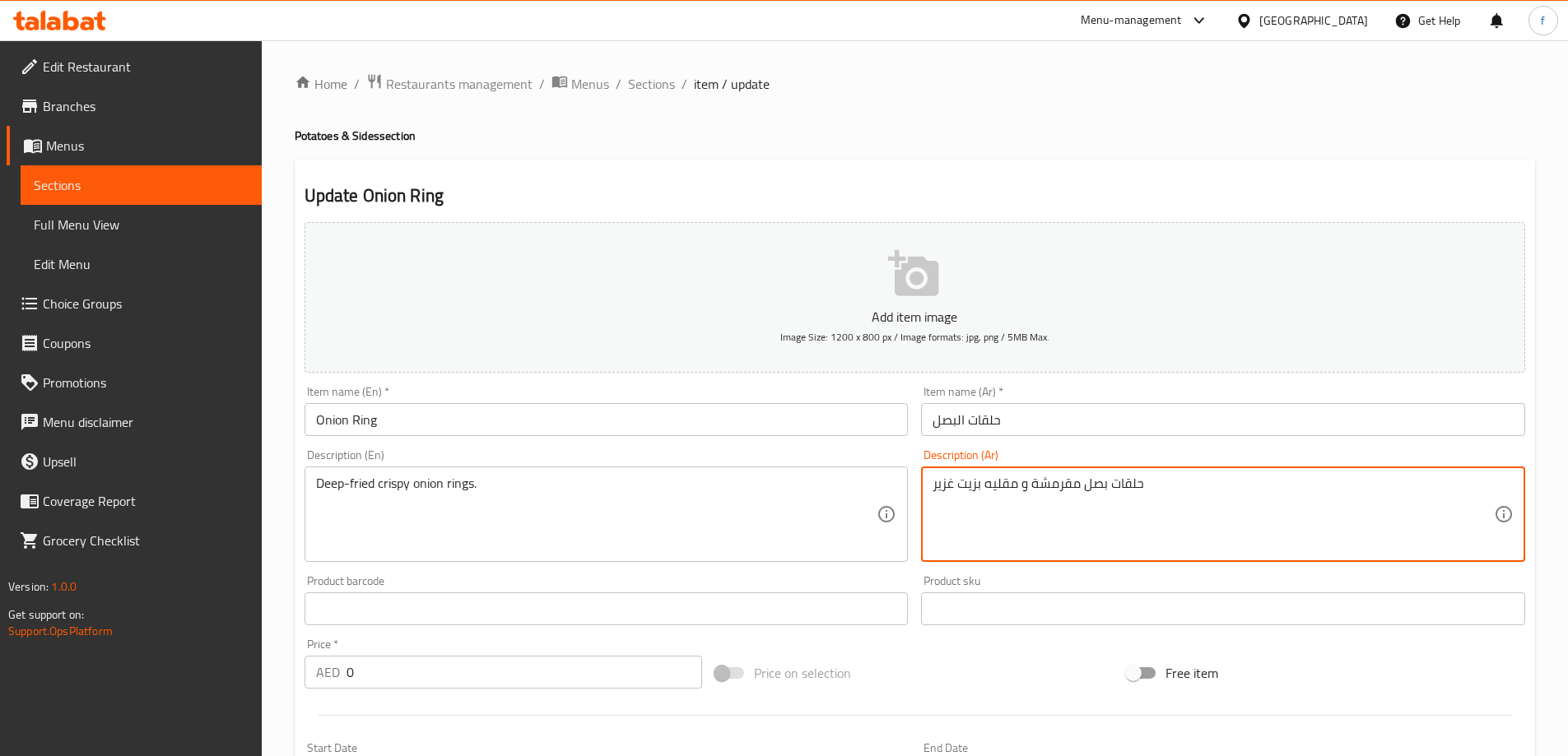
click at [1063, 487] on textarea "حلقات بصل مقرمشة و مقليه بزيت غزير" at bounding box center [1213, 515] width 562 height 79
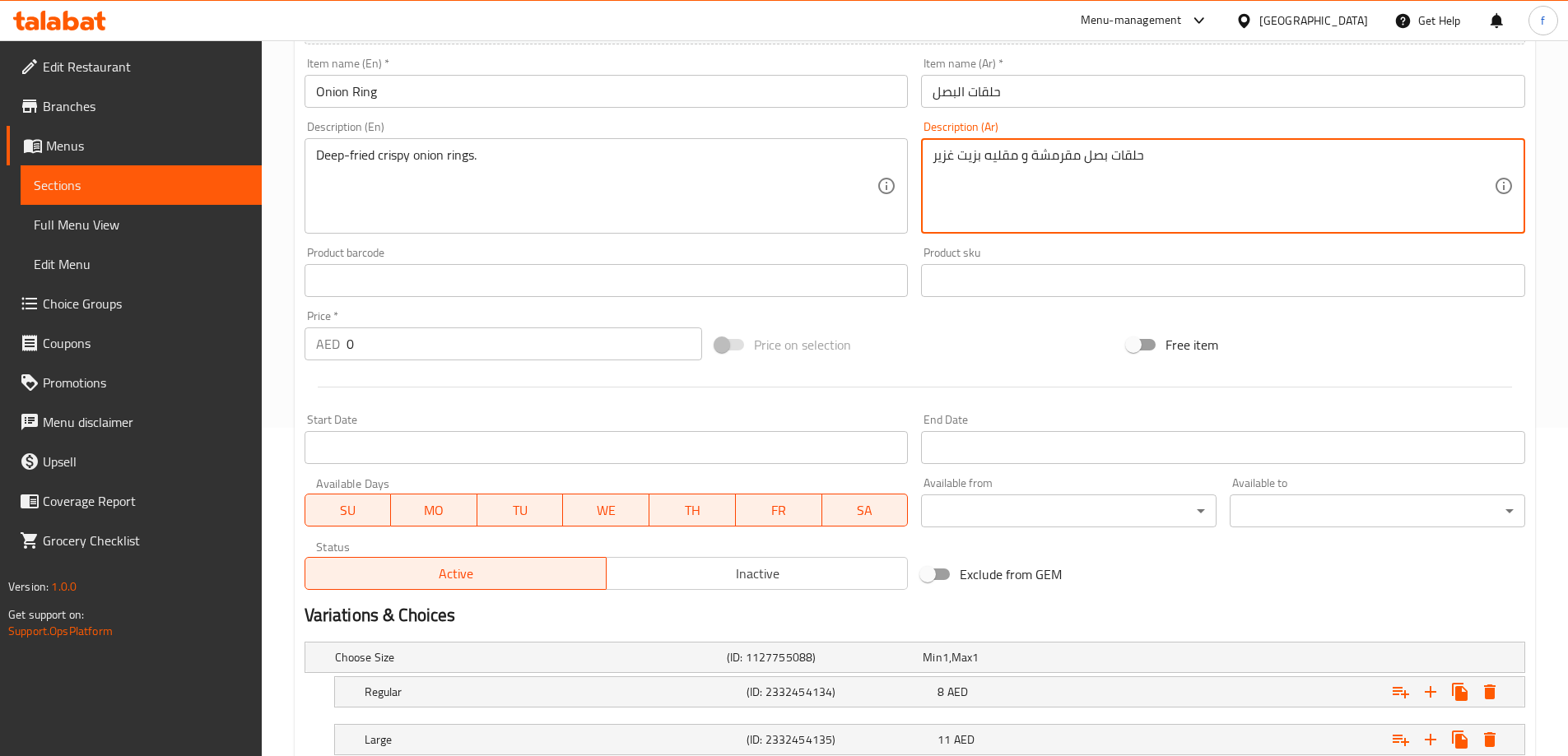
scroll to position [444, 0]
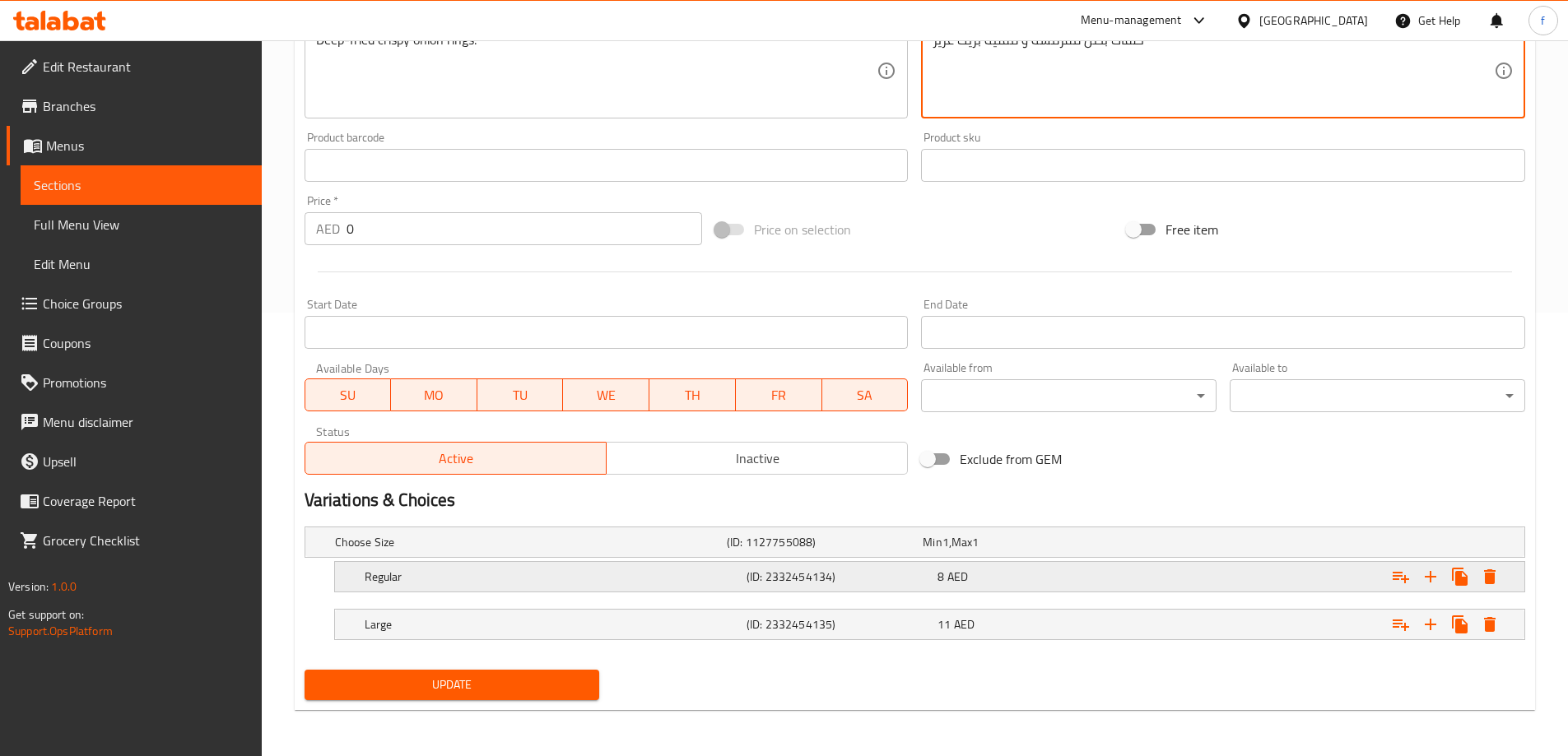
click at [1125, 567] on div "Expand" at bounding box center [1316, 577] width 381 height 36
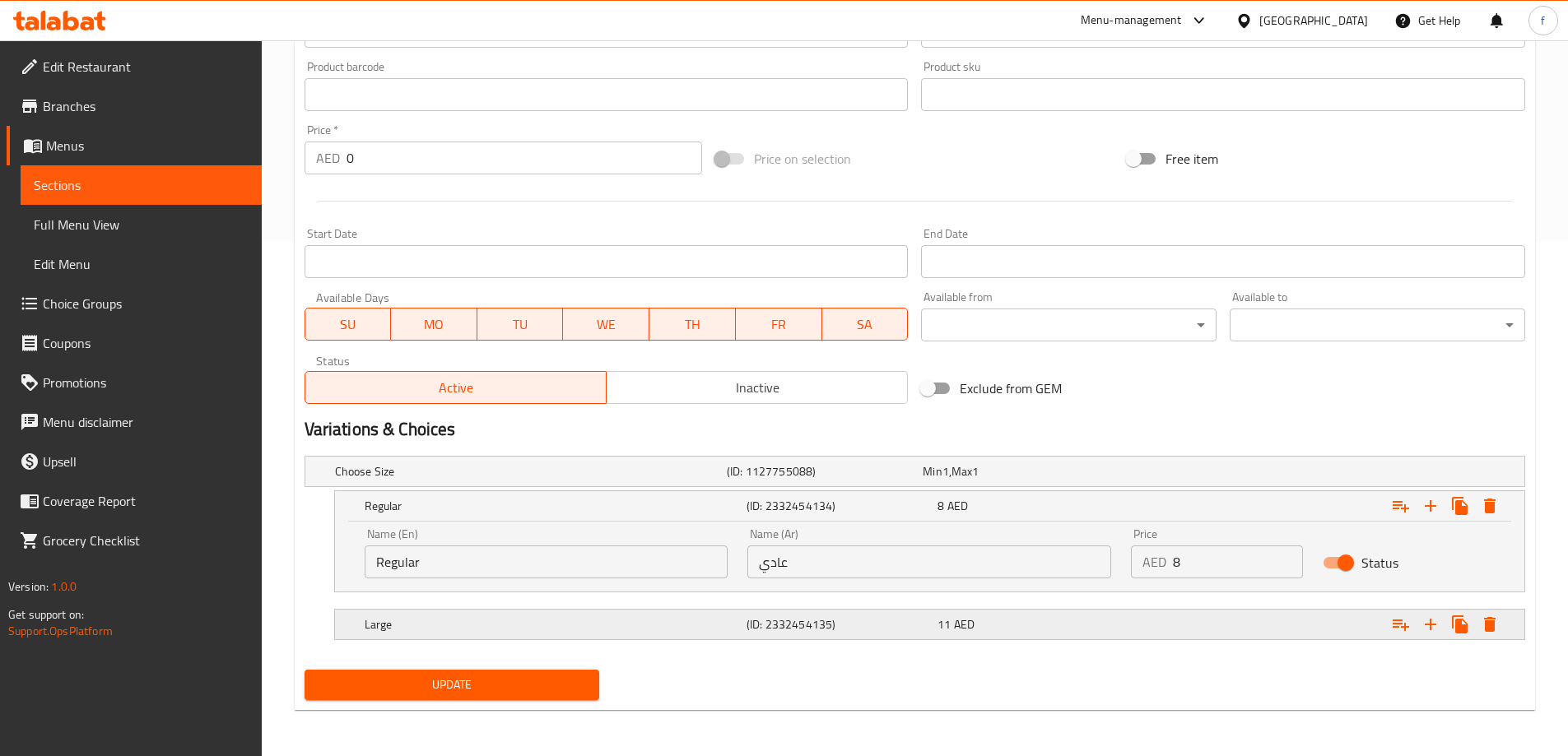
click at [1116, 629] on div "11 AED" at bounding box center [1029, 624] width 184 height 16
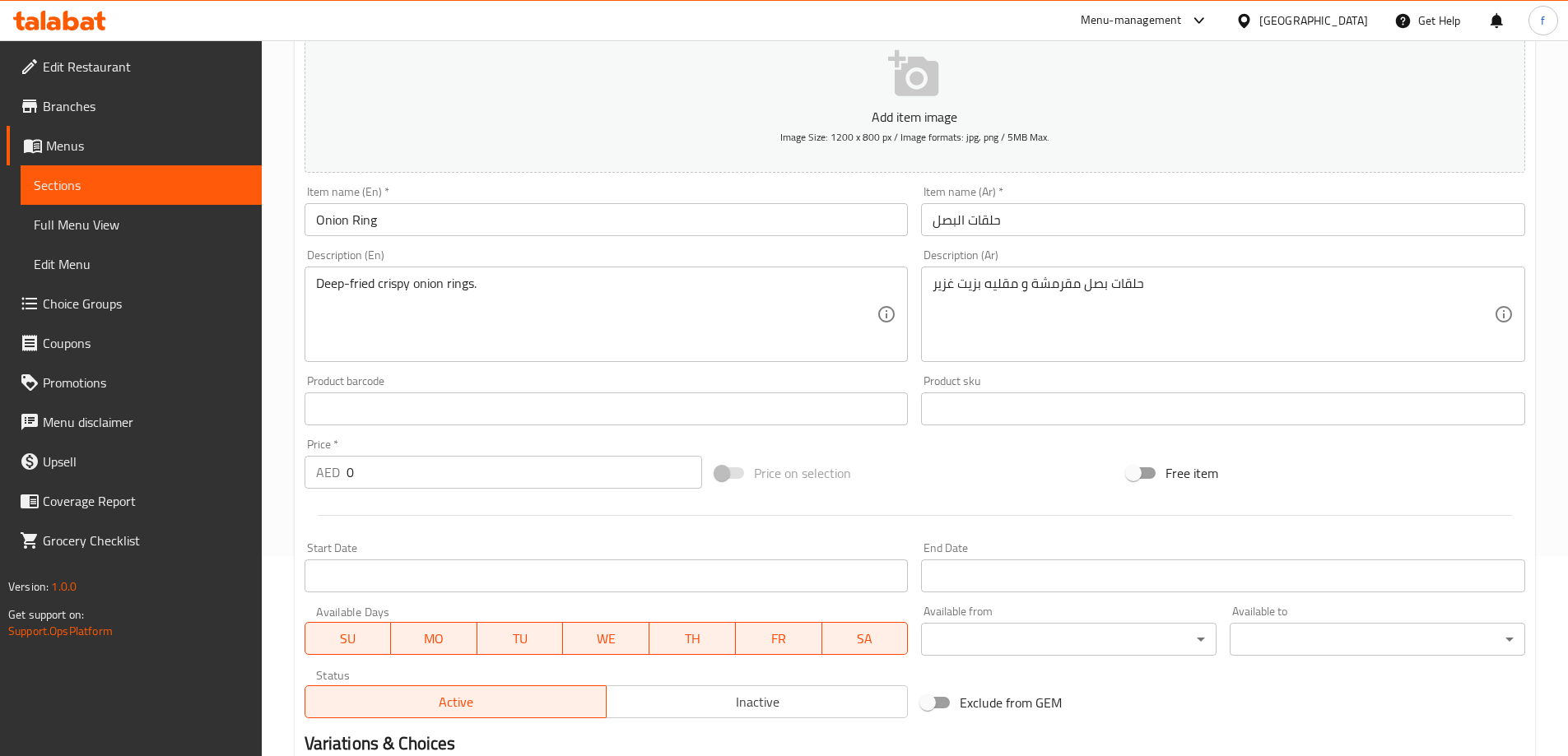
scroll to position [576, 0]
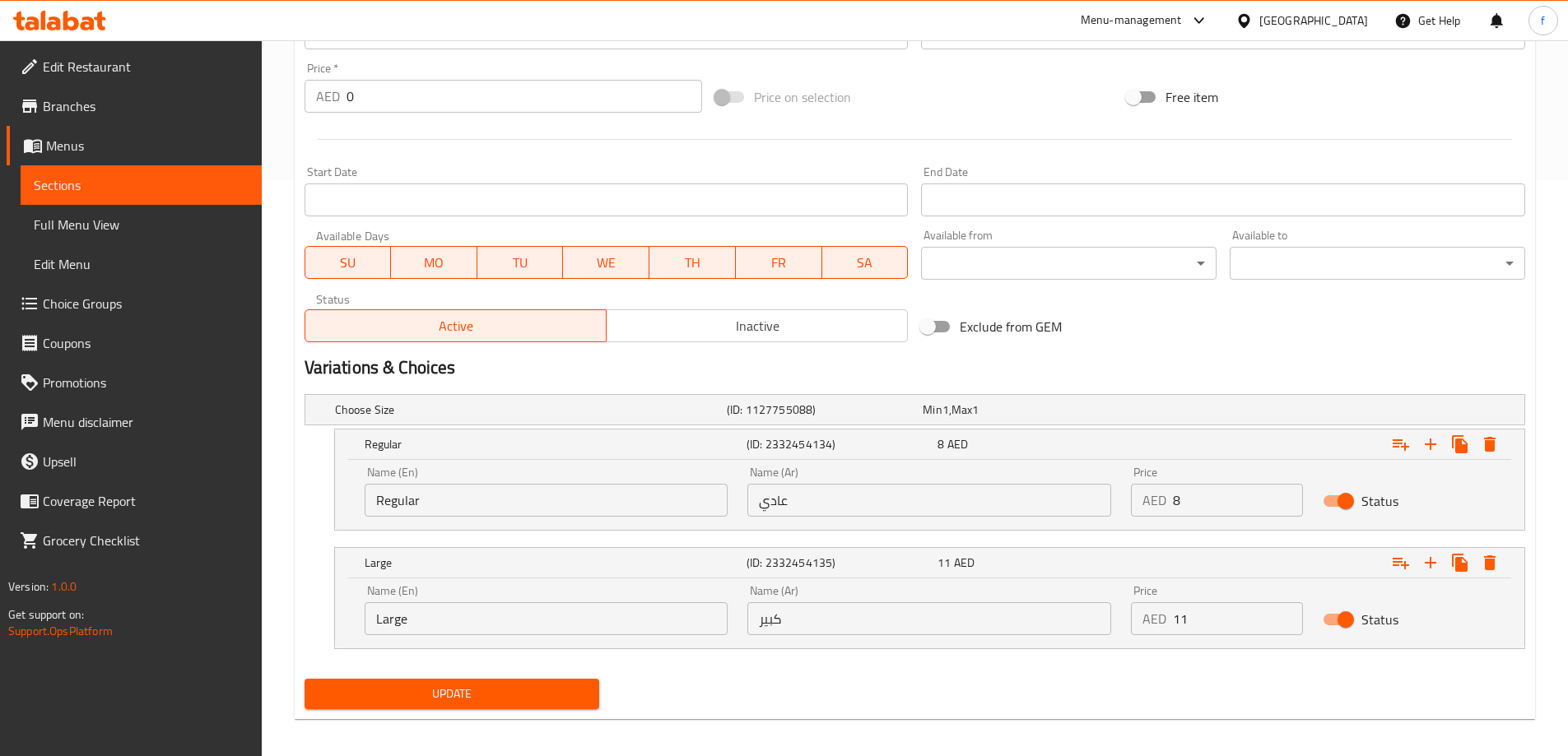
click at [454, 690] on span "Update" at bounding box center [451, 694] width 269 height 20
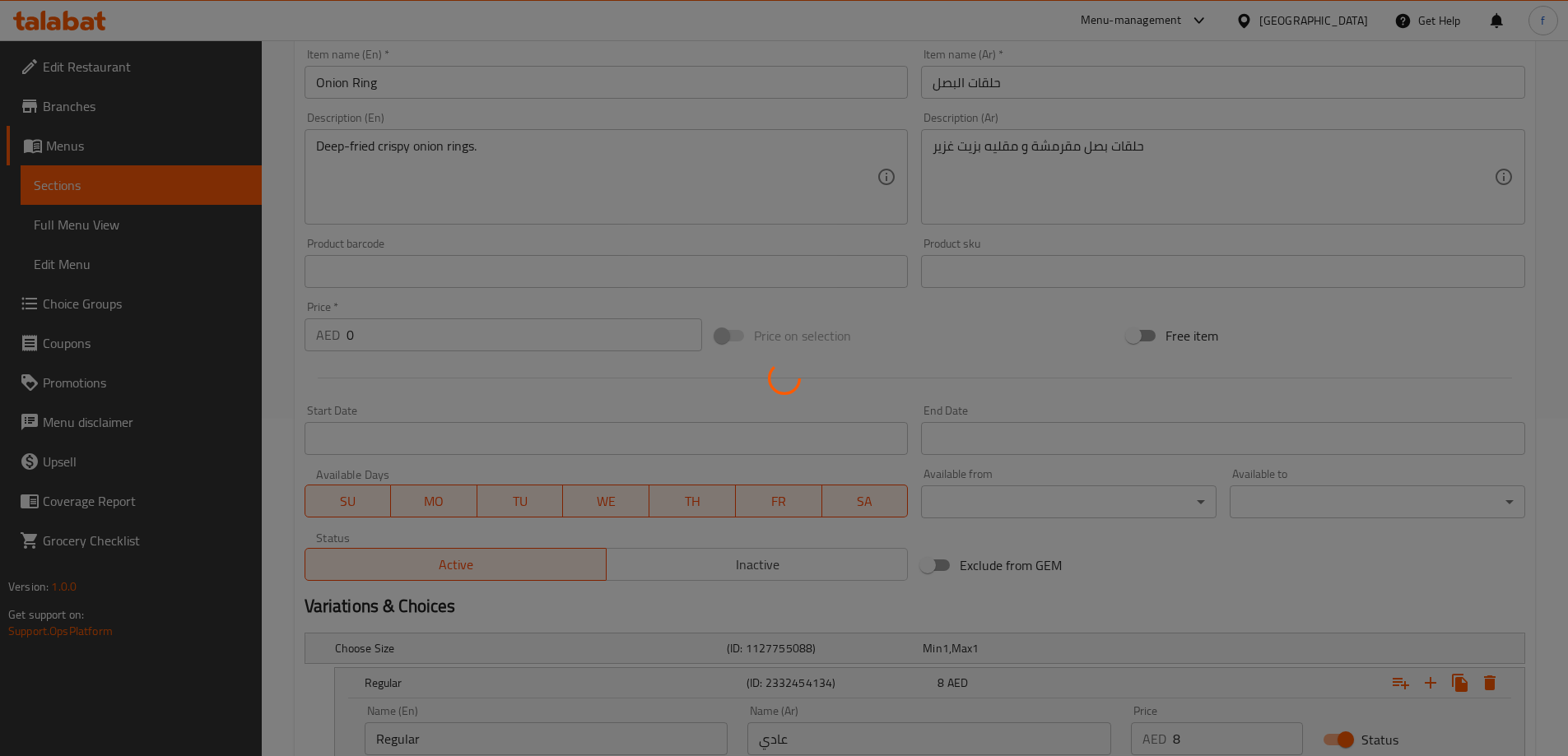
scroll to position [0, 0]
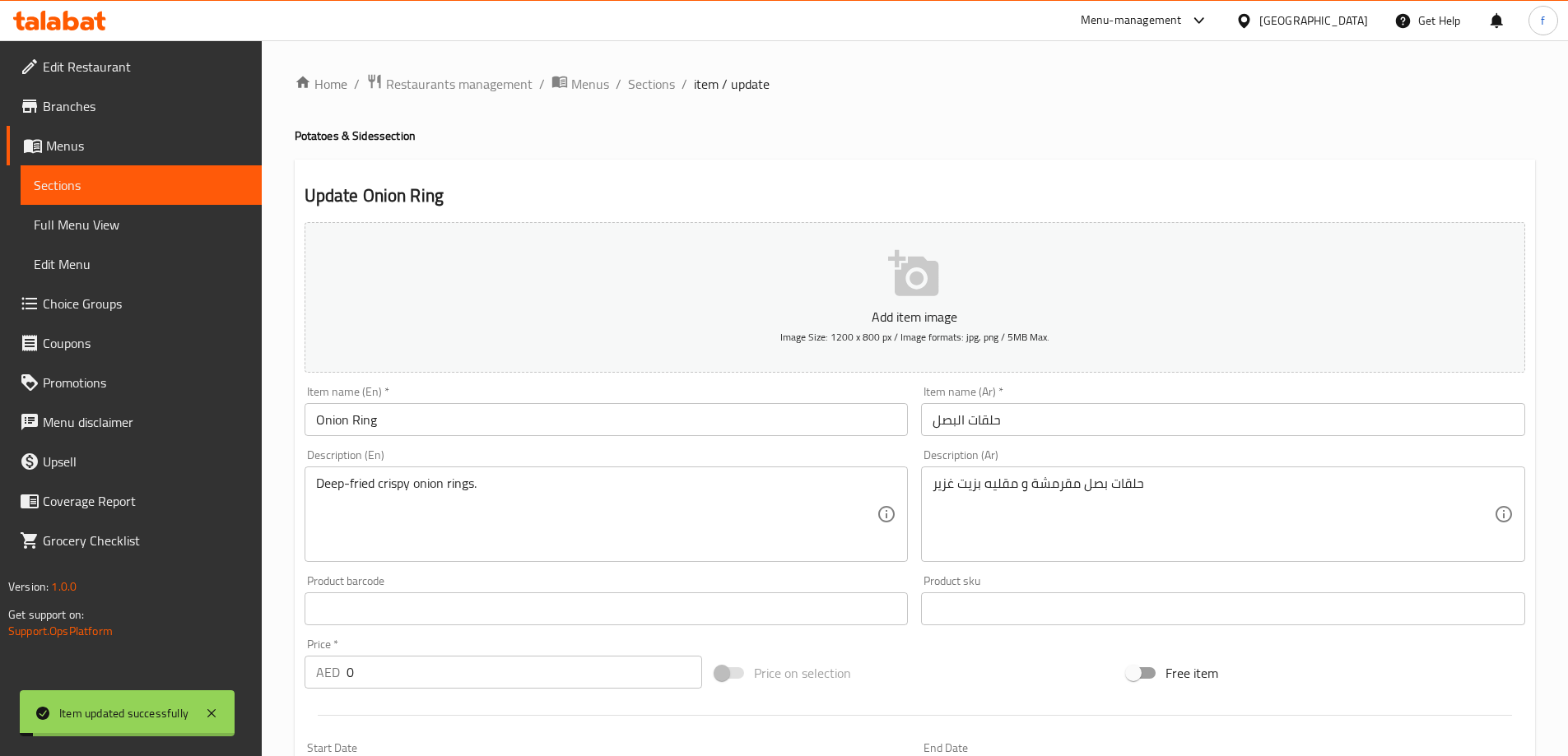
click at [657, 84] on span "Sections" at bounding box center [651, 83] width 47 height 20
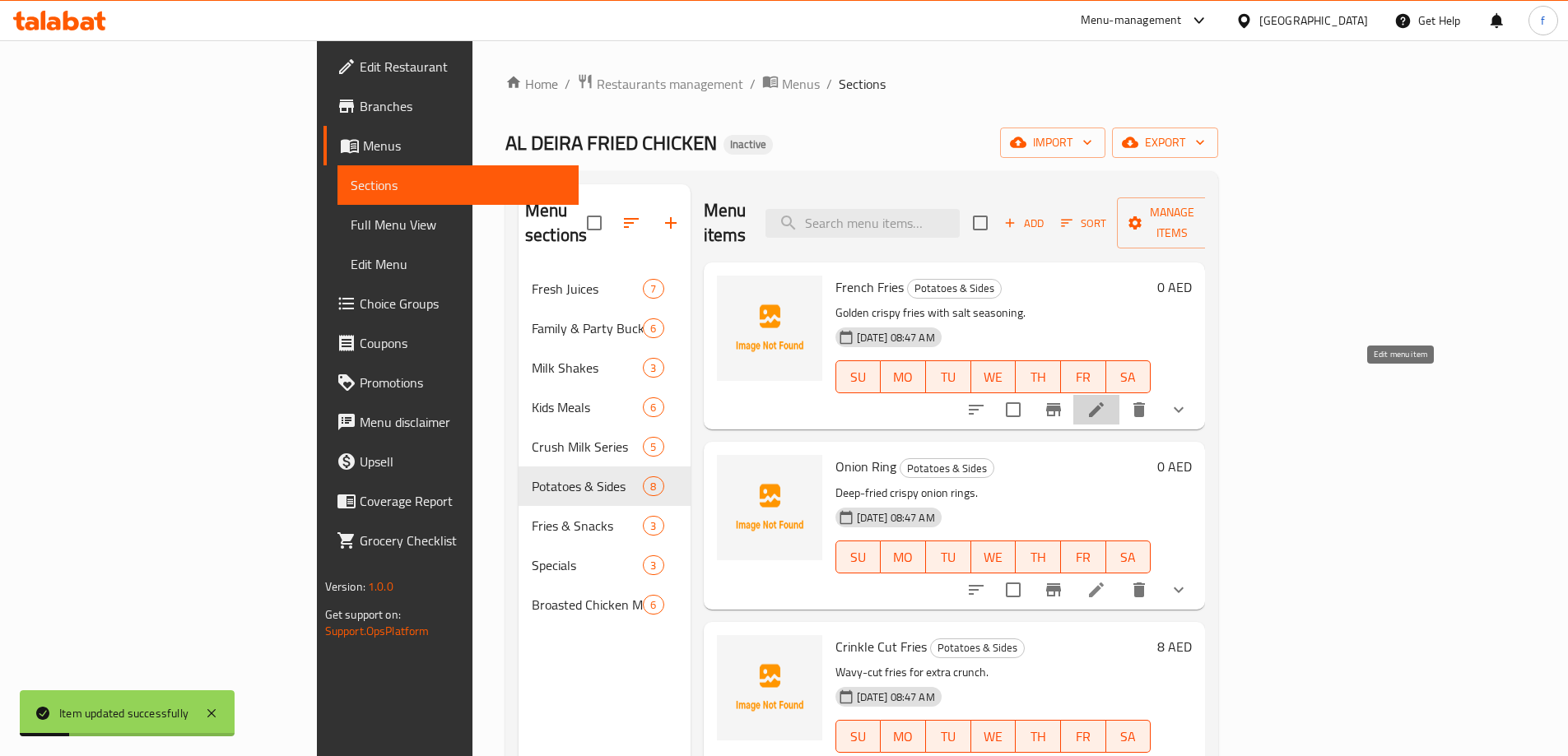
click at [1106, 400] on icon at bounding box center [1096, 409] width 20 height 20
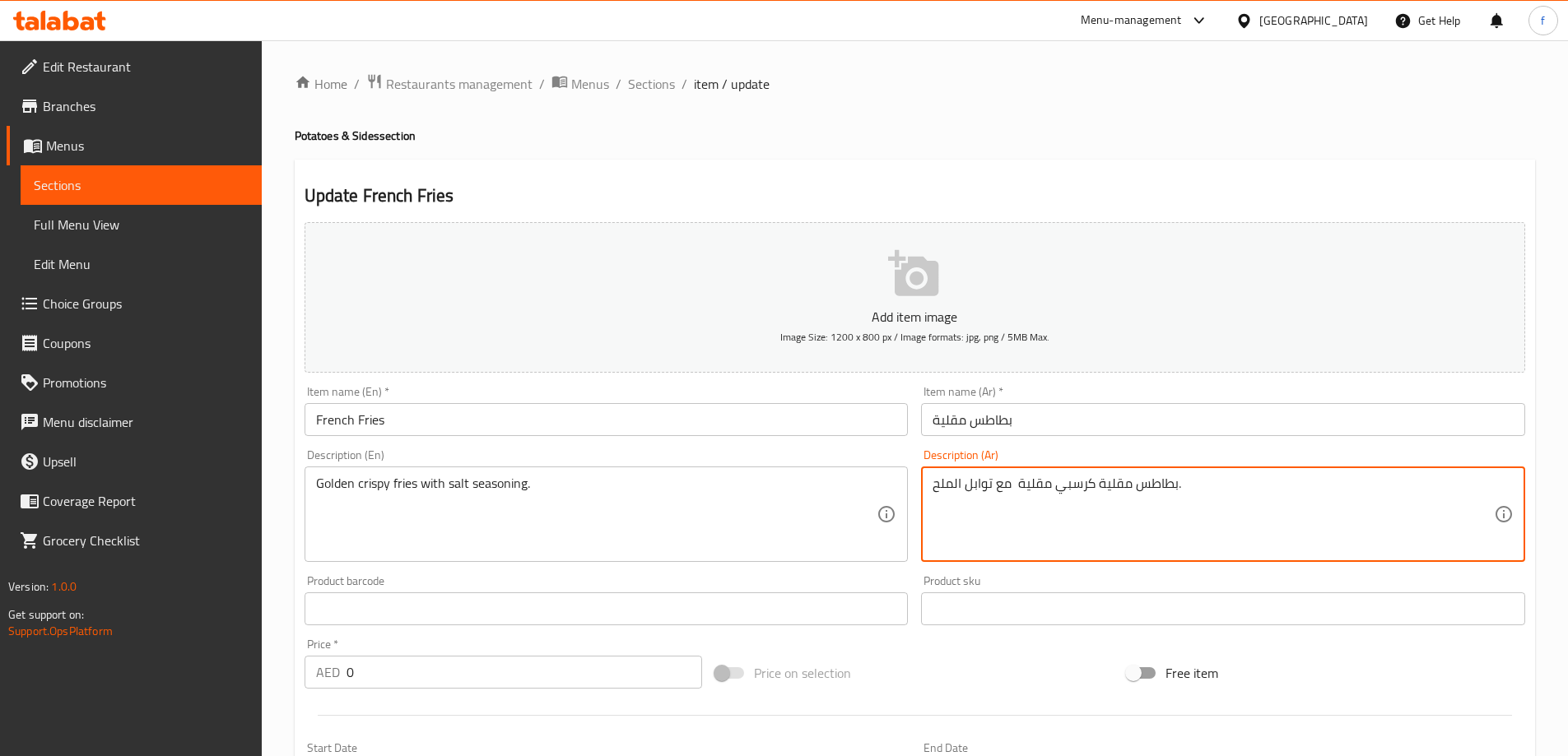
click at [1043, 484] on textarea "بطاطس مقلية كرسبي مقلية مع توابل الملح." at bounding box center [1213, 515] width 562 height 79
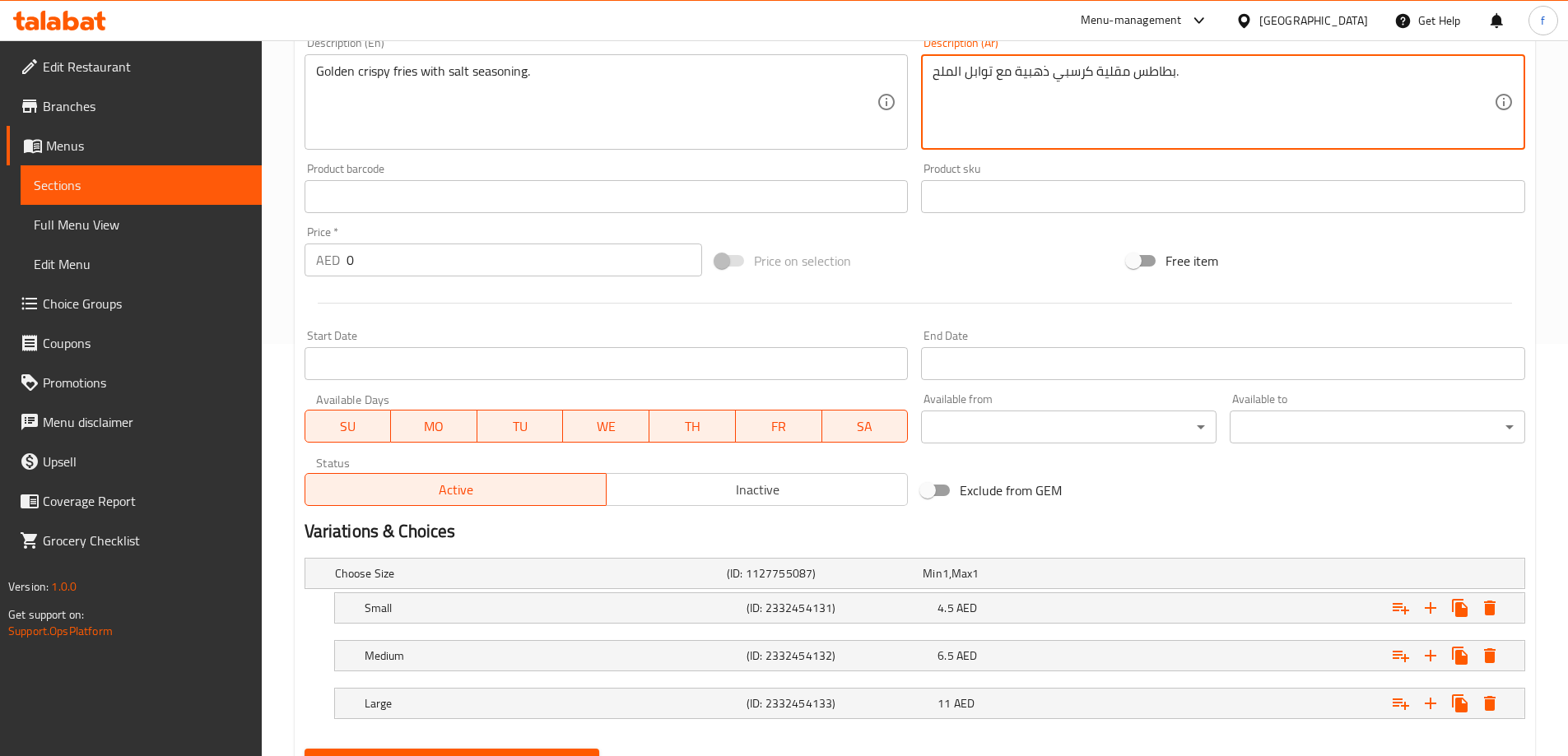
scroll to position [492, 0]
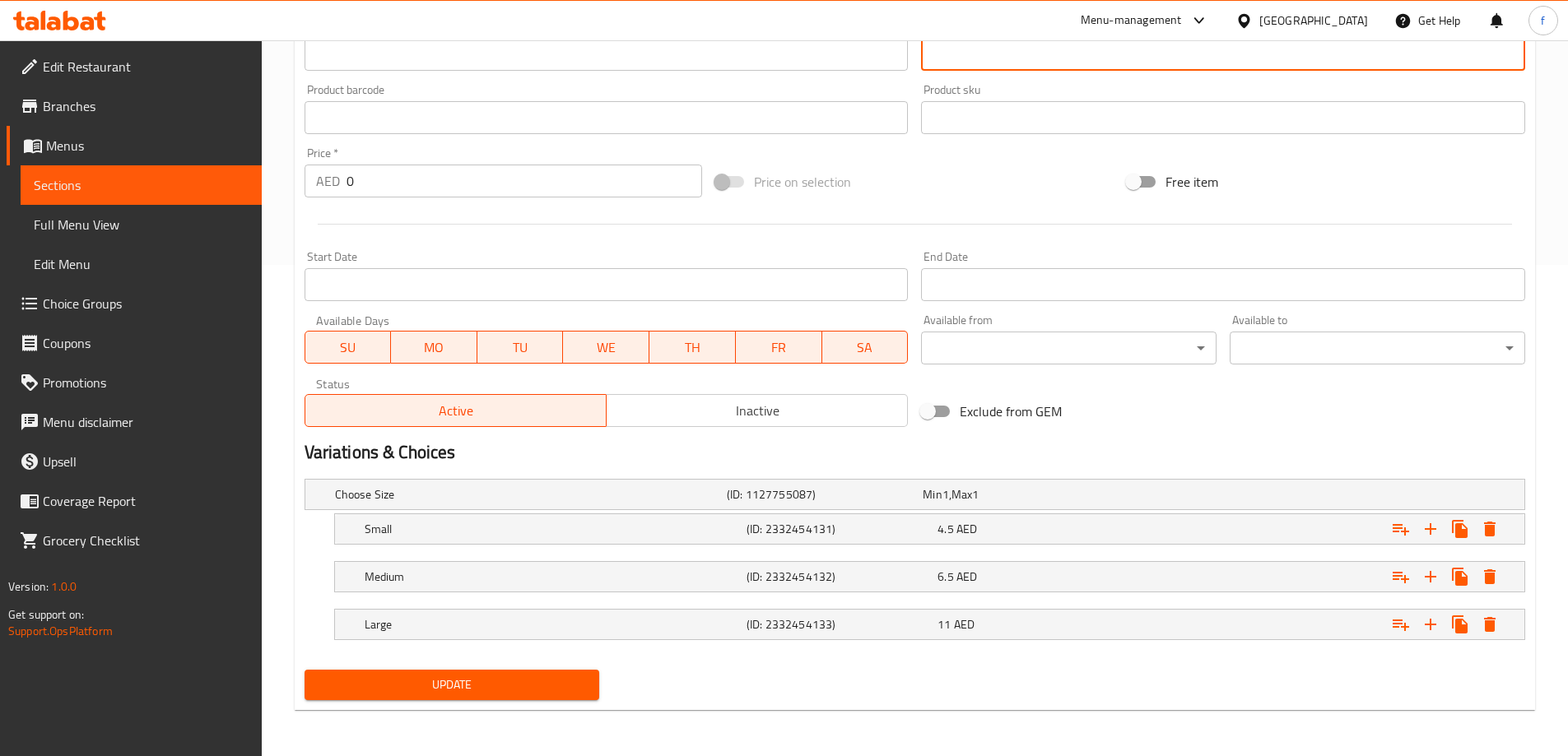
type textarea "بطاطس مقلية كرسبي ذهبية مع توابل الملح."
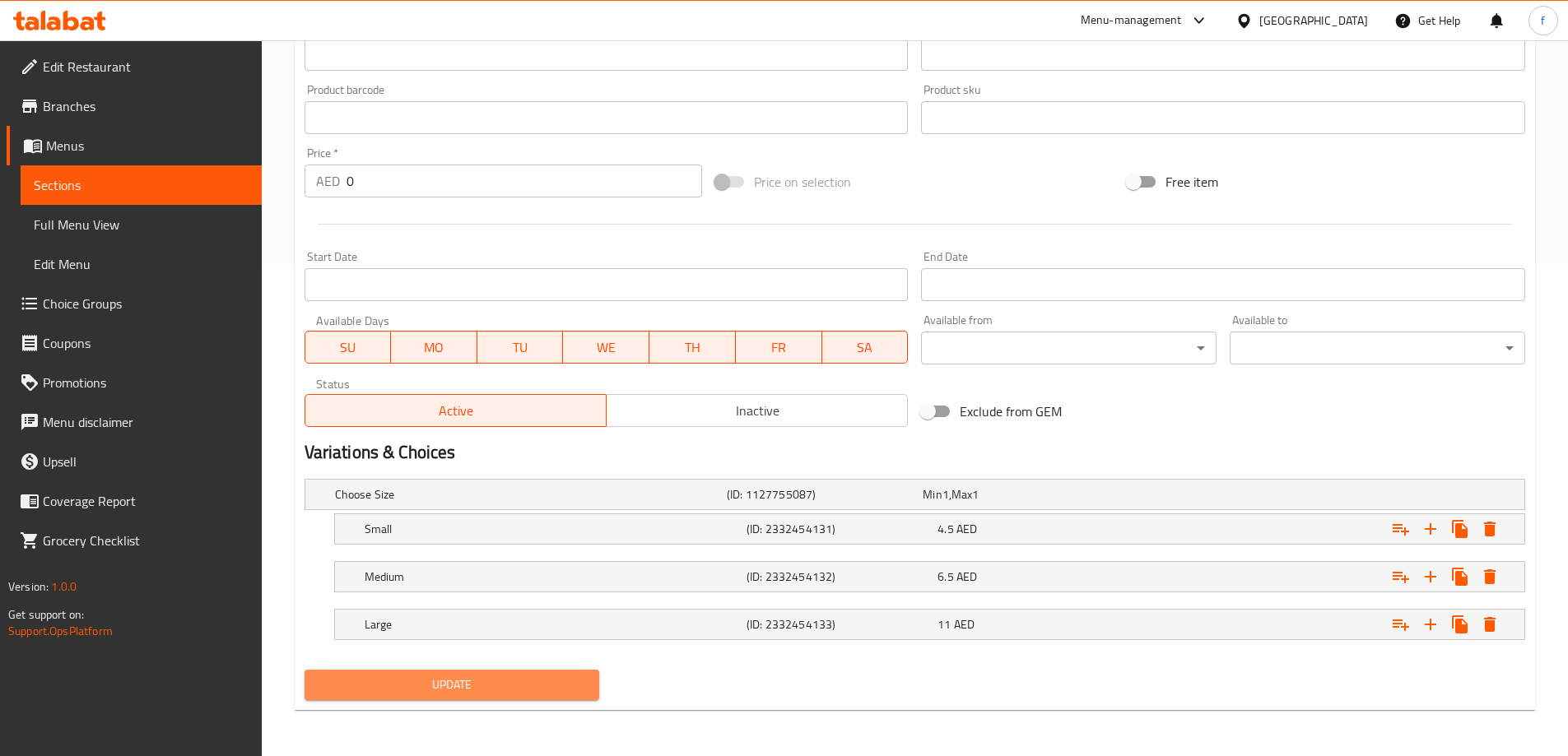
click at [523, 686] on span "Update" at bounding box center [451, 684] width 269 height 20
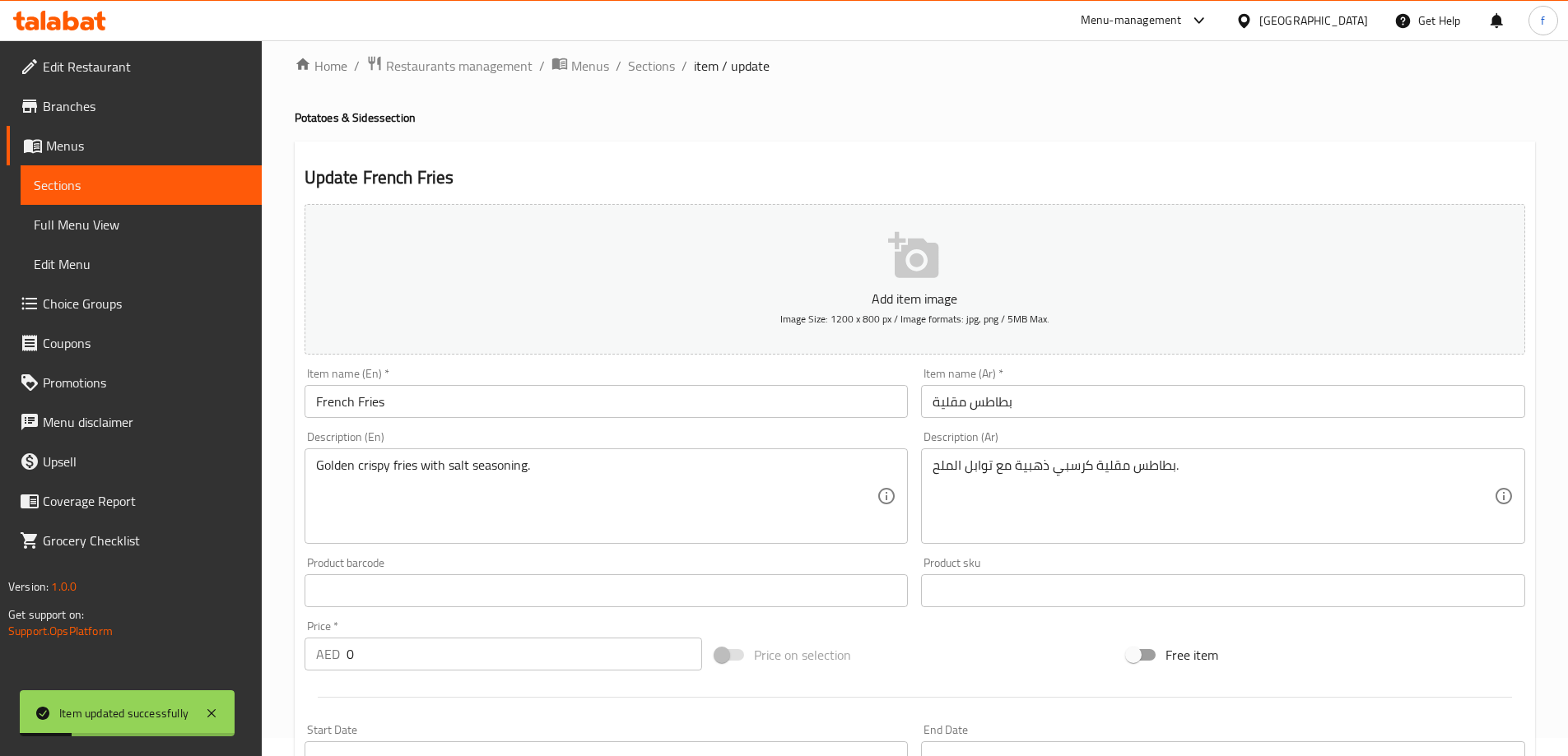
scroll to position [0, 0]
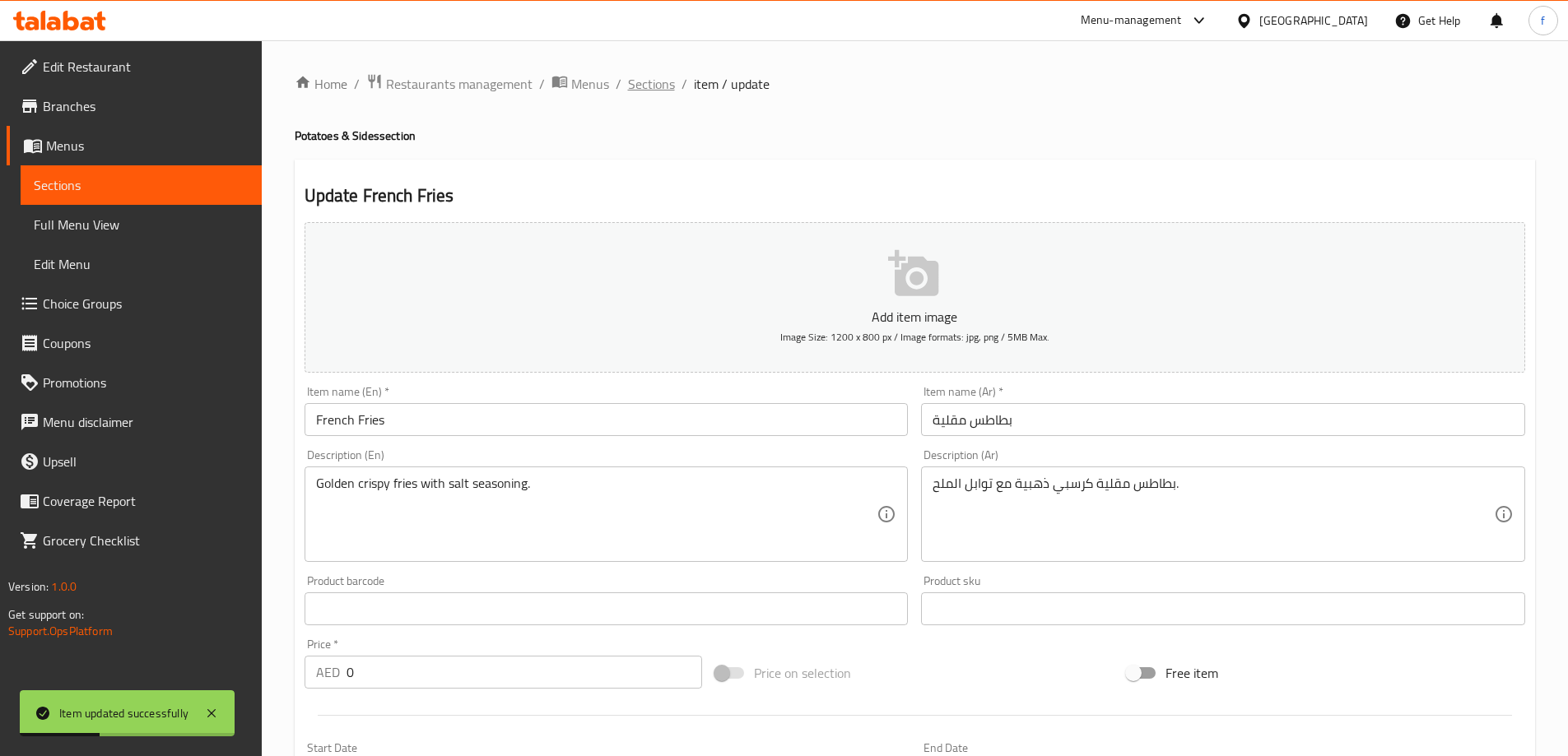
click at [656, 78] on span "Sections" at bounding box center [651, 83] width 47 height 20
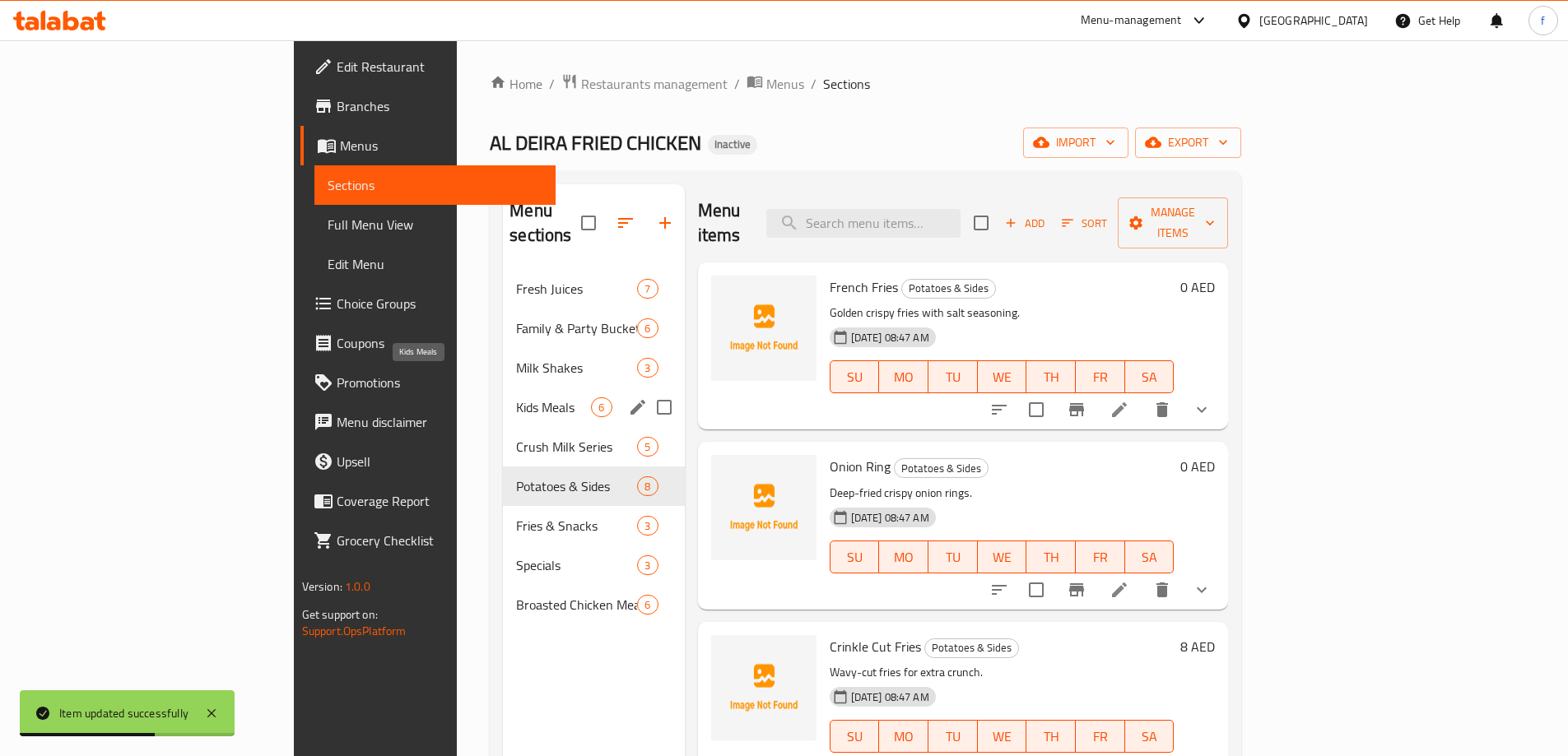
click at [516, 398] on span "Kids Meals" at bounding box center [553, 407] width 75 height 20
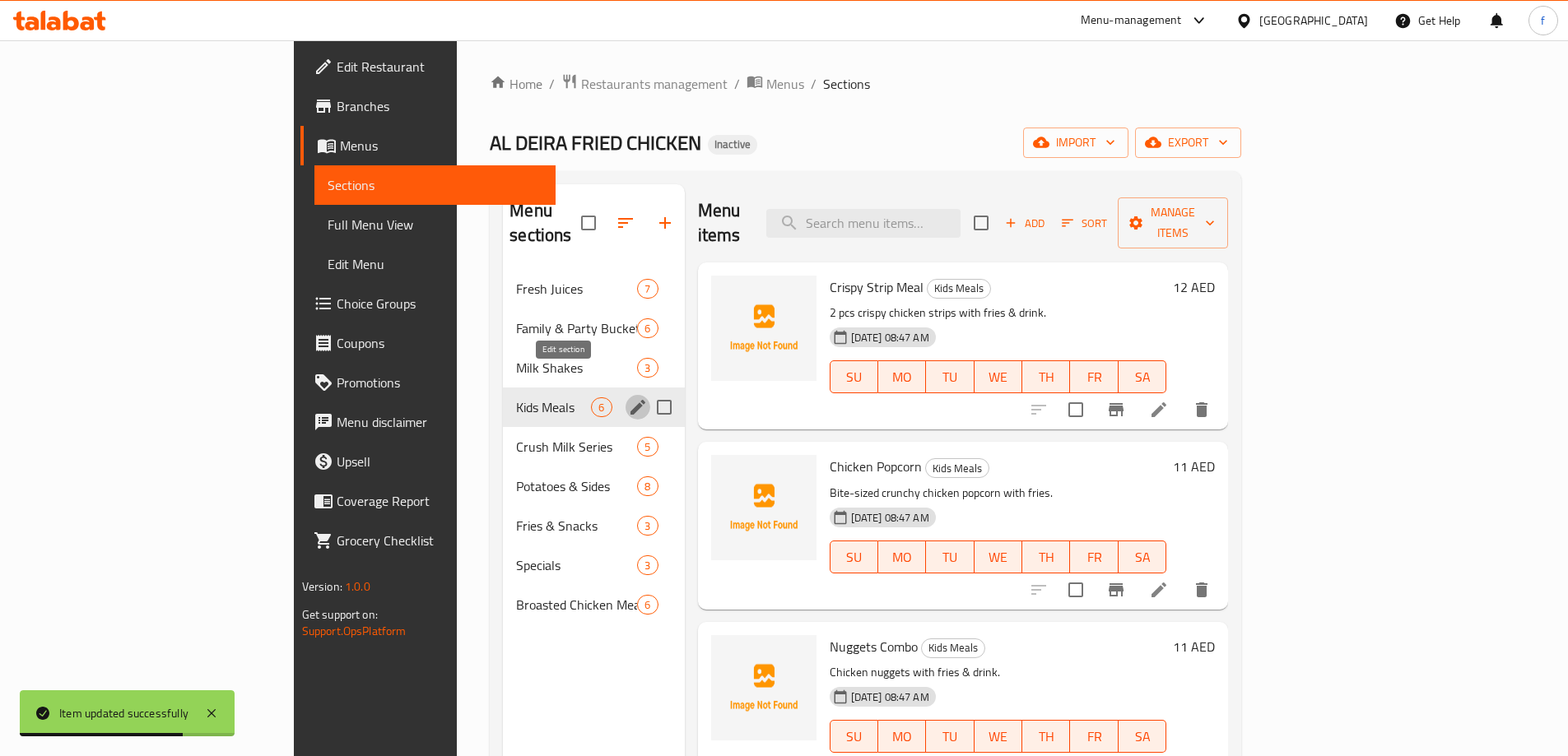
click at [628, 398] on icon "edit" at bounding box center [637, 407] width 20 height 20
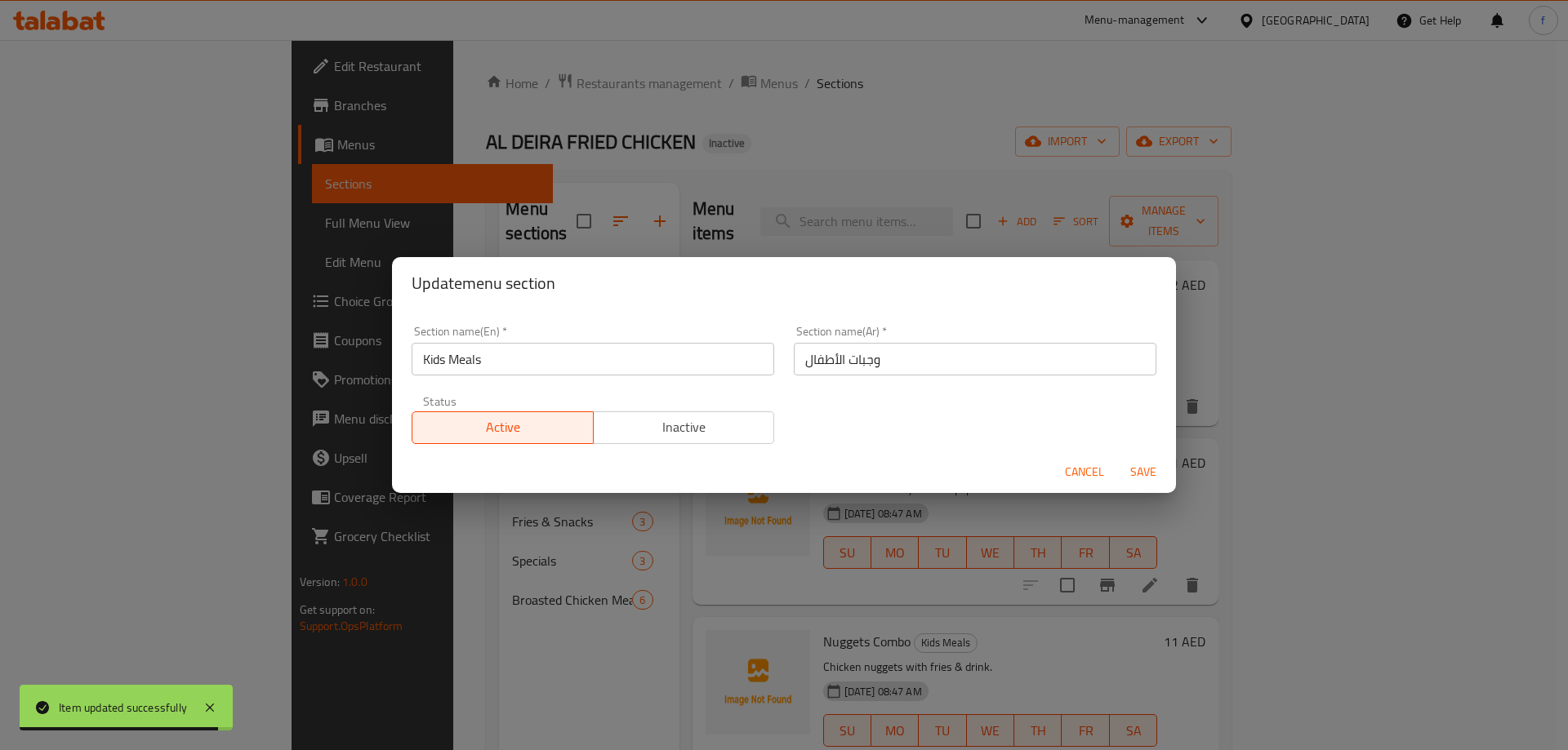
click at [554, 639] on div "Update menu section Section name(En)   * Kids Meals Section name(En) * Section …" at bounding box center [784, 375] width 1568 height 750
click at [1086, 479] on span "Cancel" at bounding box center [1084, 471] width 39 height 20
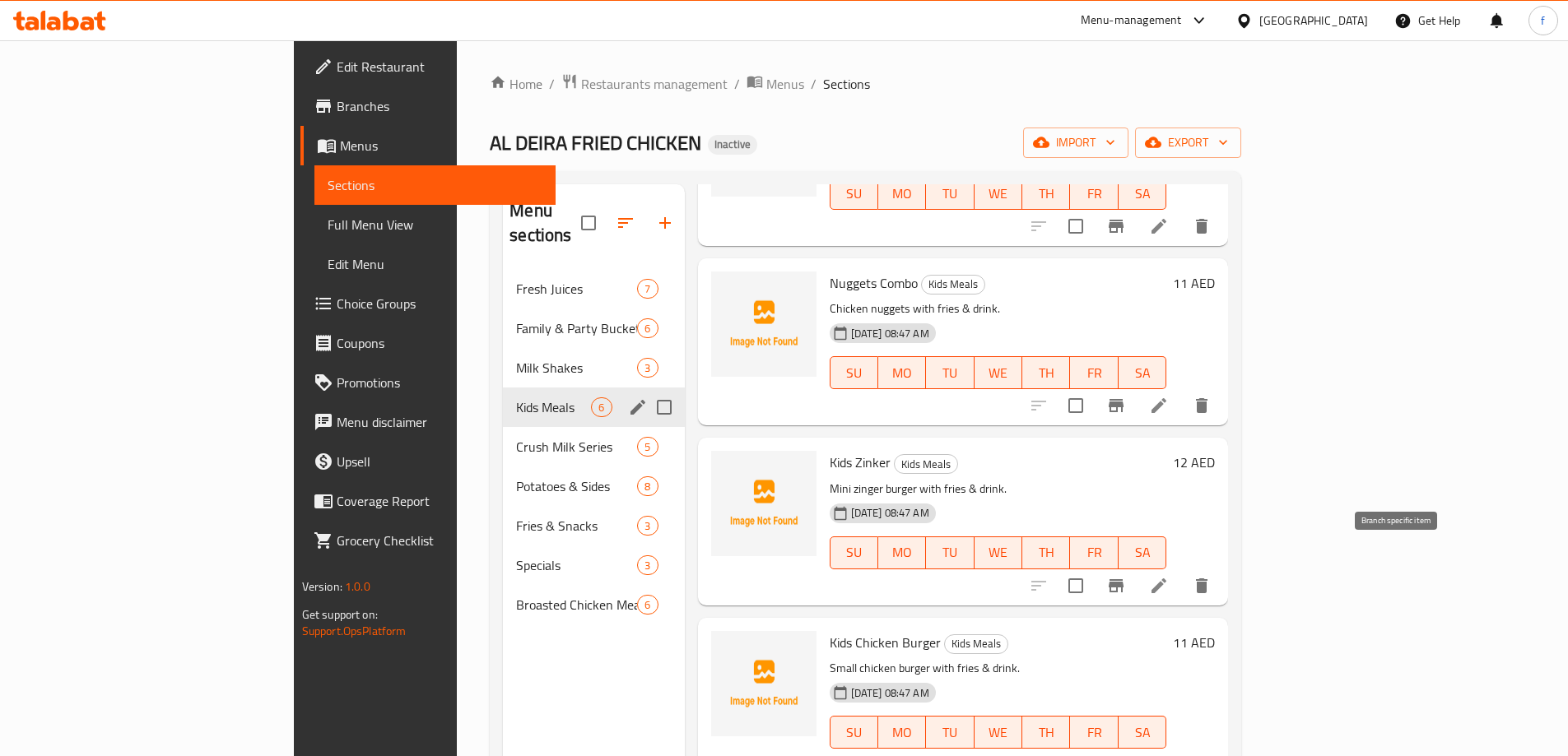
scroll to position [230, 0]
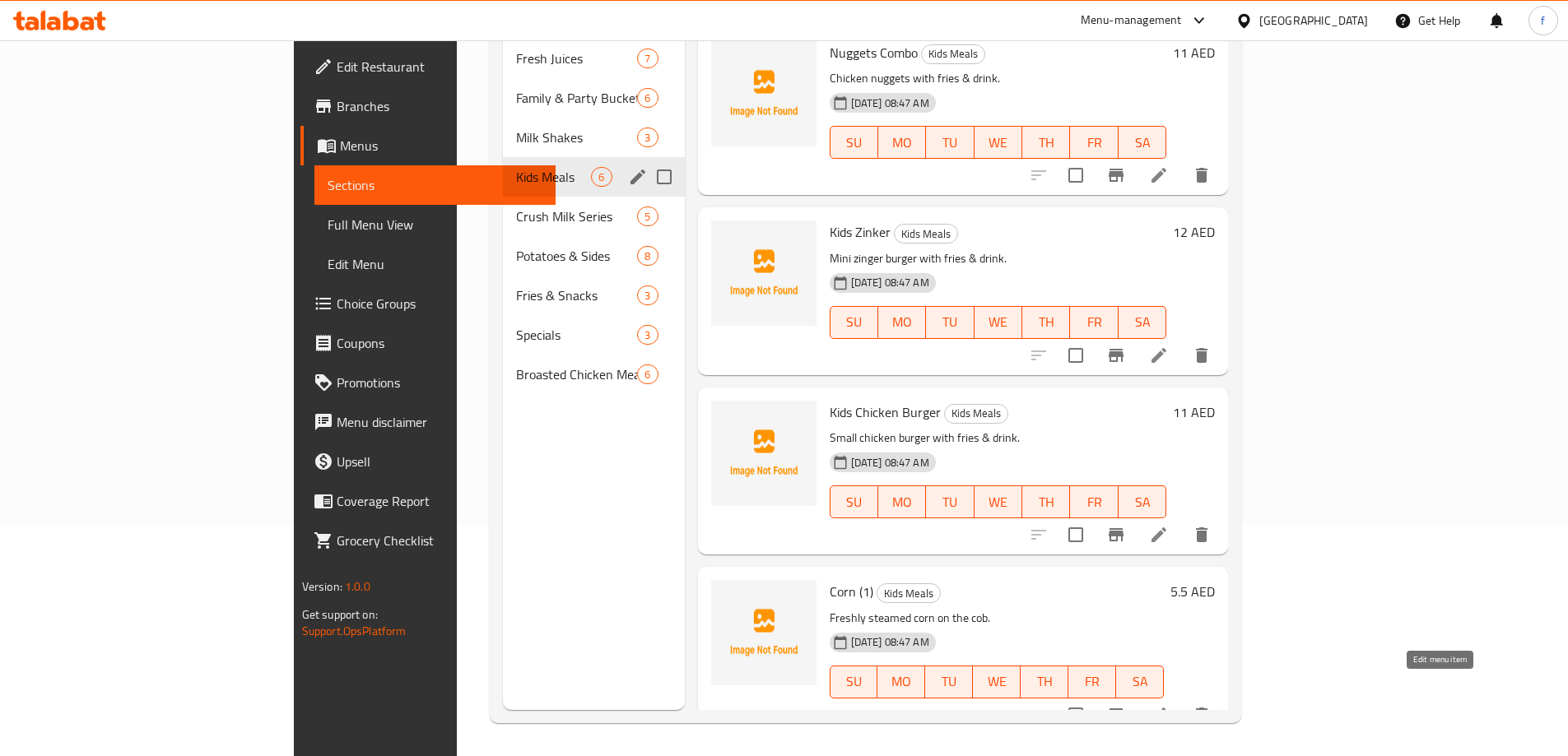
click at [1168, 705] on icon at bounding box center [1159, 715] width 20 height 20
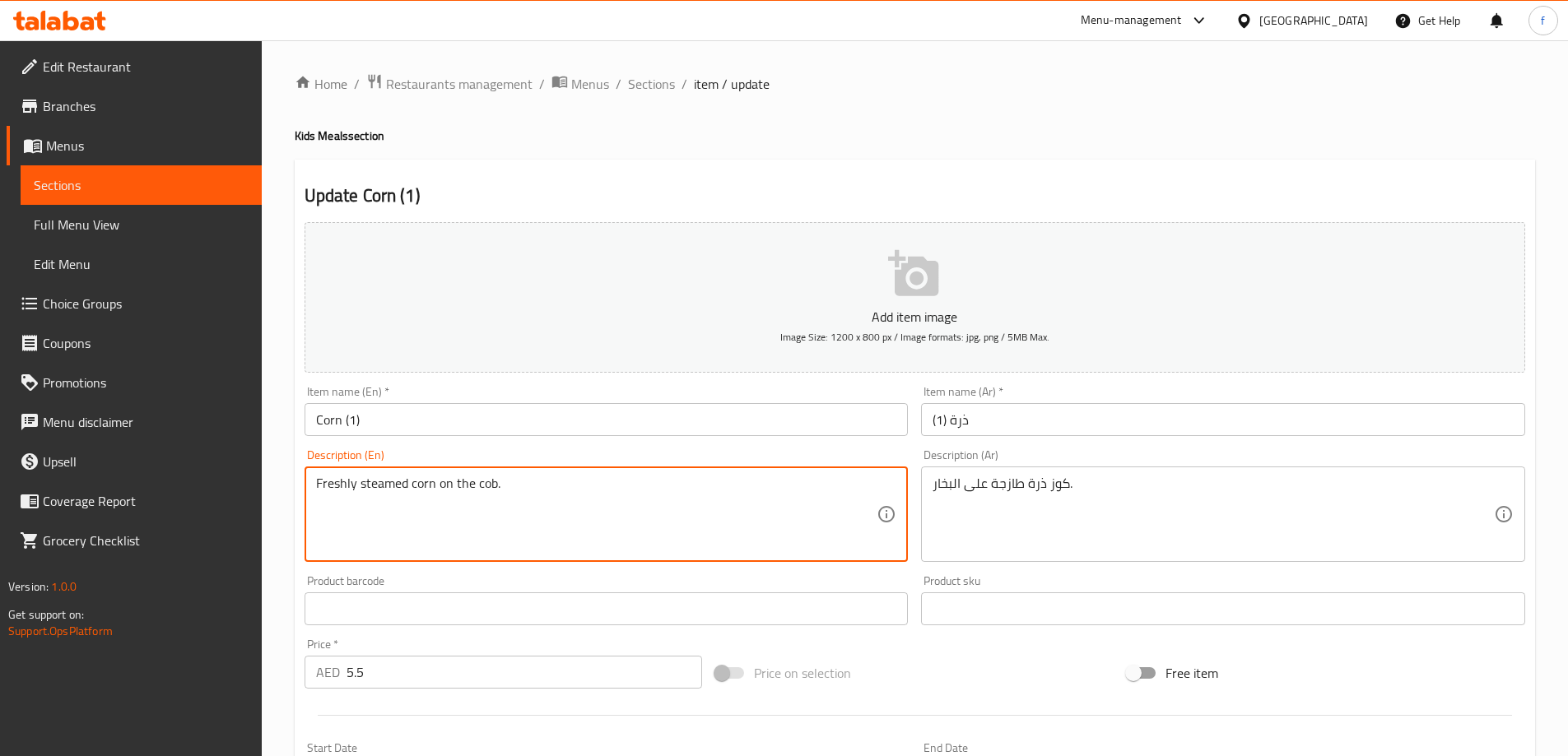
drag, startPoint x: 410, startPoint y: 484, endPoint x: 528, endPoint y: 484, distance: 118.0
click at [651, 80] on span "Sections" at bounding box center [651, 83] width 47 height 20
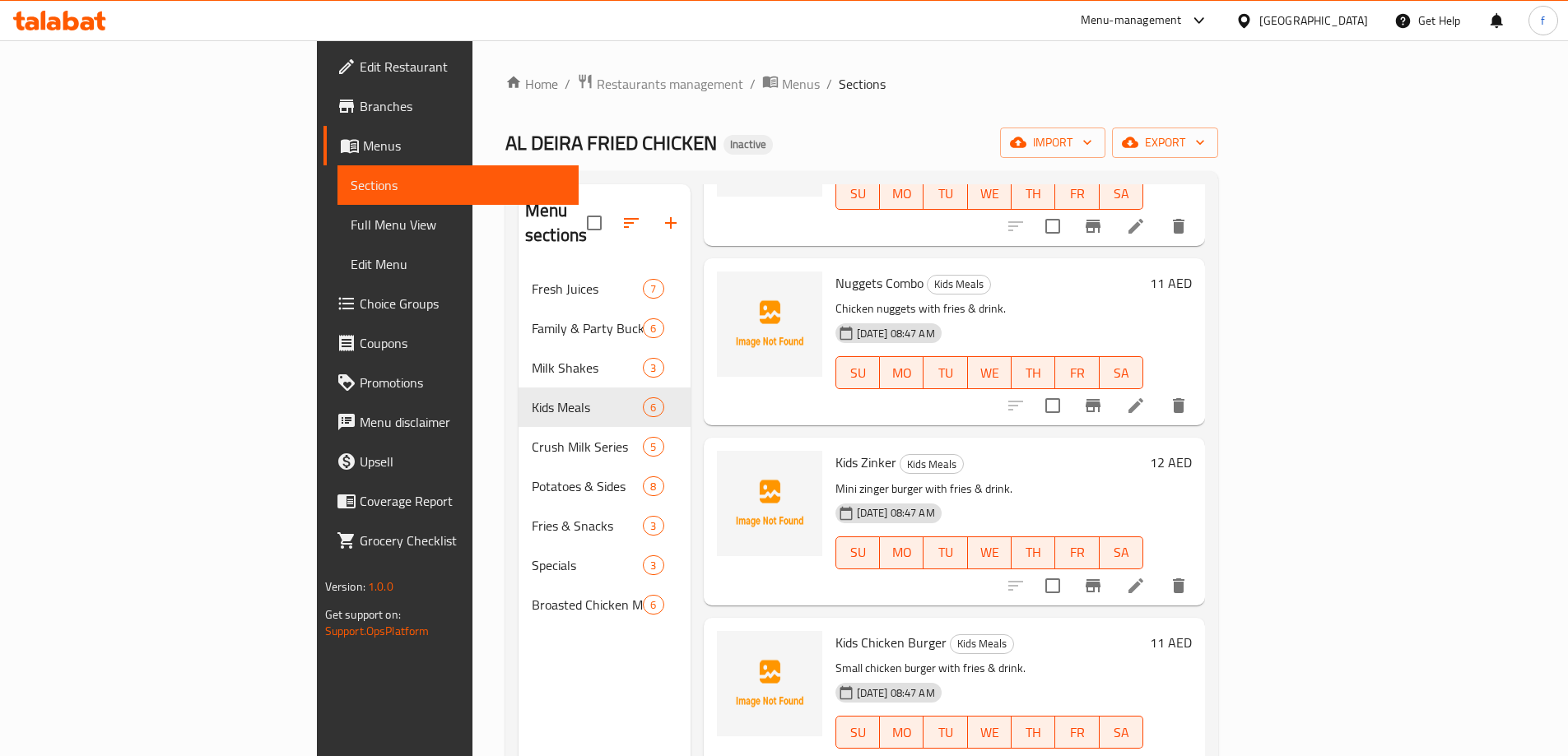
scroll to position [230, 0]
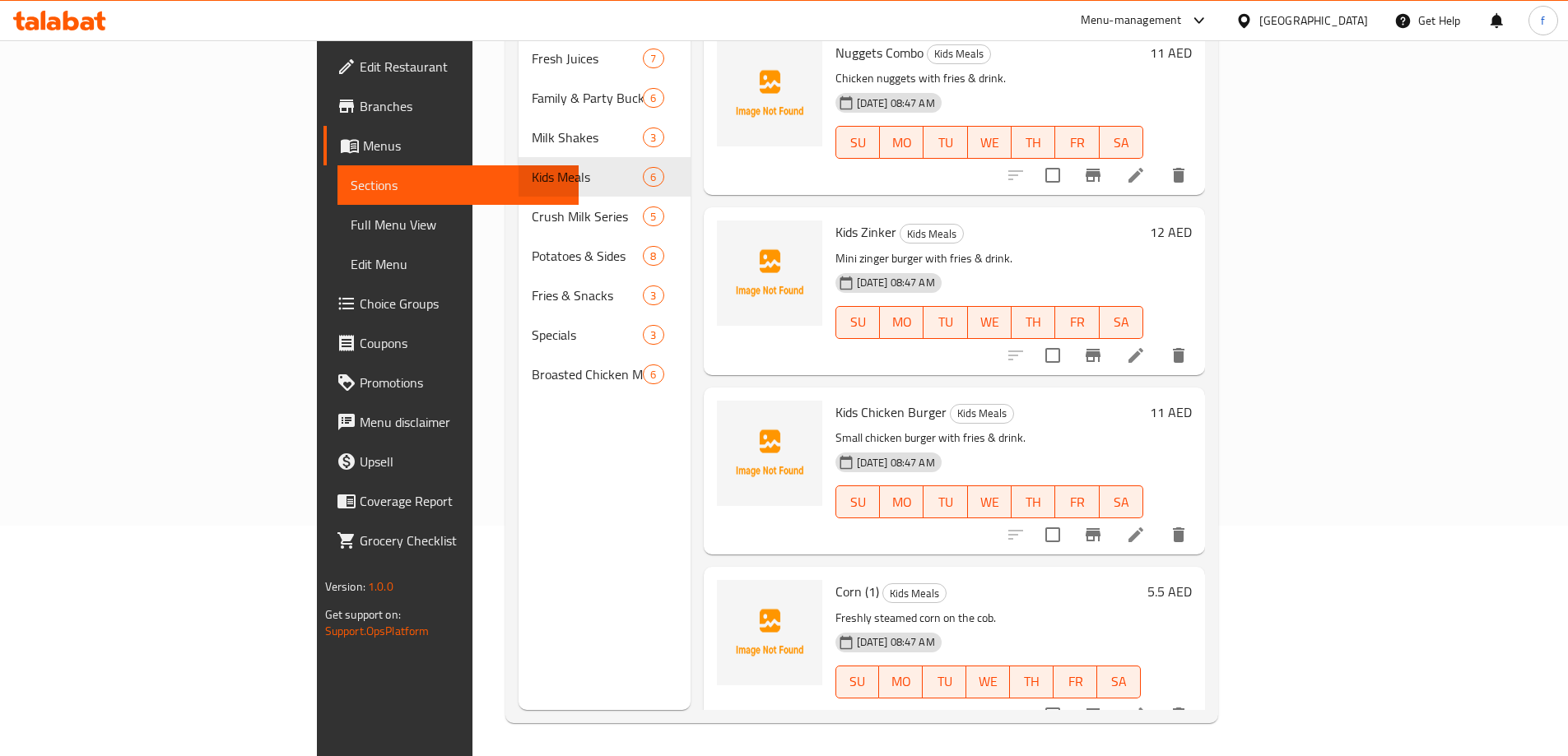
click at [1145, 525] on icon at bounding box center [1136, 535] width 20 height 20
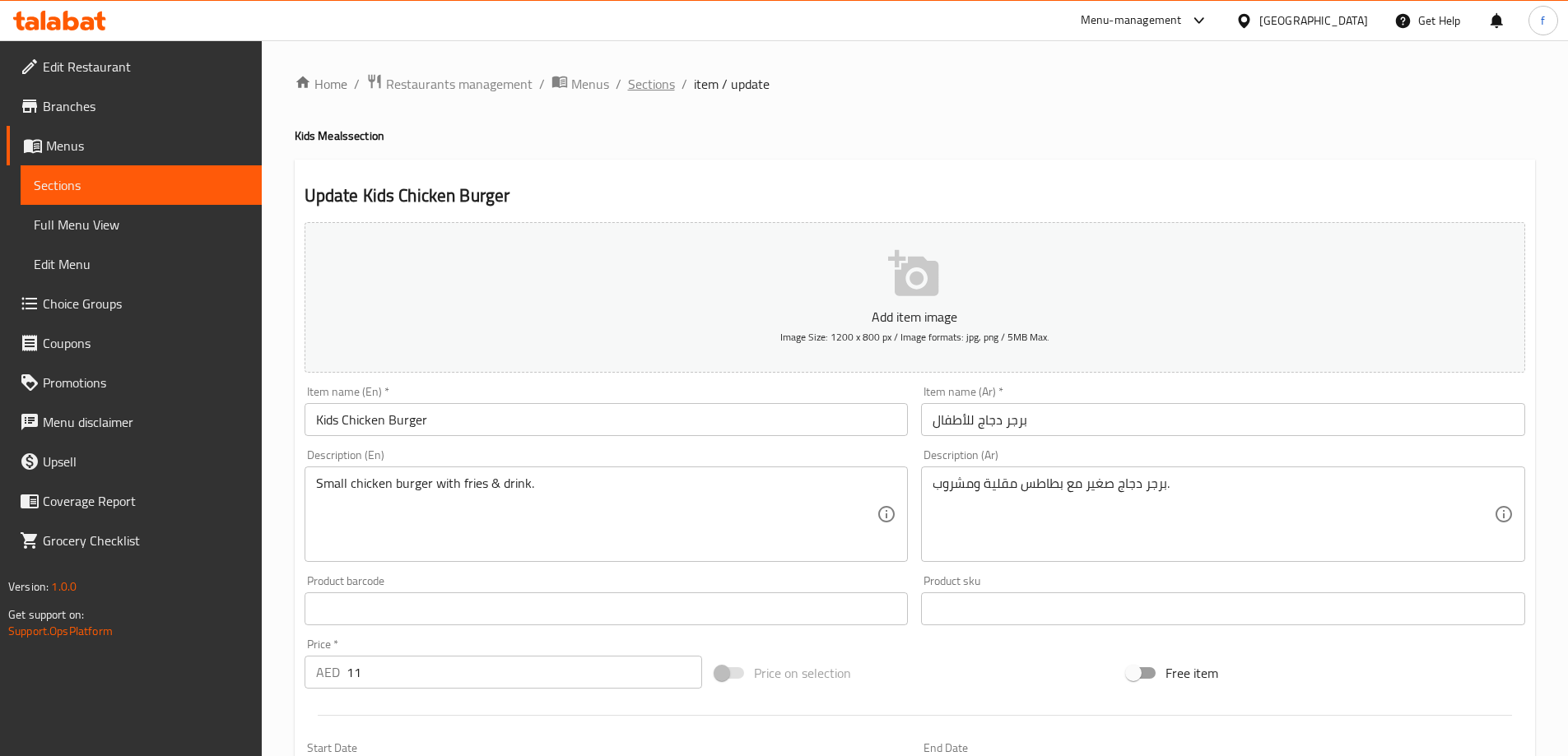
click at [657, 86] on span "Sections" at bounding box center [651, 83] width 47 height 20
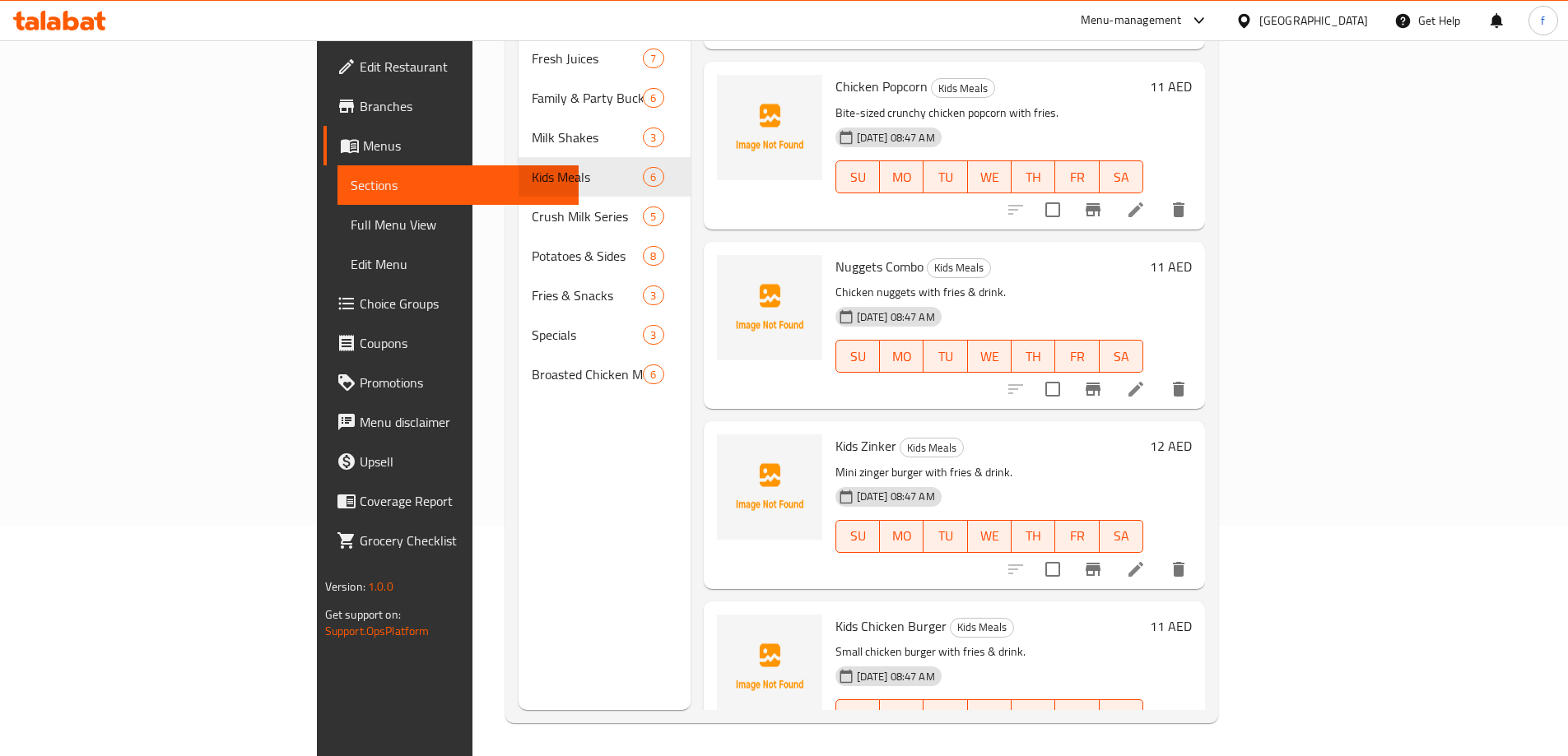
scroll to position [117, 0]
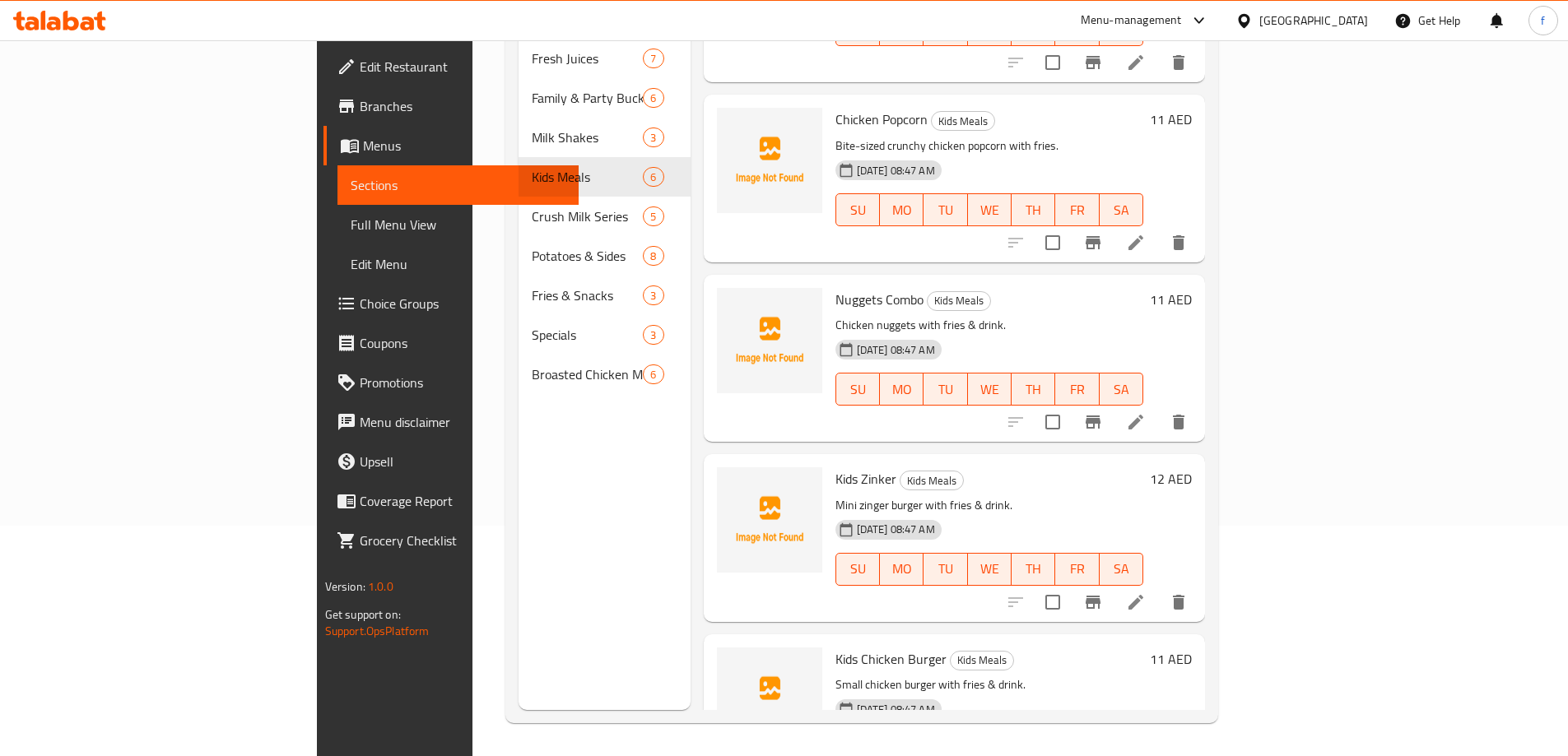
click at [1159, 587] on li at bounding box center [1136, 602] width 46 height 30
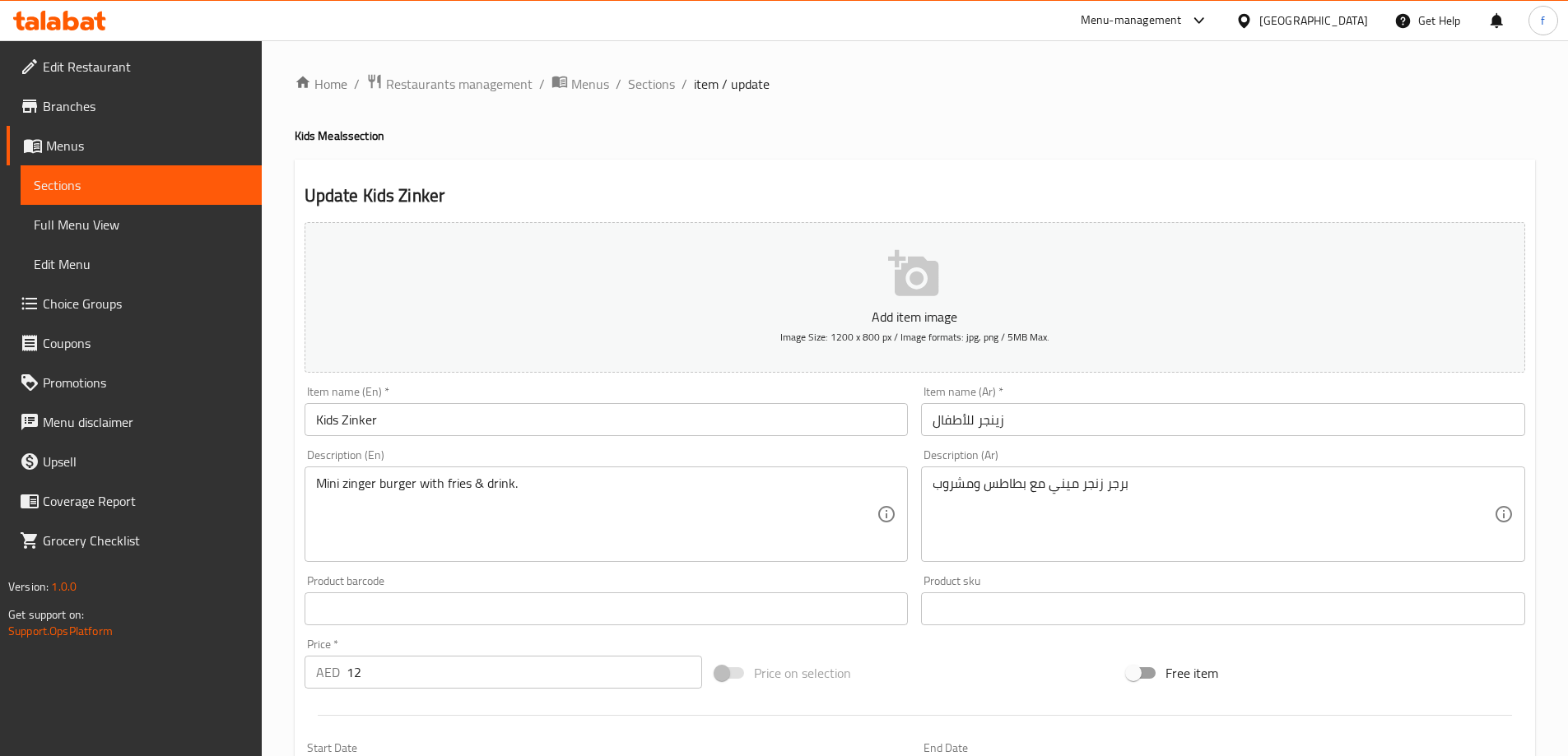
click at [364, 425] on input "Kids Zinker" at bounding box center [607, 420] width 604 height 33
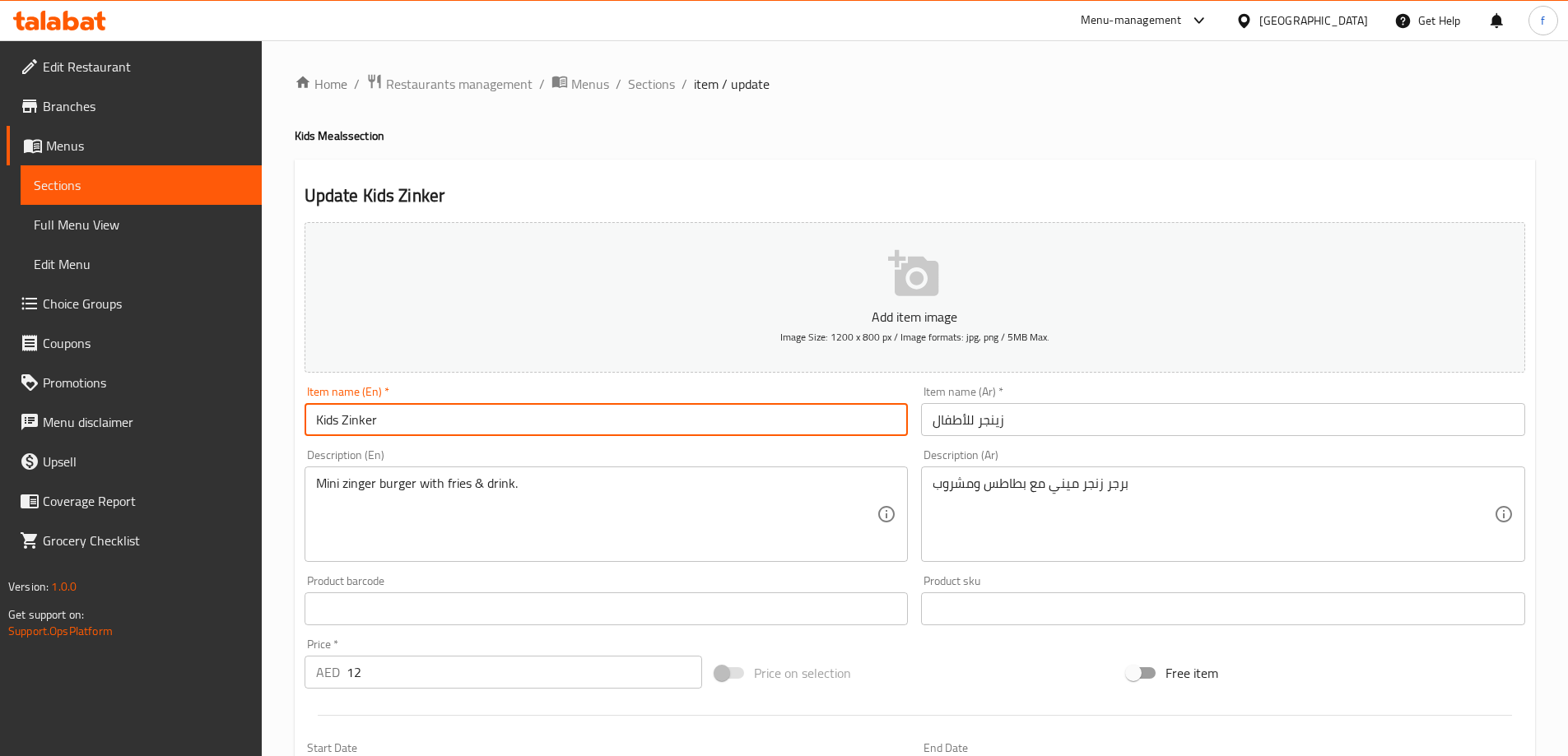
click at [364, 425] on input "Kids Zinker" at bounding box center [607, 420] width 604 height 33
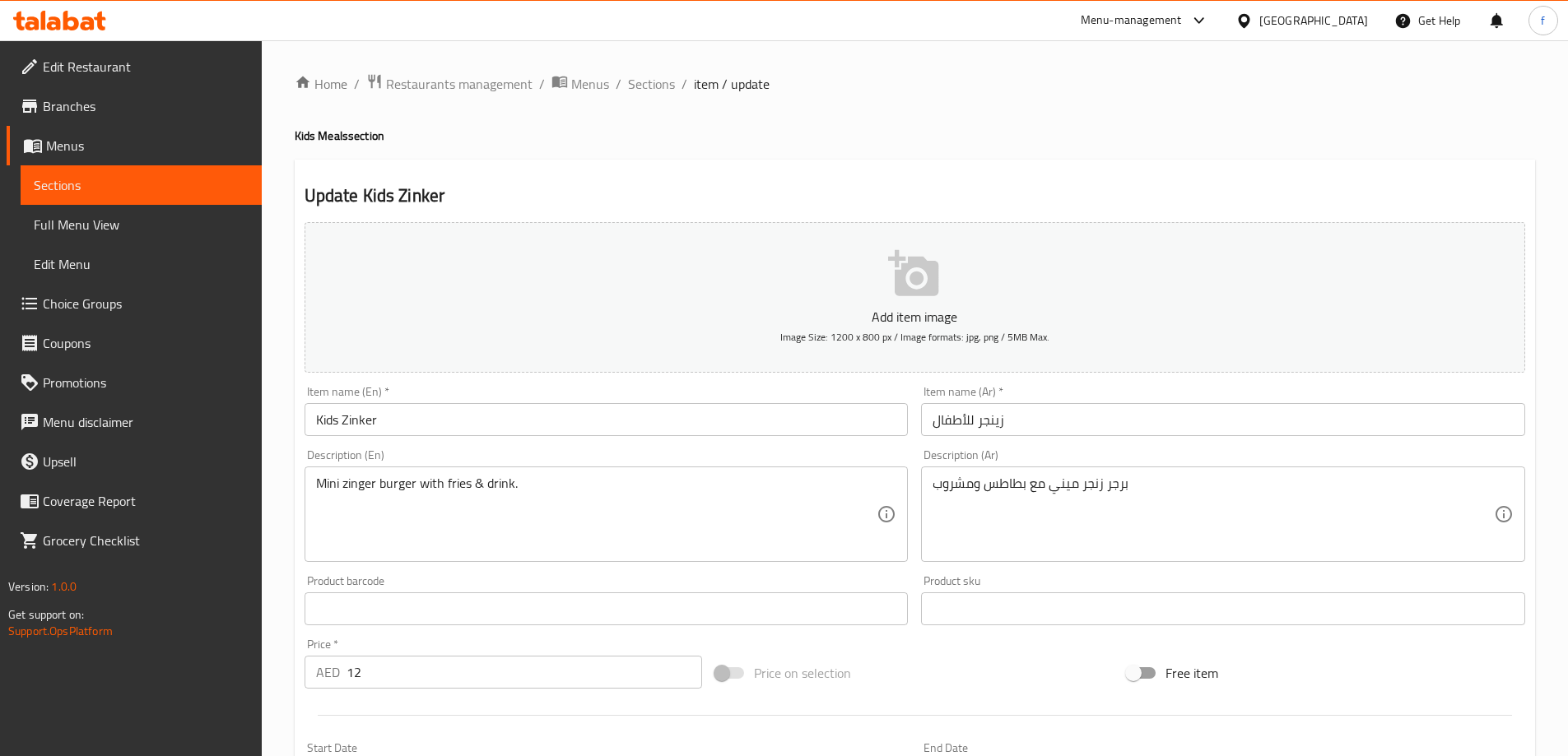
click at [986, 420] on input "زينجر للأطفال" at bounding box center [1223, 420] width 604 height 33
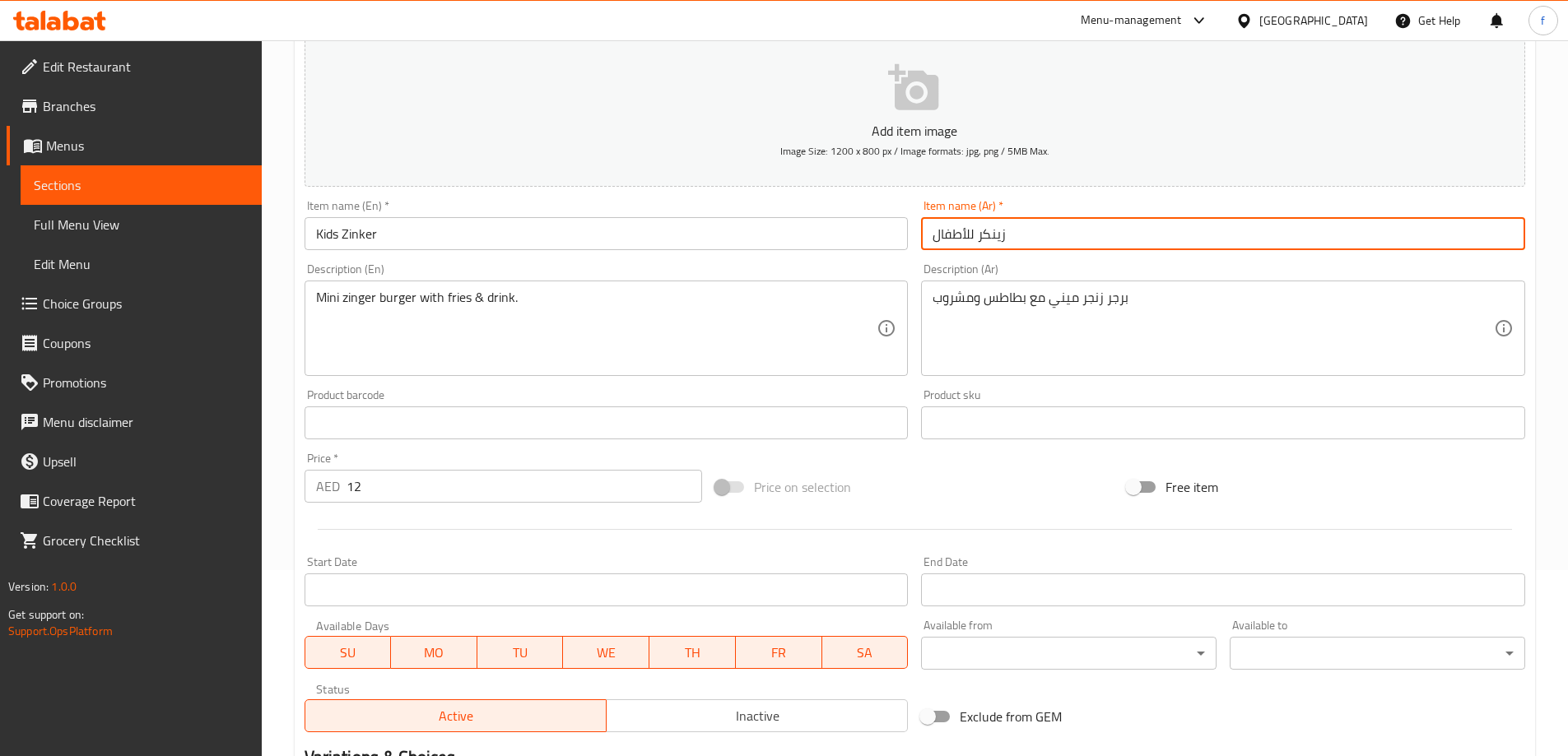
scroll to position [160, 0]
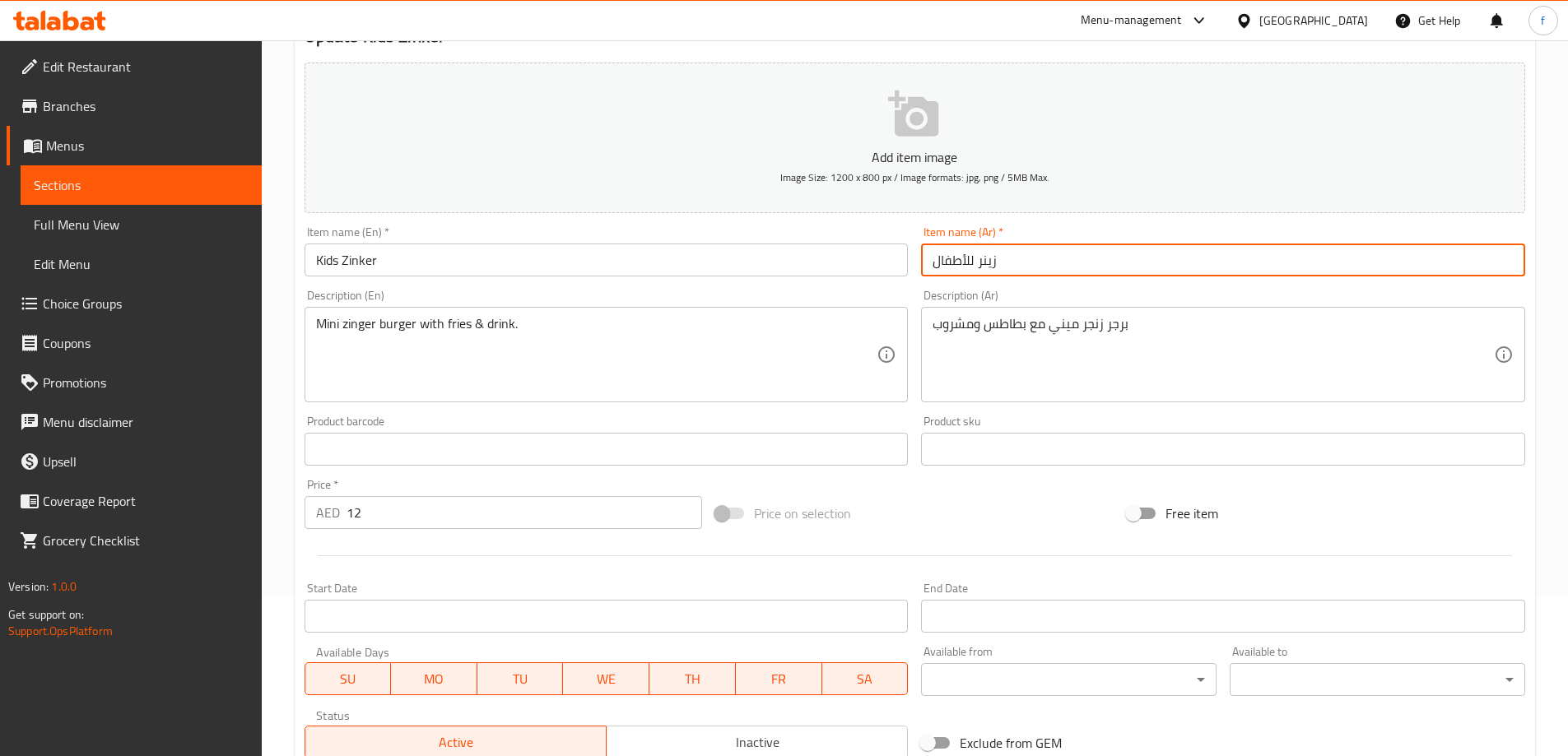
type input "زينجر للأطفال"
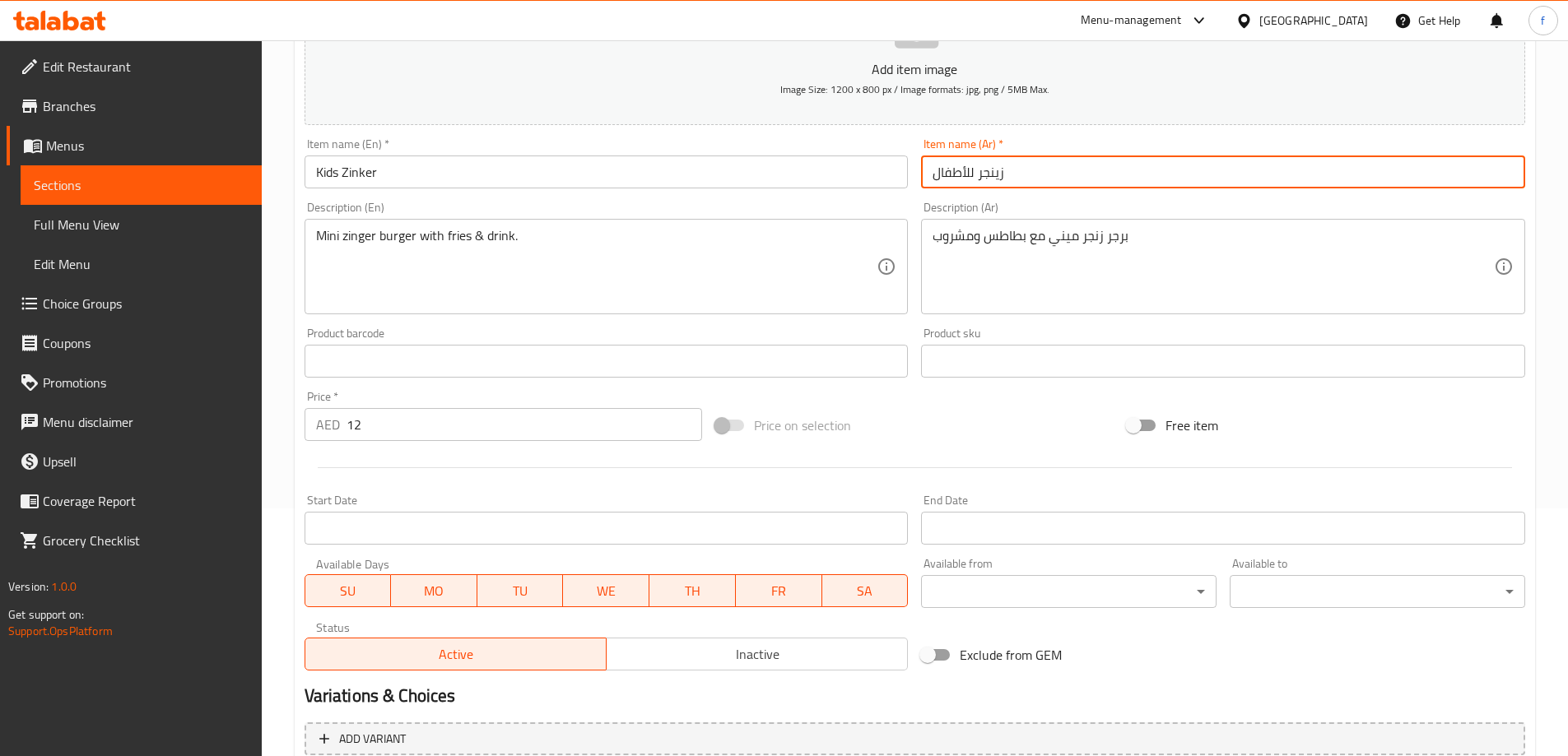
scroll to position [406, 0]
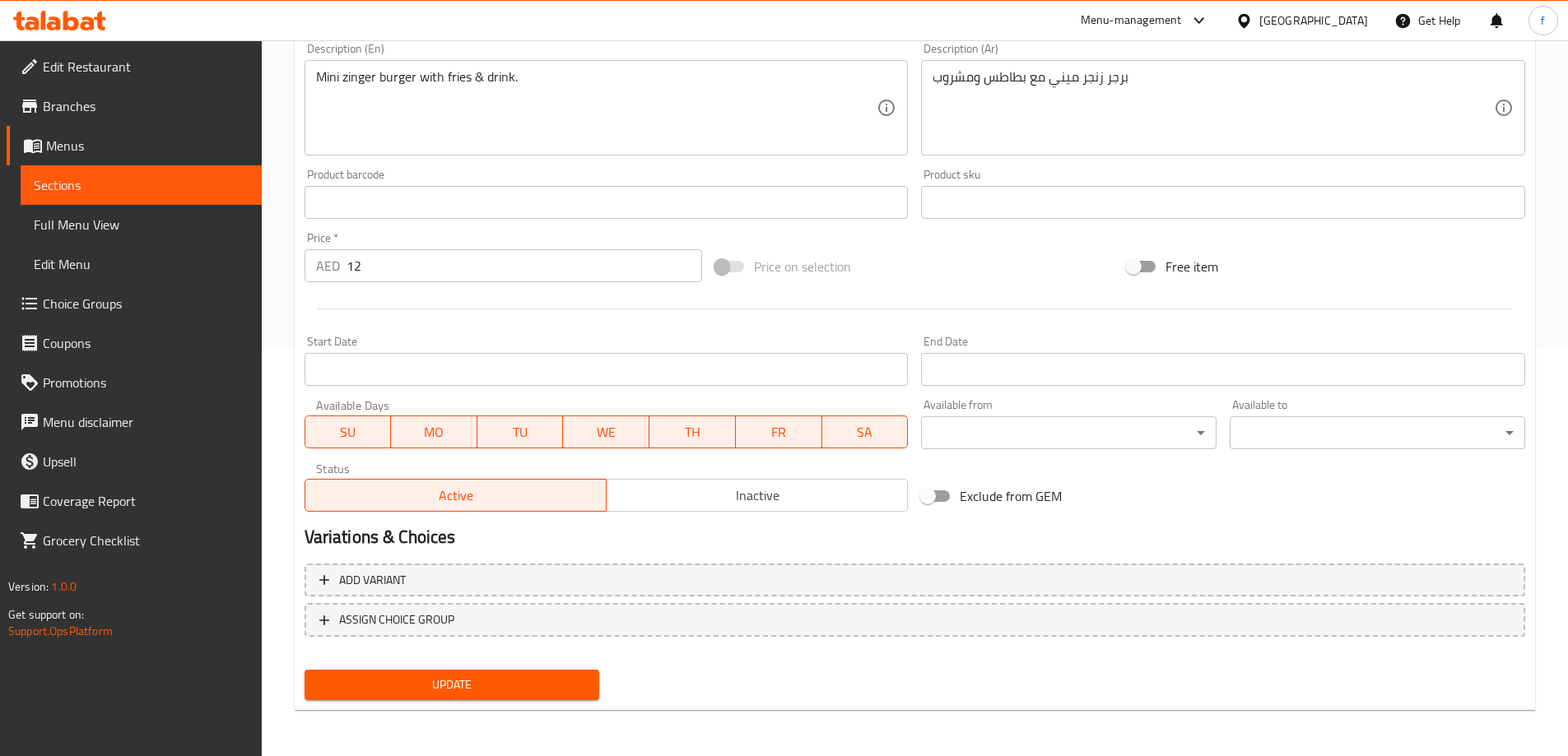
click at [569, 694] on span "Update" at bounding box center [451, 684] width 269 height 20
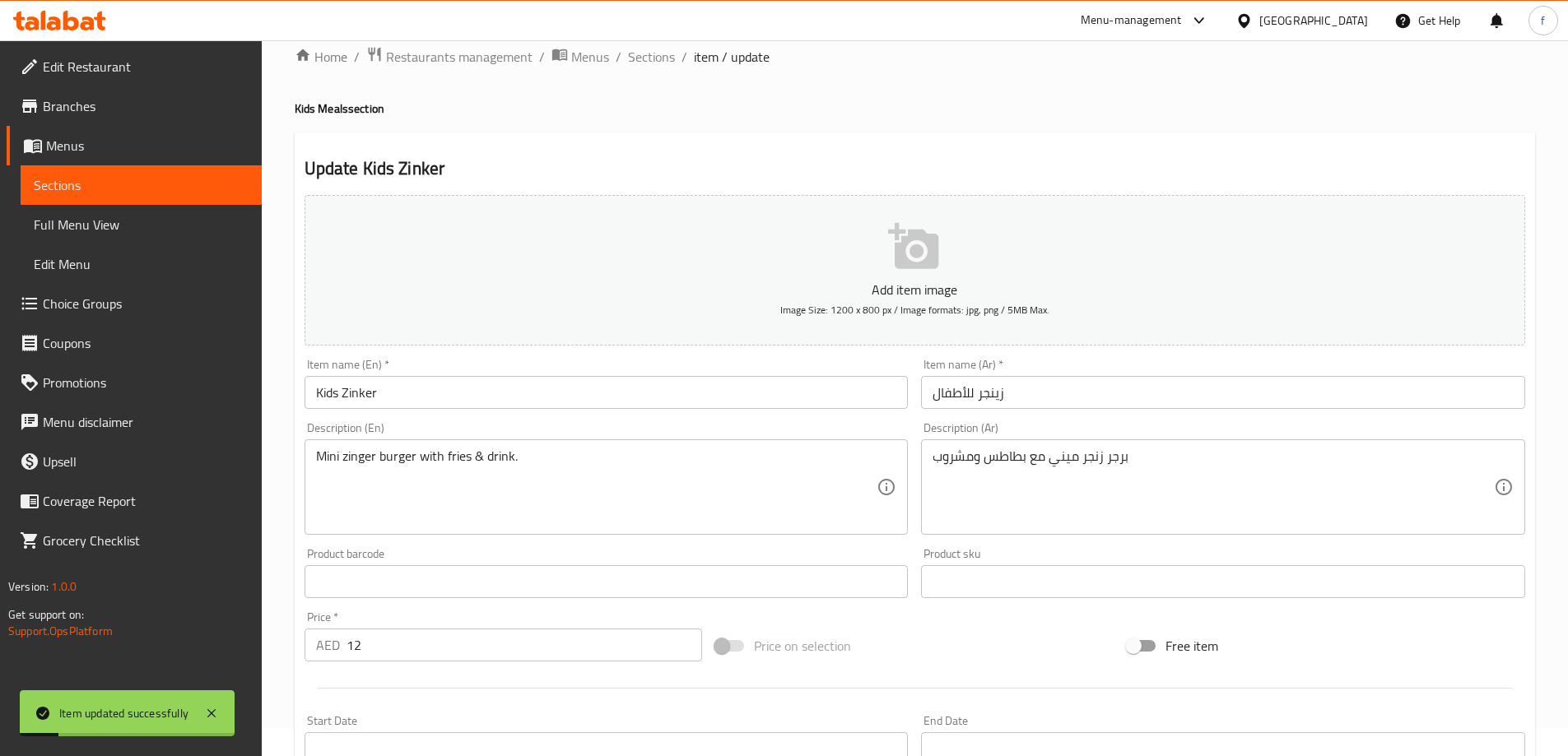
scroll to position [0, 0]
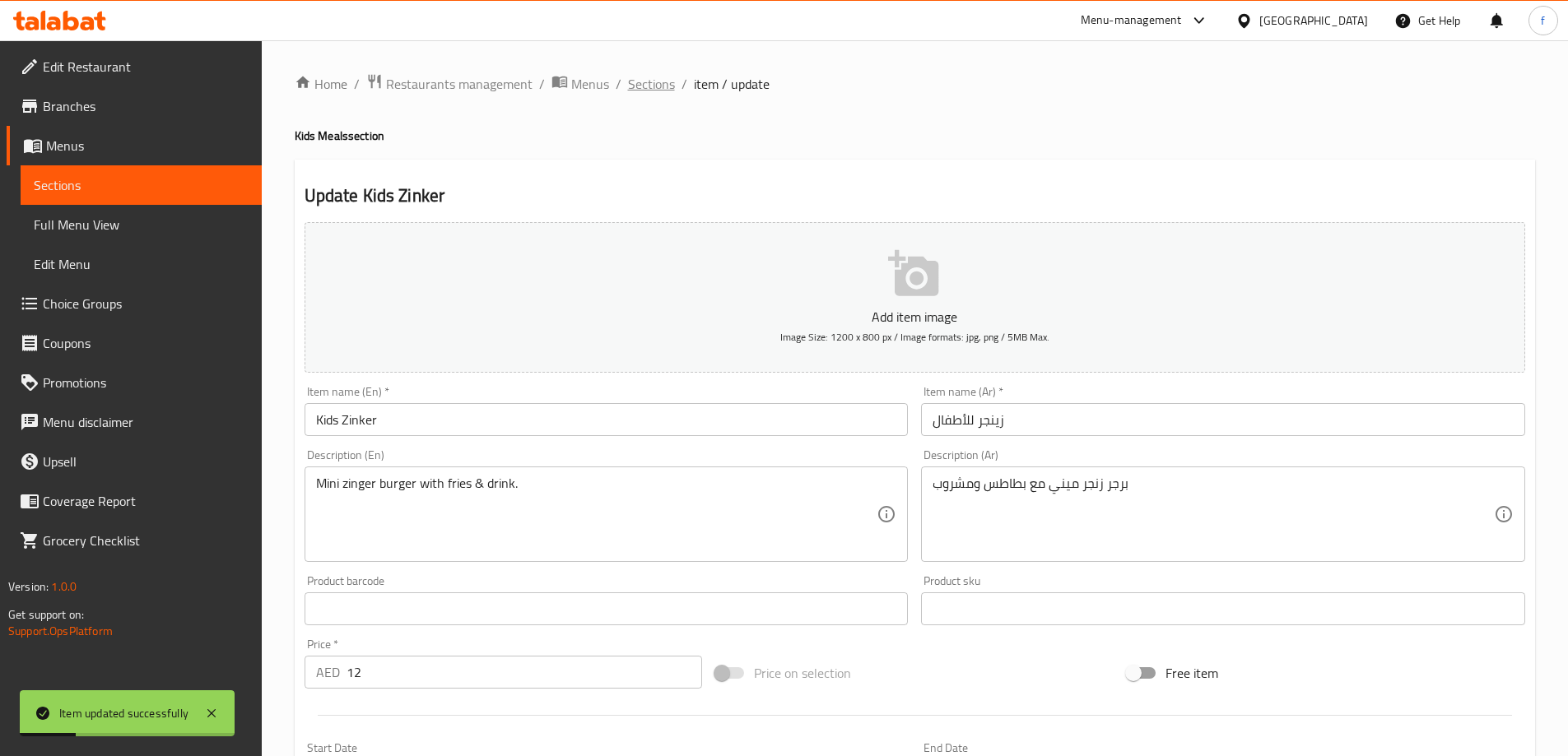
click at [650, 84] on span "Sections" at bounding box center [651, 83] width 47 height 20
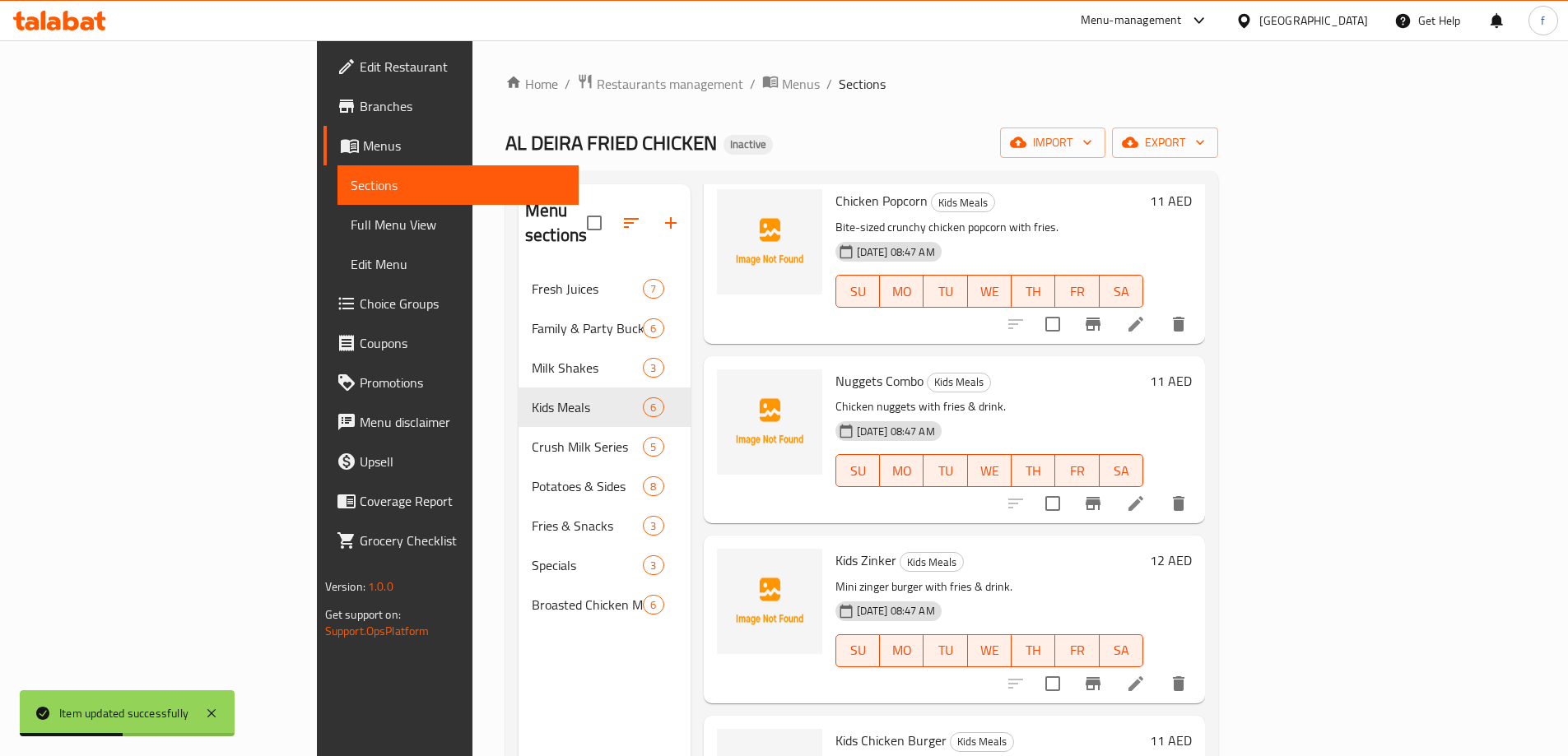
scroll to position [329, 0]
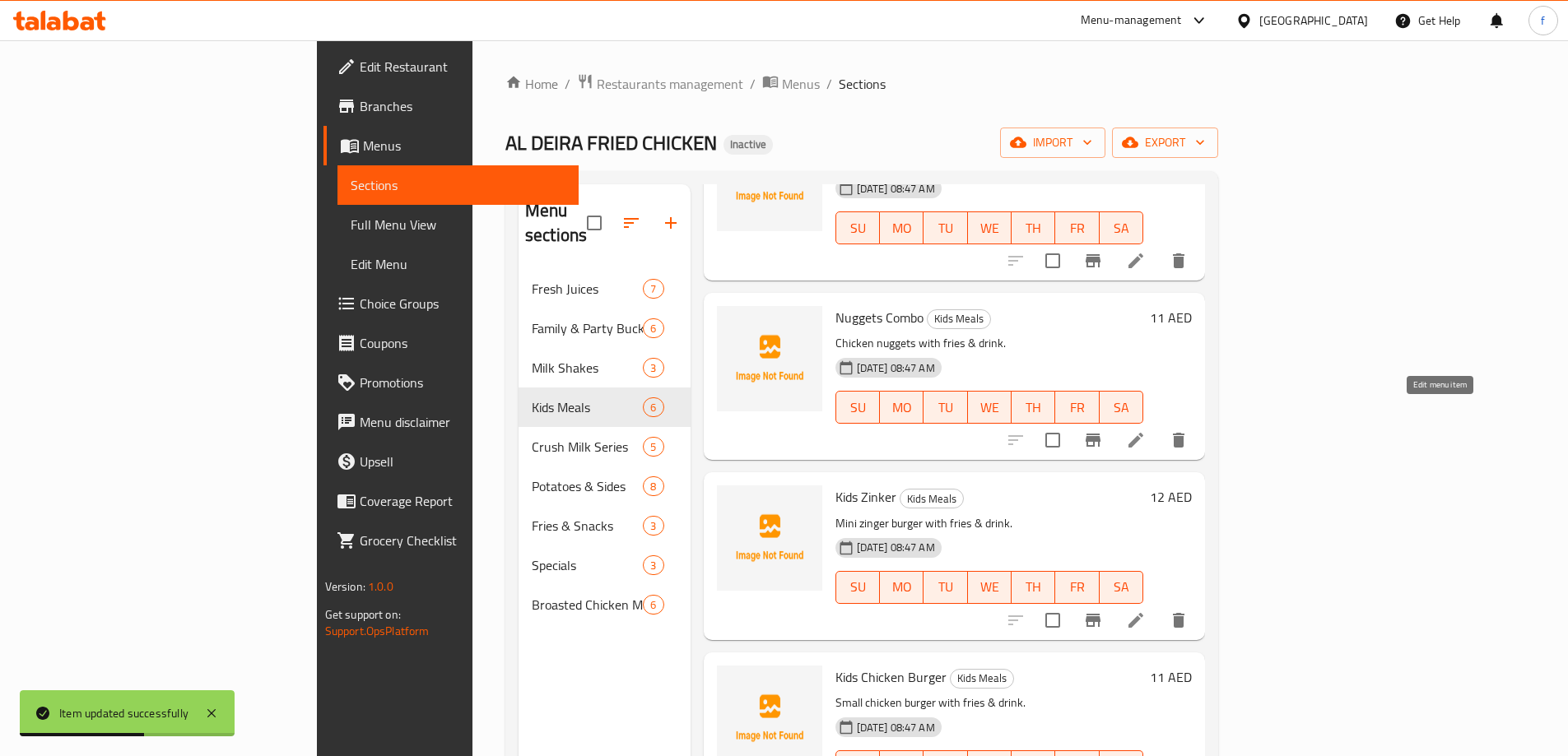
click at [1143, 433] on icon at bounding box center [1135, 440] width 14 height 14
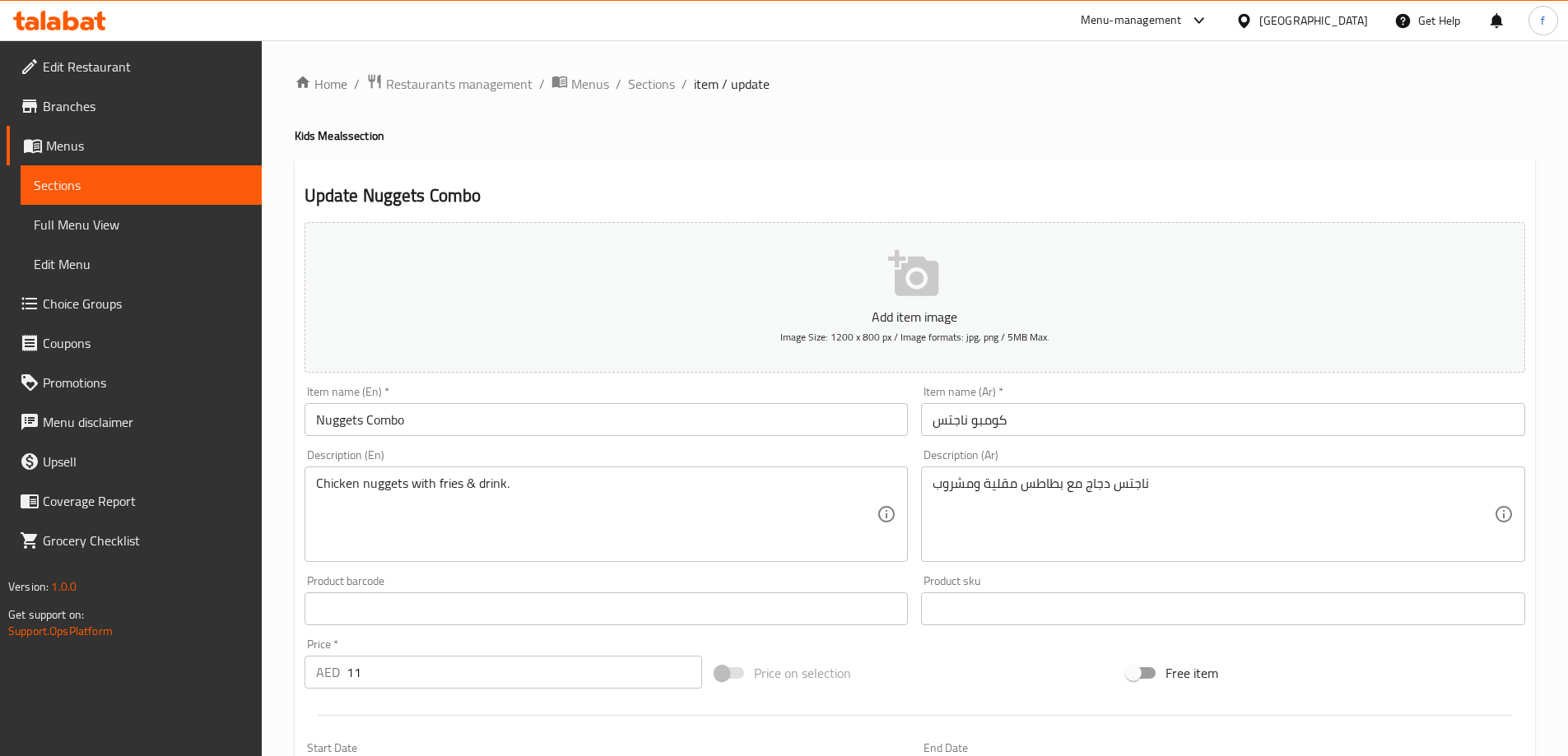
click at [658, 71] on div "Home / Restaurants management / Menus / Sections / item / update Kids Meals sec…" at bounding box center [914, 601] width 1306 height 1122
click at [652, 84] on span "Sections" at bounding box center [651, 83] width 47 height 20
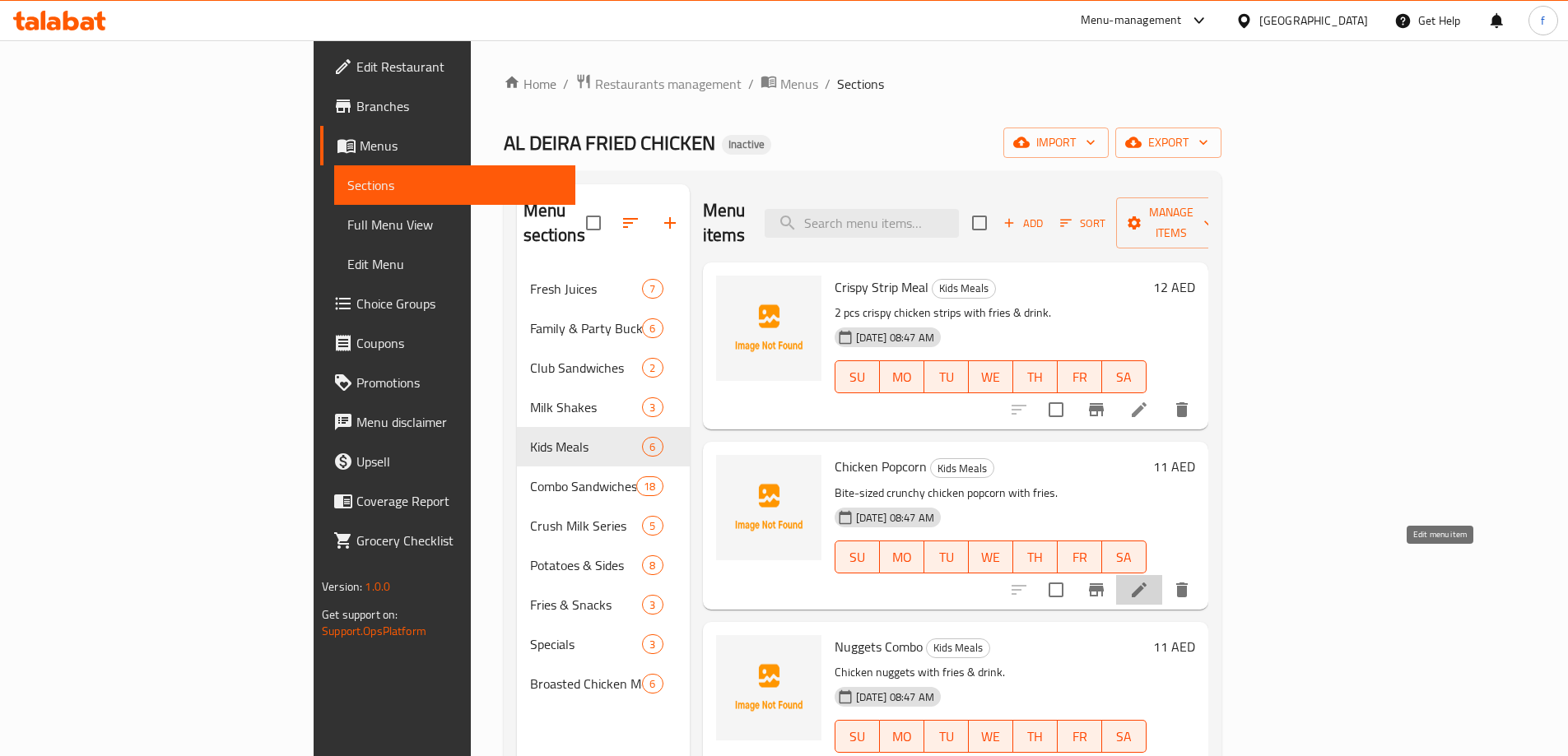
click at [1149, 580] on icon at bounding box center [1139, 589] width 20 height 20
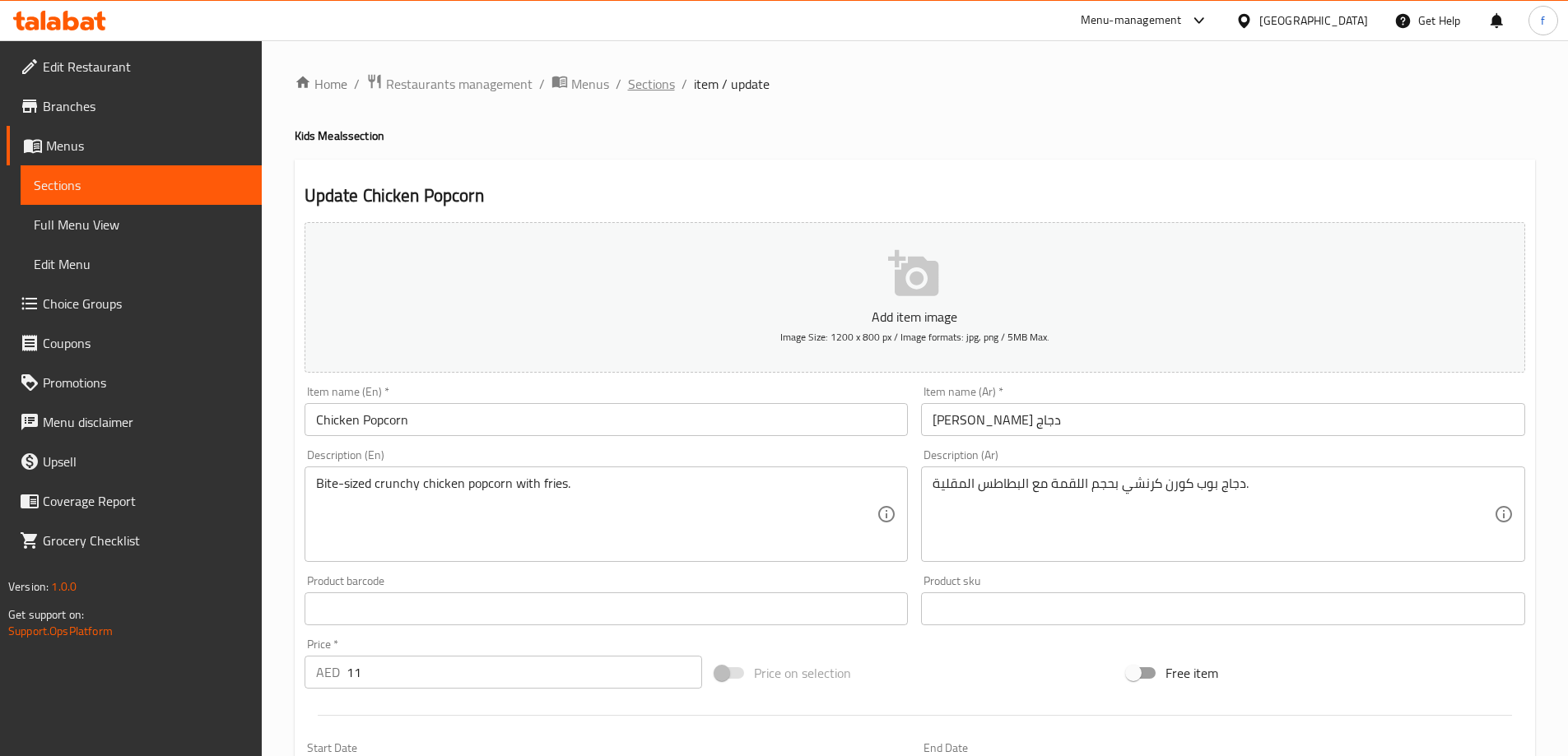
click at [649, 89] on span "Sections" at bounding box center [651, 83] width 47 height 20
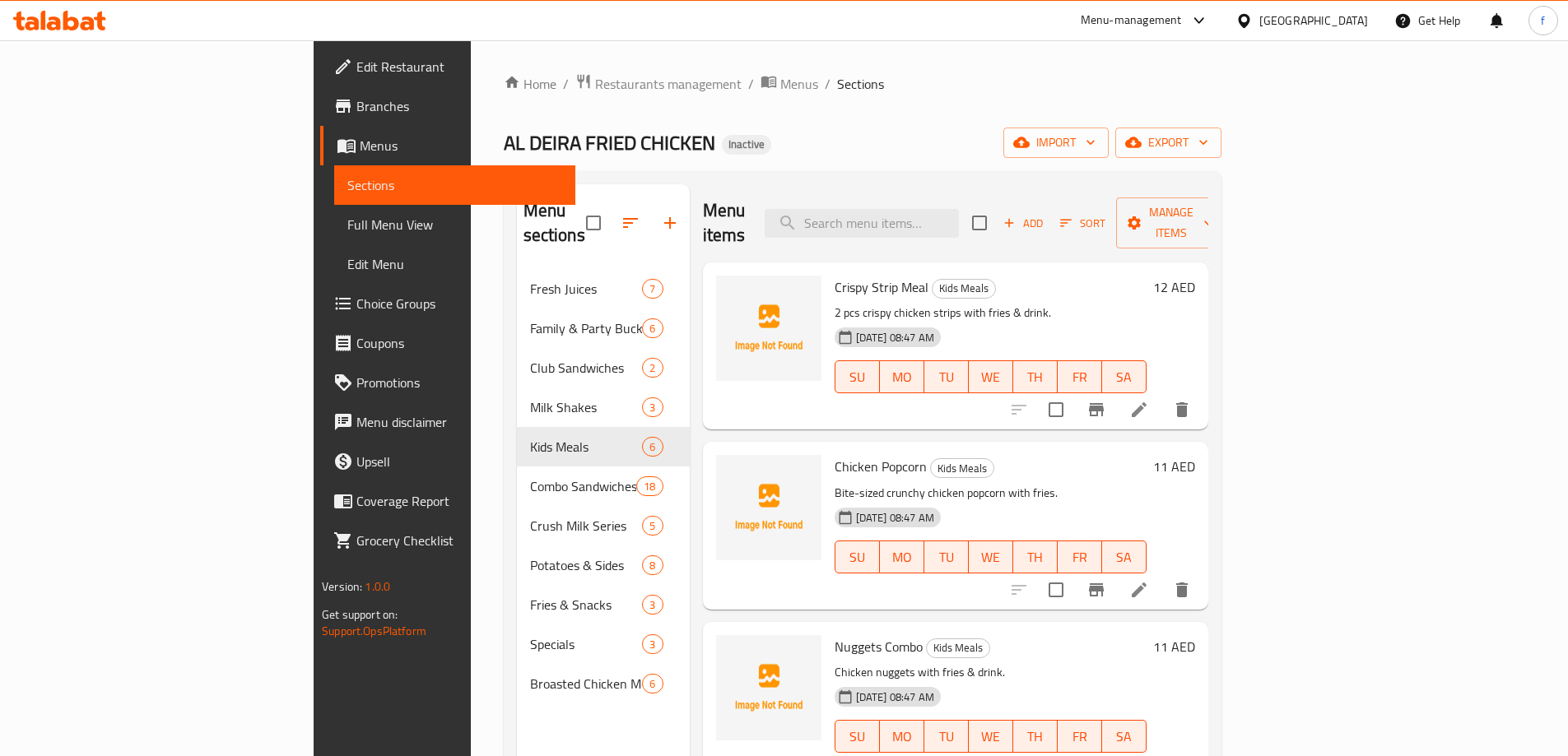
click at [1149, 400] on icon at bounding box center [1139, 409] width 20 height 20
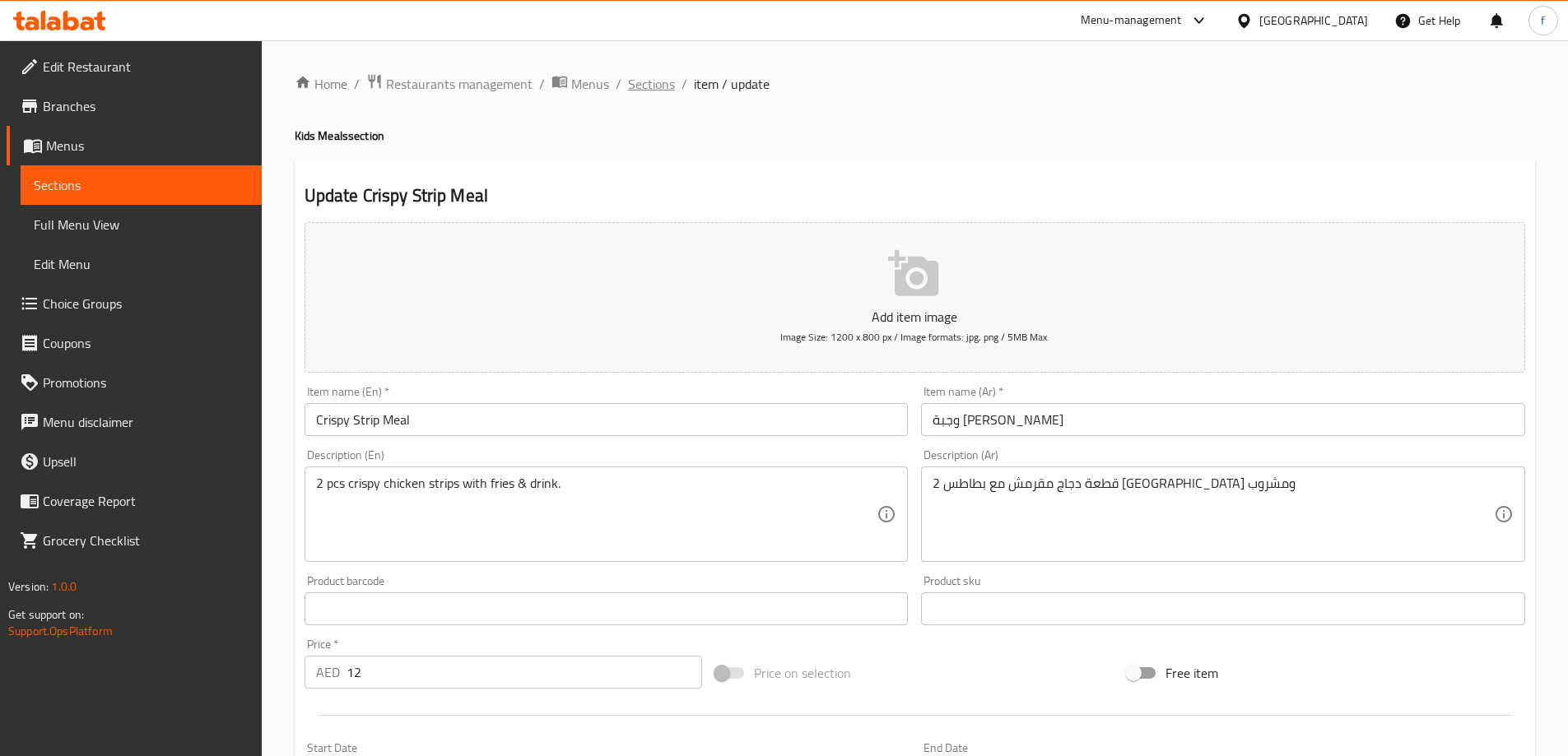
click at [658, 84] on span "Sections" at bounding box center [651, 83] width 47 height 20
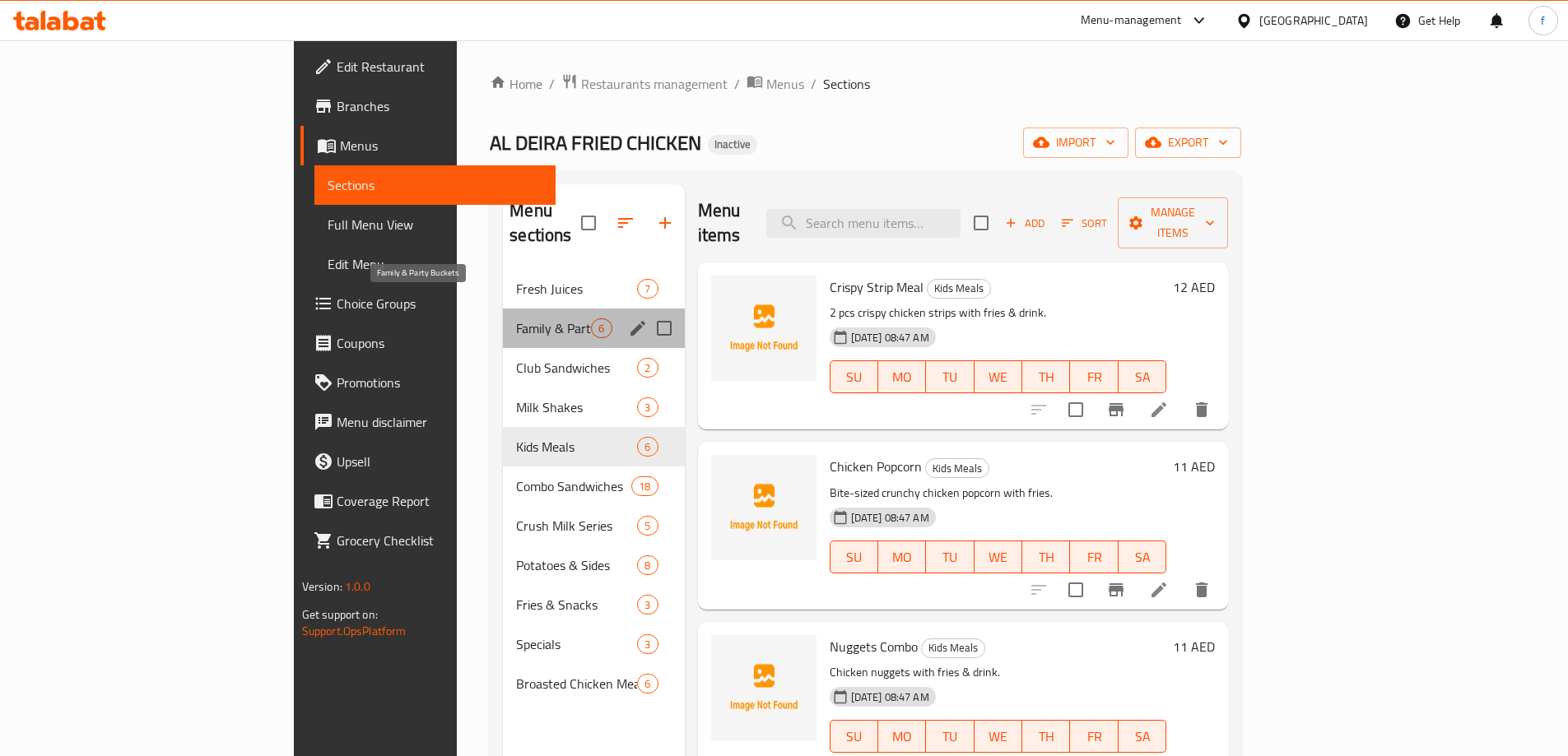
click at [516, 318] on span "Family & Party Buckets" at bounding box center [553, 328] width 75 height 20
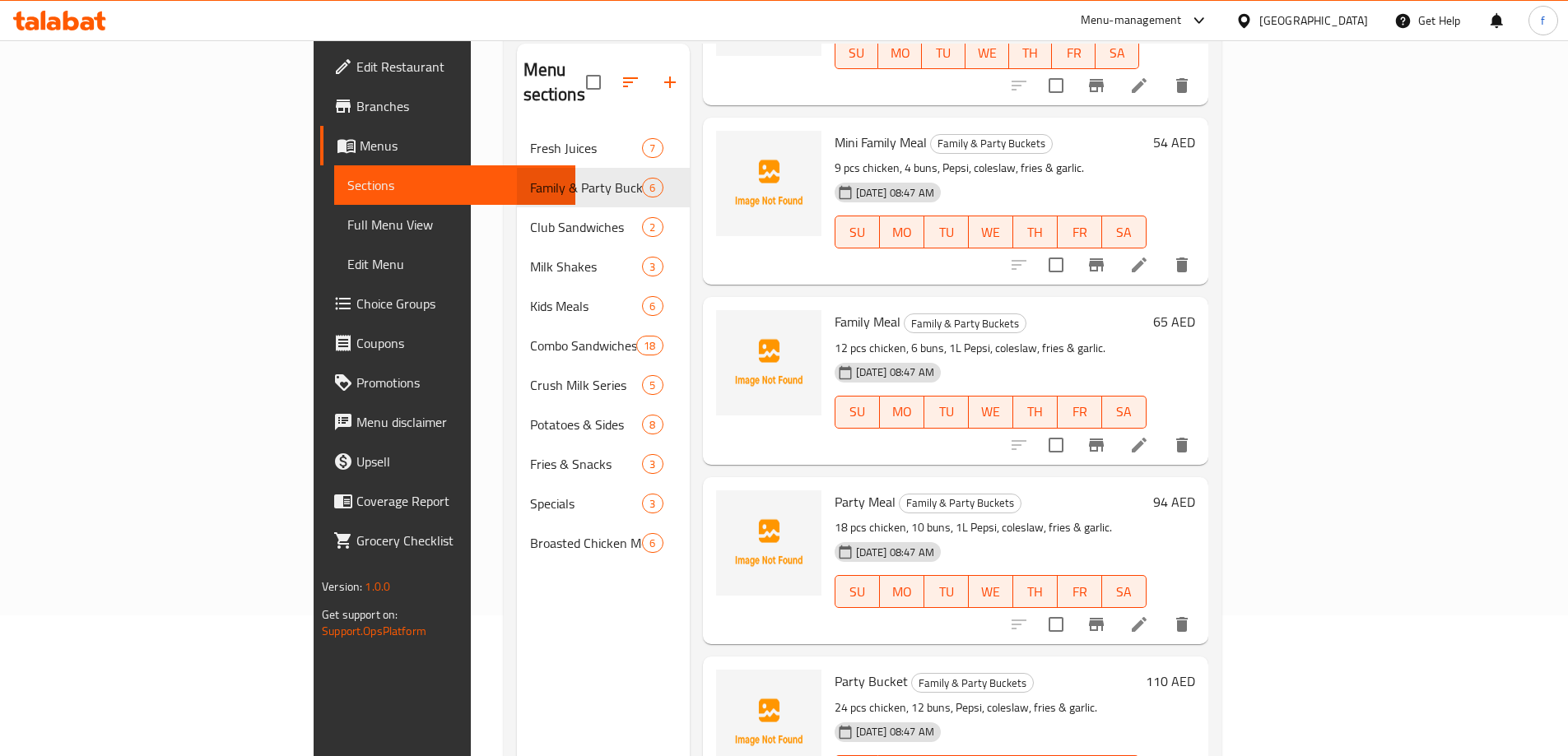
scroll to position [230, 0]
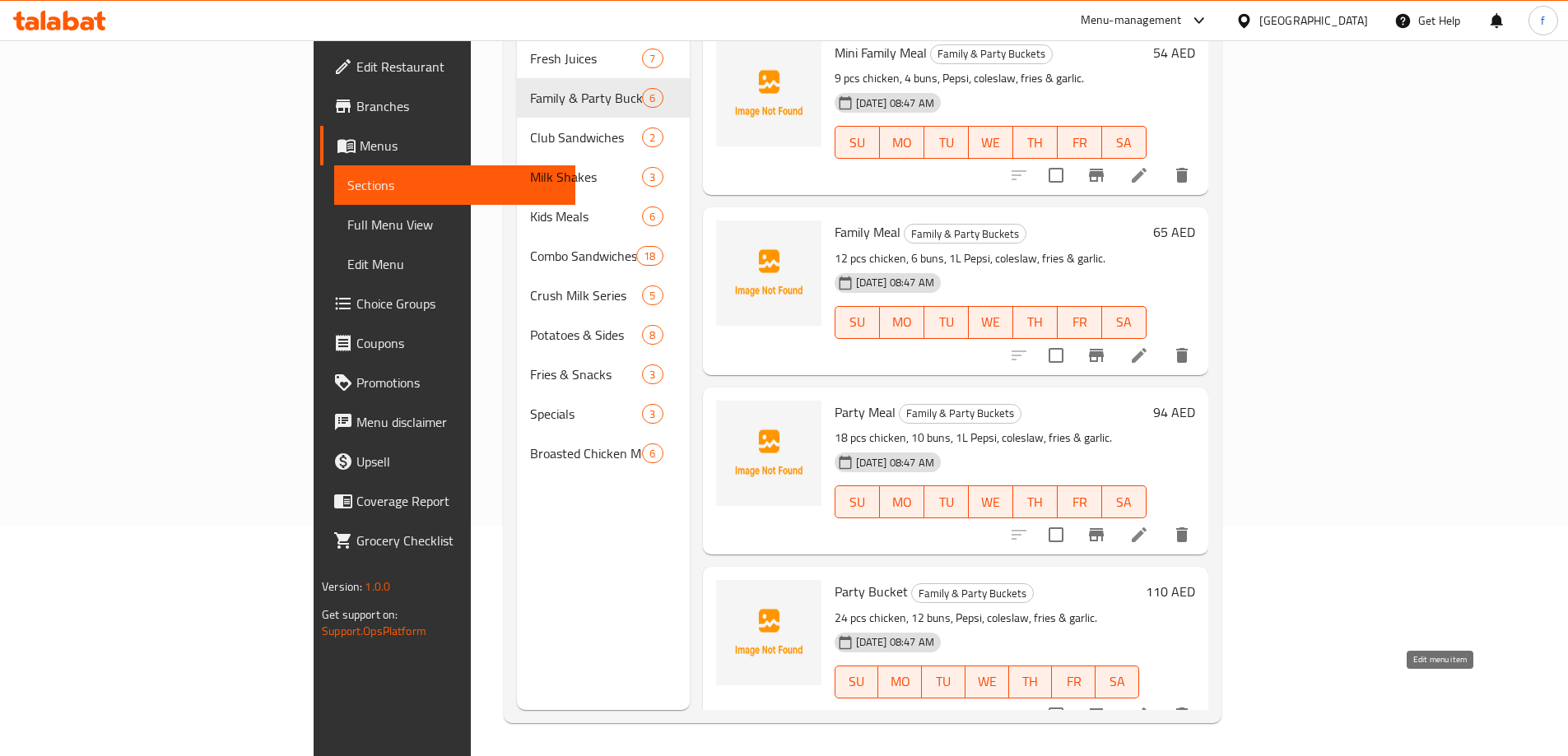
click at [1149, 705] on icon at bounding box center [1139, 715] width 20 height 20
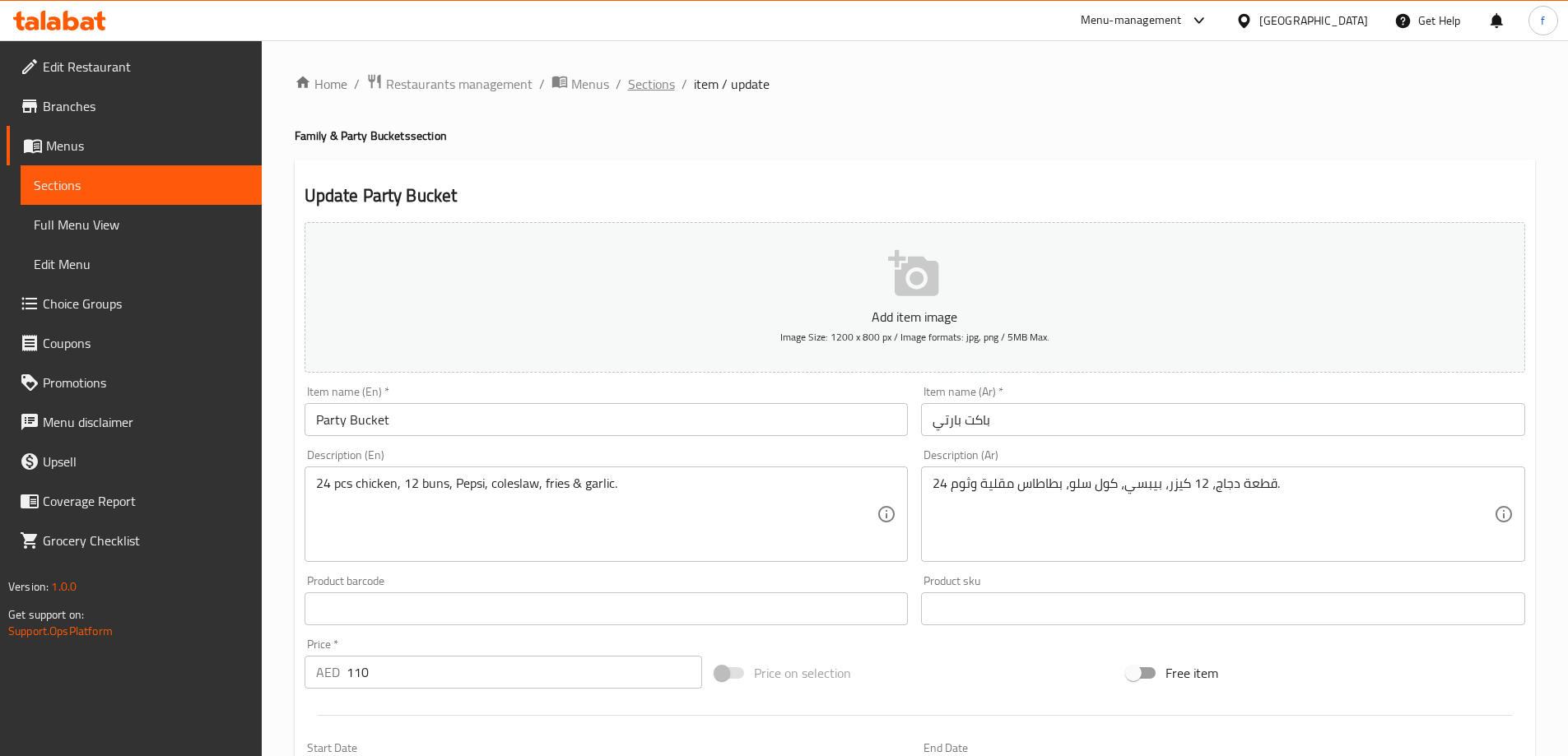
click at [643, 82] on span "Sections" at bounding box center [651, 83] width 47 height 20
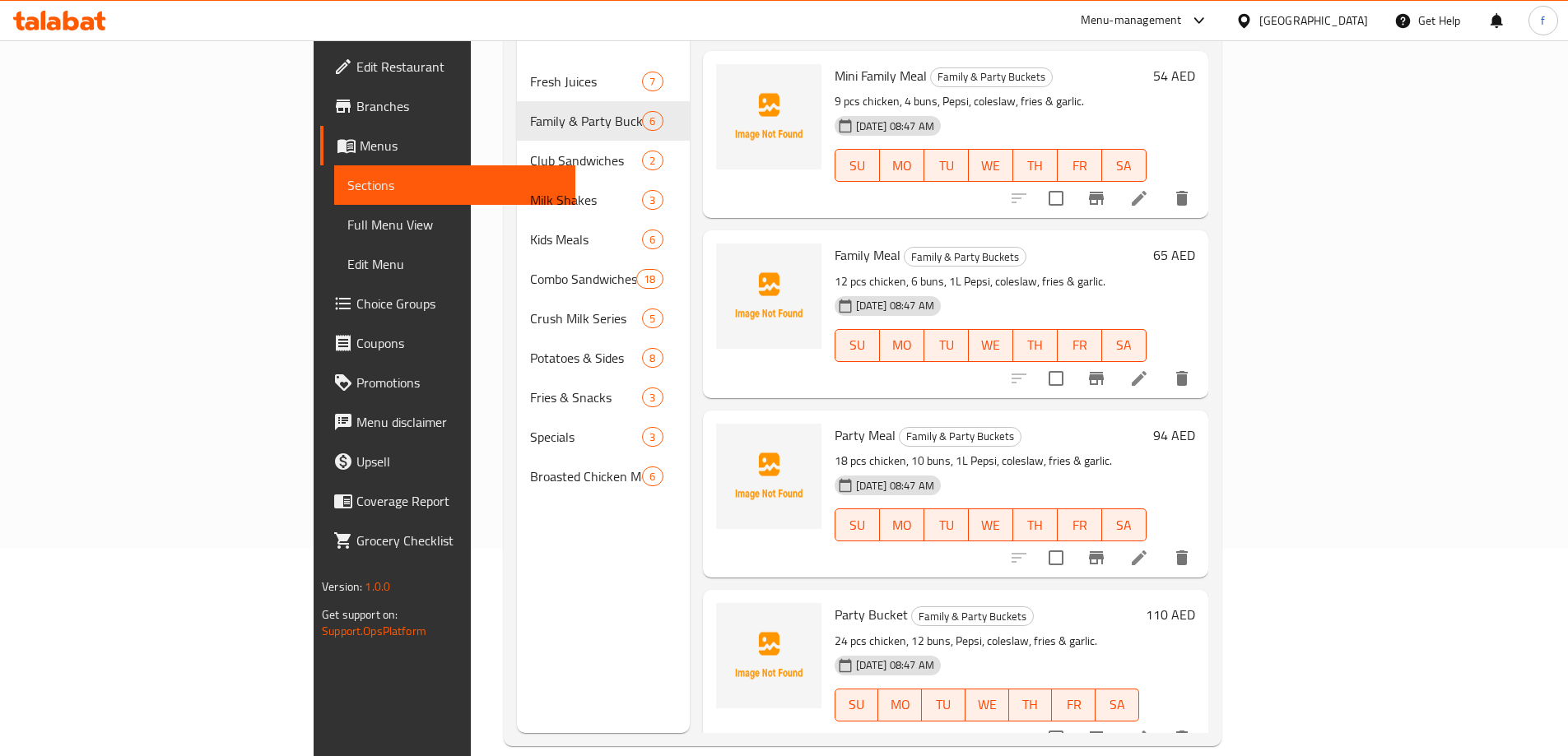
scroll to position [230, 0]
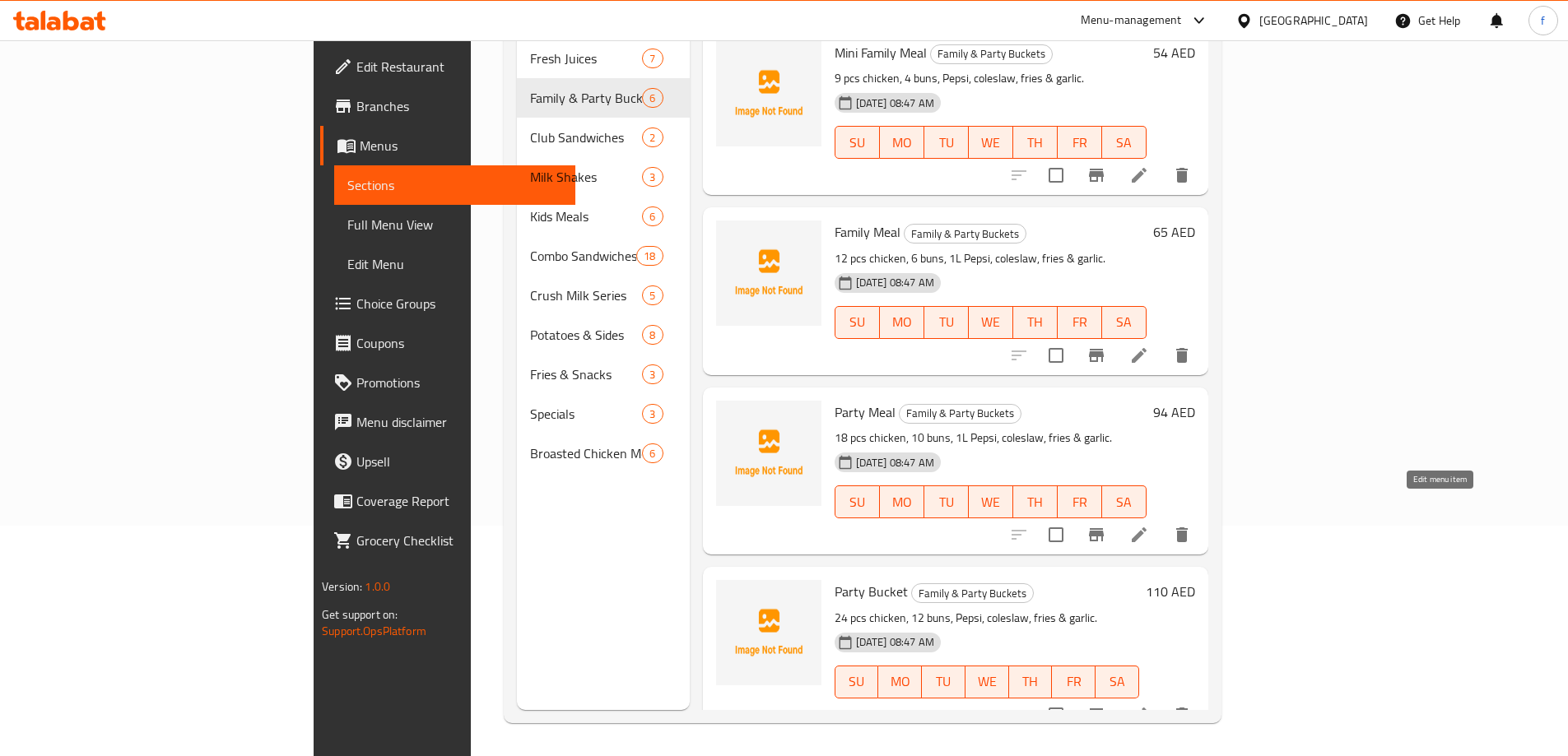
click at [1146, 527] on icon at bounding box center [1139, 534] width 14 height 14
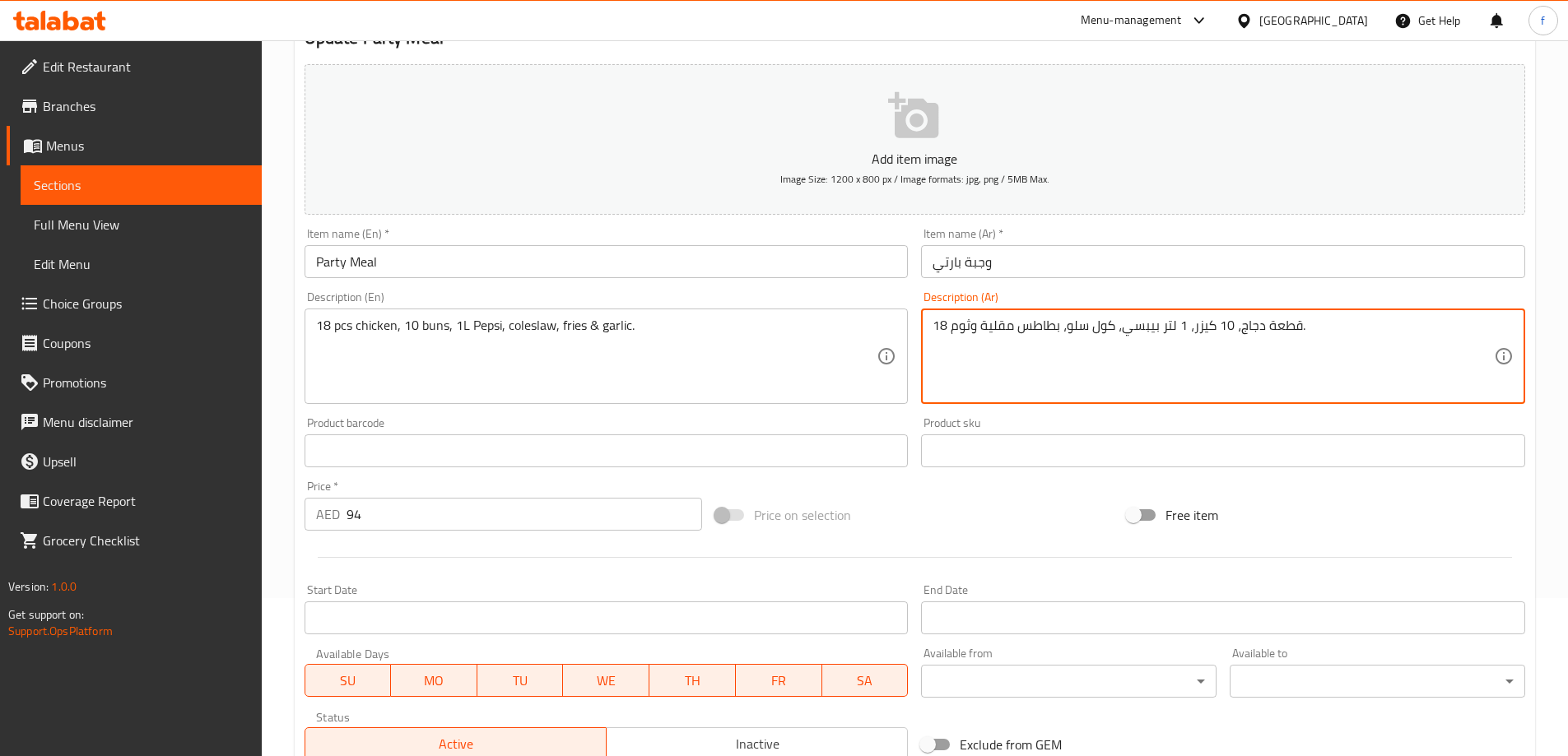
scroll to position [406, 0]
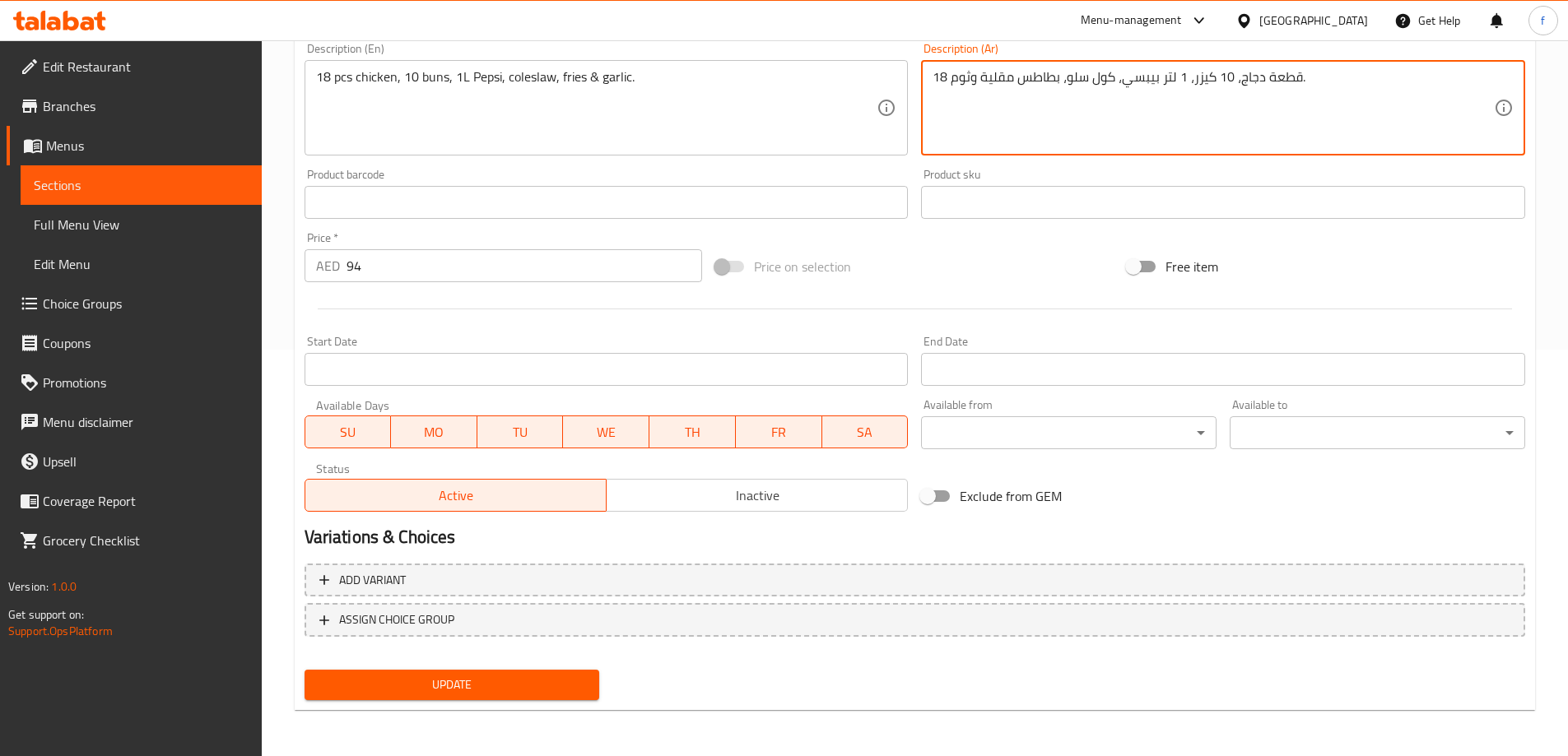
type textarea "18 قطعة دجاج، 10 كيزر، 1 لتر بيبسي، كول سلو، بطاطس مقلية وثوم."
click at [525, 680] on span "Update" at bounding box center [451, 684] width 269 height 20
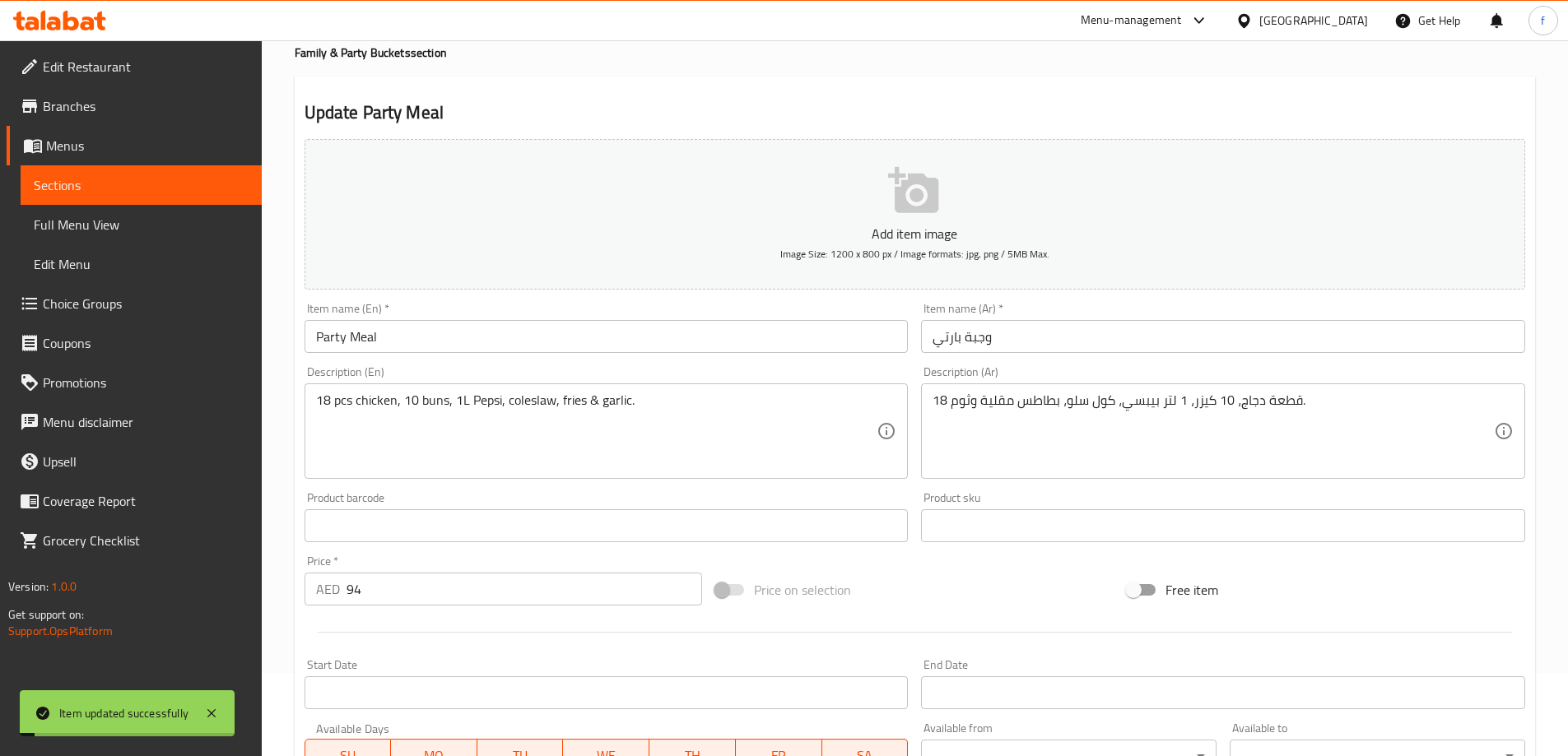
scroll to position [0, 0]
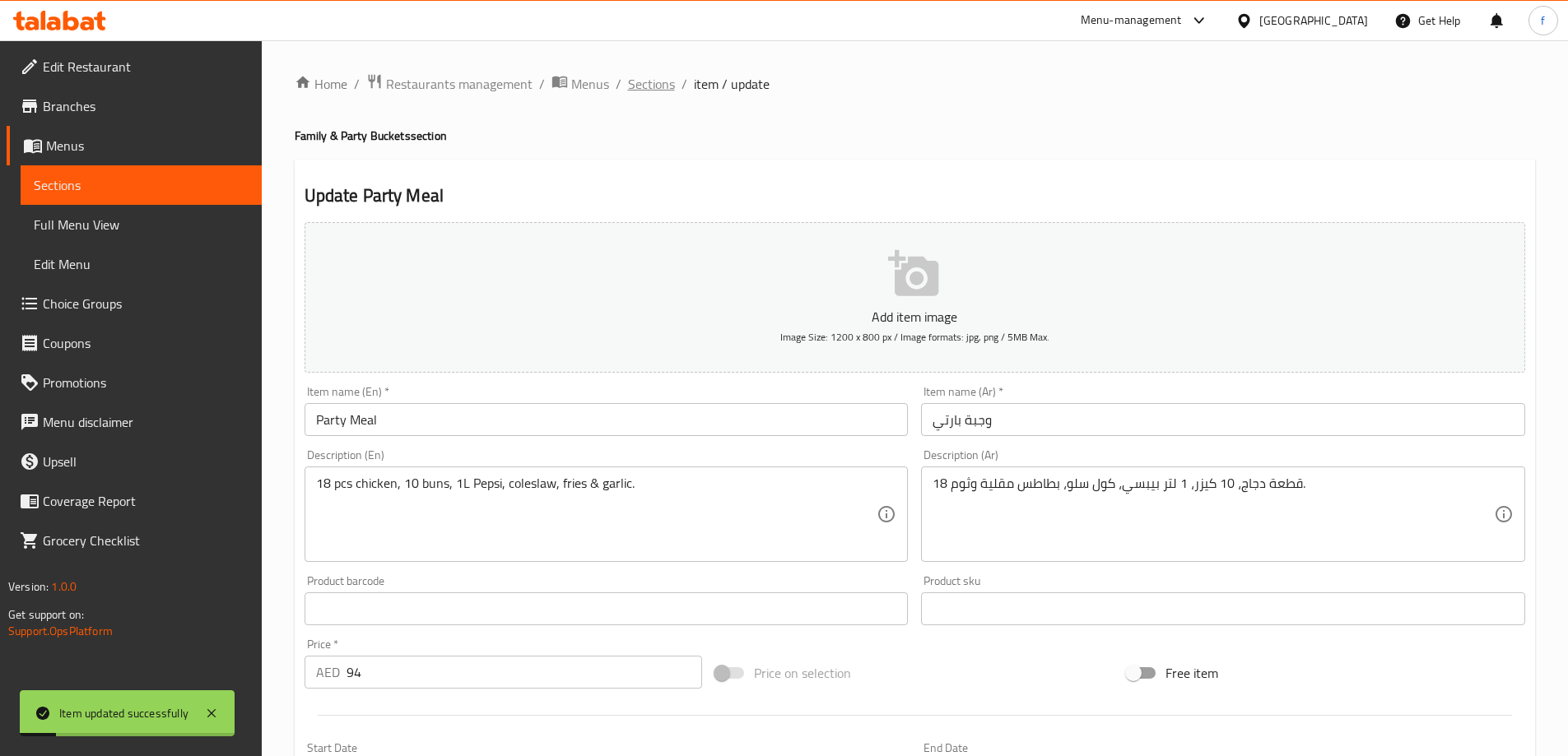
click at [670, 76] on span "Sections" at bounding box center [651, 83] width 47 height 20
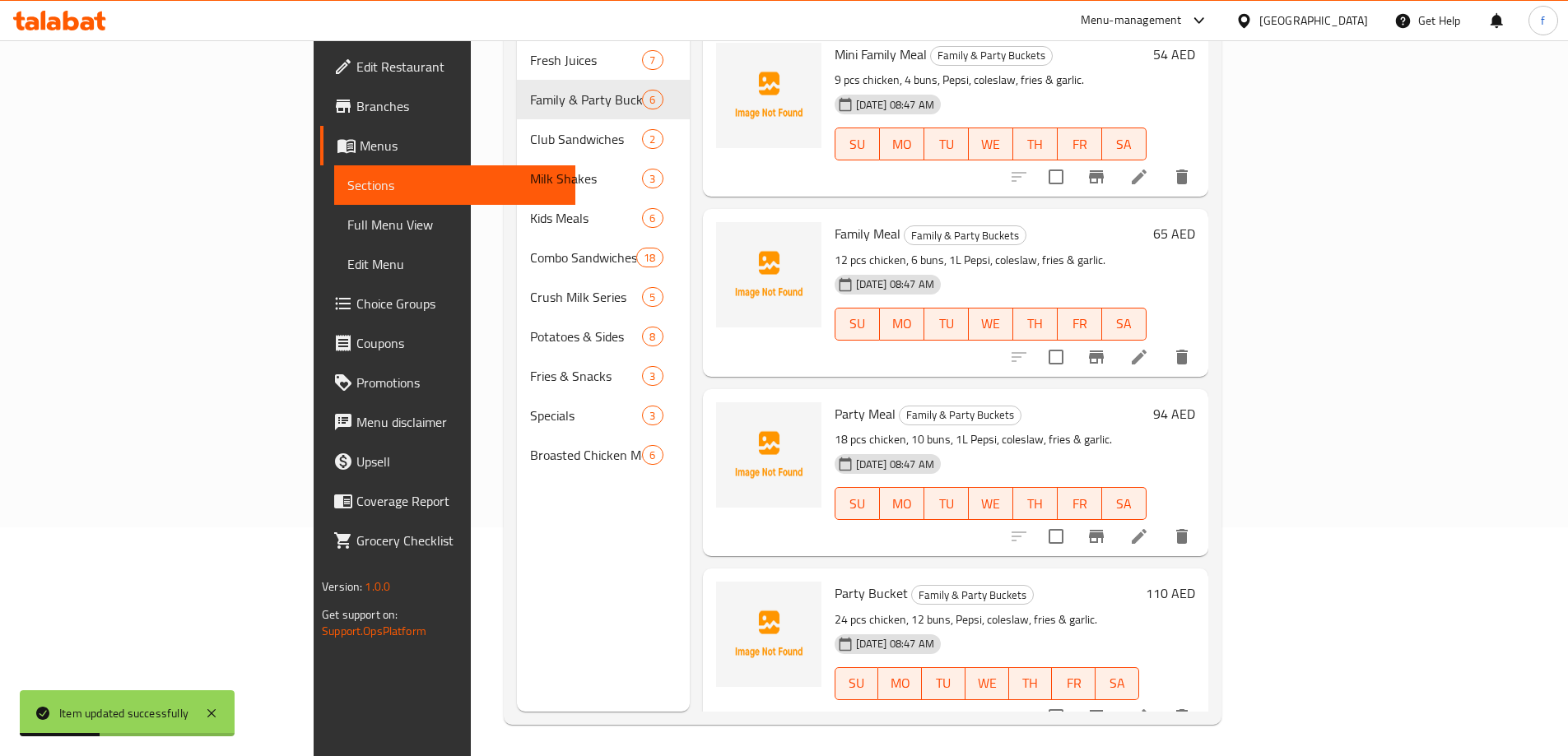
scroll to position [230, 0]
click at [1149, 705] on icon at bounding box center [1139, 715] width 20 height 20
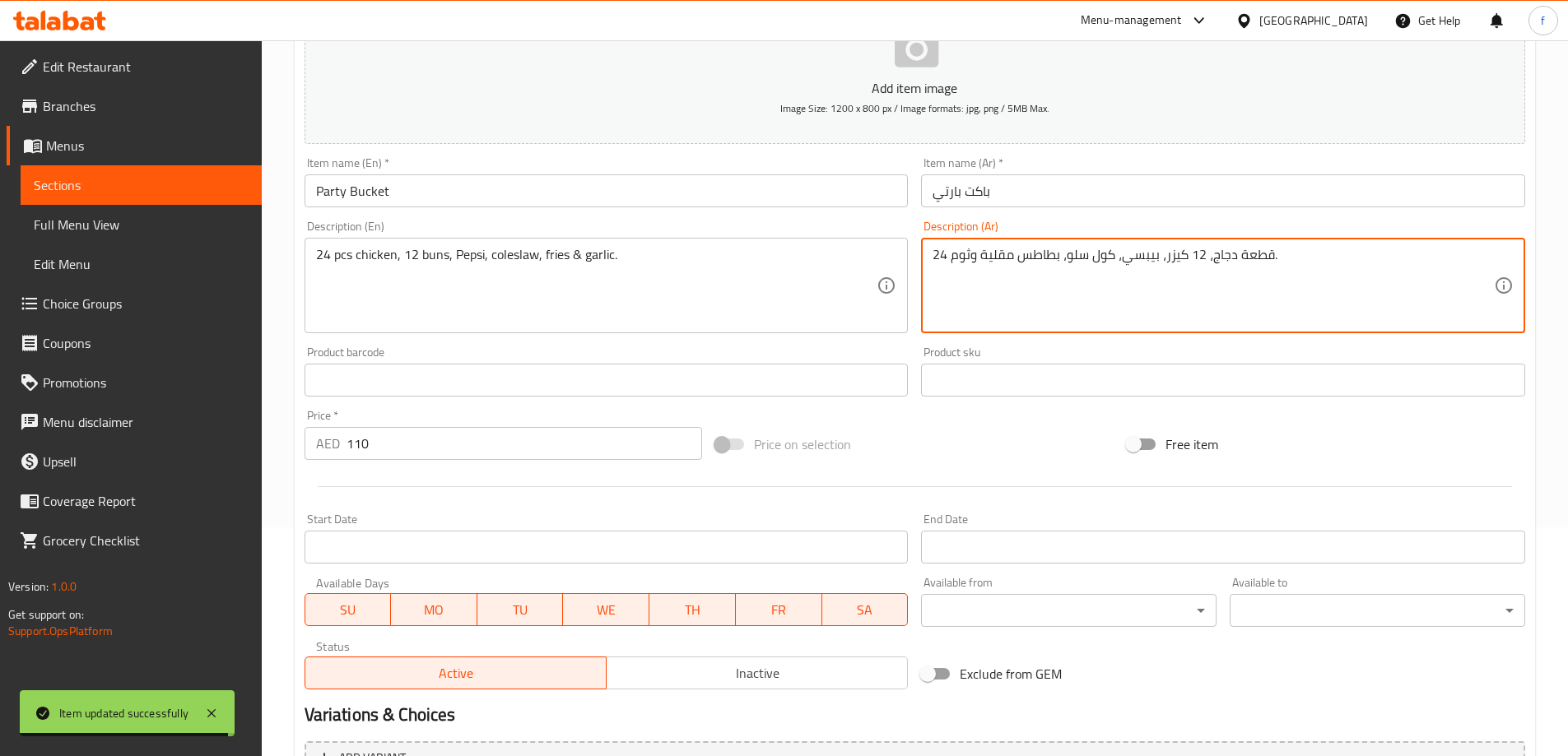
scroll to position [406, 0]
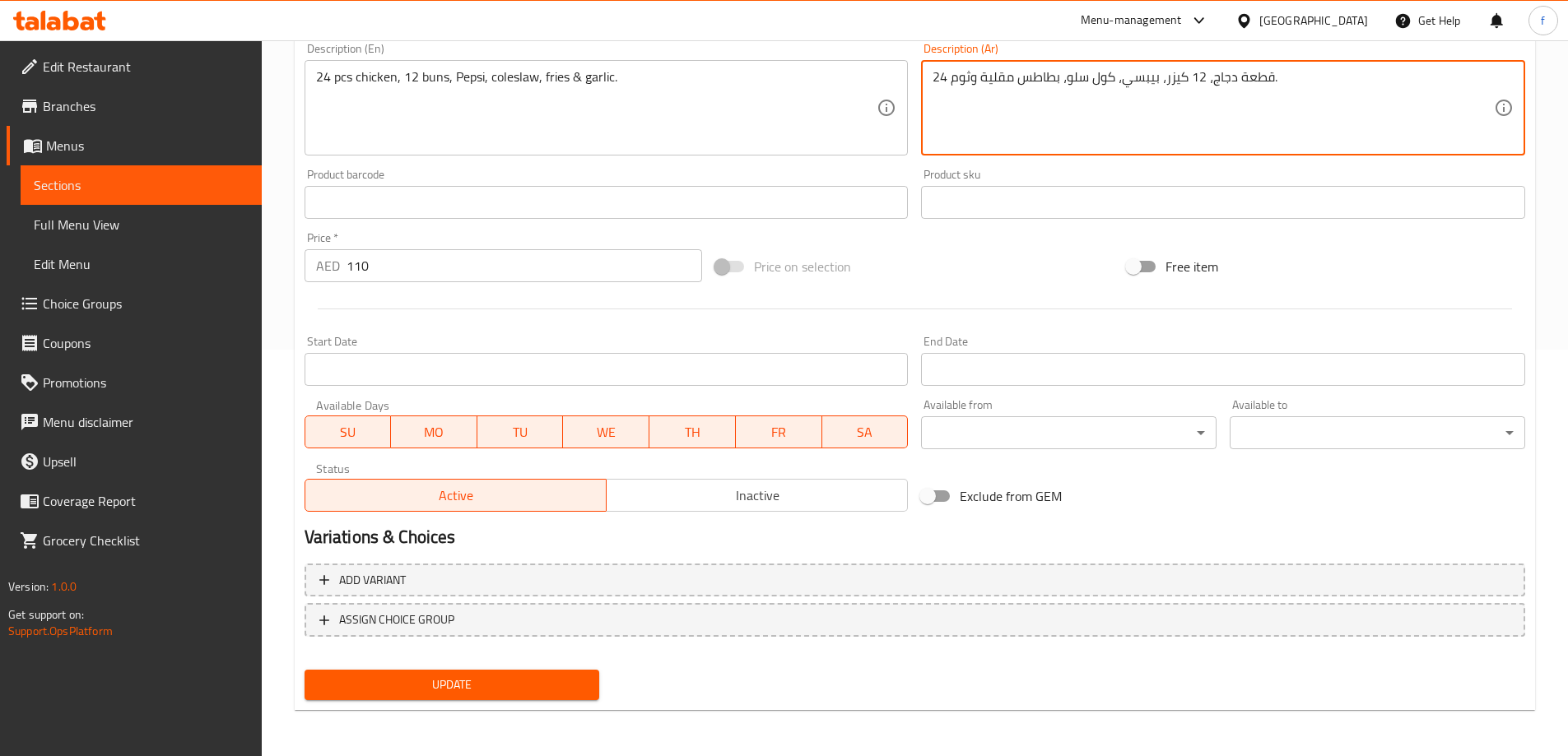
type textarea "24 قطعة دجاج، 12 كيزر، بيبسي، كول سلو، بطاطس مقلية وثوم."
click at [558, 672] on button "Update" at bounding box center [452, 685] width 295 height 31
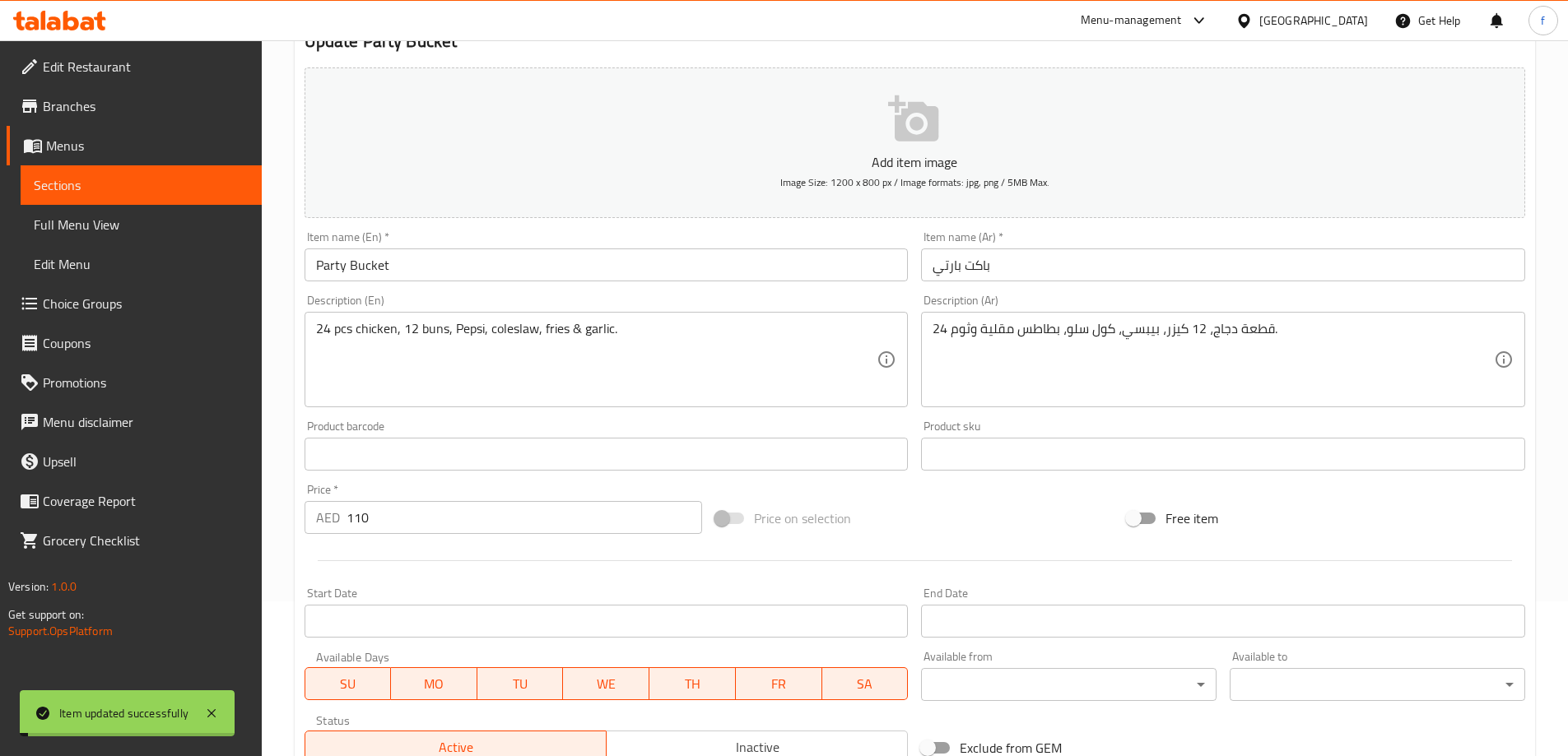
scroll to position [0, 0]
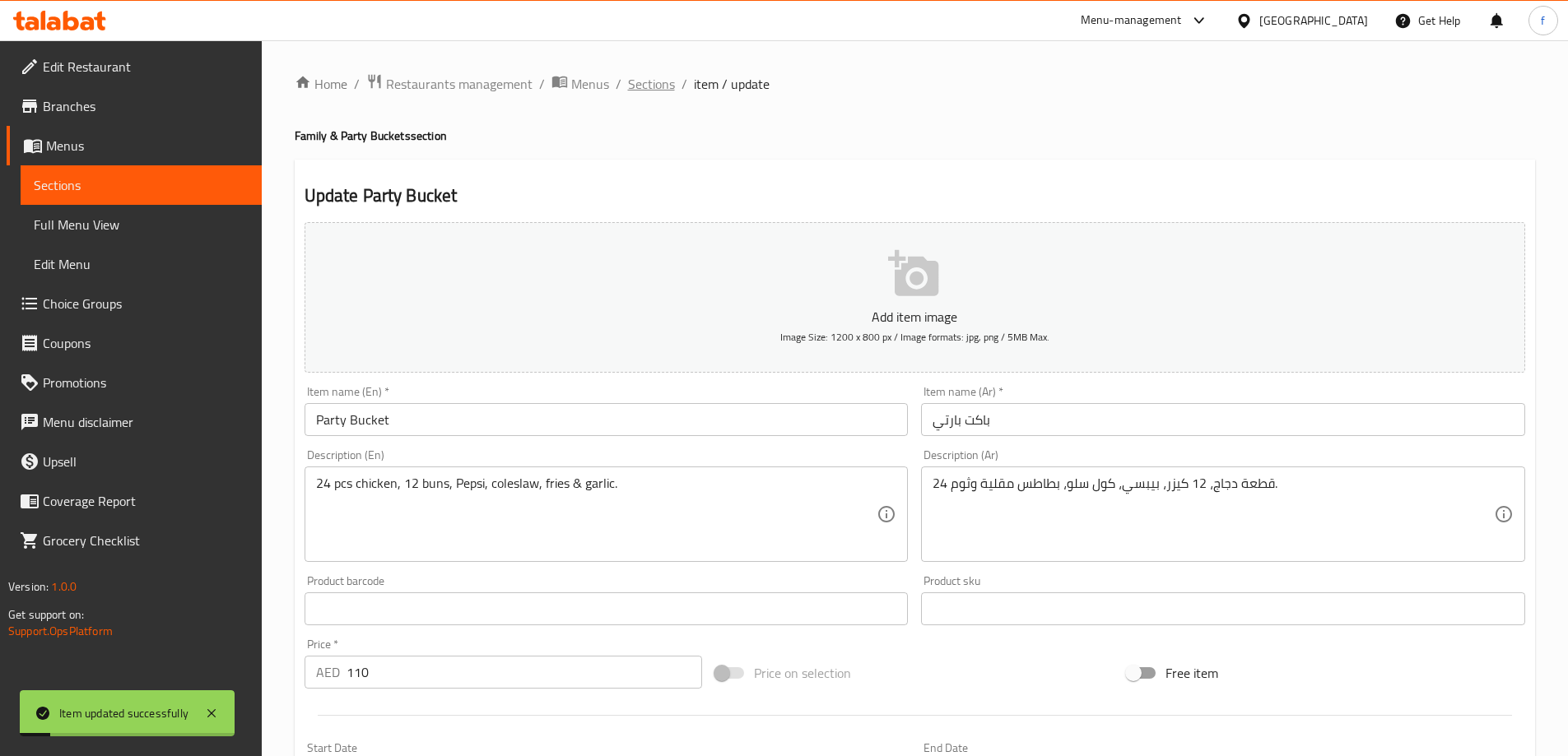
click at [660, 84] on span "Sections" at bounding box center [651, 83] width 47 height 20
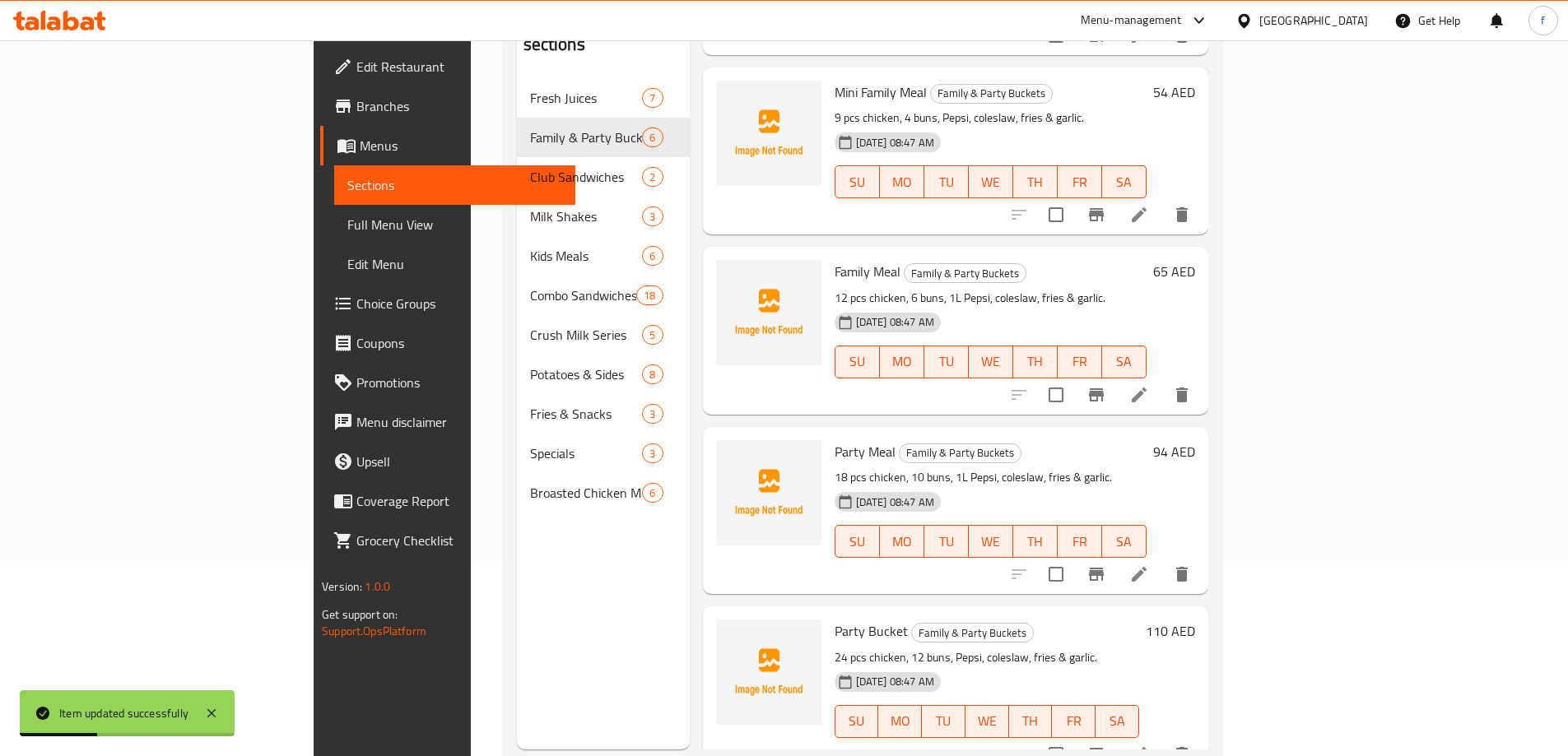
scroll to position [230, 0]
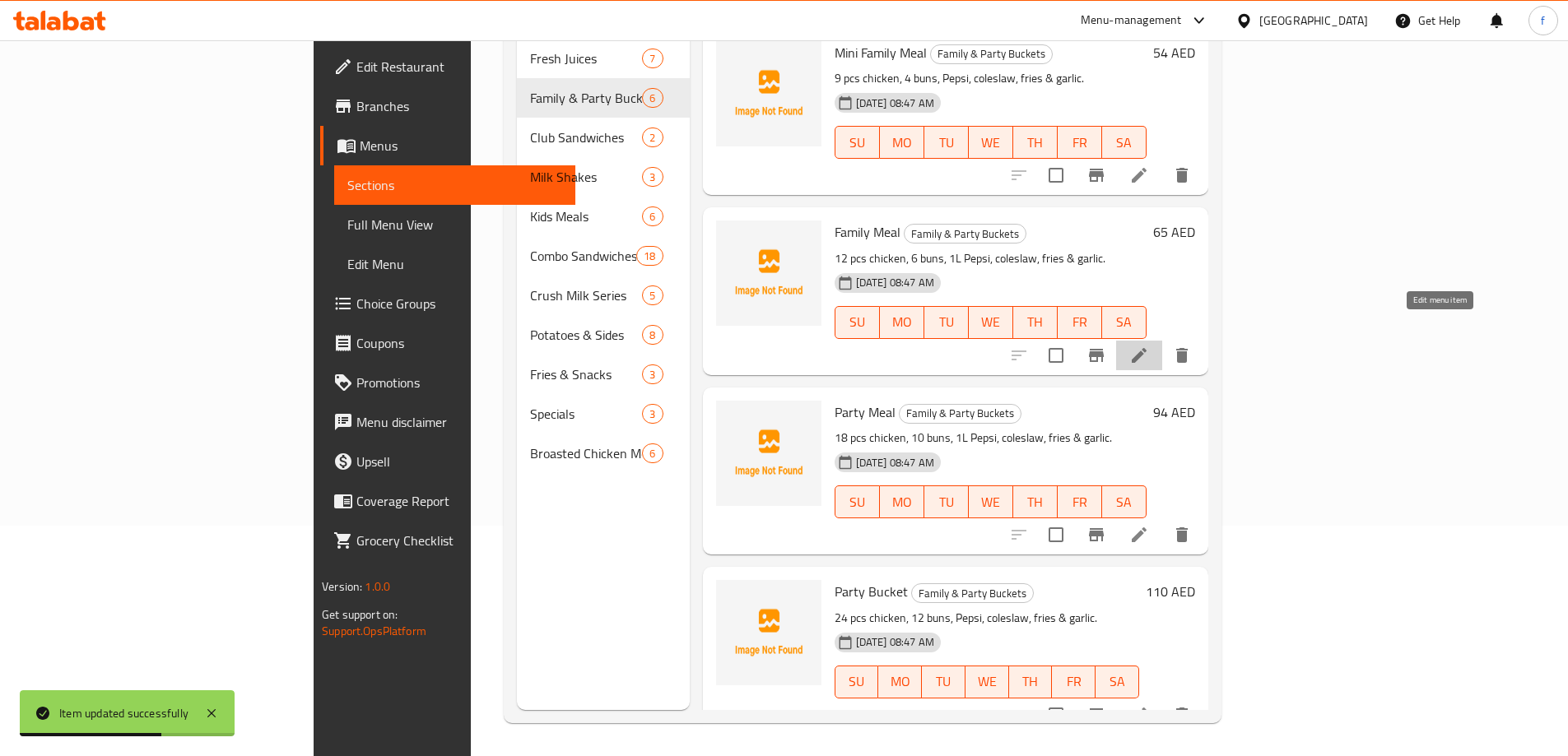
click at [1149, 346] on icon at bounding box center [1139, 355] width 20 height 20
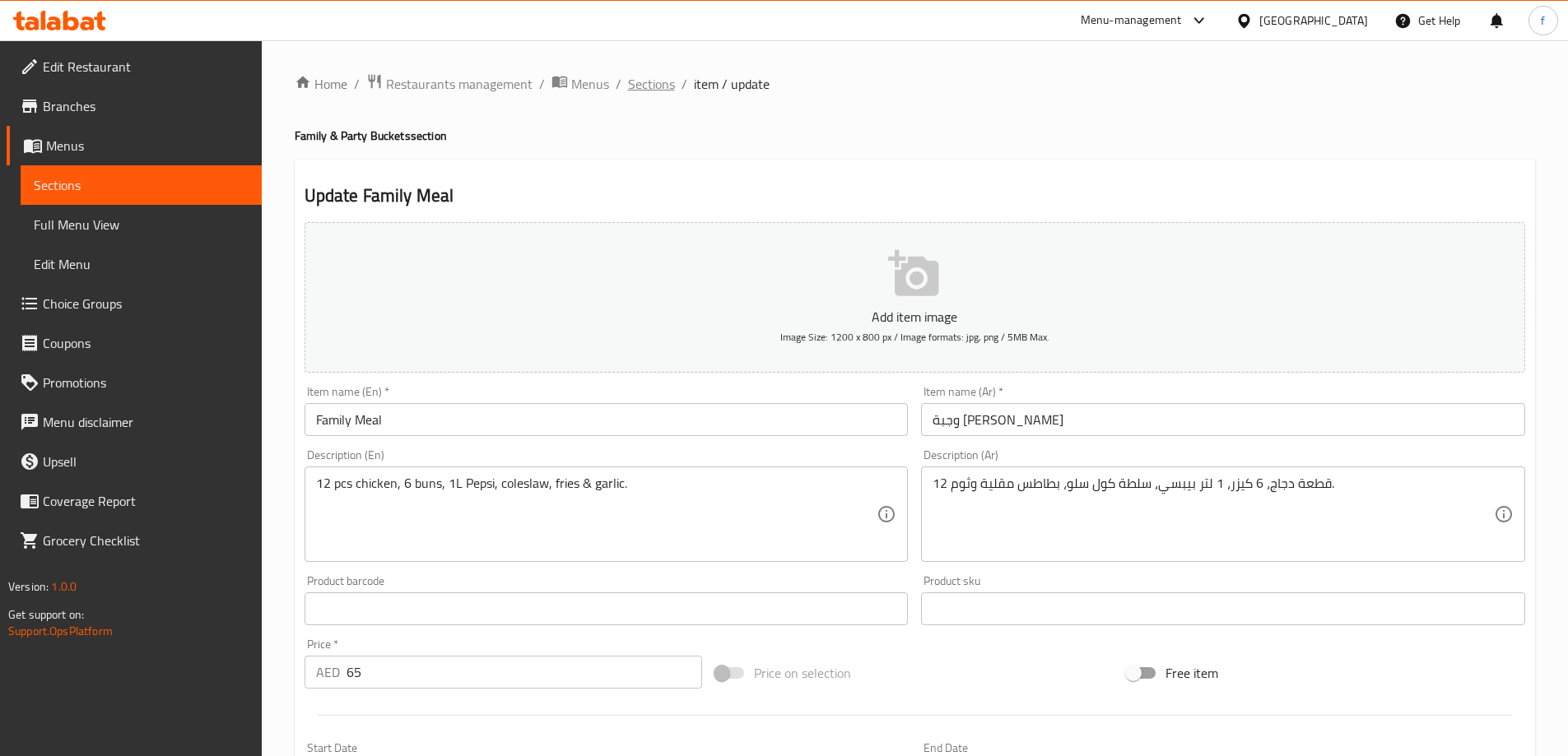
click at [659, 86] on span "Sections" at bounding box center [651, 83] width 47 height 20
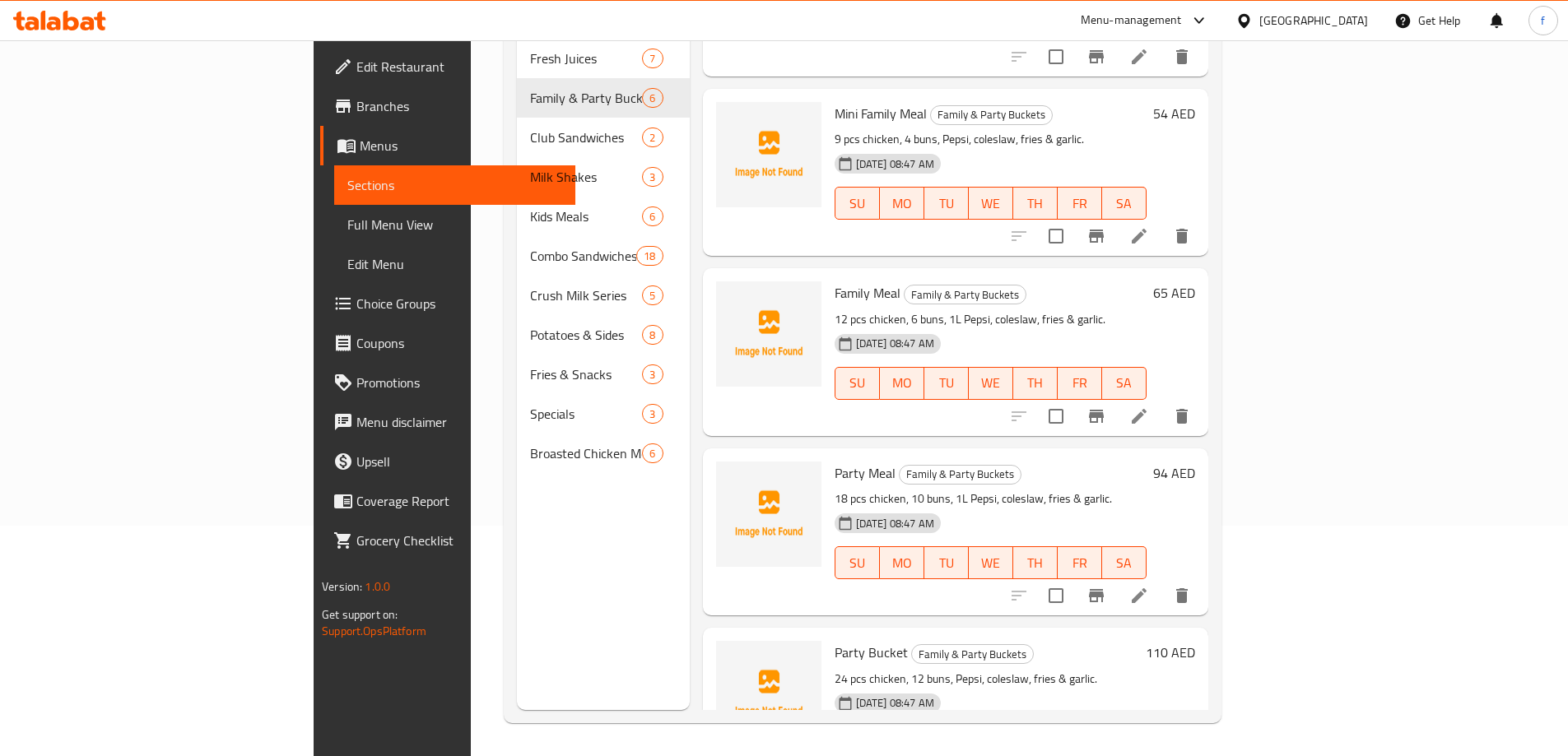
scroll to position [364, 0]
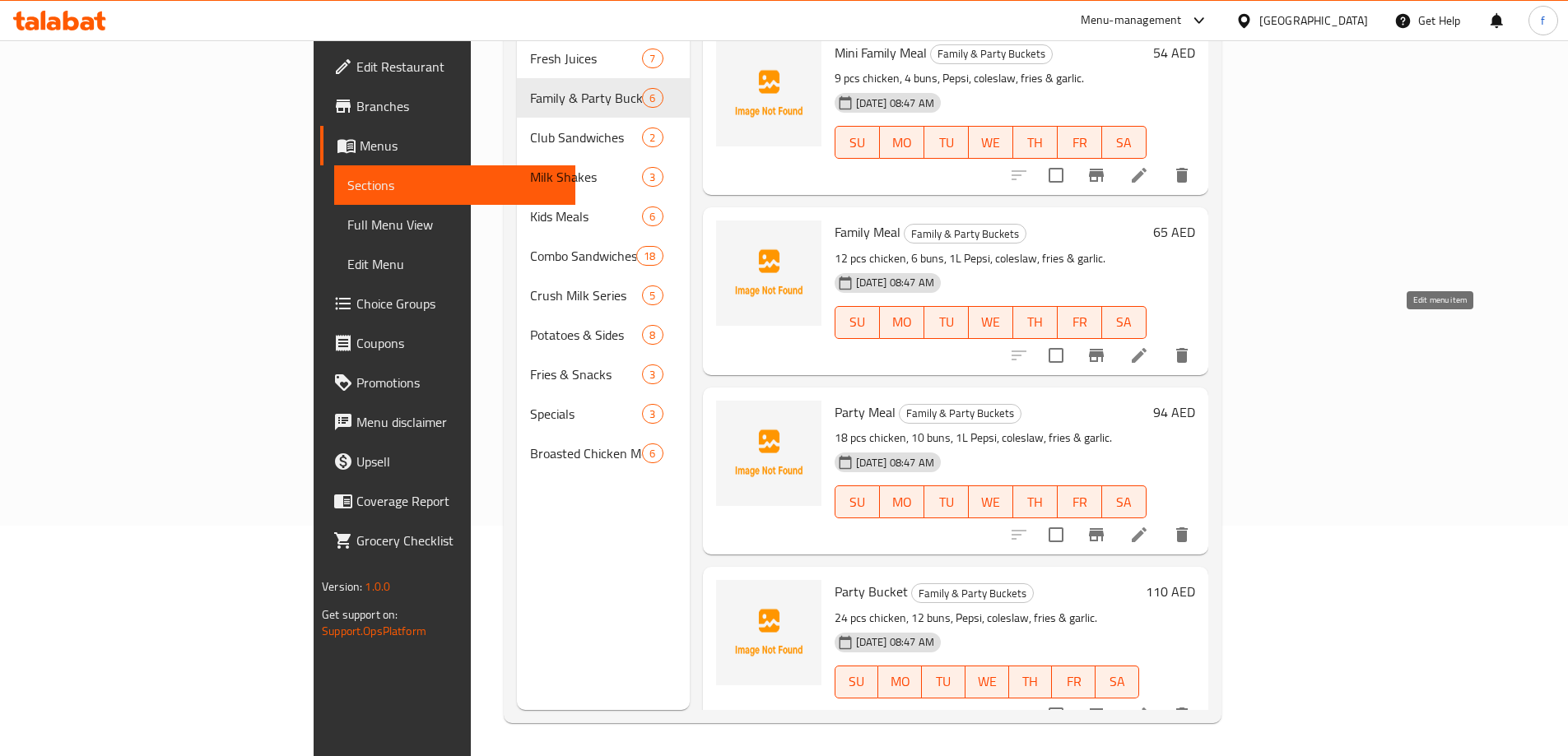
click at [1146, 348] on icon at bounding box center [1139, 355] width 14 height 14
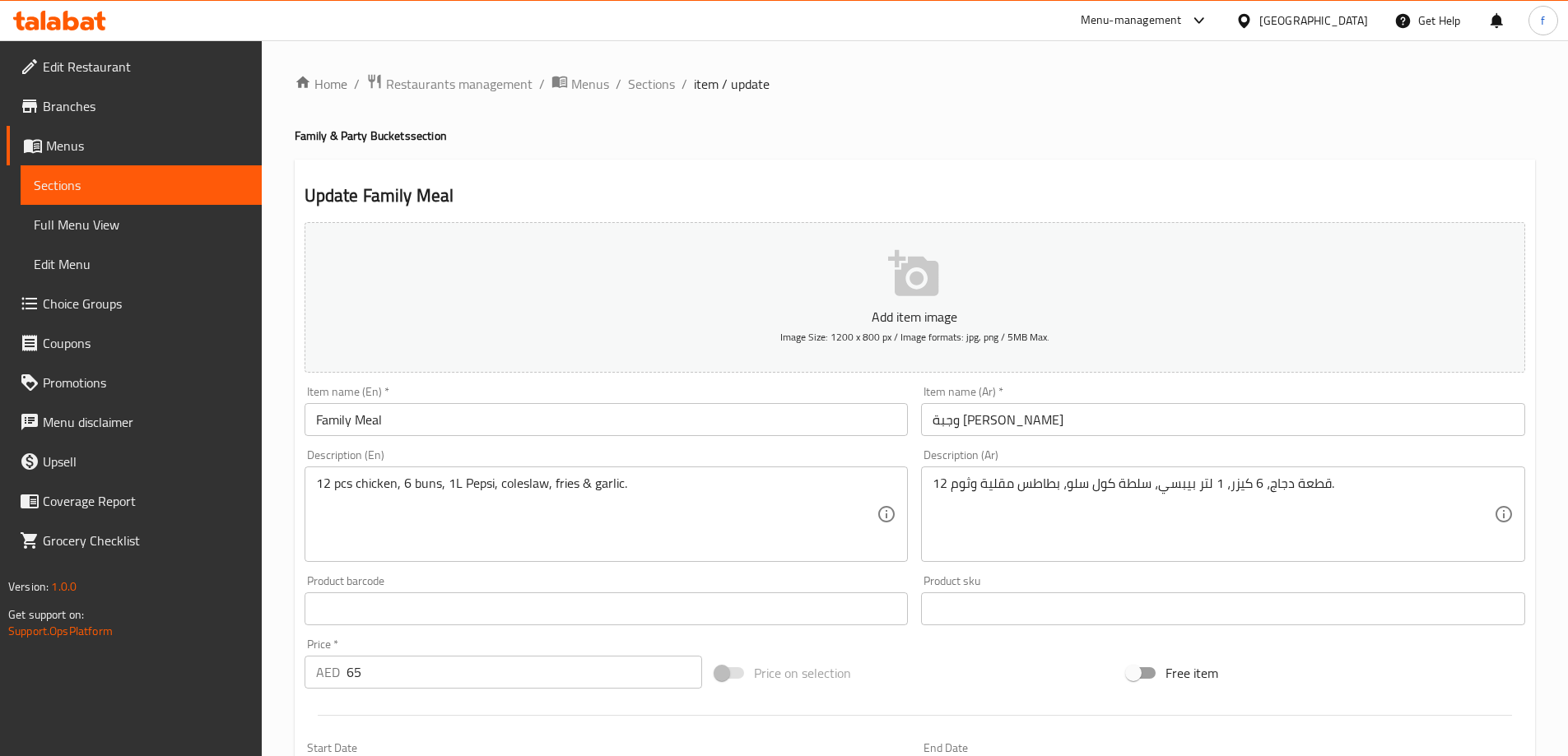
click at [958, 415] on input "وجبة [PERSON_NAME]" at bounding box center [1223, 420] width 604 height 33
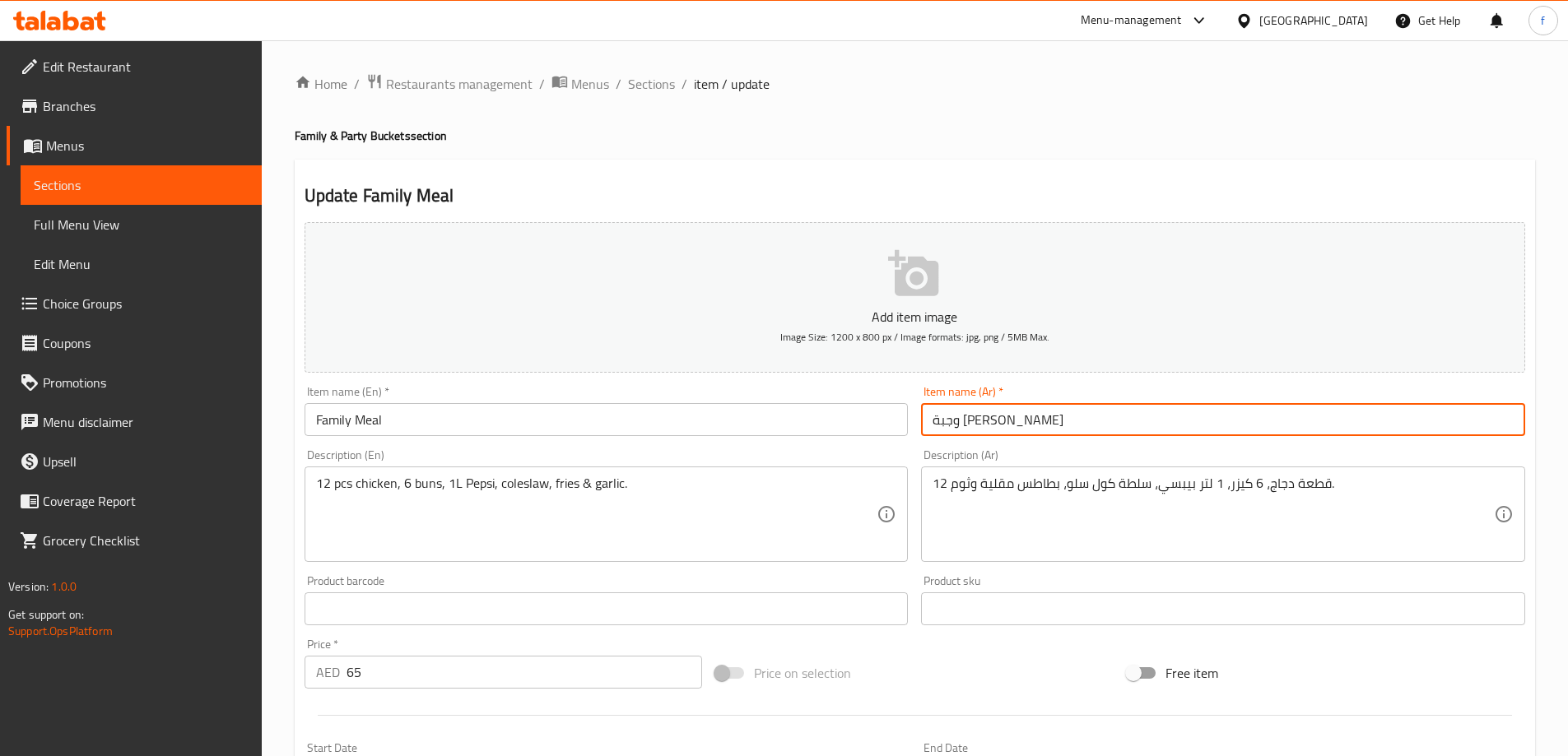
click at [958, 415] on input "وجبة [PERSON_NAME]" at bounding box center [1223, 420] width 604 height 33
type input "وجبة فاميلي"
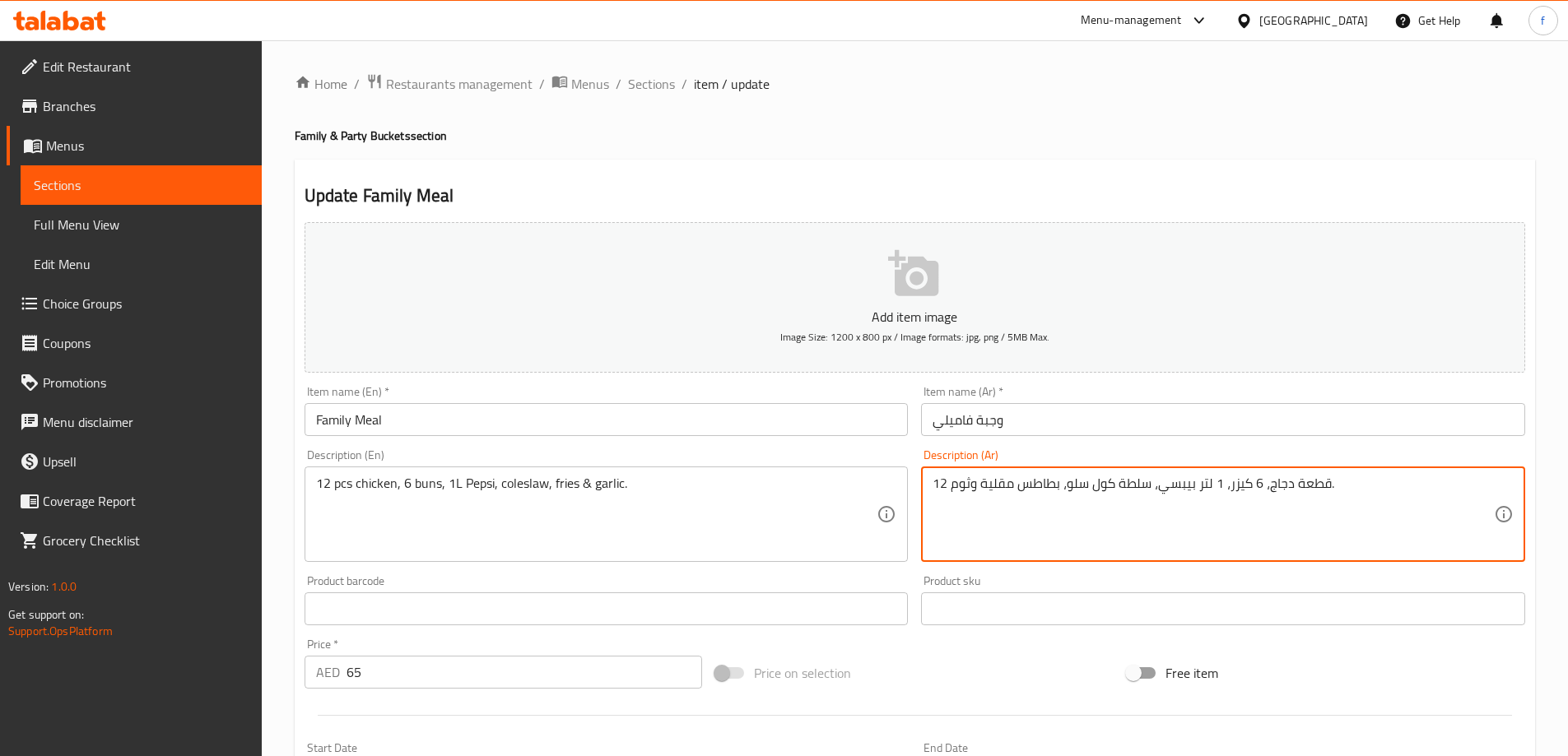
click at [1130, 485] on textarea "12 قطعة دجاج، 6 كيزر، 1 لتر بيبسي، سلطة كول سلو، بطاطس مقلية وثوم." at bounding box center [1213, 515] width 562 height 79
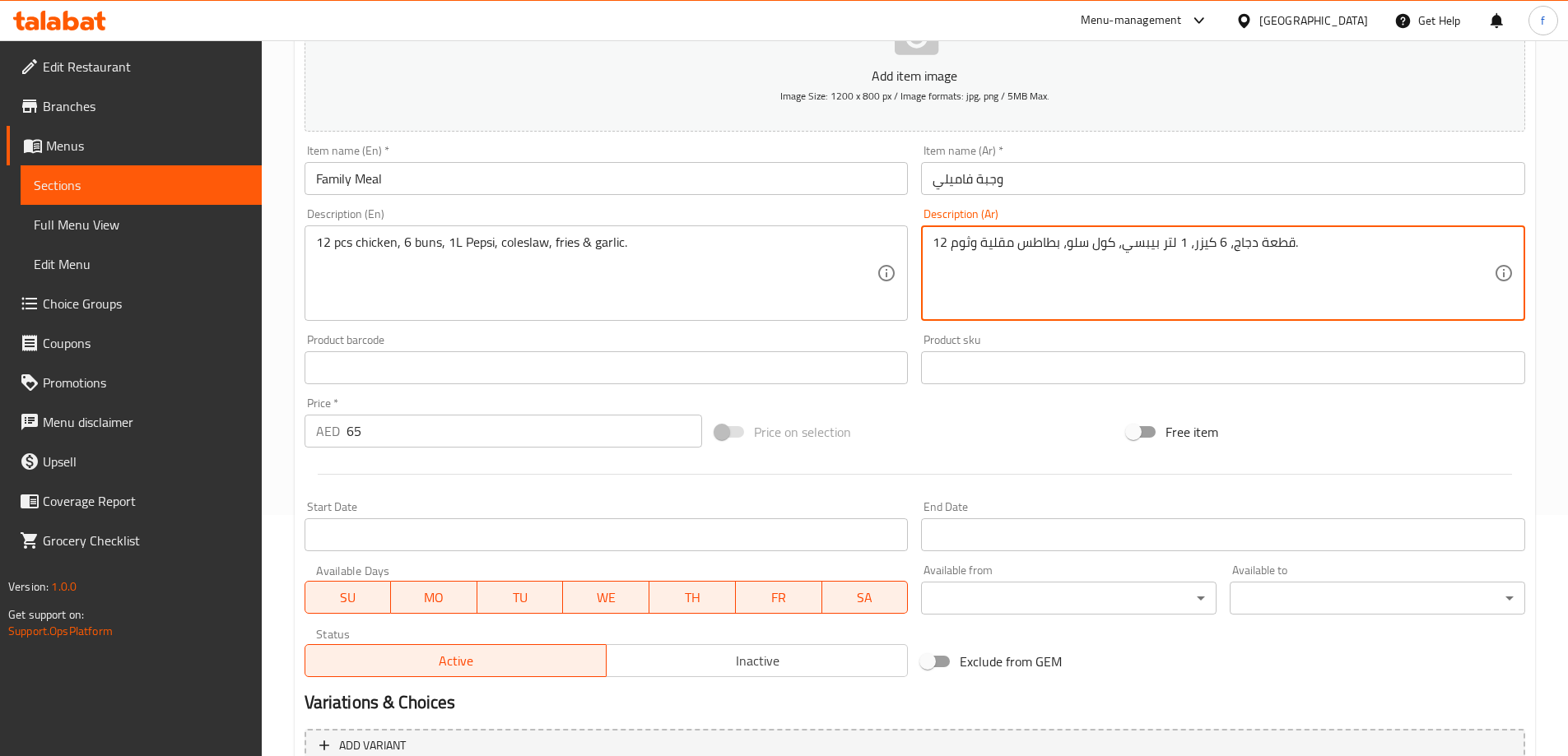
scroll to position [406, 0]
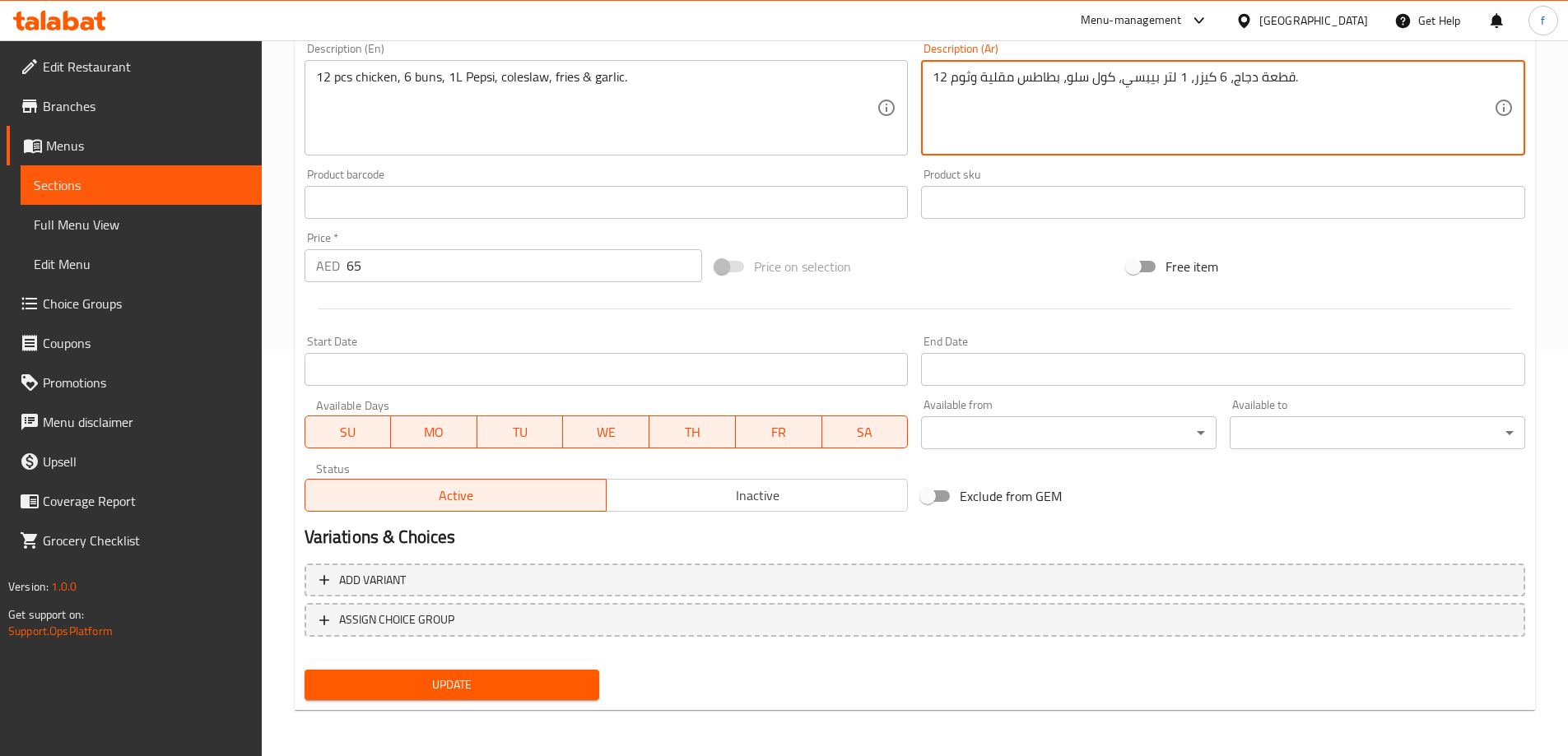
type textarea "12 قطعة دجاج، 6 كيزر، 1 لتر بيبسي، كول سلو، بطاطس مقلية وثوم."
click at [574, 683] on span "Update" at bounding box center [451, 684] width 269 height 20
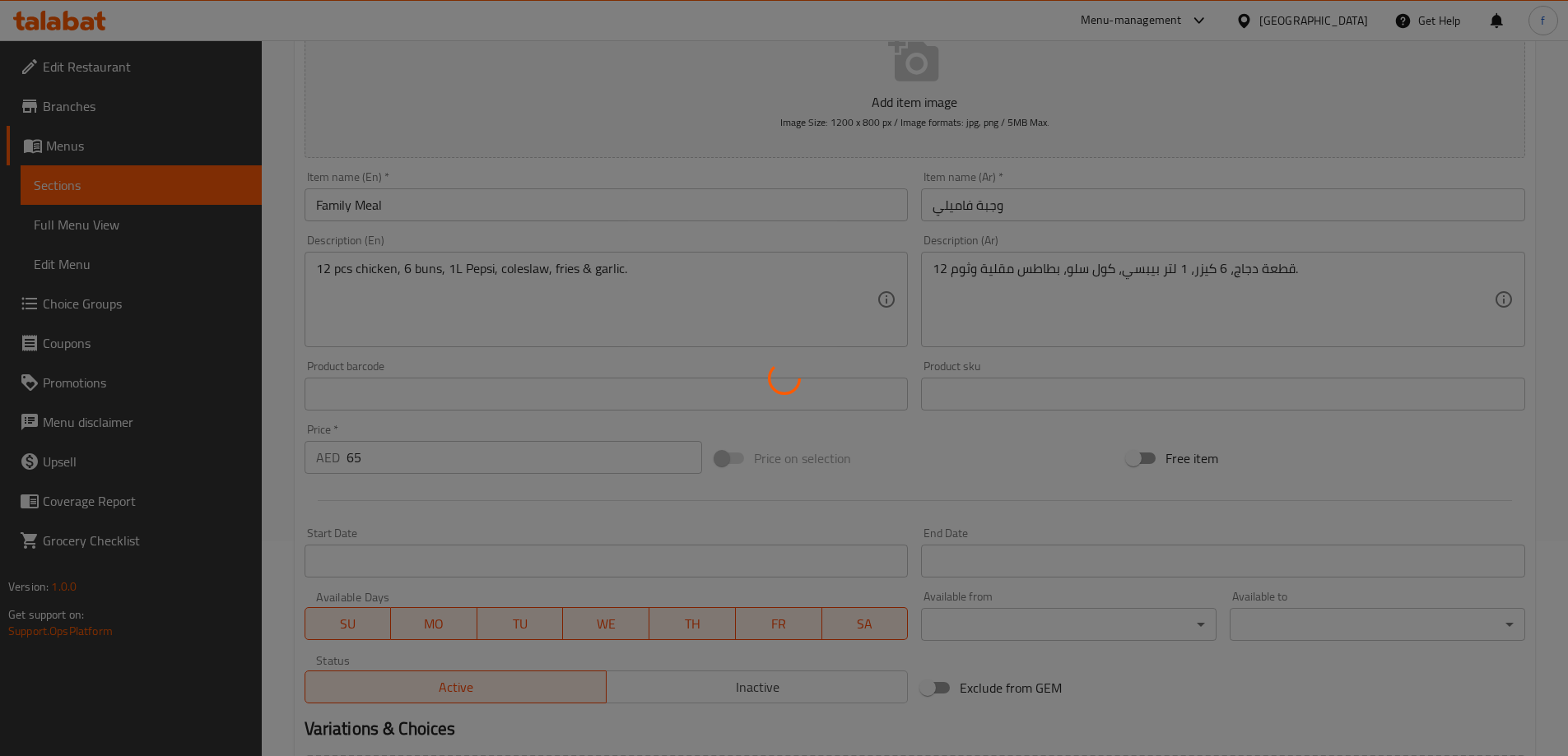
scroll to position [0, 0]
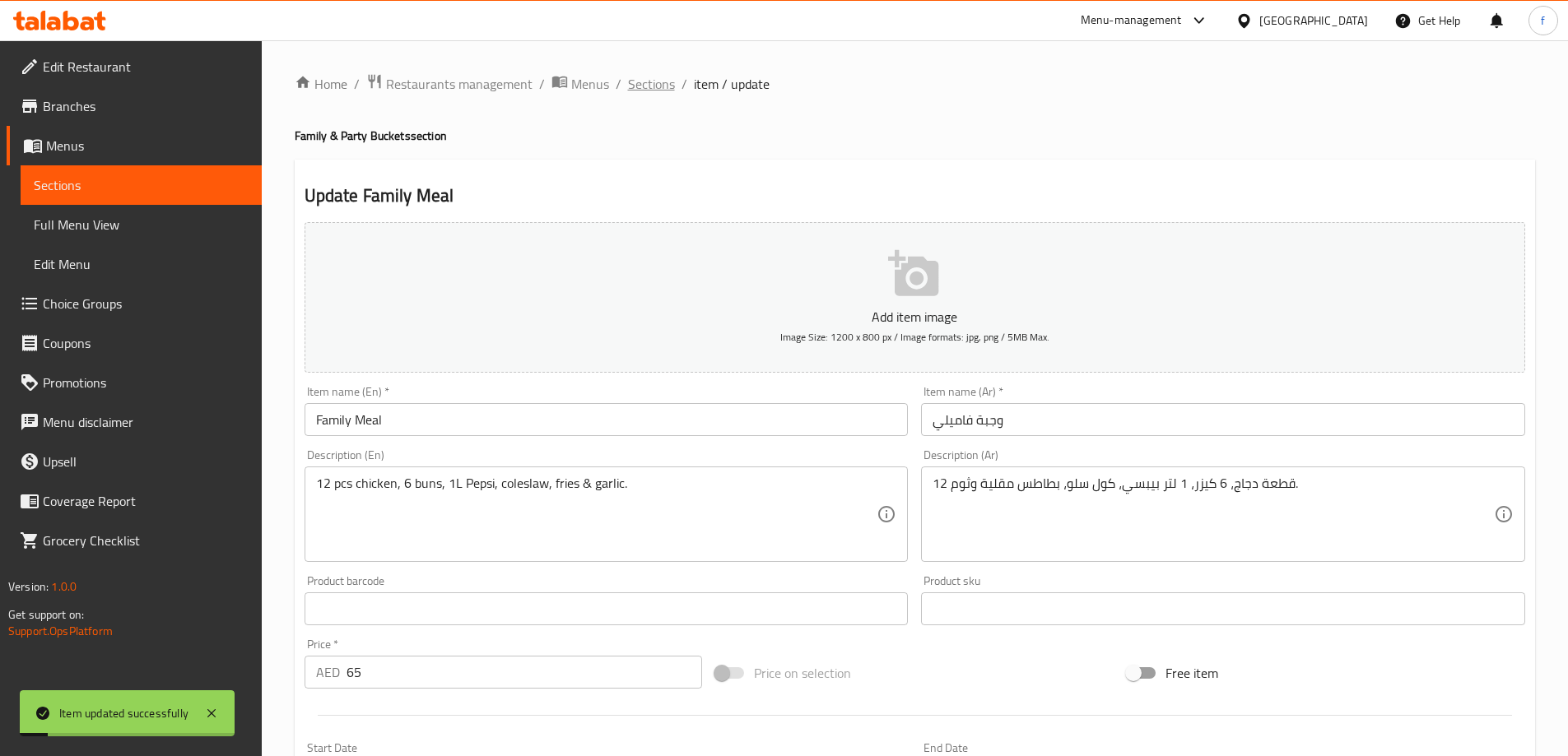
click at [661, 82] on span "Sections" at bounding box center [651, 83] width 47 height 20
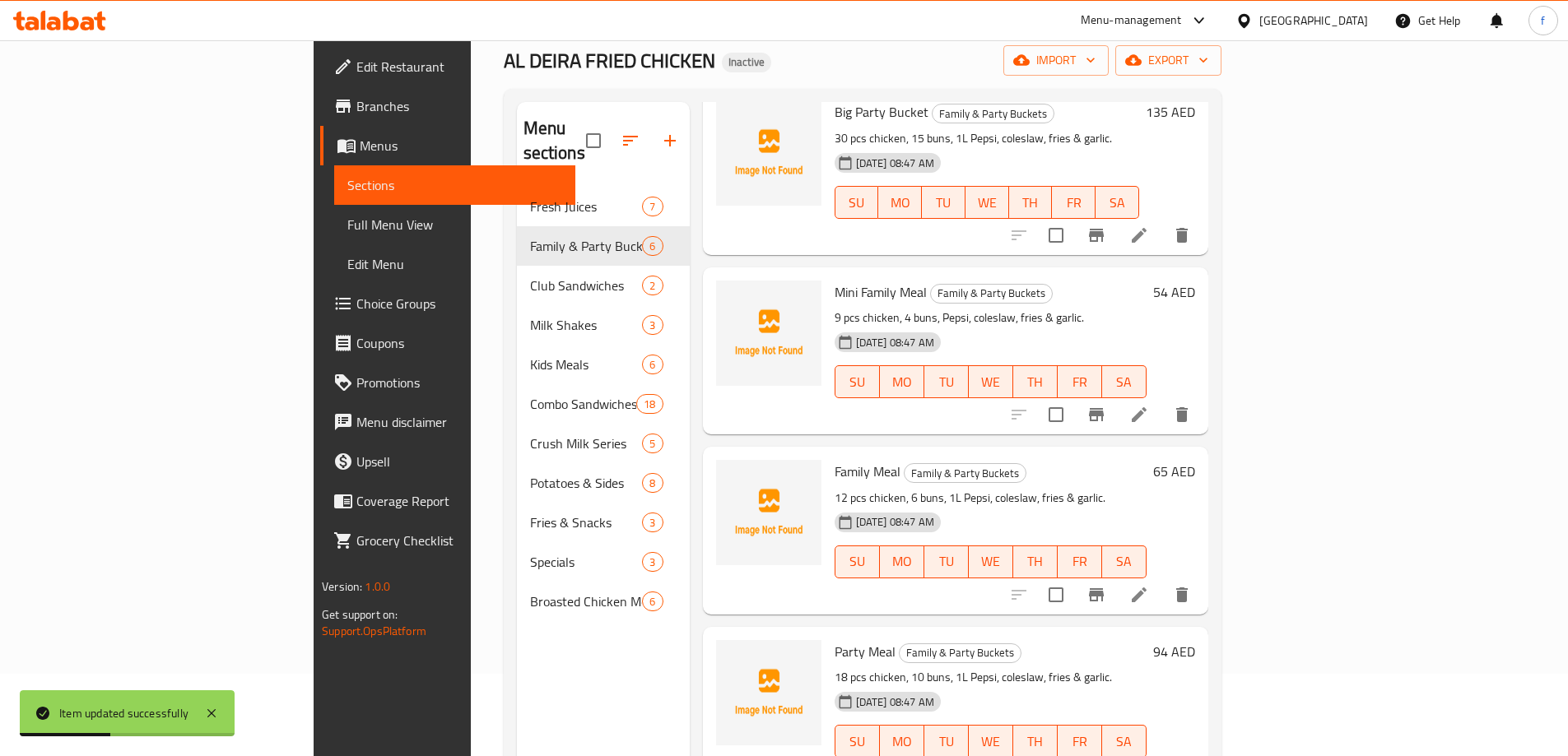
scroll to position [199, 0]
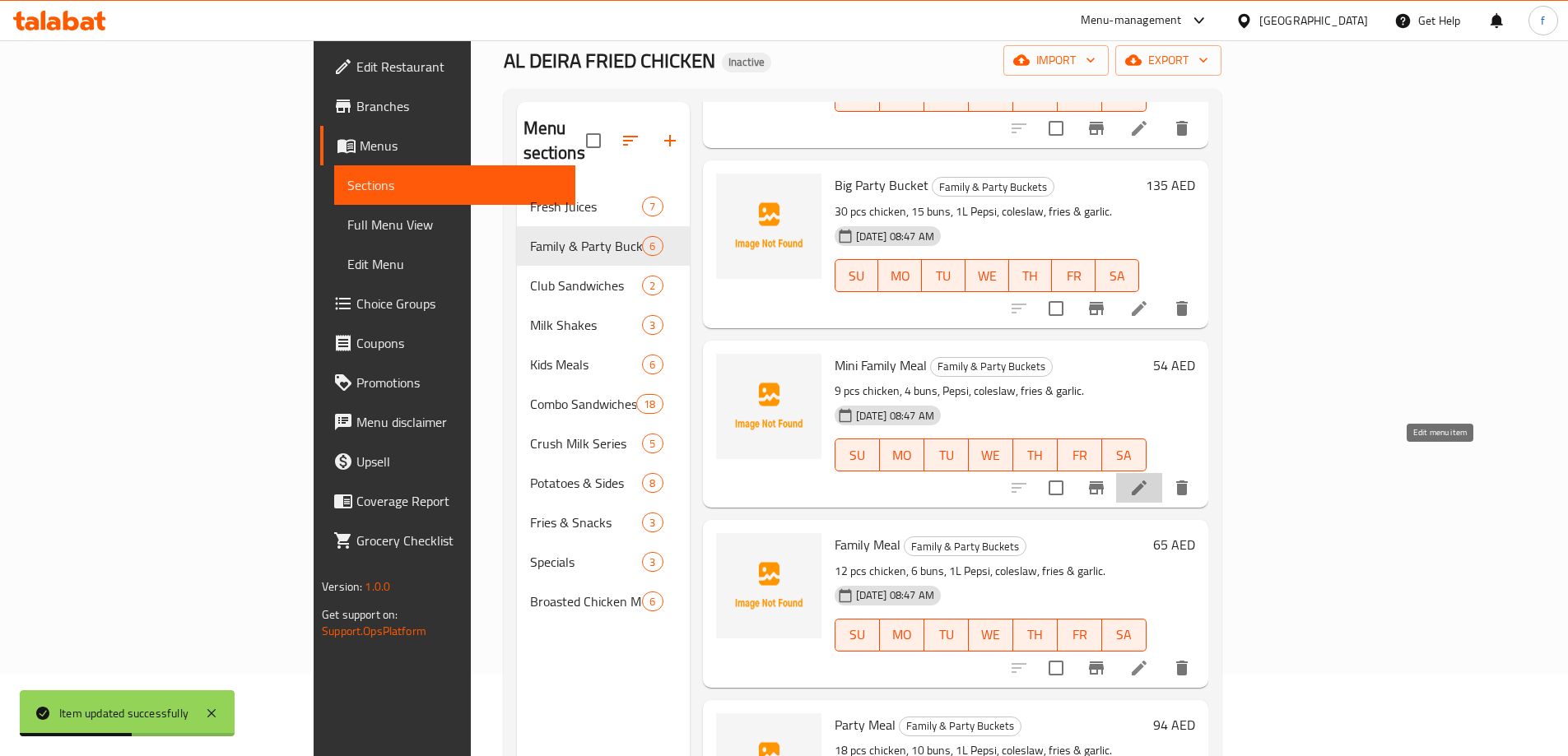
click at [1149, 478] on icon at bounding box center [1139, 488] width 20 height 20
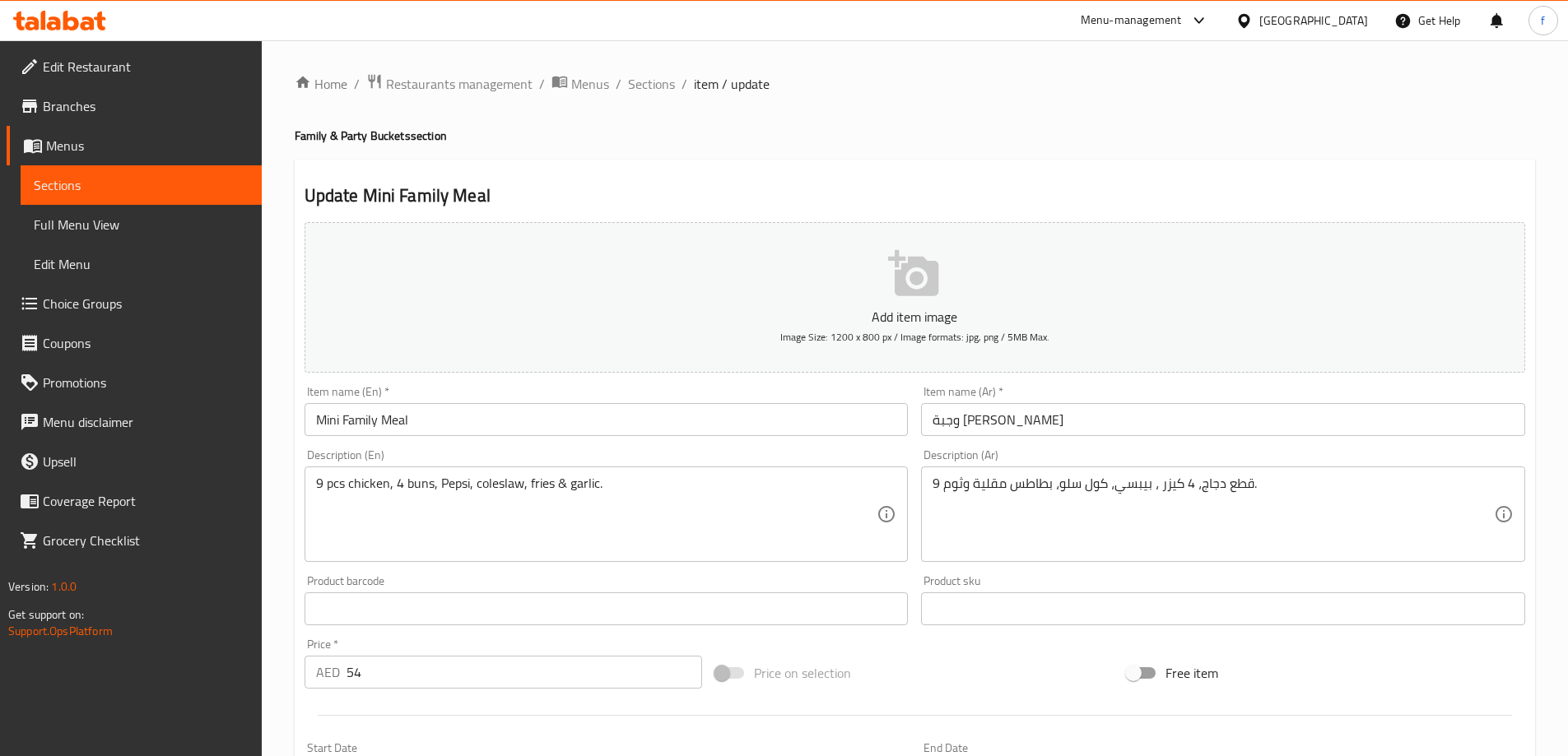
drag, startPoint x: 672, startPoint y: 90, endPoint x: 672, endPoint y: 104, distance: 14.0
click at [672, 90] on span "Sections" at bounding box center [651, 83] width 47 height 20
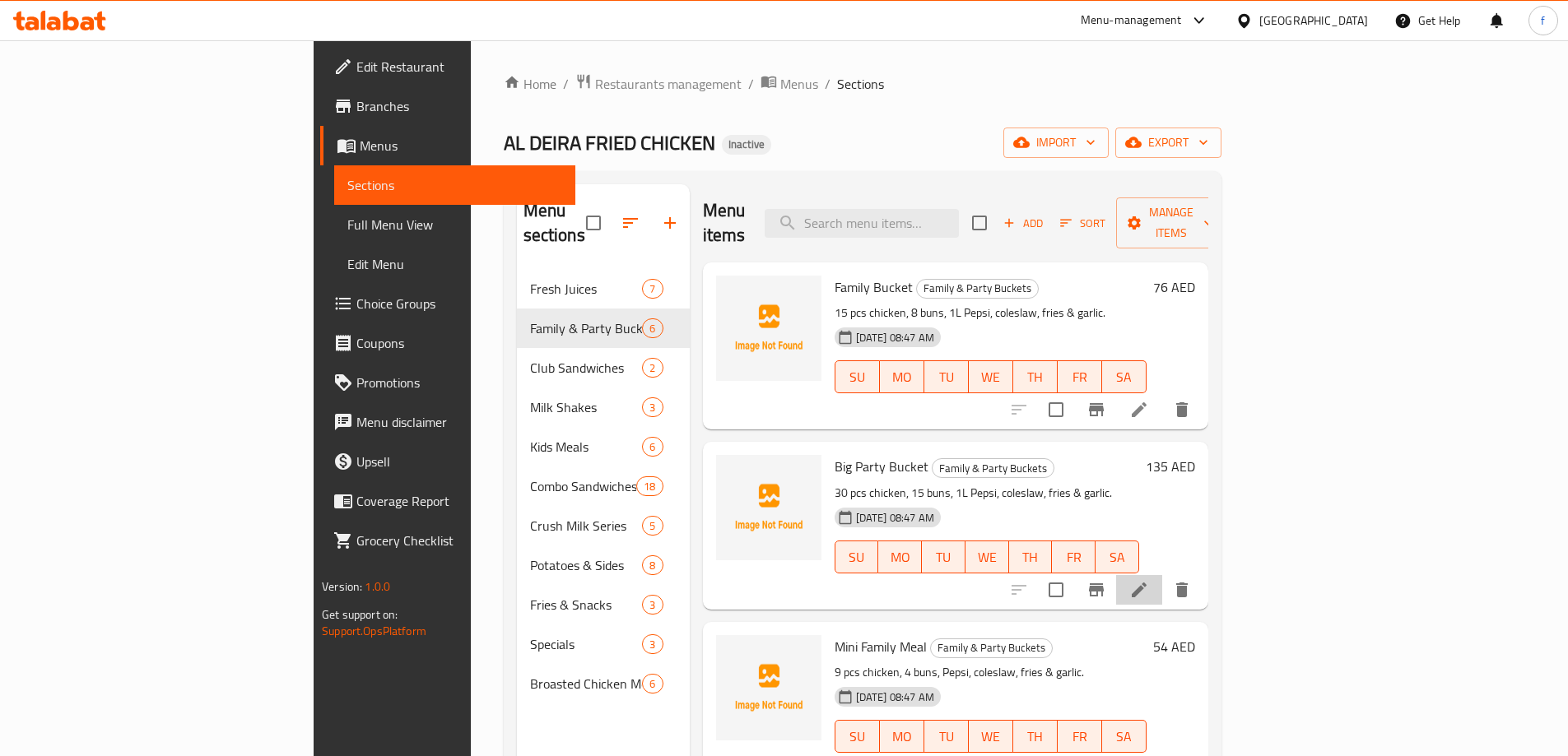
click at [1163, 575] on li at bounding box center [1139, 589] width 46 height 30
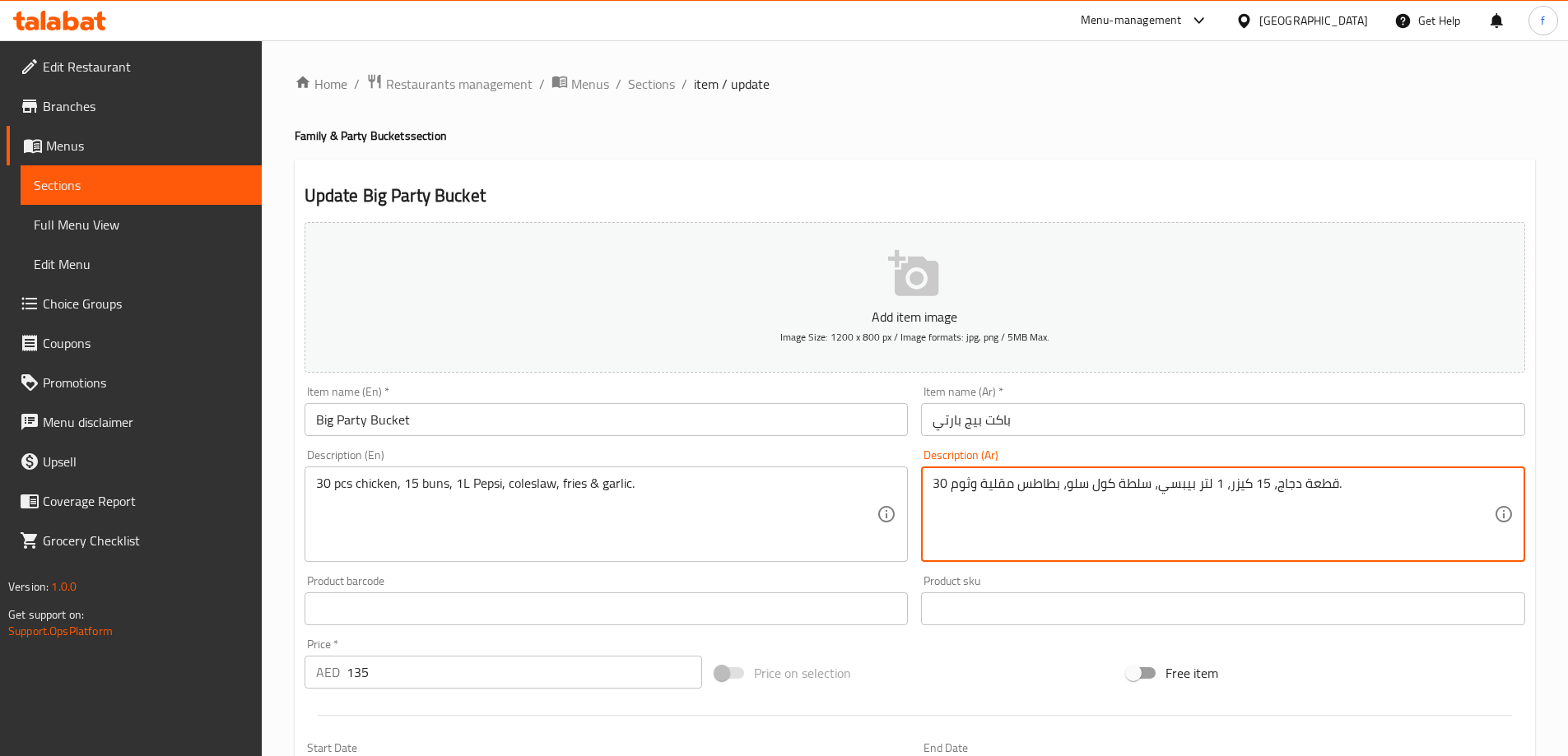
click at [1139, 481] on textarea "30 قطعة دجاج، 15 كيزر، 1 لتر بيبسي، سلطة كول سلو، بطاطس مقلية وثوم." at bounding box center [1213, 515] width 562 height 79
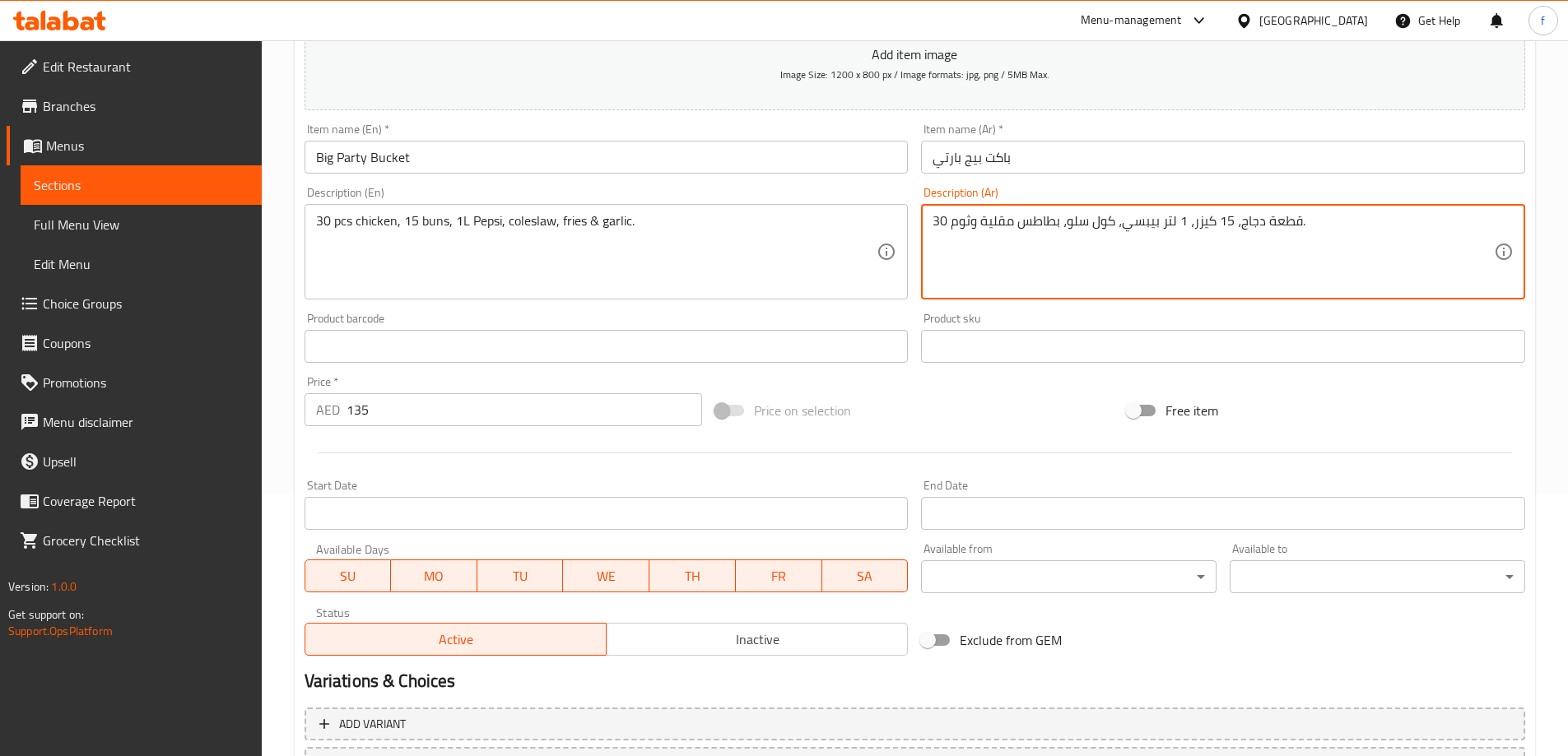
scroll to position [406, 0]
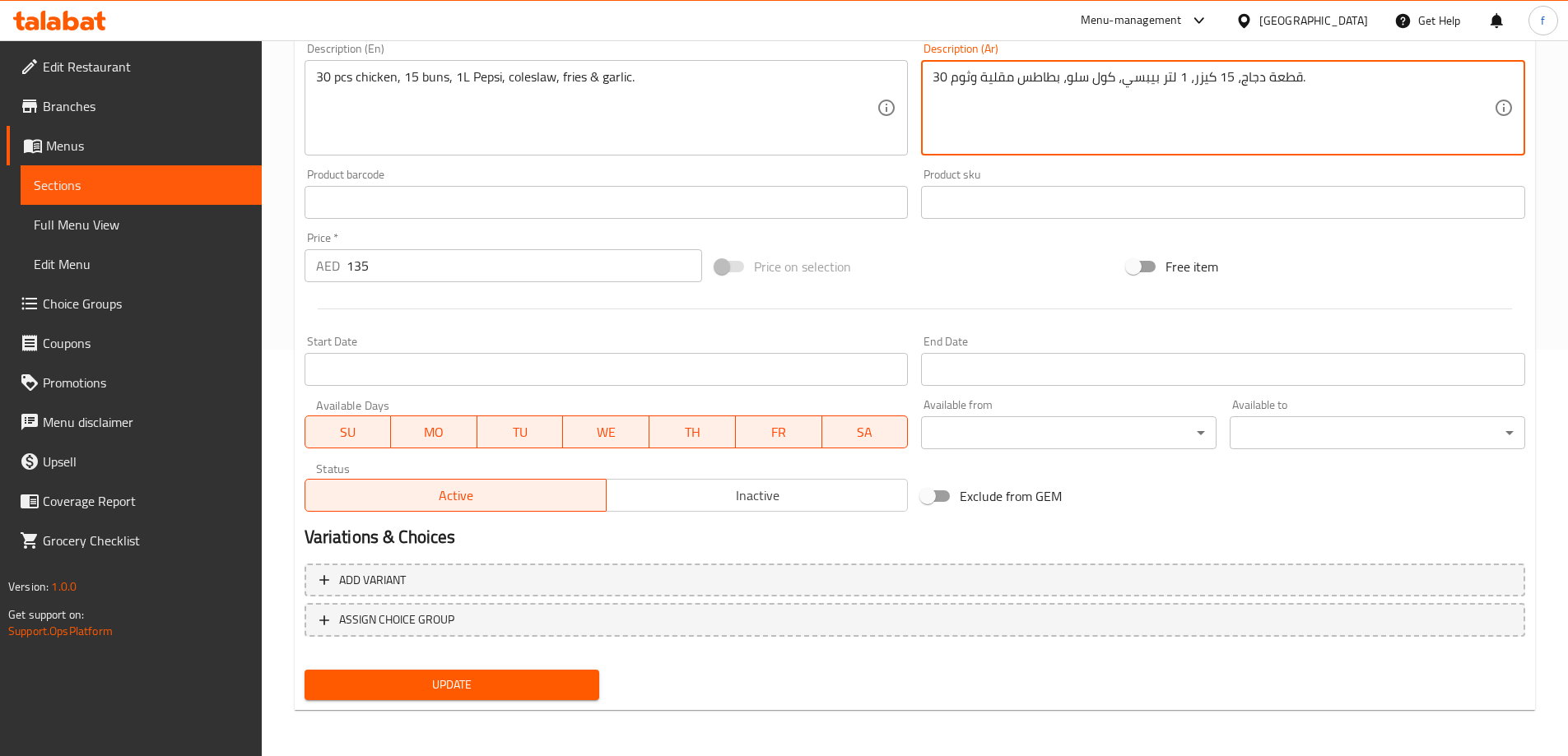
type textarea "30 قطعة دجاج، 15 كيزر، 1 لتر بيبسي، كول سلو، بطاطس مقلية وثوم."
click at [544, 689] on span "Update" at bounding box center [451, 684] width 269 height 20
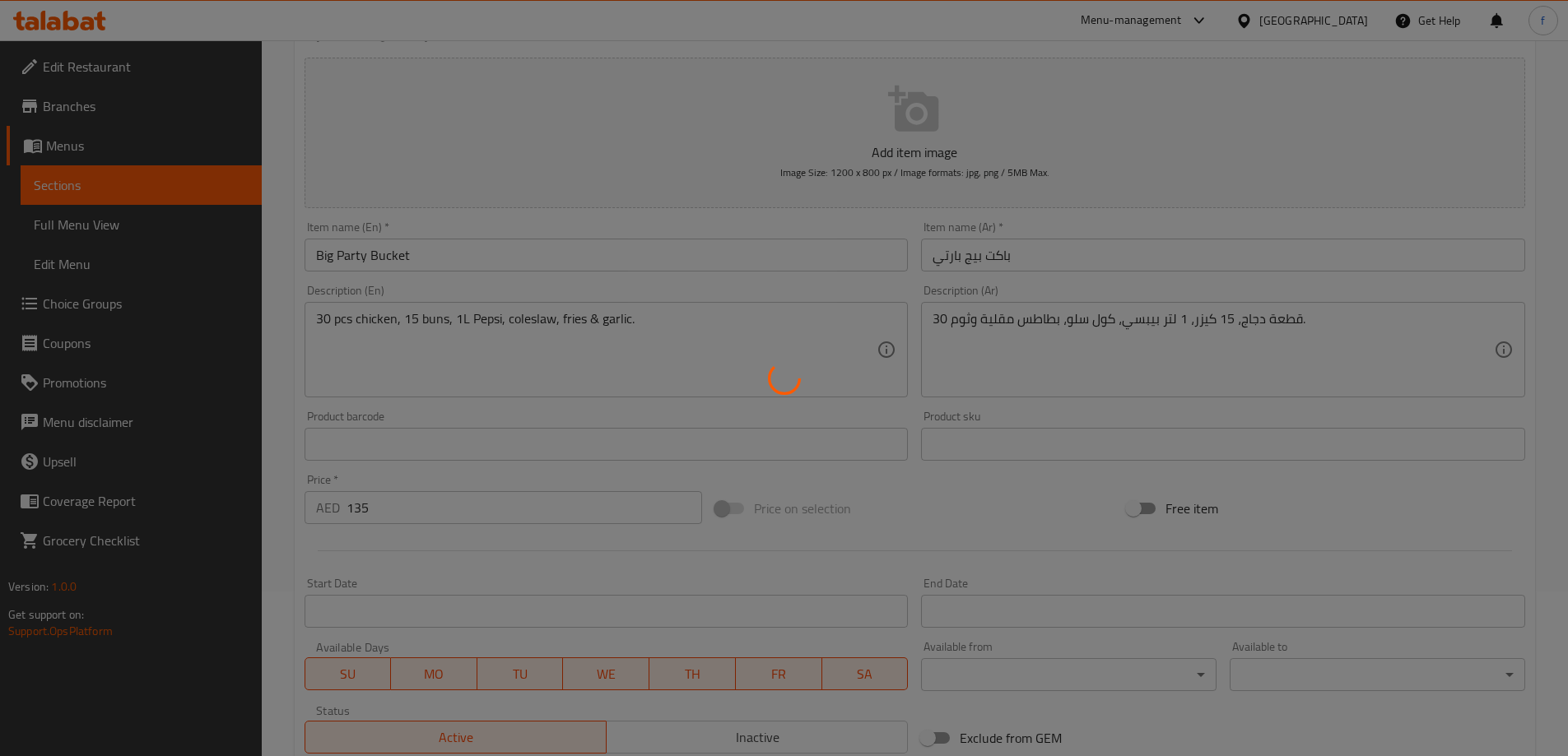
scroll to position [0, 0]
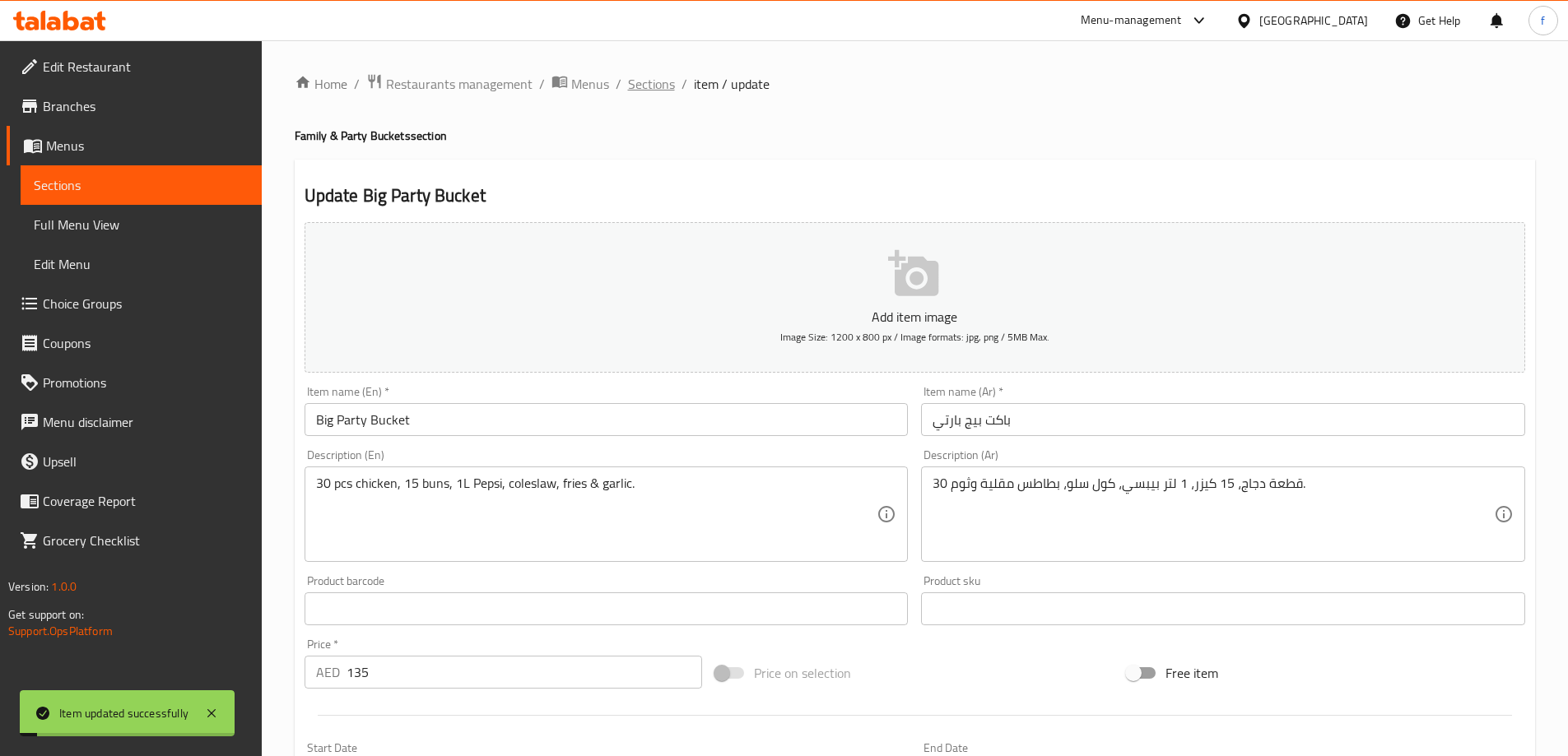
click at [651, 79] on span "Sections" at bounding box center [651, 83] width 47 height 20
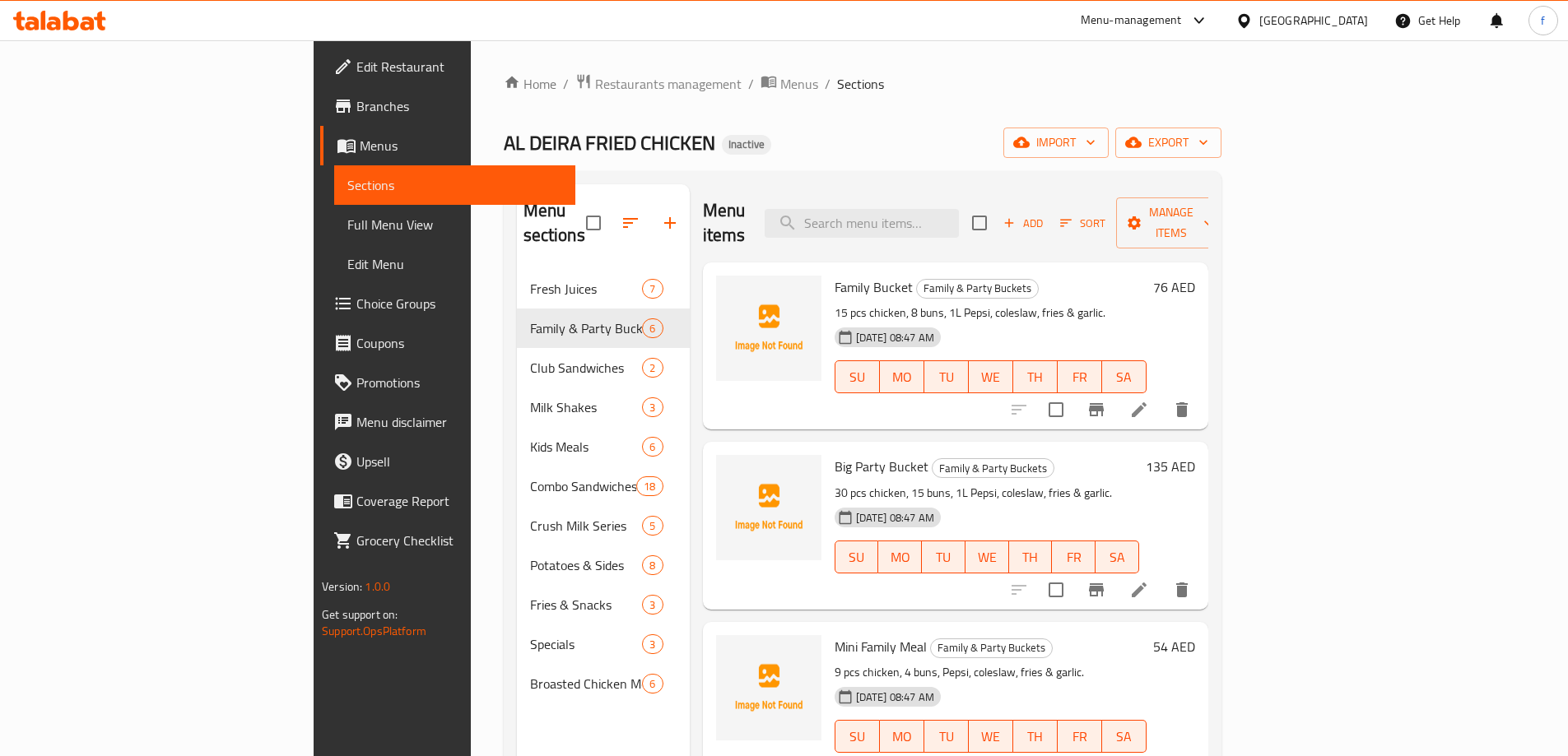
click at [347, 226] on span "Full Menu View" at bounding box center [454, 224] width 215 height 20
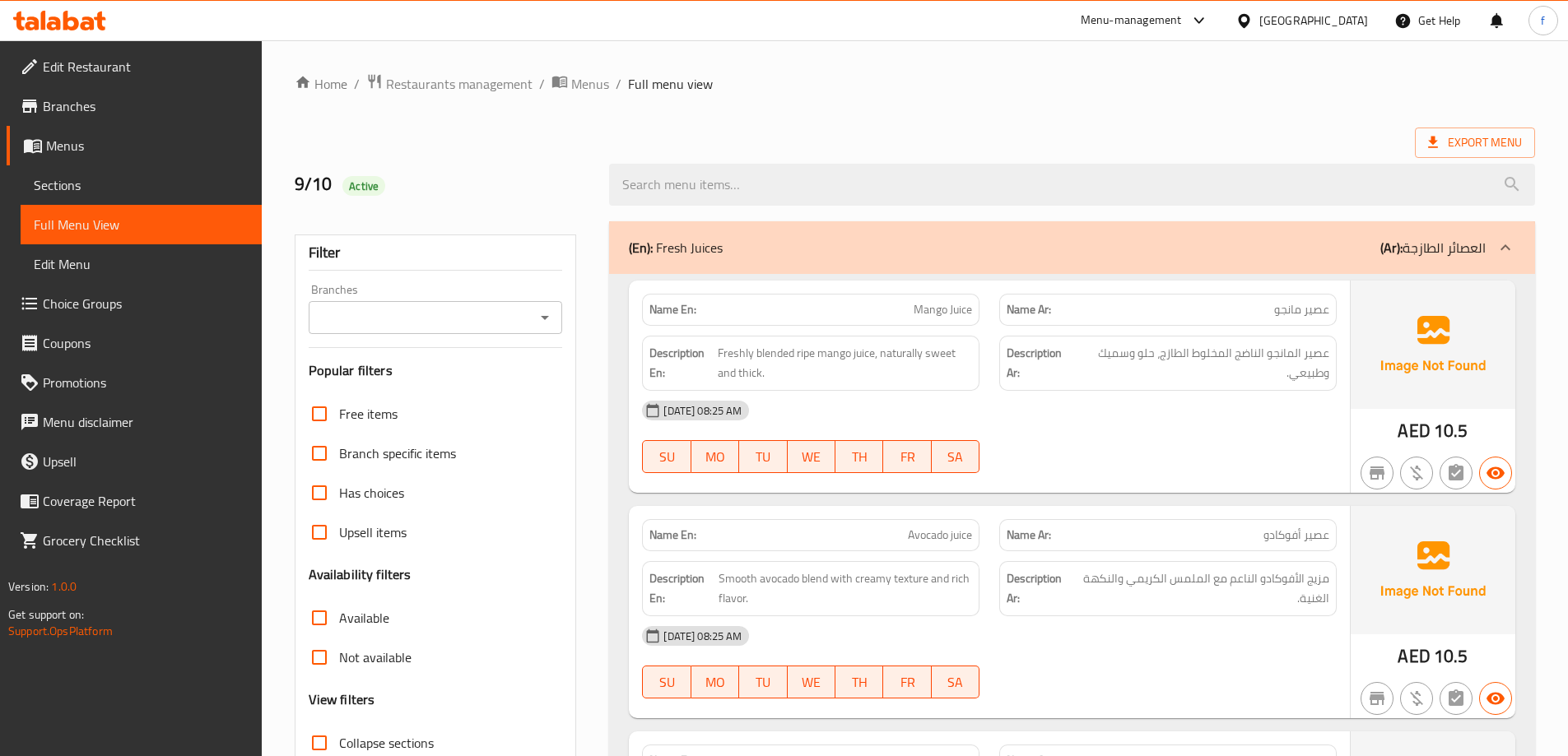
click at [1500, 239] on icon at bounding box center [1505, 247] width 20 height 20
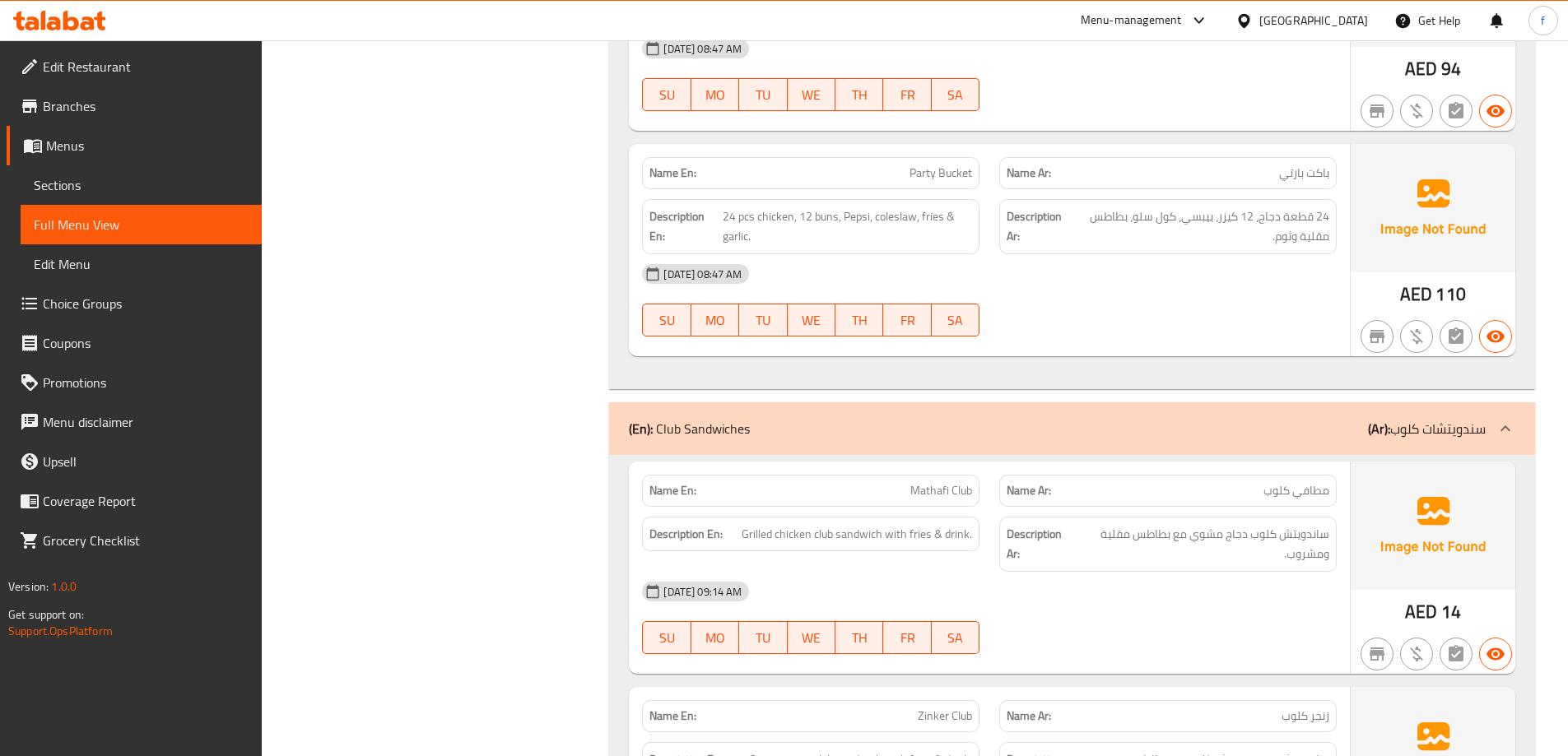
scroll to position [1645, 0]
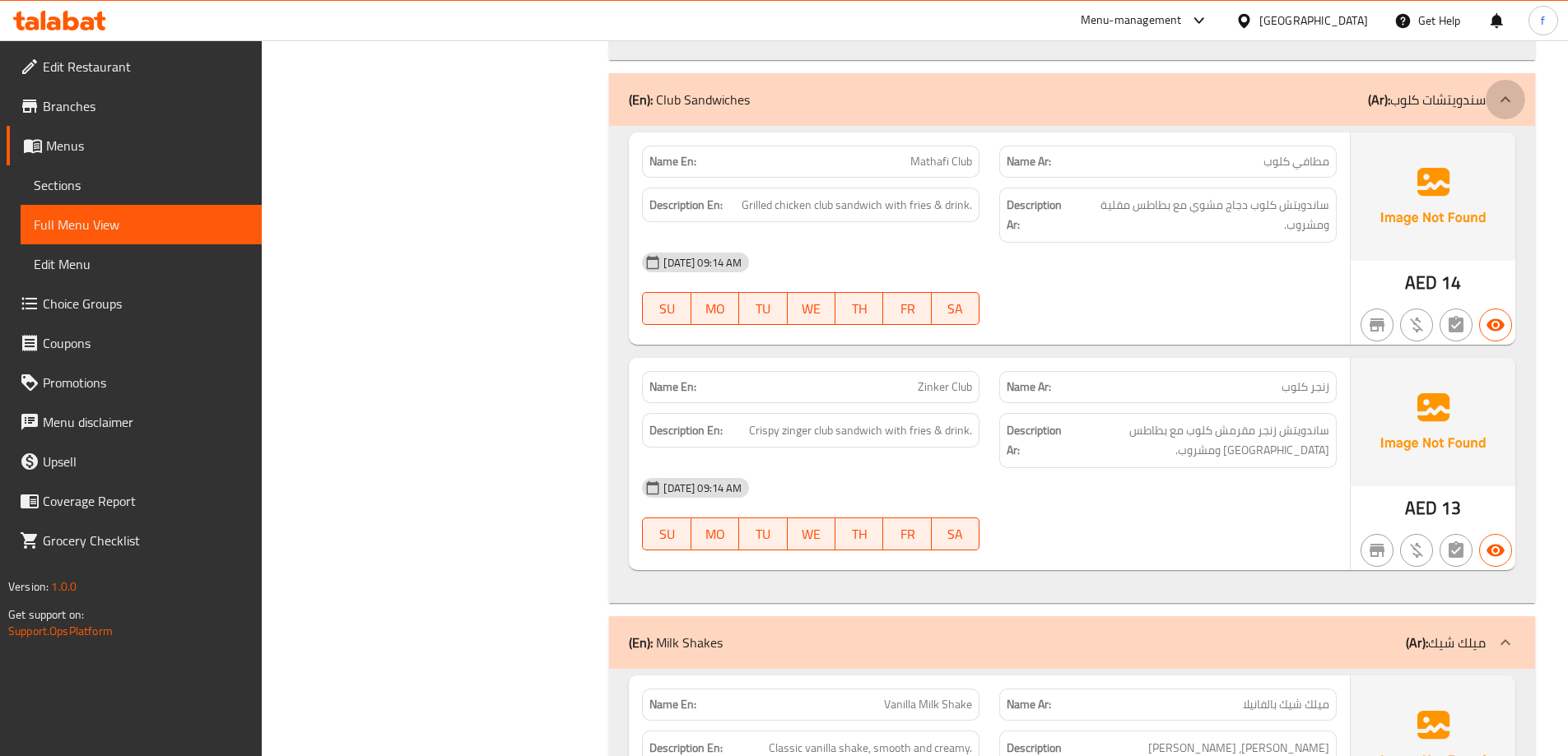
click at [1509, 99] on icon at bounding box center [1505, 100] width 20 height 20
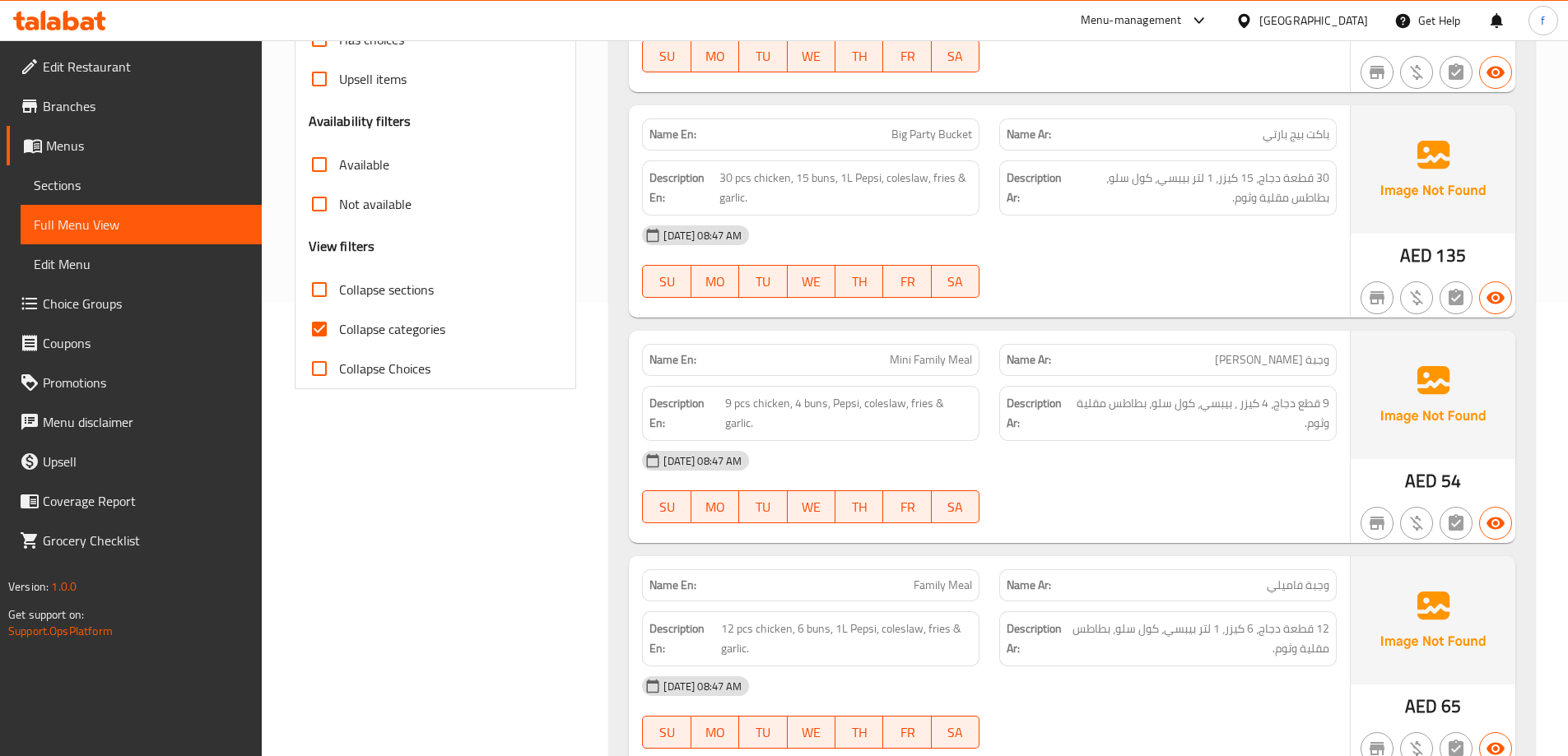
scroll to position [329, 0]
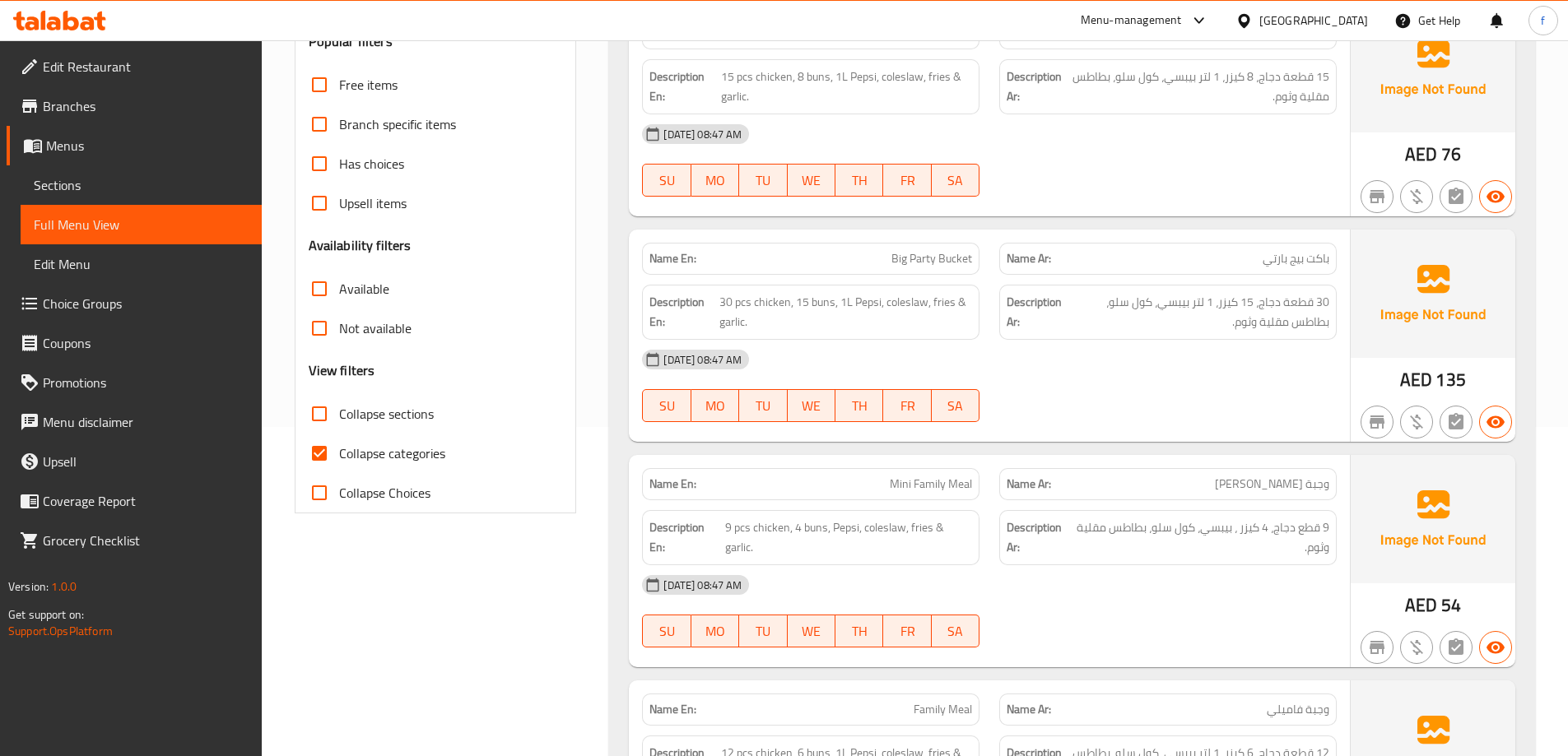
click at [353, 446] on span "Collapse categories" at bounding box center [392, 453] width 106 height 20
click at [339, 446] on input "Collapse categories" at bounding box center [319, 453] width 39 height 39
checkbox input "false"
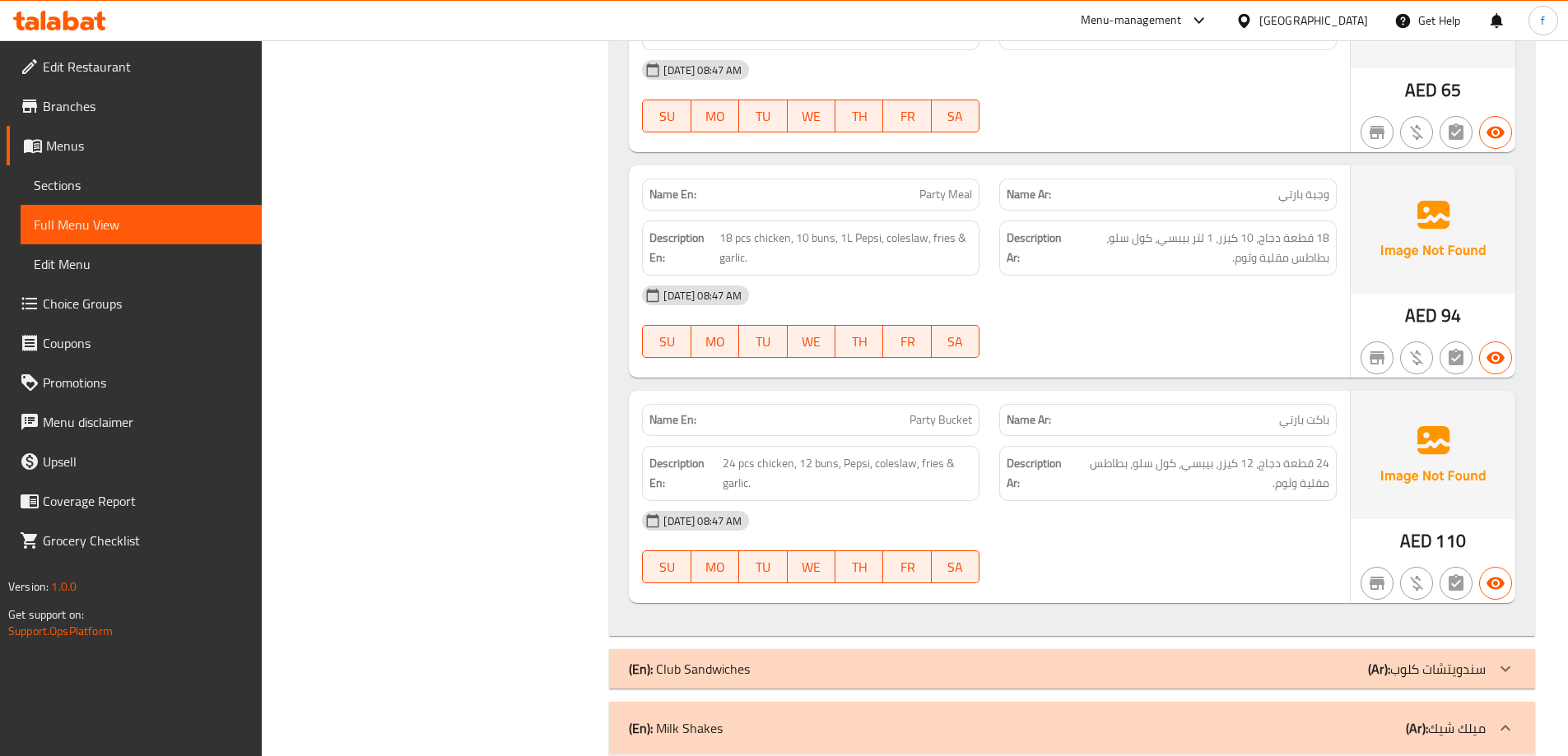
scroll to position [1317, 0]
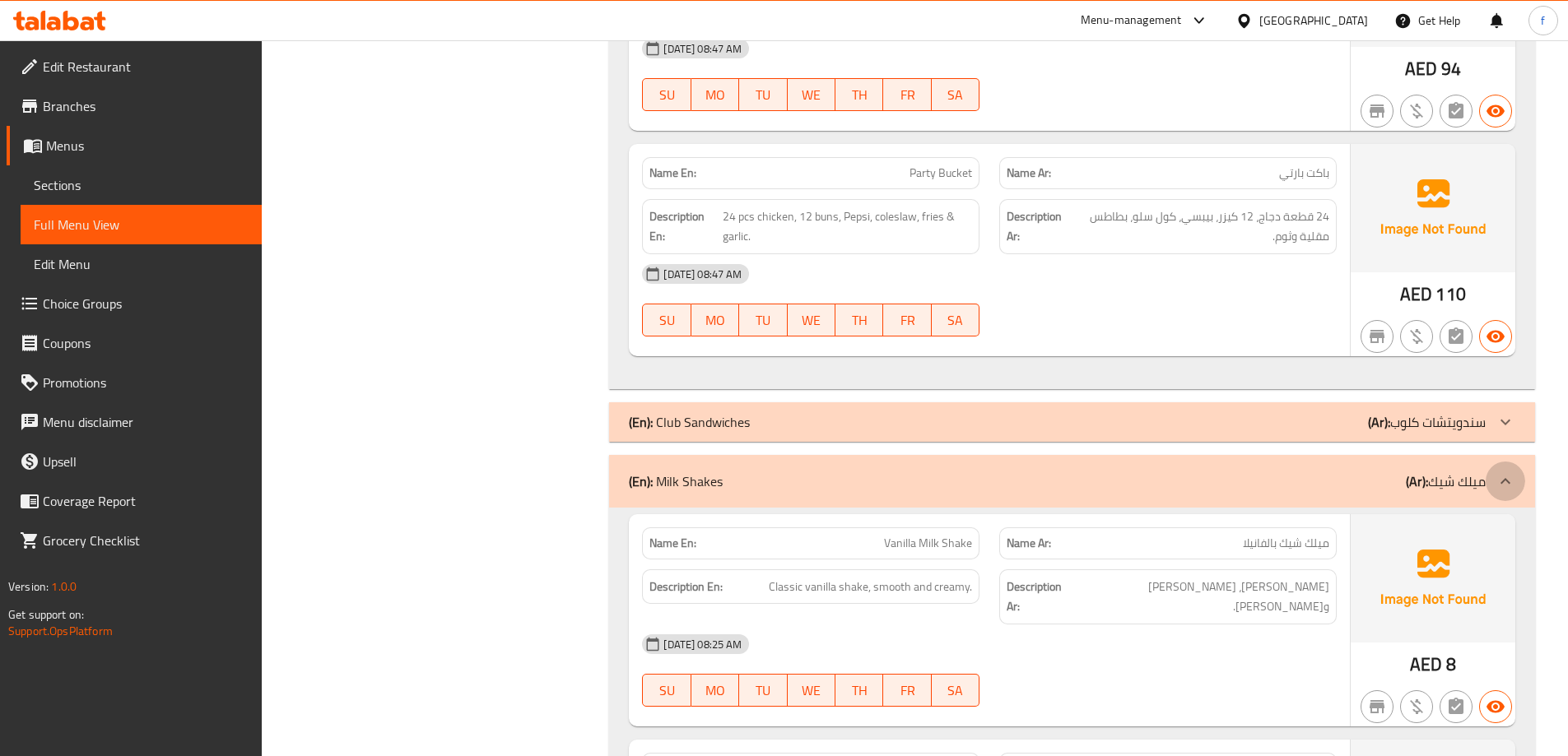
click at [1516, 480] on div at bounding box center [1505, 481] width 39 height 39
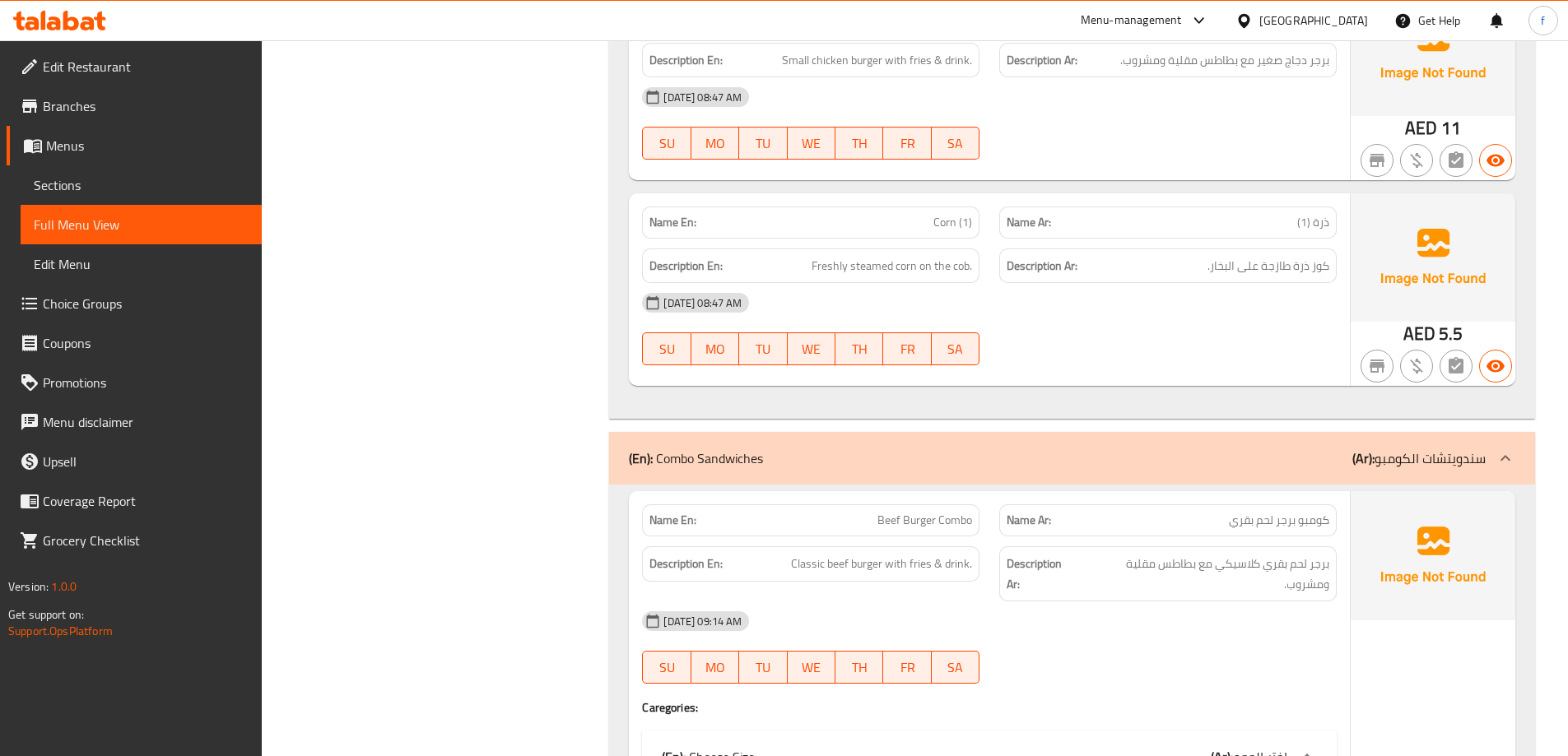
scroll to position [2798, 0]
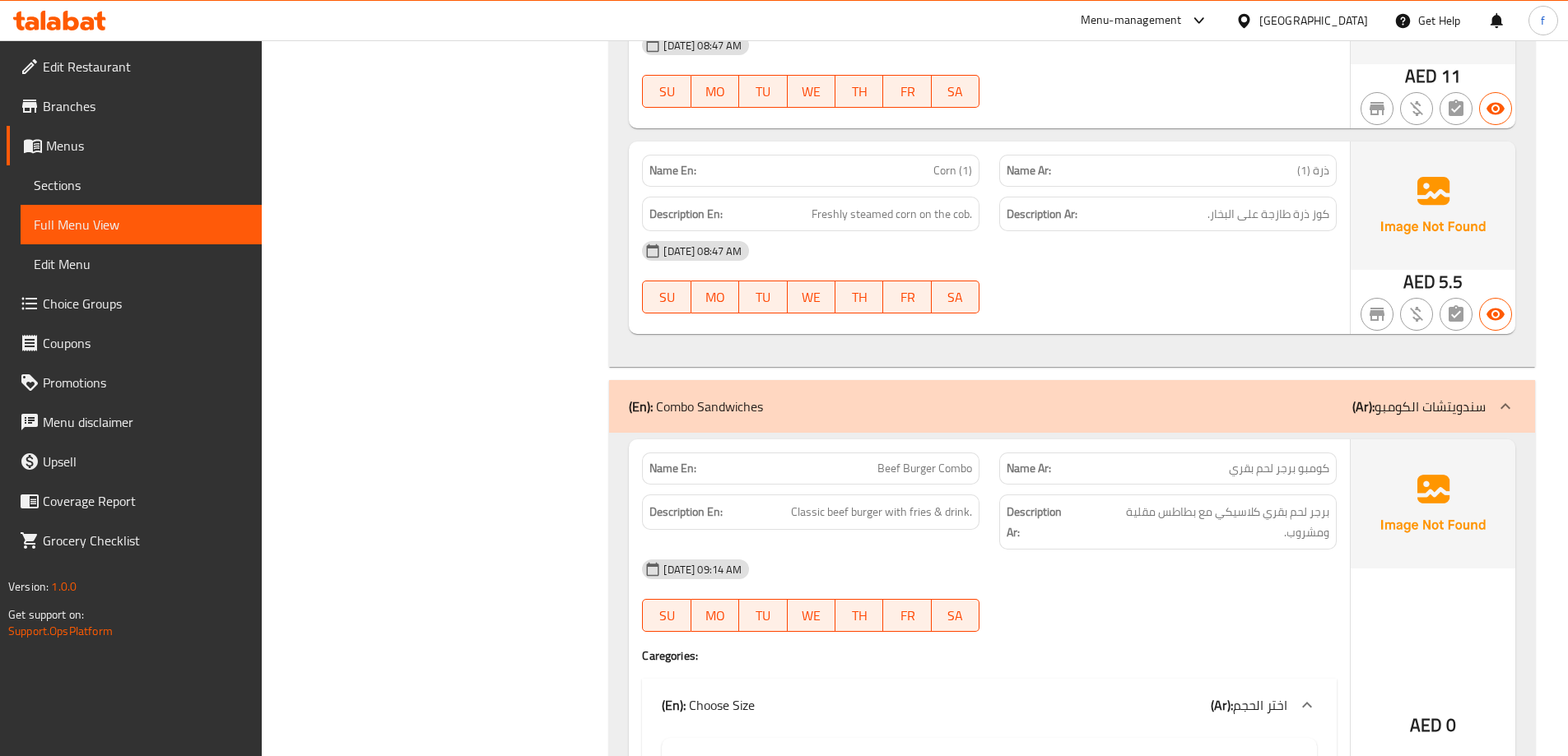
click at [1505, 387] on div at bounding box center [1505, 406] width 39 height 39
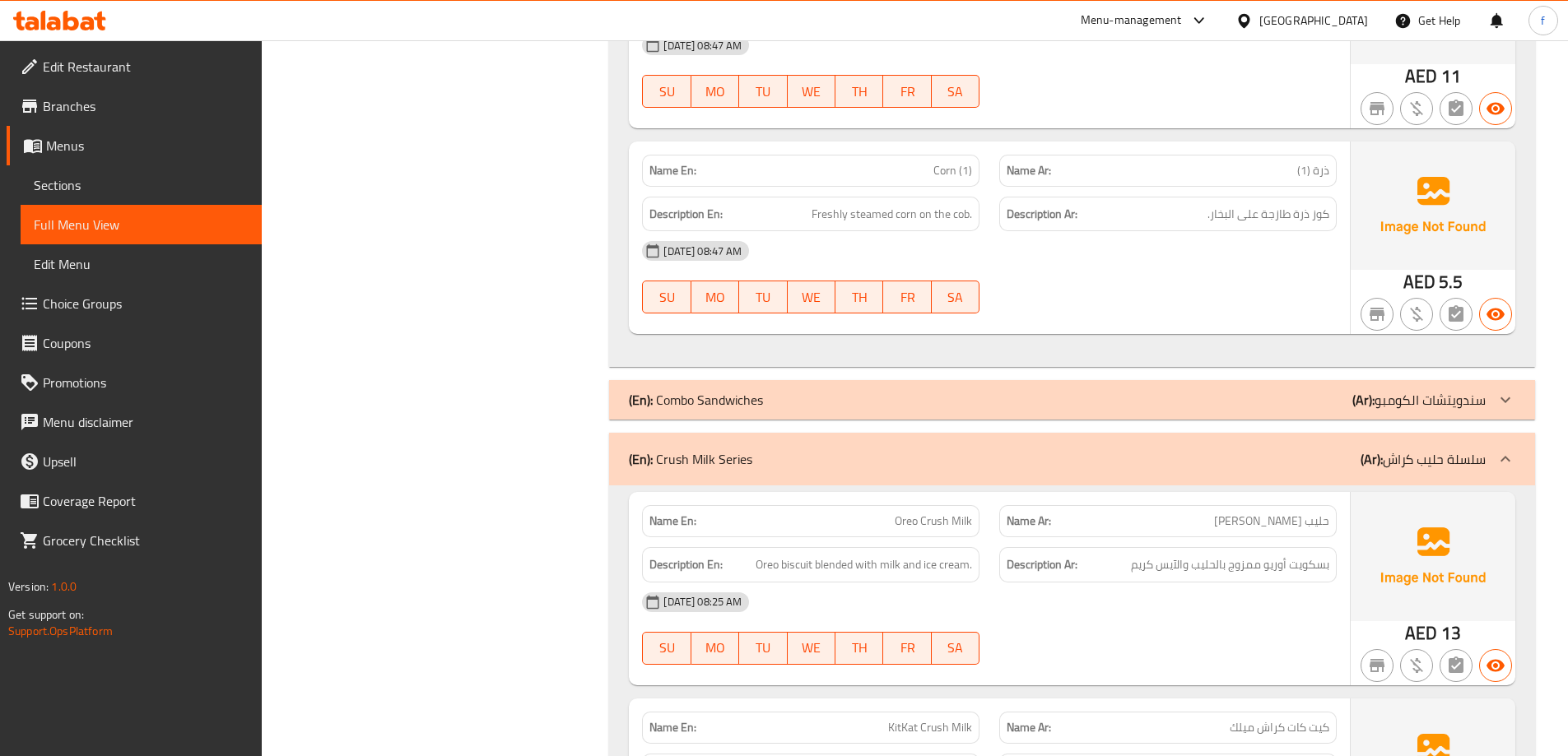
scroll to position [3044, 0]
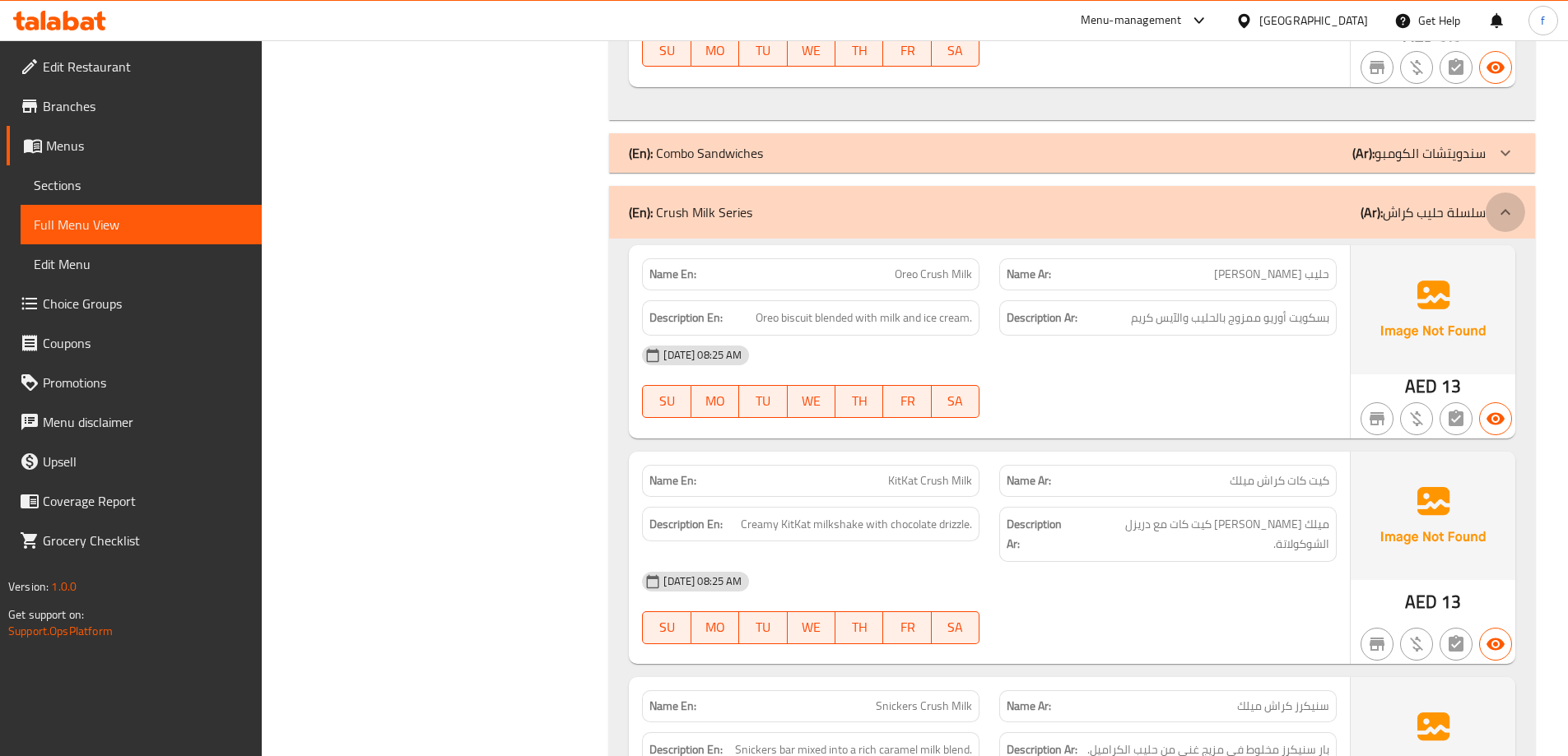
click at [1506, 202] on icon at bounding box center [1505, 212] width 20 height 20
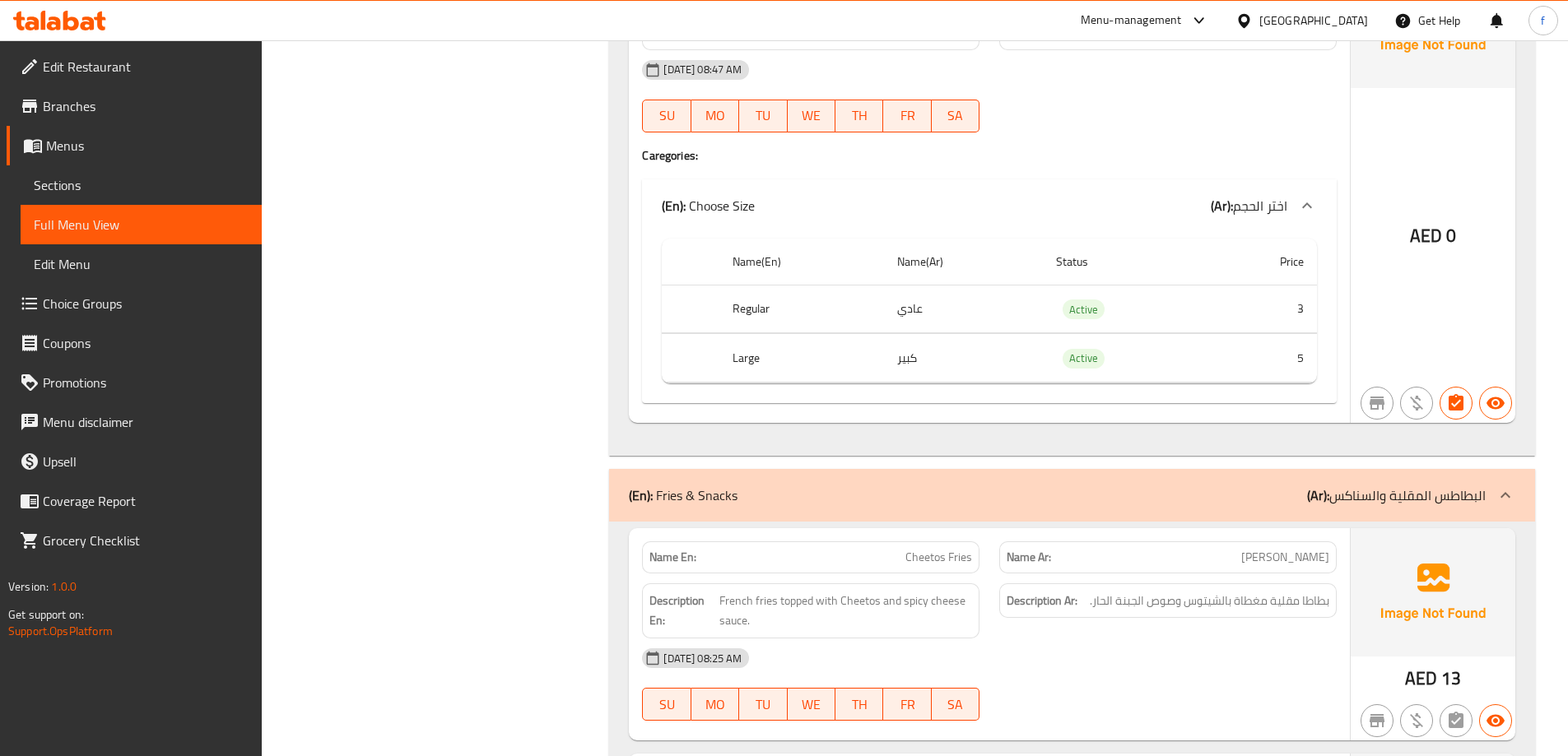
scroll to position [6500, 0]
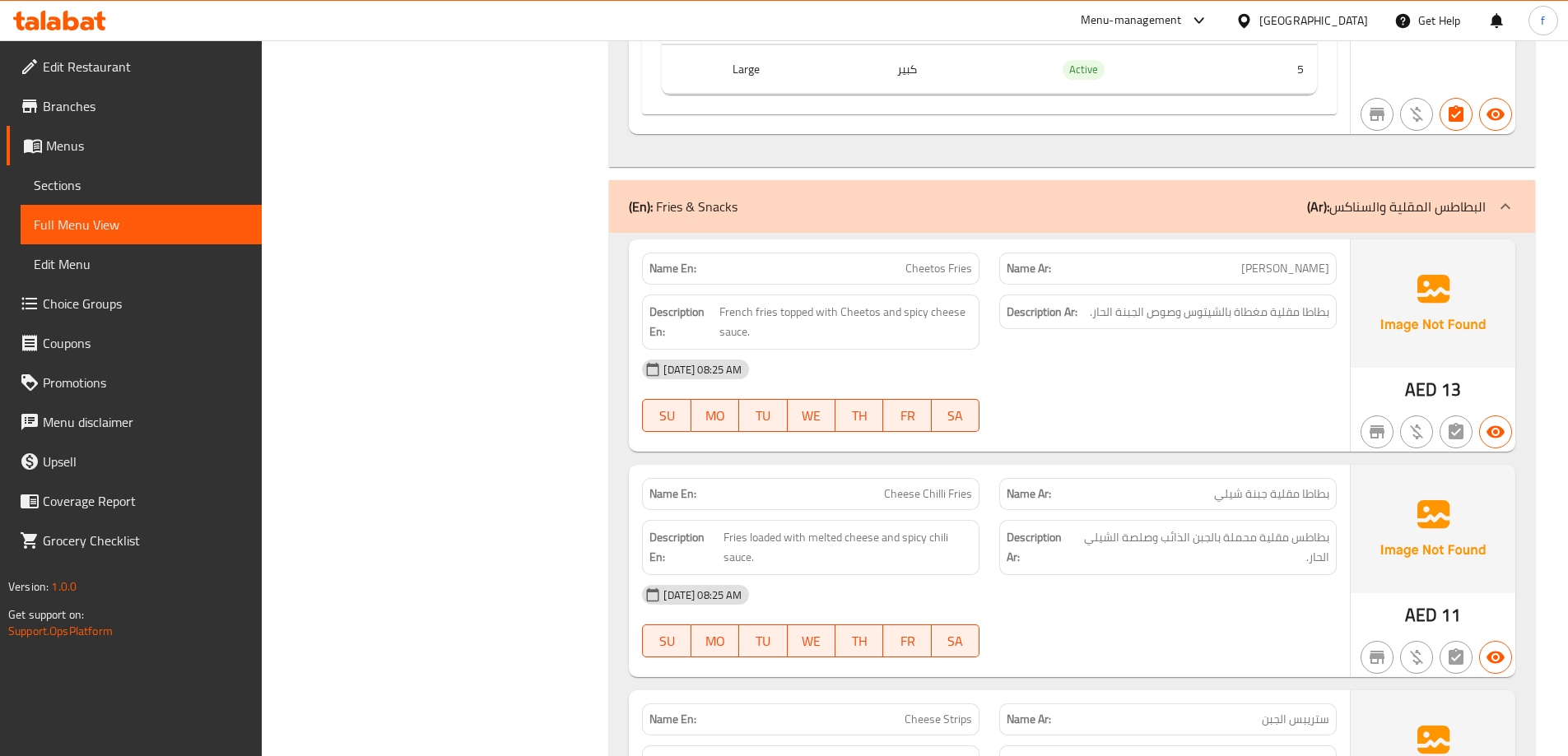
click at [1503, 196] on icon at bounding box center [1505, 206] width 20 height 20
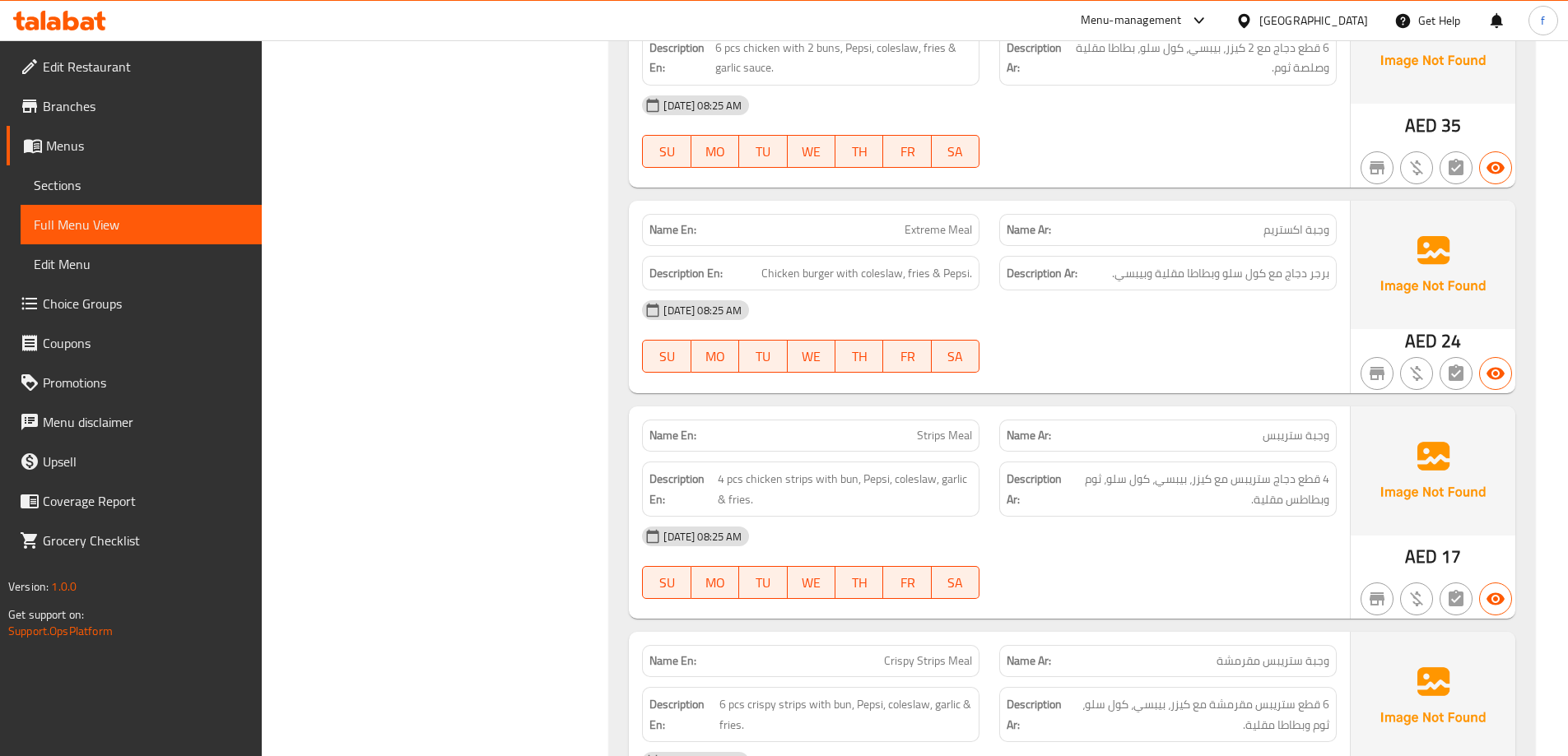
scroll to position [7652, 0]
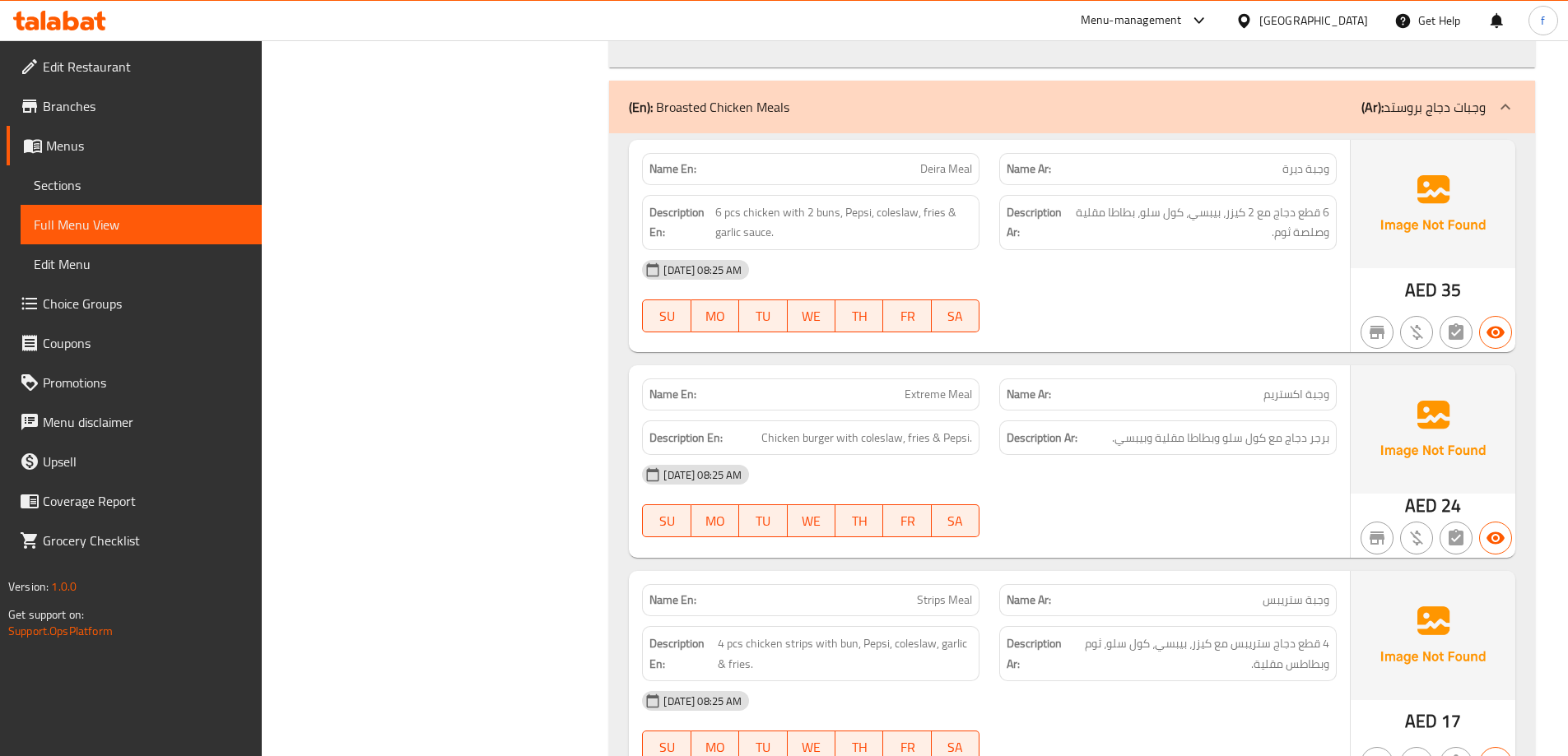
click at [1512, 97] on icon at bounding box center [1505, 106] width 20 height 20
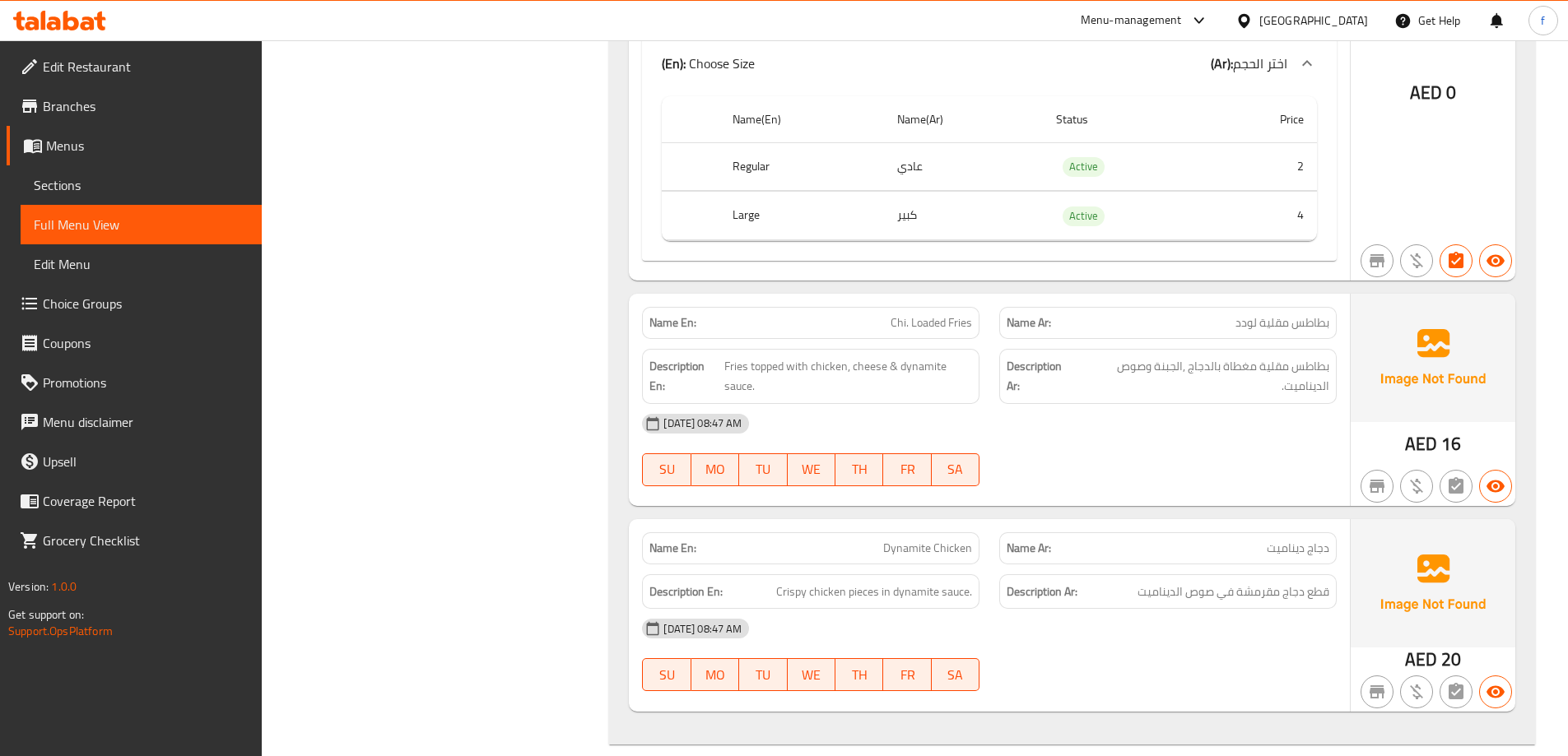
scroll to position [6947, 0]
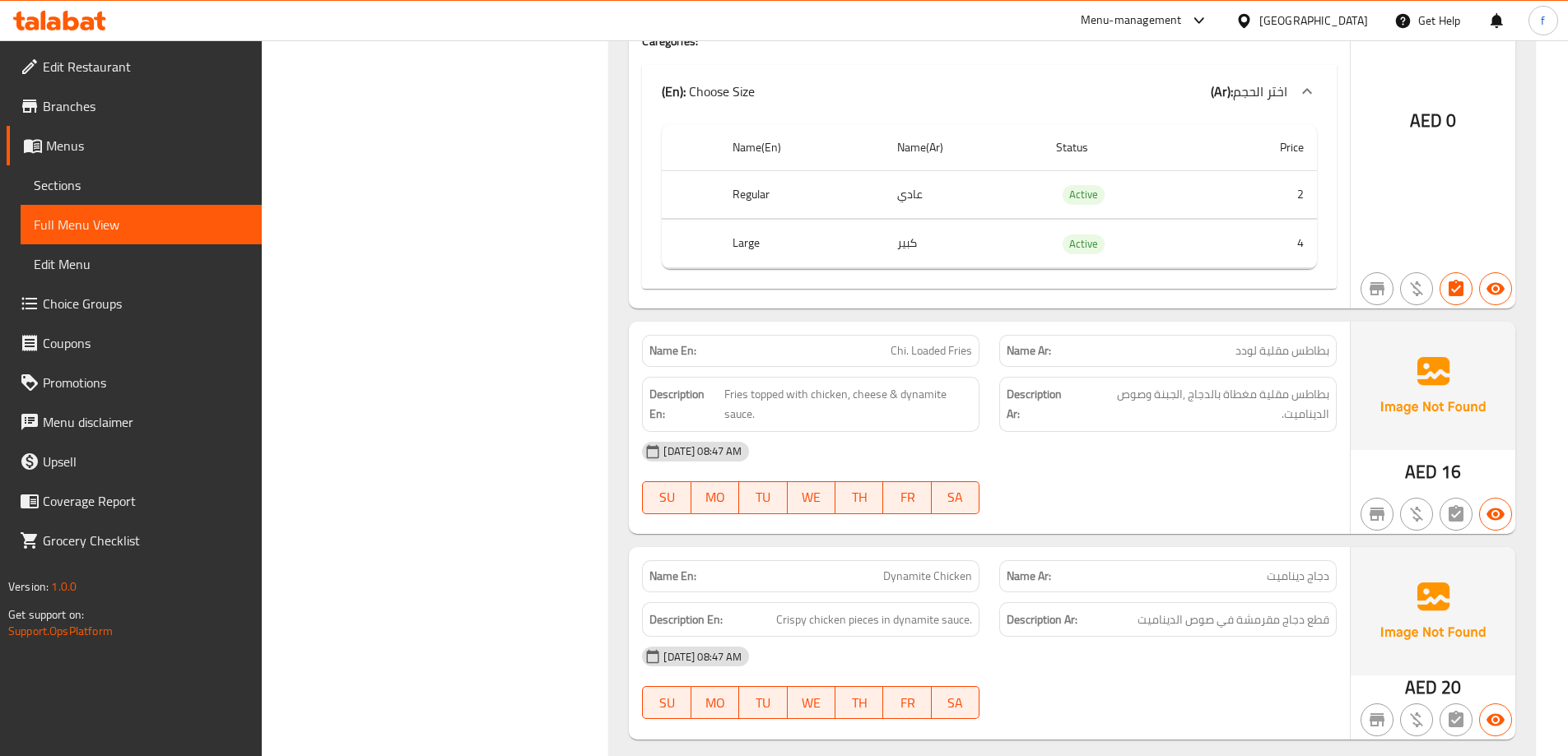
click at [915, 342] on span "Chi. Loaded Fries" at bounding box center [931, 351] width 81 height 17
copy span "Chi. Loaded Fries"
click at [106, 183] on span "Sections" at bounding box center [141, 185] width 215 height 20
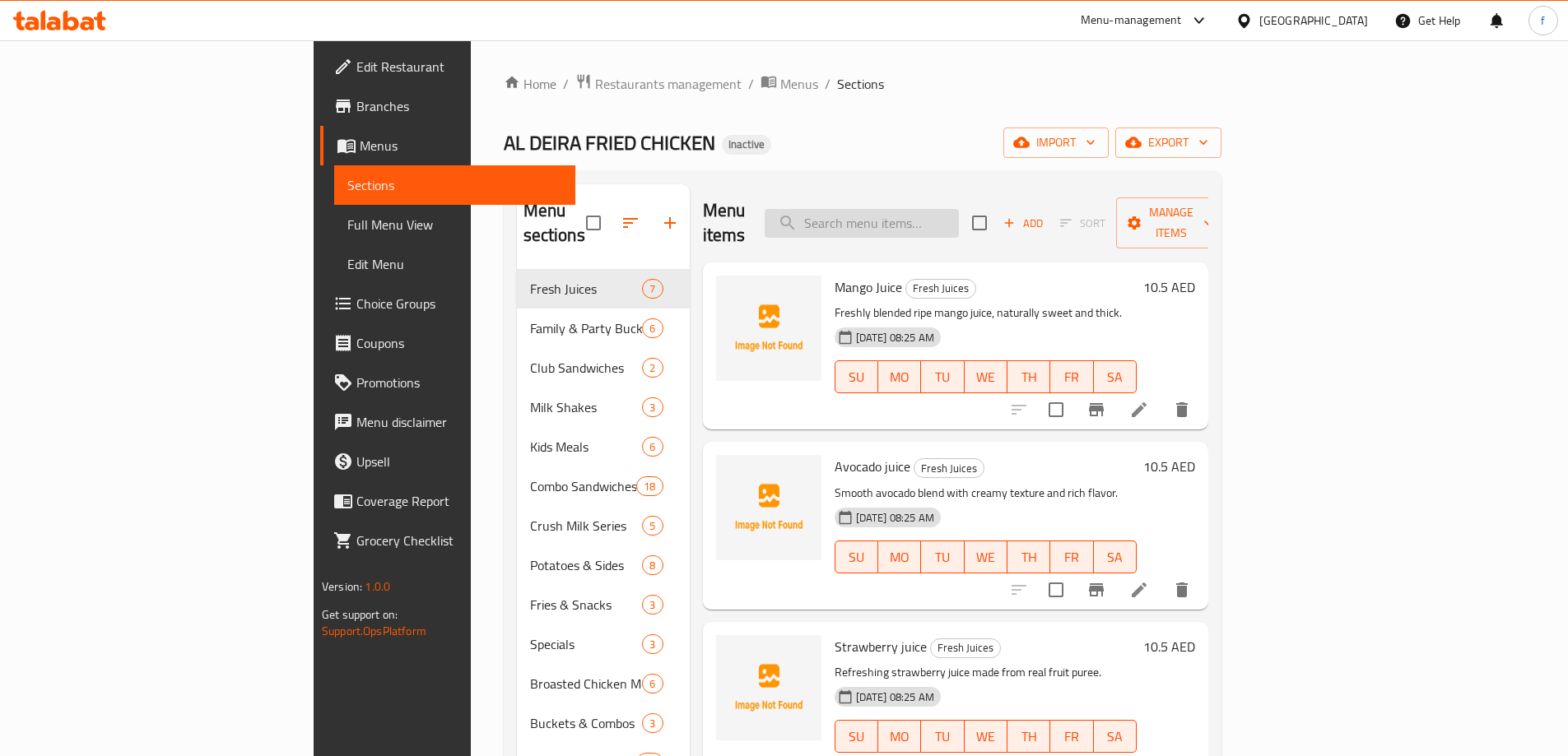
click at [958, 219] on input "search" at bounding box center [862, 223] width 195 height 29
paste input "Chi. Loaded Fries"
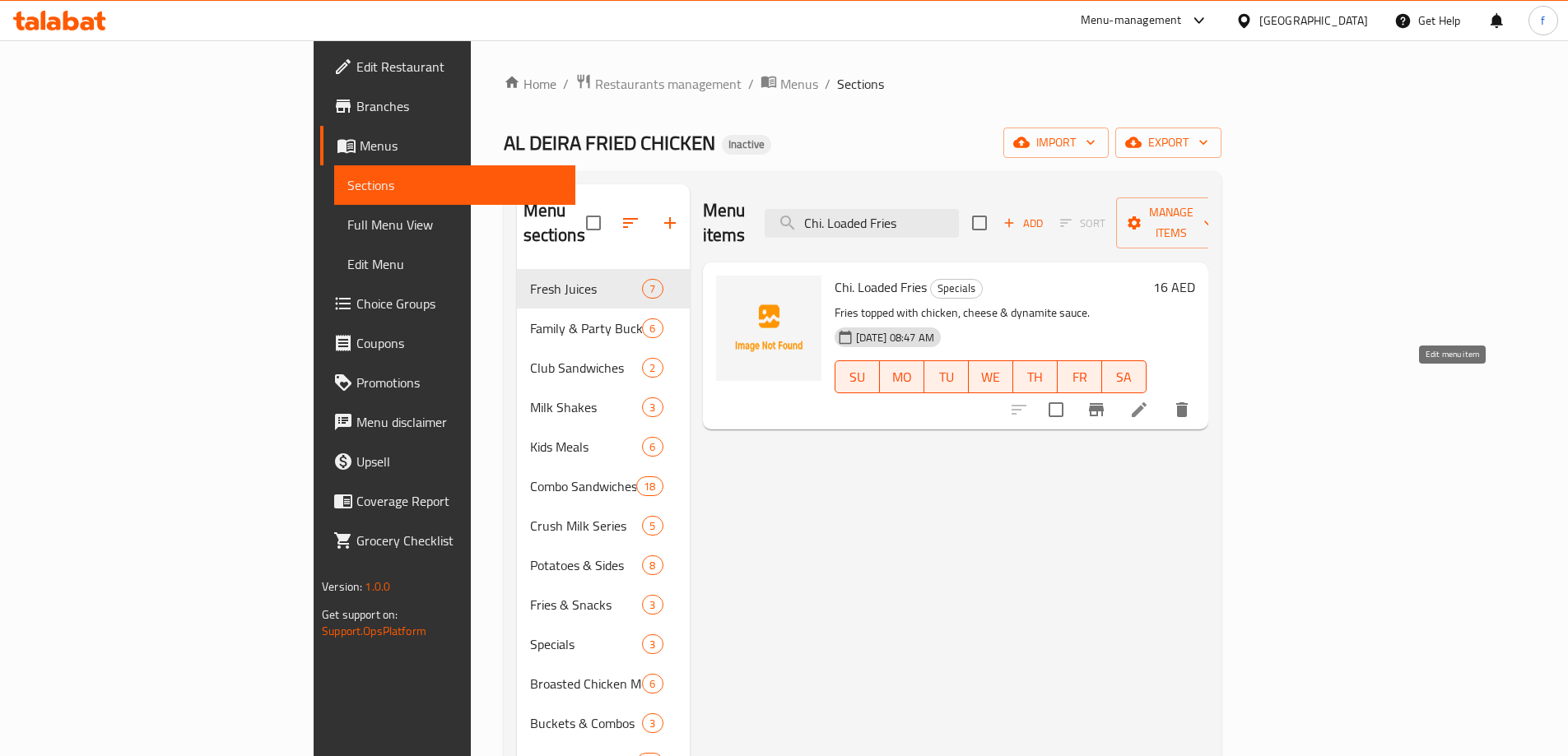
type input "Chi. Loaded Fries"
click at [1149, 400] on icon at bounding box center [1139, 409] width 20 height 20
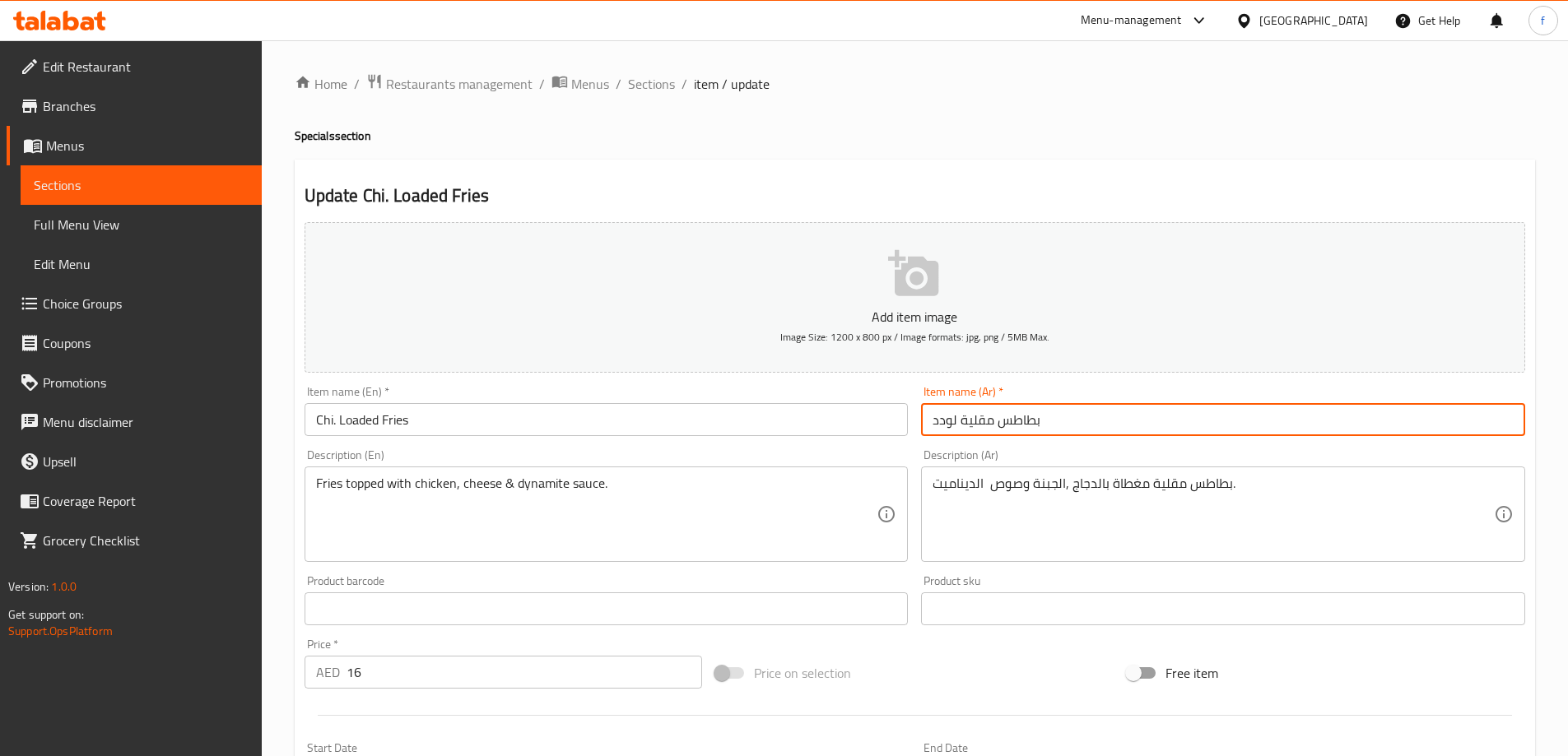
drag, startPoint x: 957, startPoint y: 423, endPoint x: 1132, endPoint y: 424, distance: 175.0
click at [1132, 424] on input "بطاطس مقلية لودد" at bounding box center [1223, 420] width 604 height 33
click at [934, 422] on input "بطاطس مقلية لودد" at bounding box center [1223, 420] width 604 height 33
drag, startPoint x: 959, startPoint y: 423, endPoint x: 1104, endPoint y: 418, distance: 145.1
click at [1104, 418] on input "بطاطس مقلية لودد" at bounding box center [1223, 420] width 604 height 33
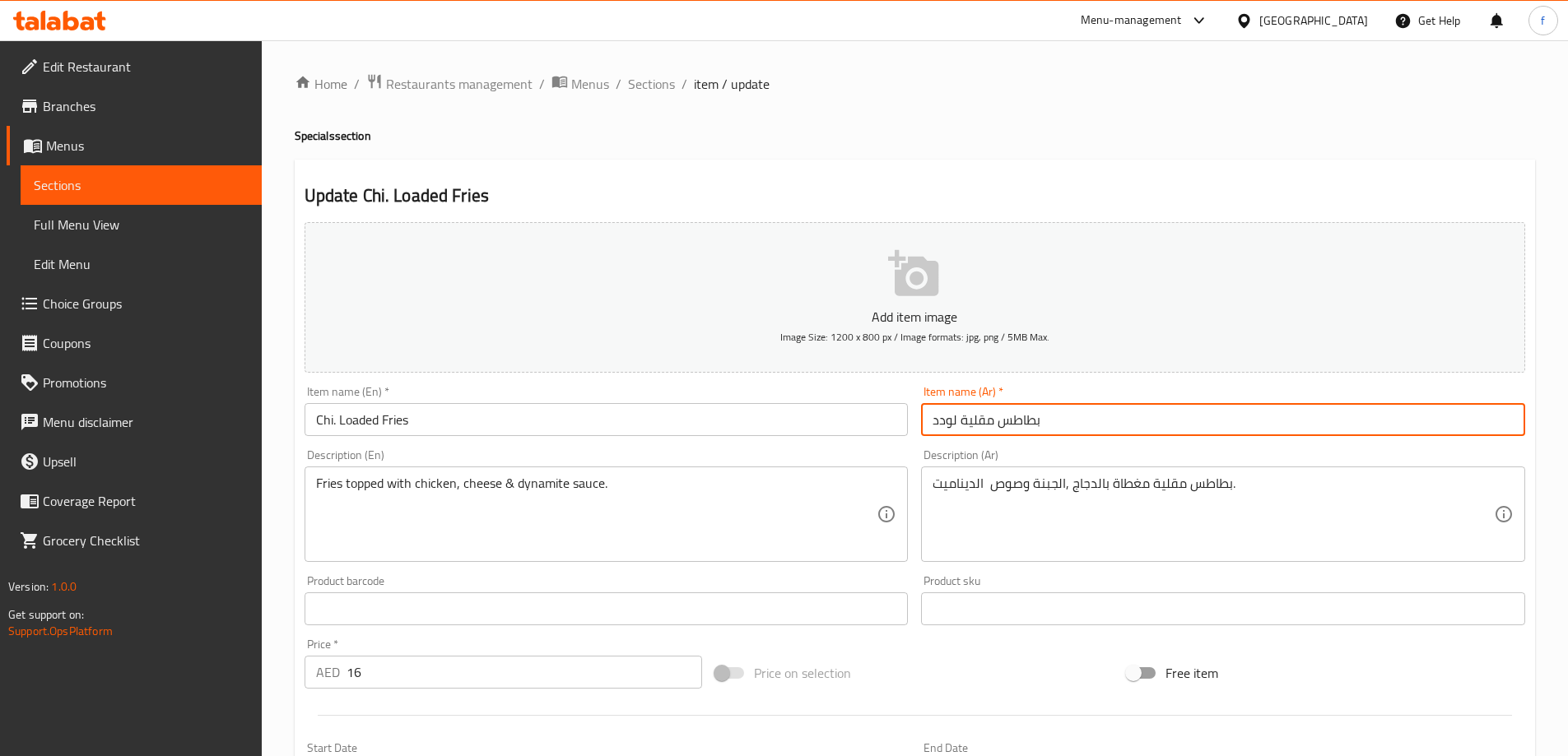
type input "لودد"
click at [969, 425] on input "لودد" at bounding box center [1223, 420] width 604 height 33
click at [961, 425] on input "لودد" at bounding box center [1223, 420] width 604 height 33
click at [951, 423] on input "لودد" at bounding box center [1223, 420] width 604 height 33
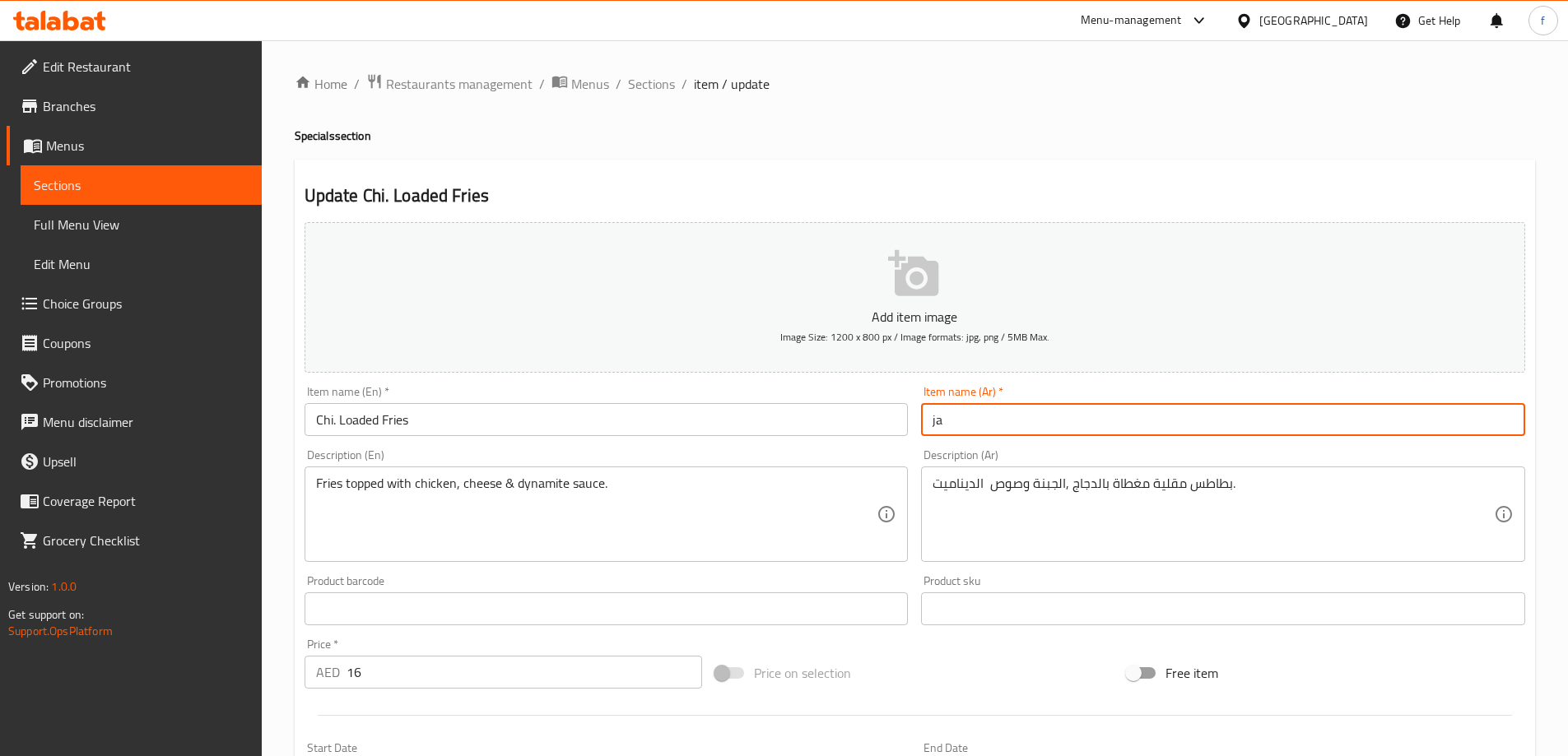
type input "j"
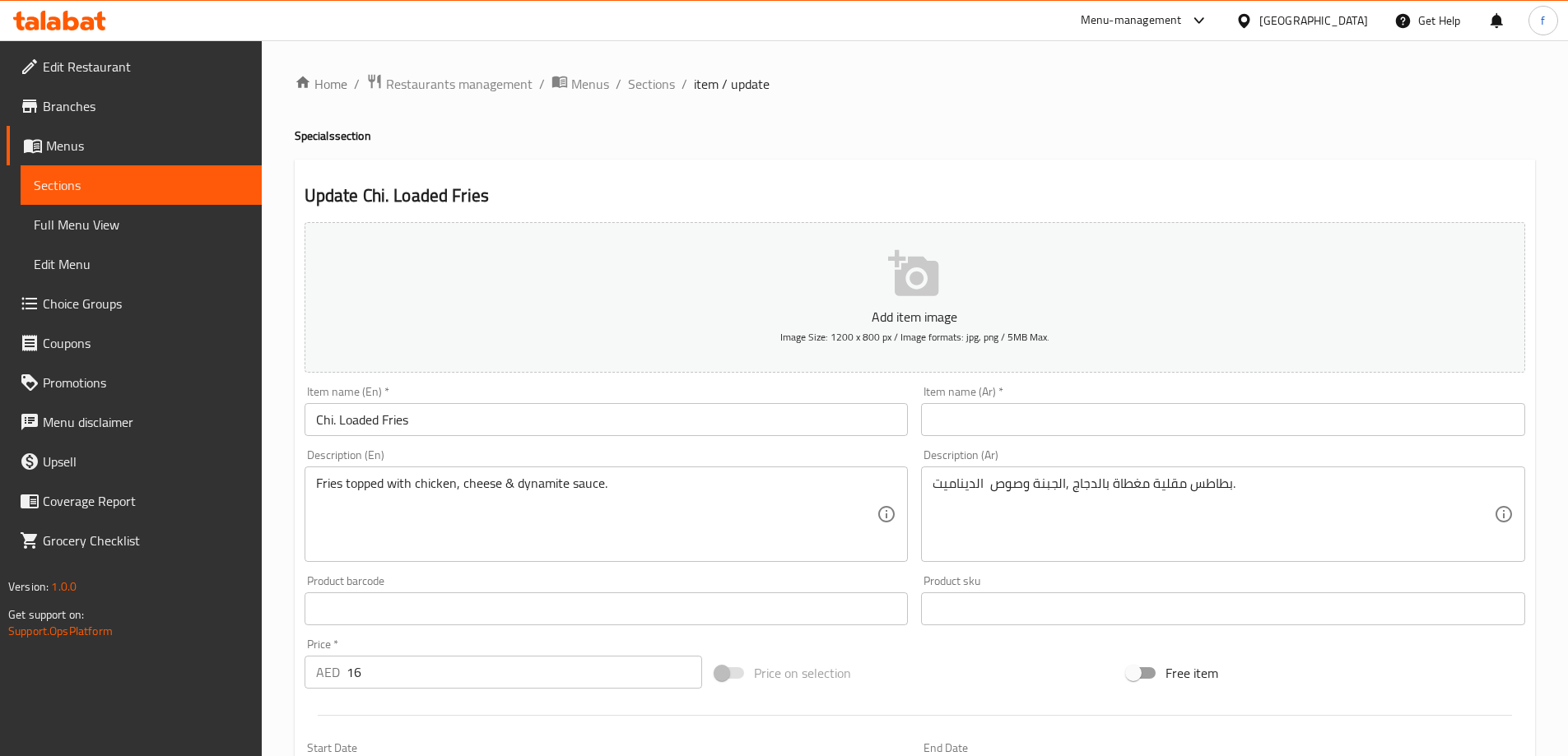
click at [1065, 414] on input "text" at bounding box center [1223, 420] width 604 height 33
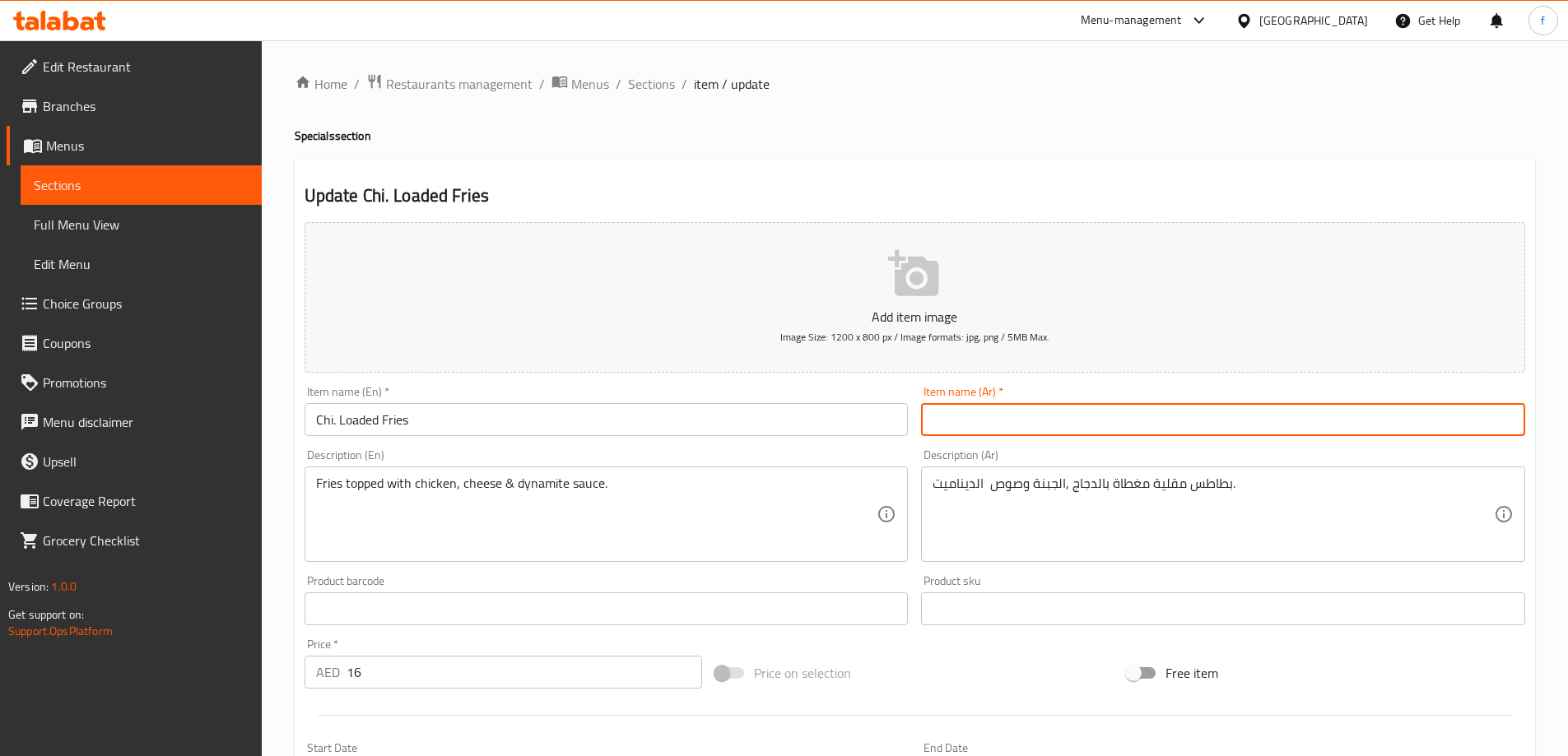
click at [1149, 411] on input "text" at bounding box center [1223, 420] width 604 height 33
paste input "تشي"
paste input "لودد فرايز"
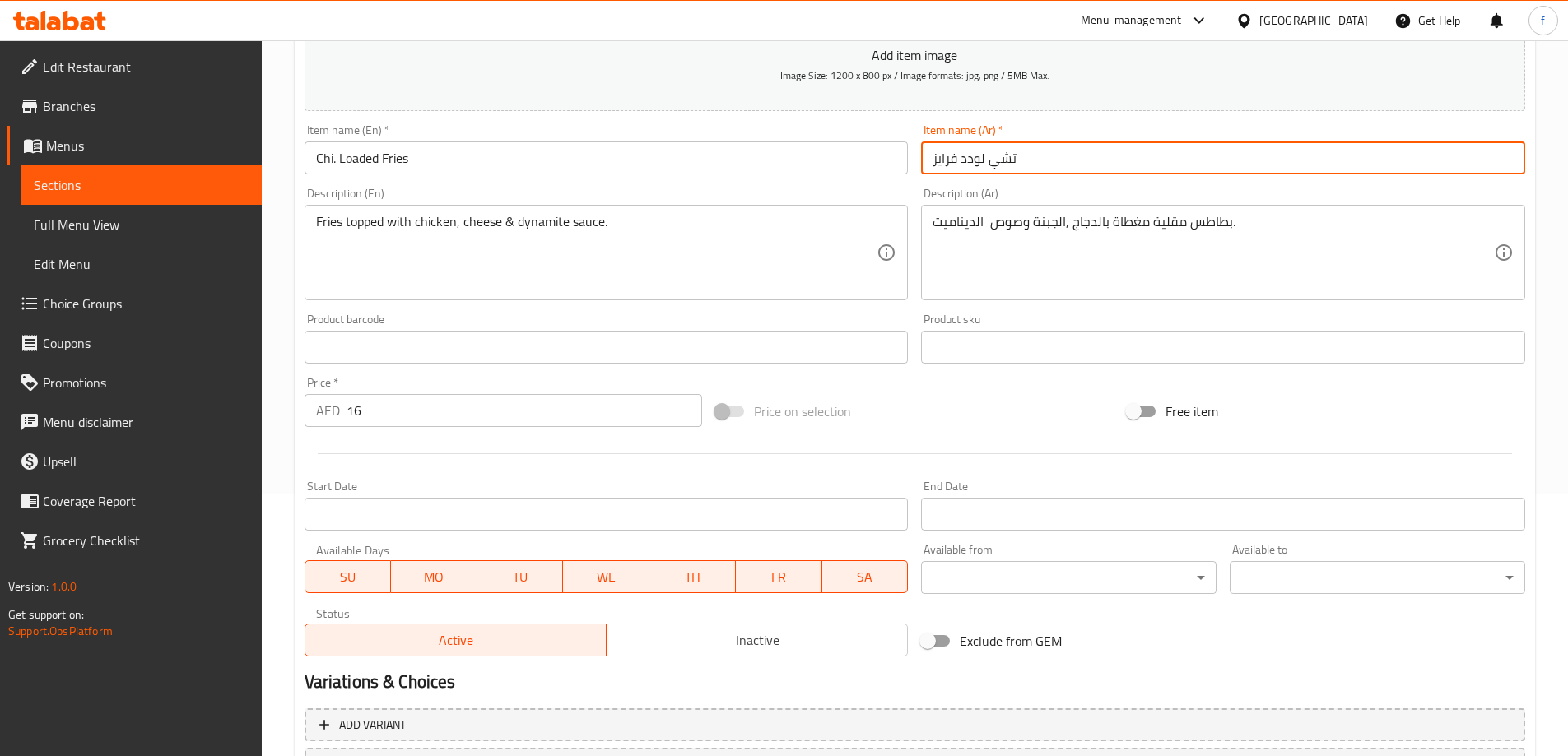
scroll to position [406, 0]
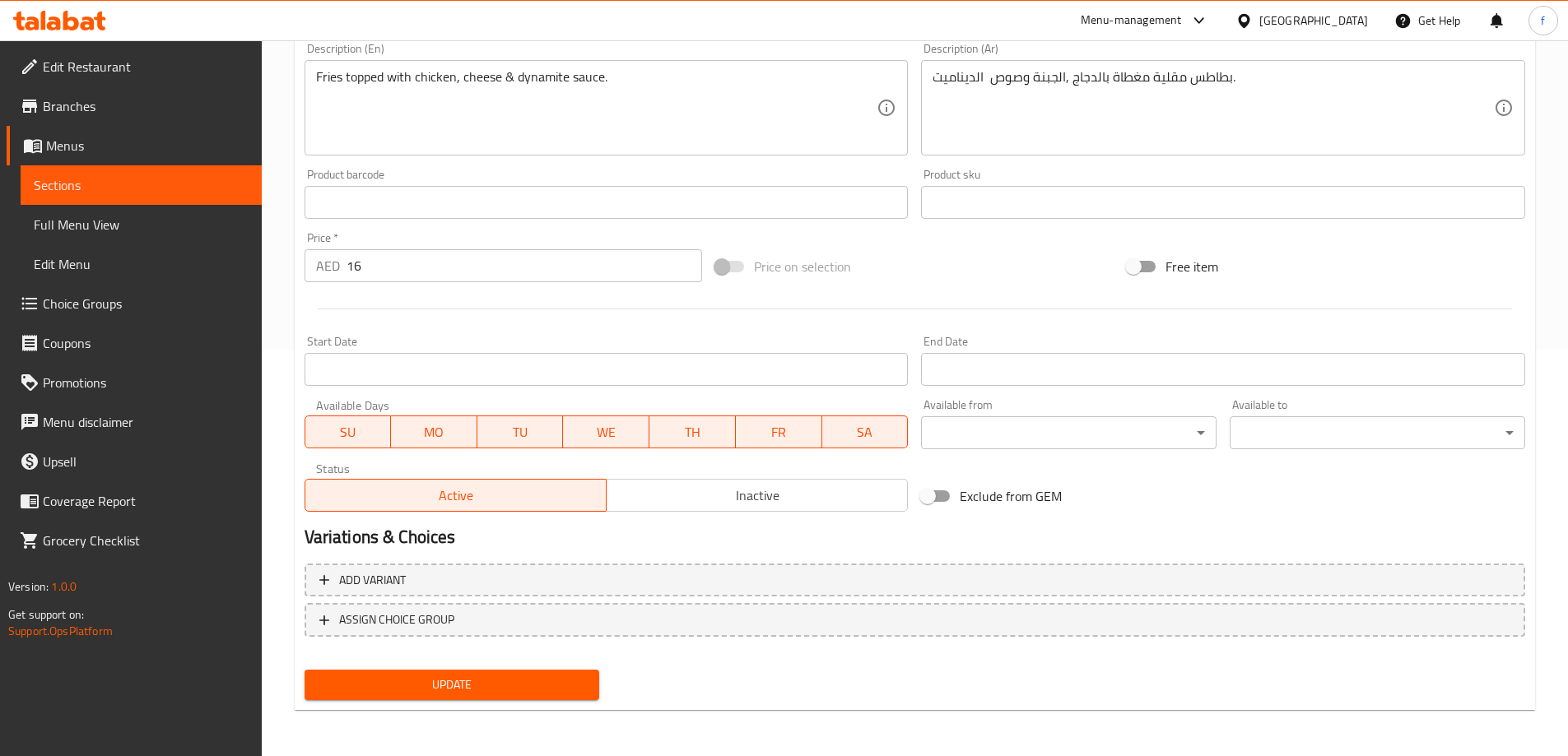
type input "تشي لودد فرايز"
click at [550, 684] on span "Update" at bounding box center [451, 684] width 269 height 20
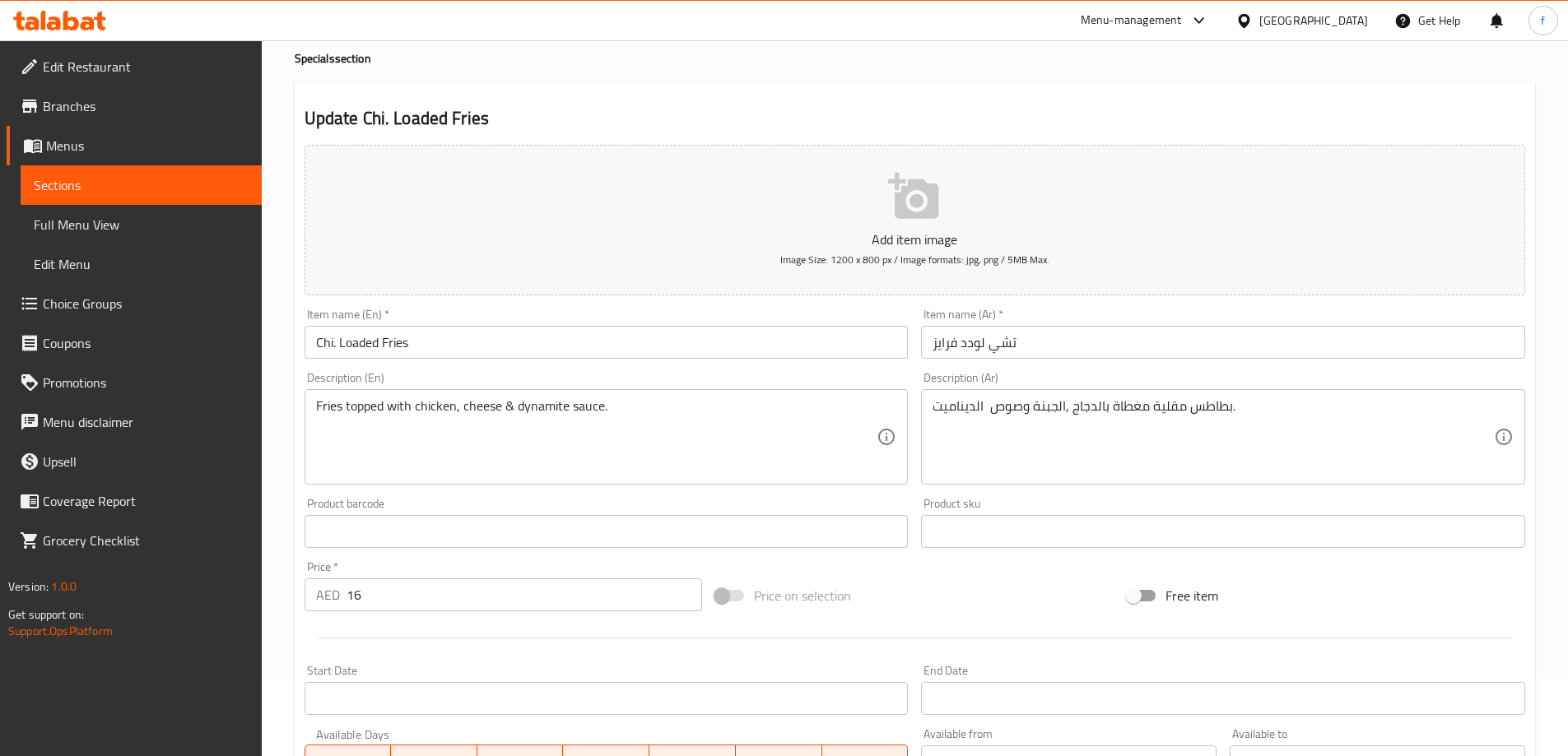
click at [113, 216] on span "Full Menu View" at bounding box center [141, 224] width 215 height 20
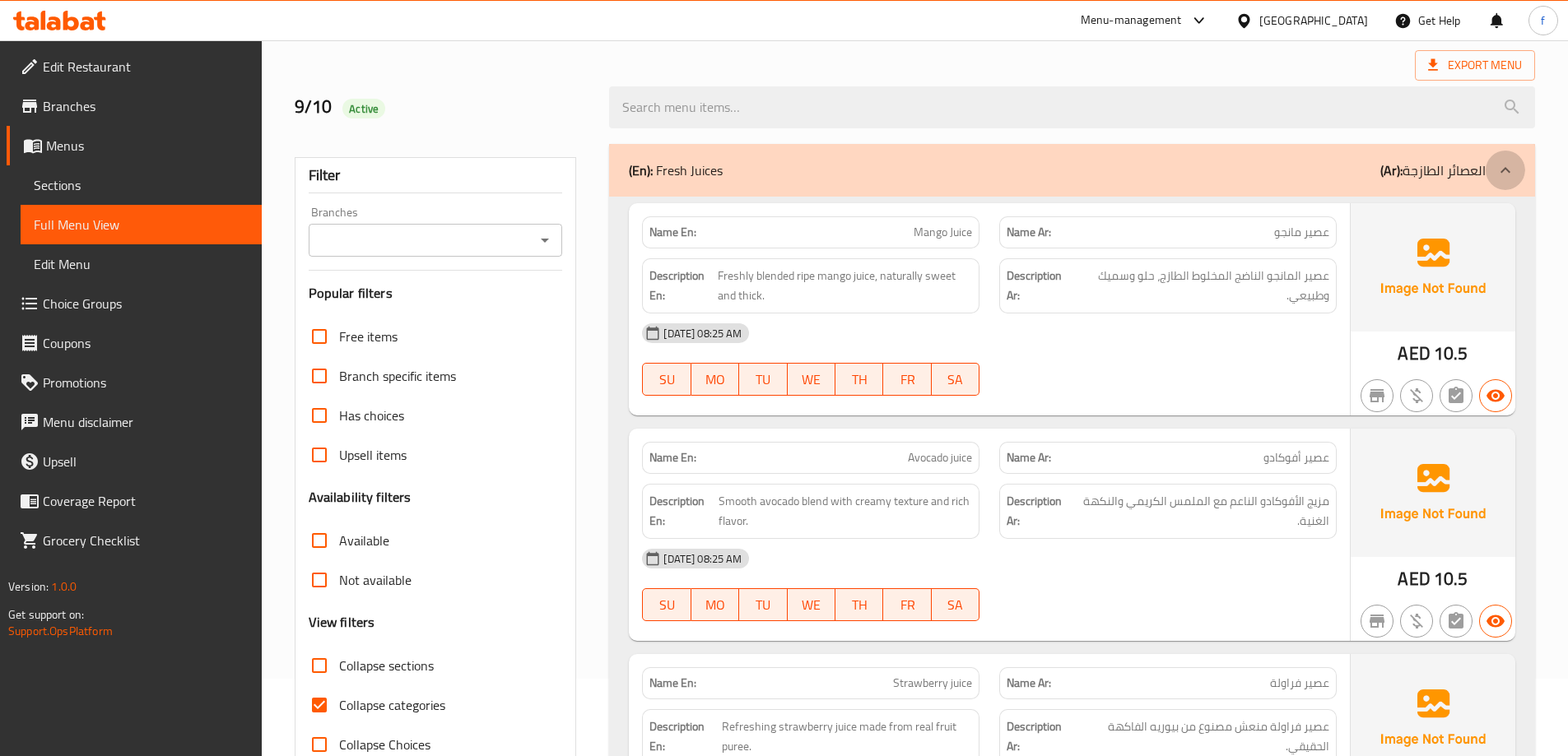
click at [1494, 161] on div at bounding box center [1505, 170] width 39 height 39
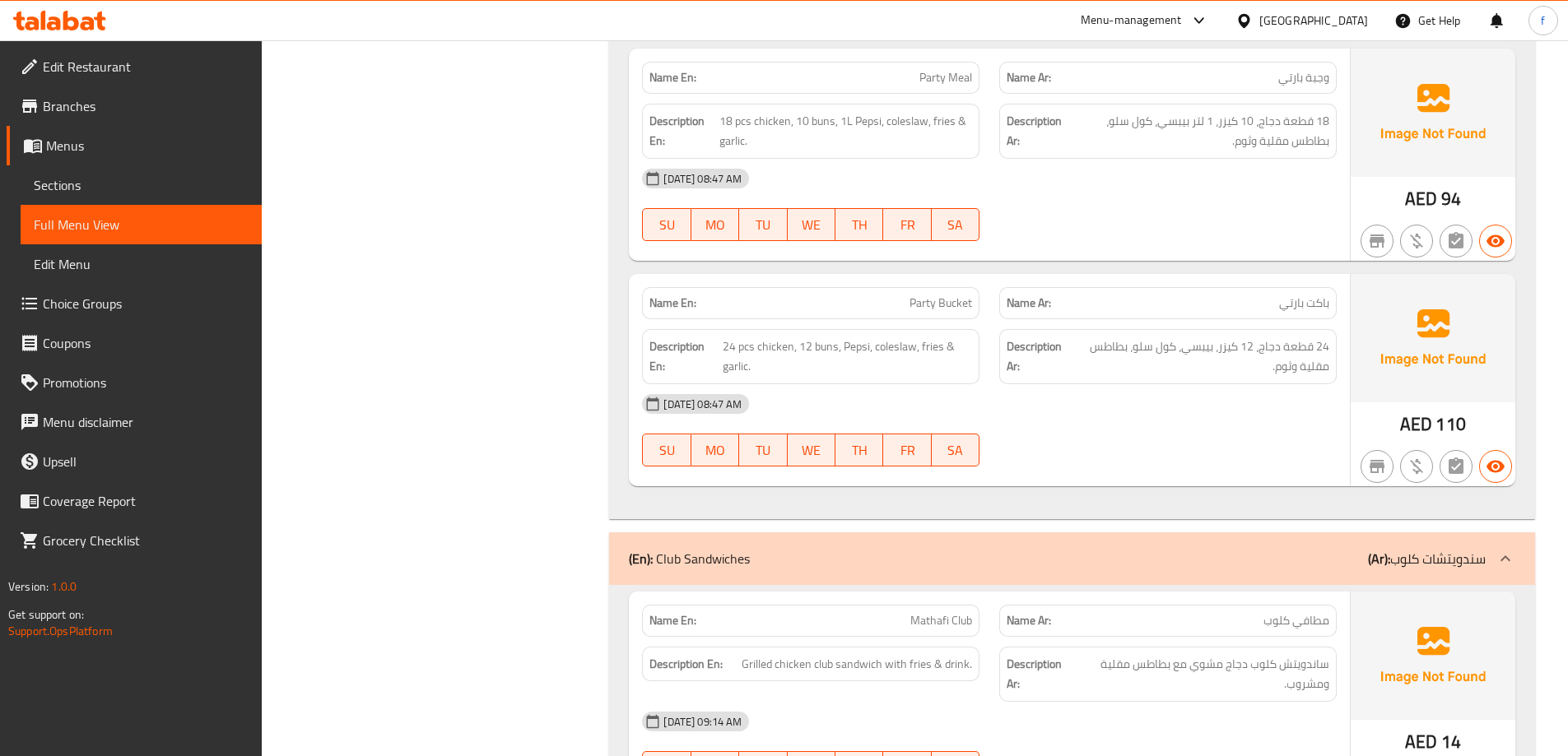
scroll to position [1394, 0]
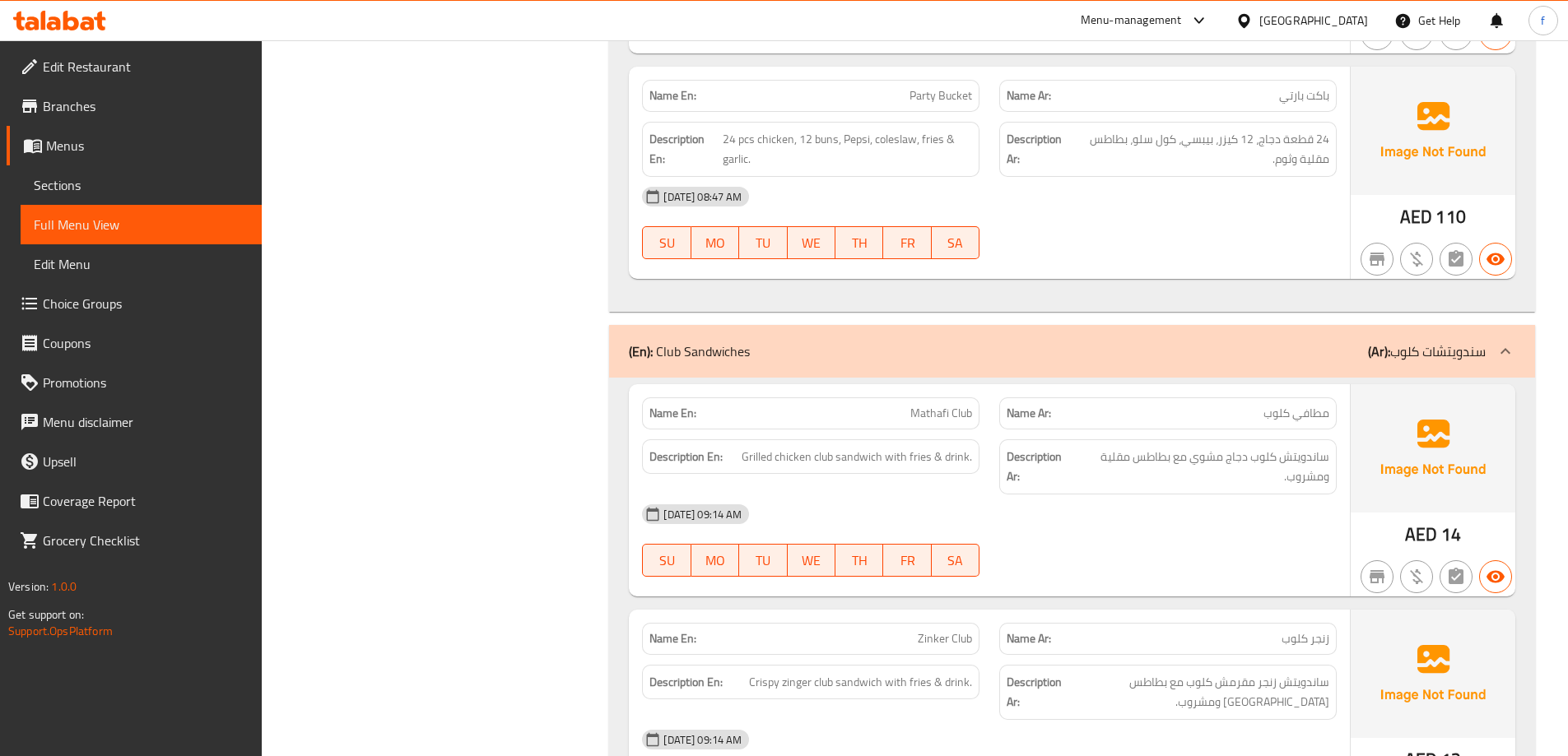
click at [1505, 350] on icon at bounding box center [1505, 351] width 10 height 6
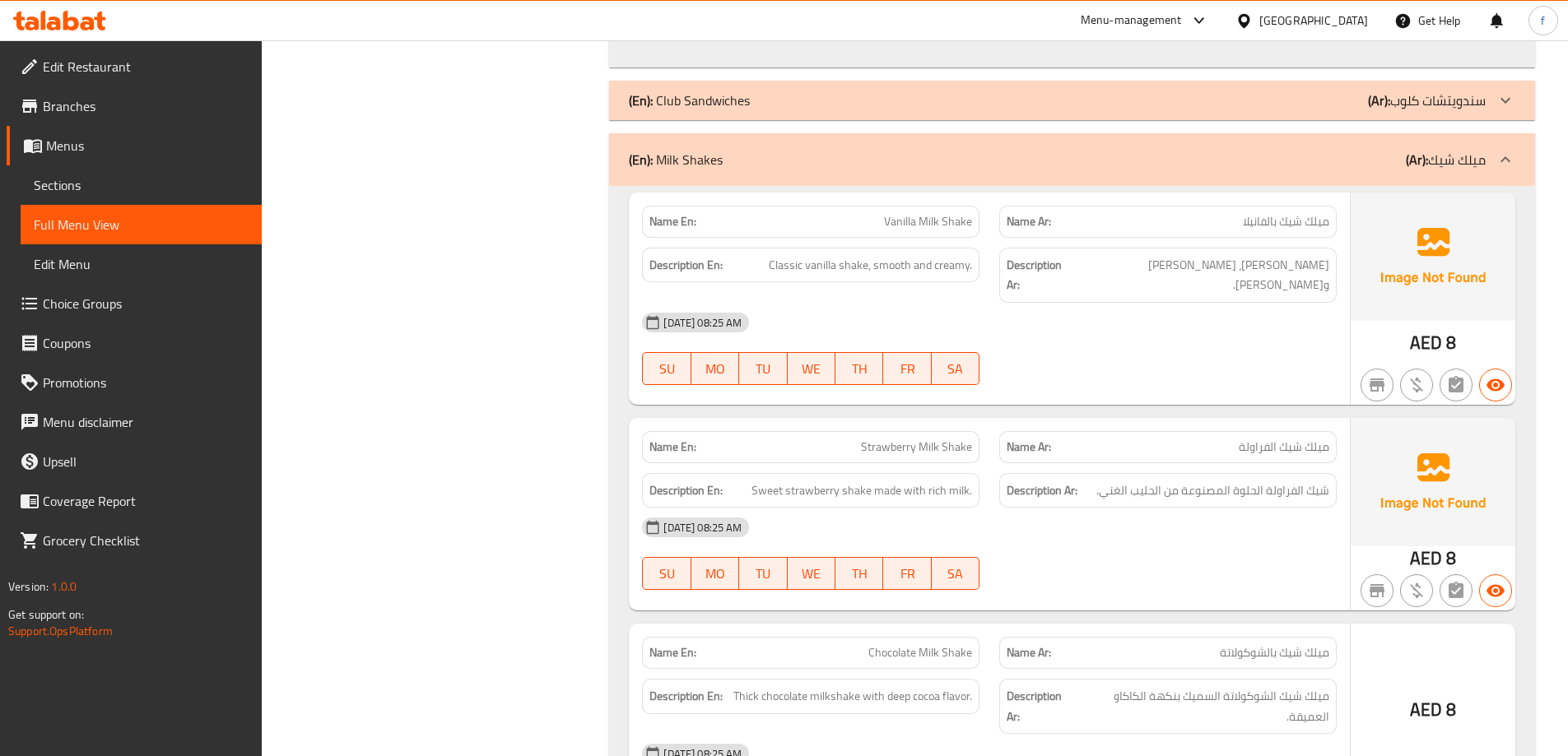
scroll to position [1640, 0]
click at [1508, 151] on icon at bounding box center [1505, 157] width 20 height 20
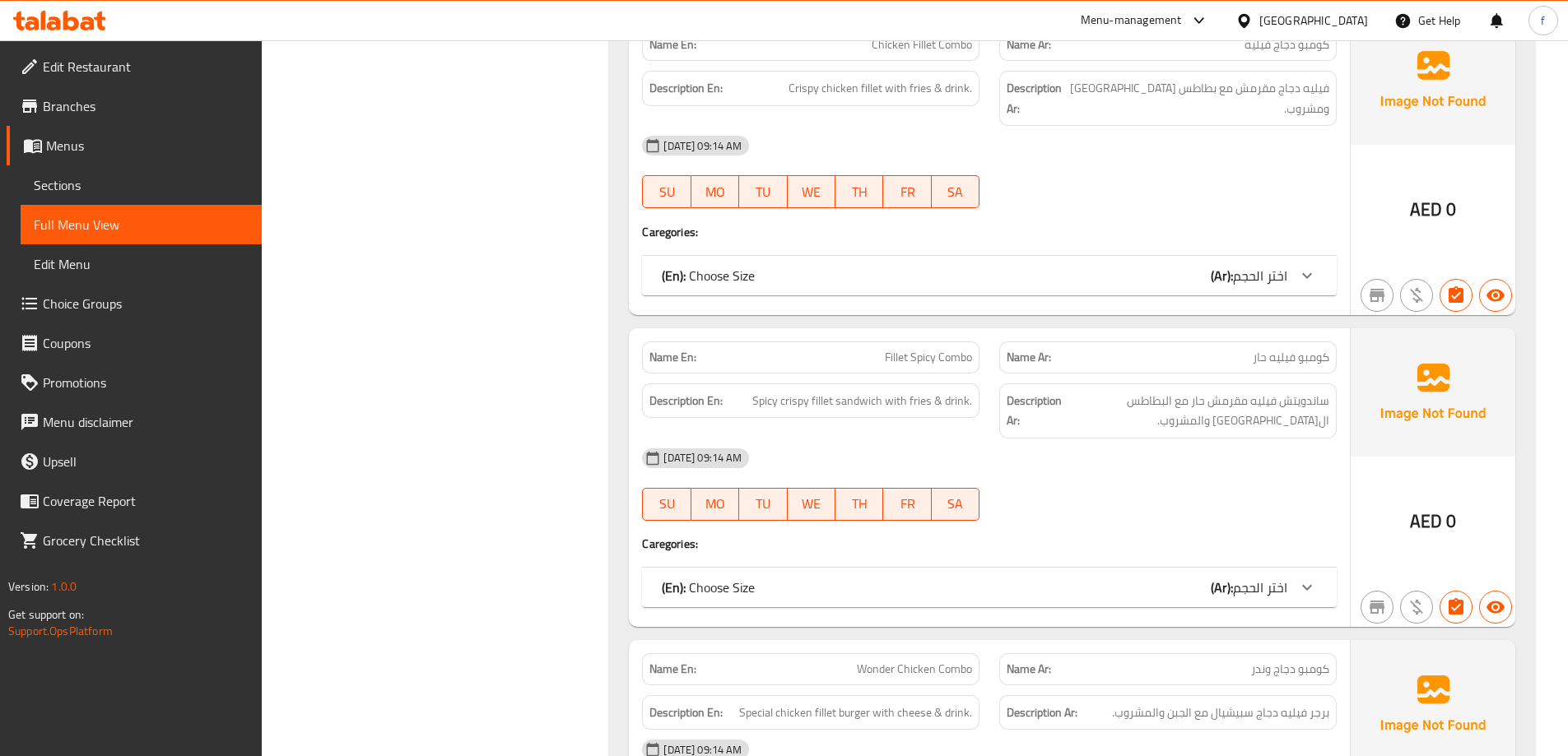
scroll to position [3122, 0]
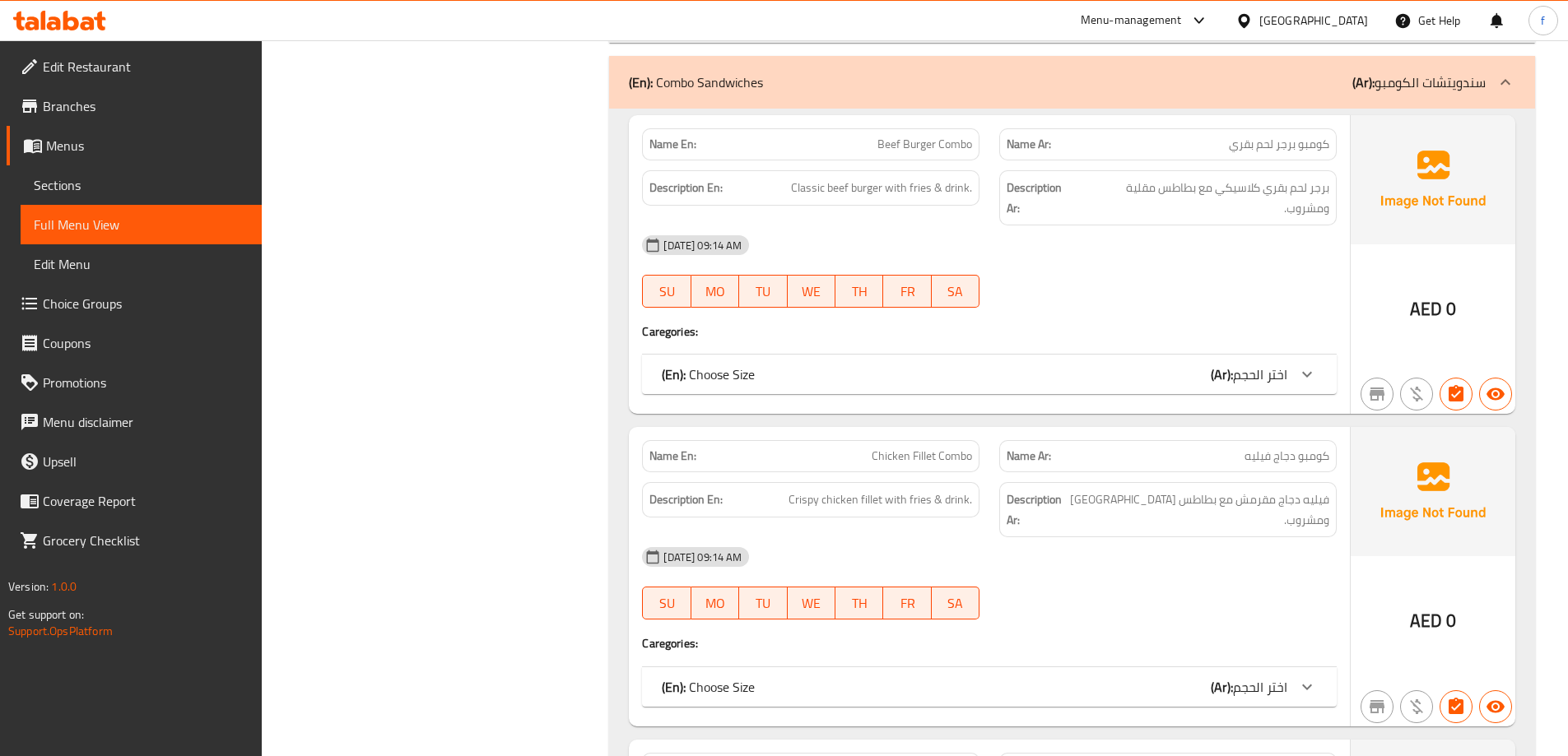
click at [1507, 73] on icon at bounding box center [1505, 82] width 20 height 20
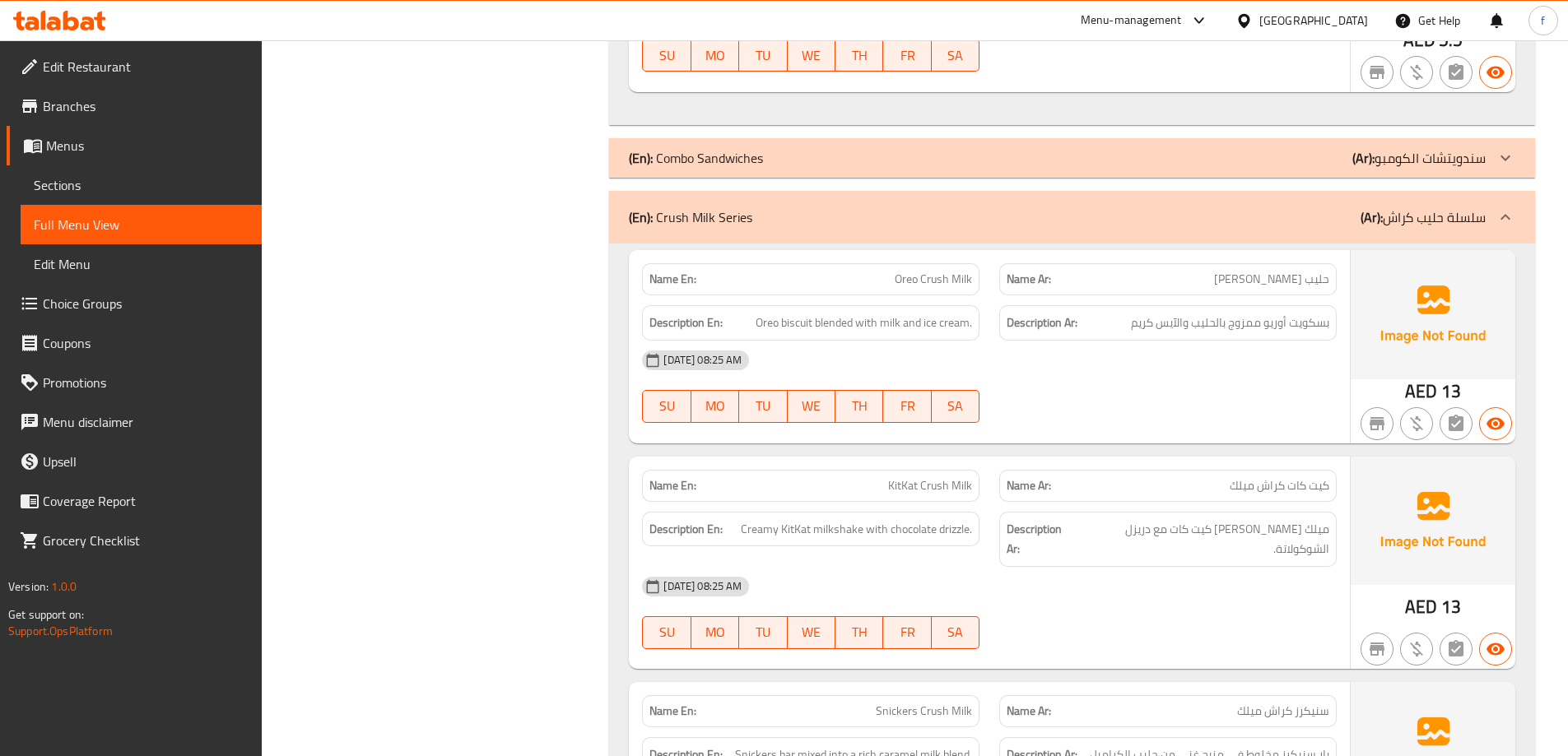
scroll to position [2957, 0]
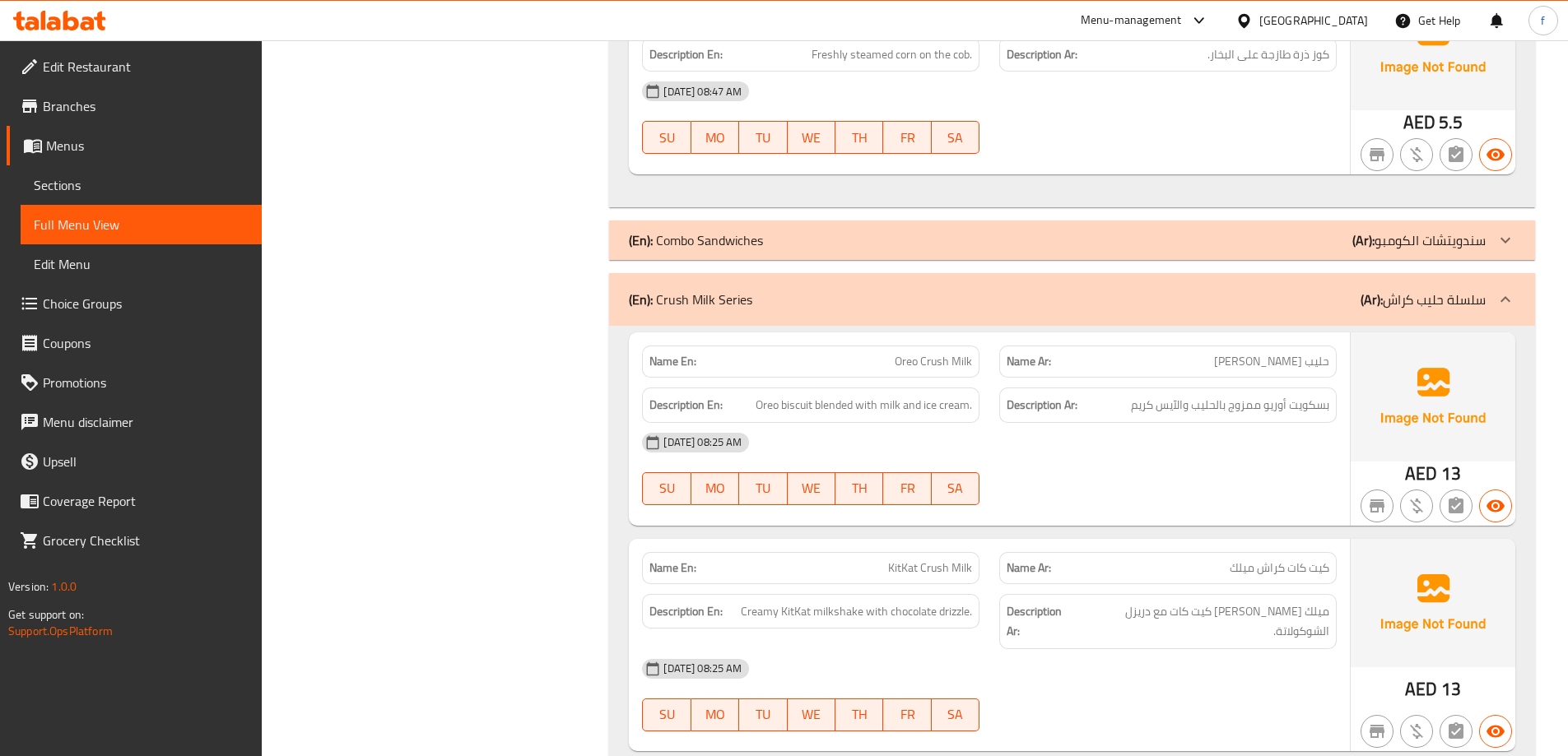
click at [1500, 289] on icon at bounding box center [1505, 299] width 20 height 20
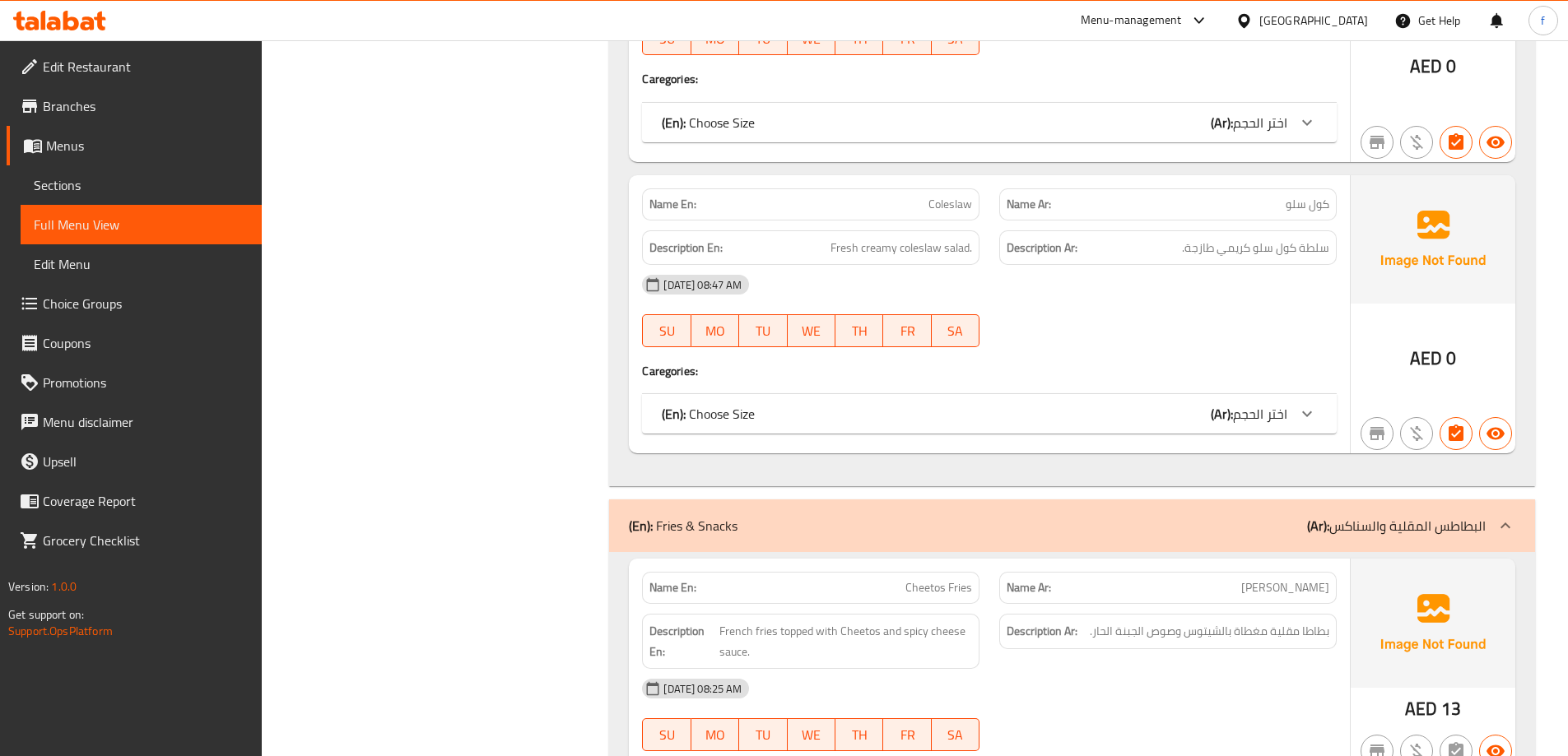
scroll to position [5179, 0]
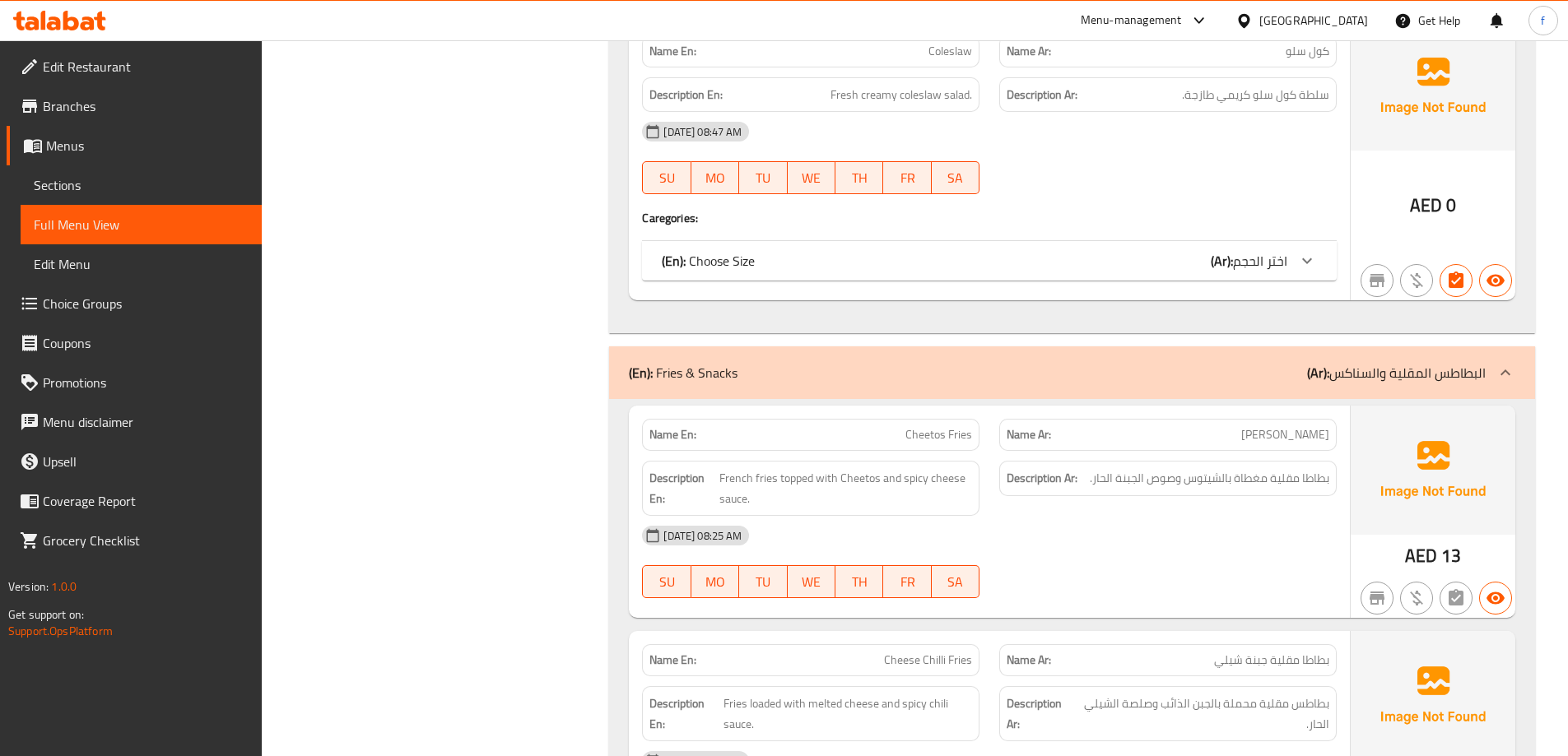
click at [1504, 363] on icon at bounding box center [1505, 373] width 20 height 20
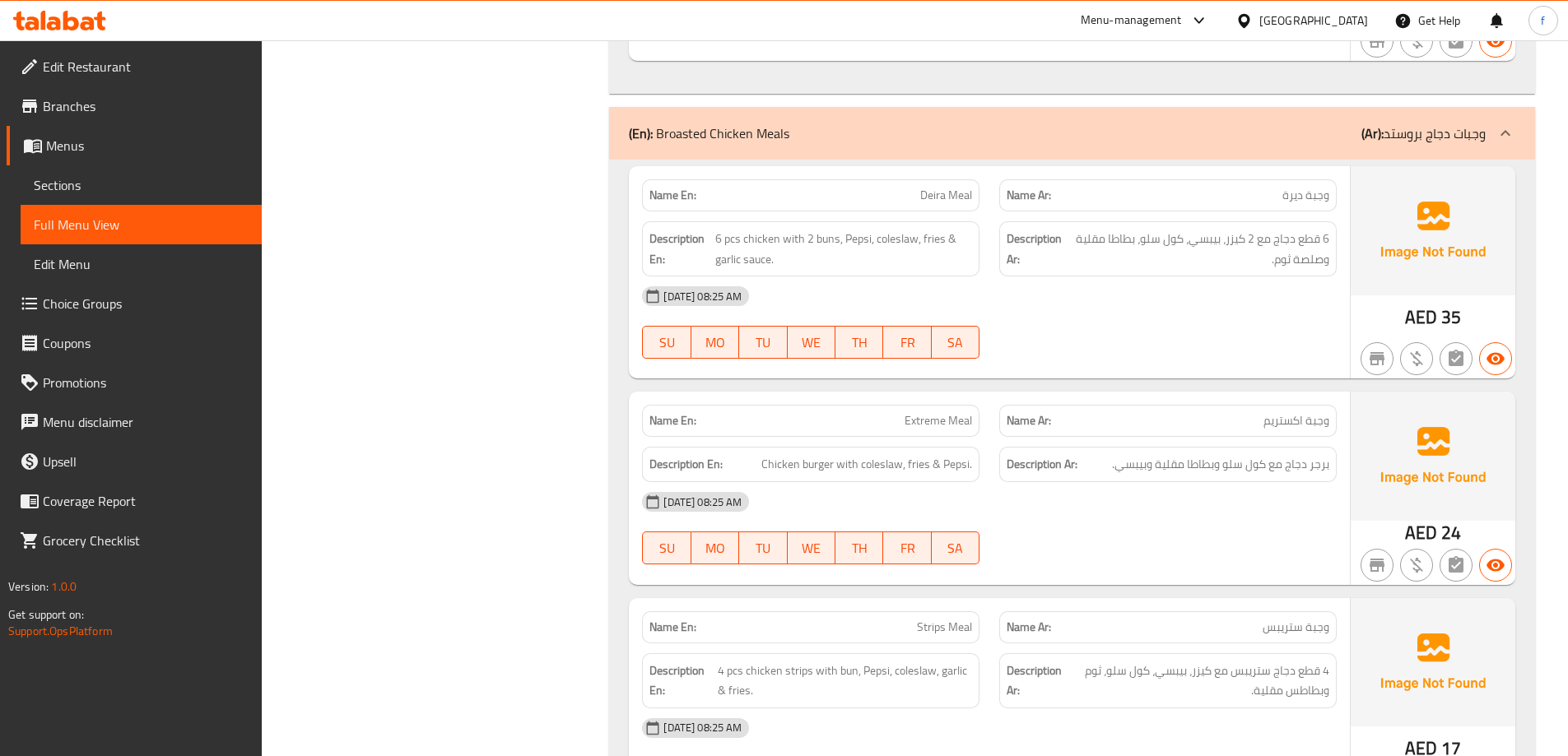
scroll to position [6248, 0]
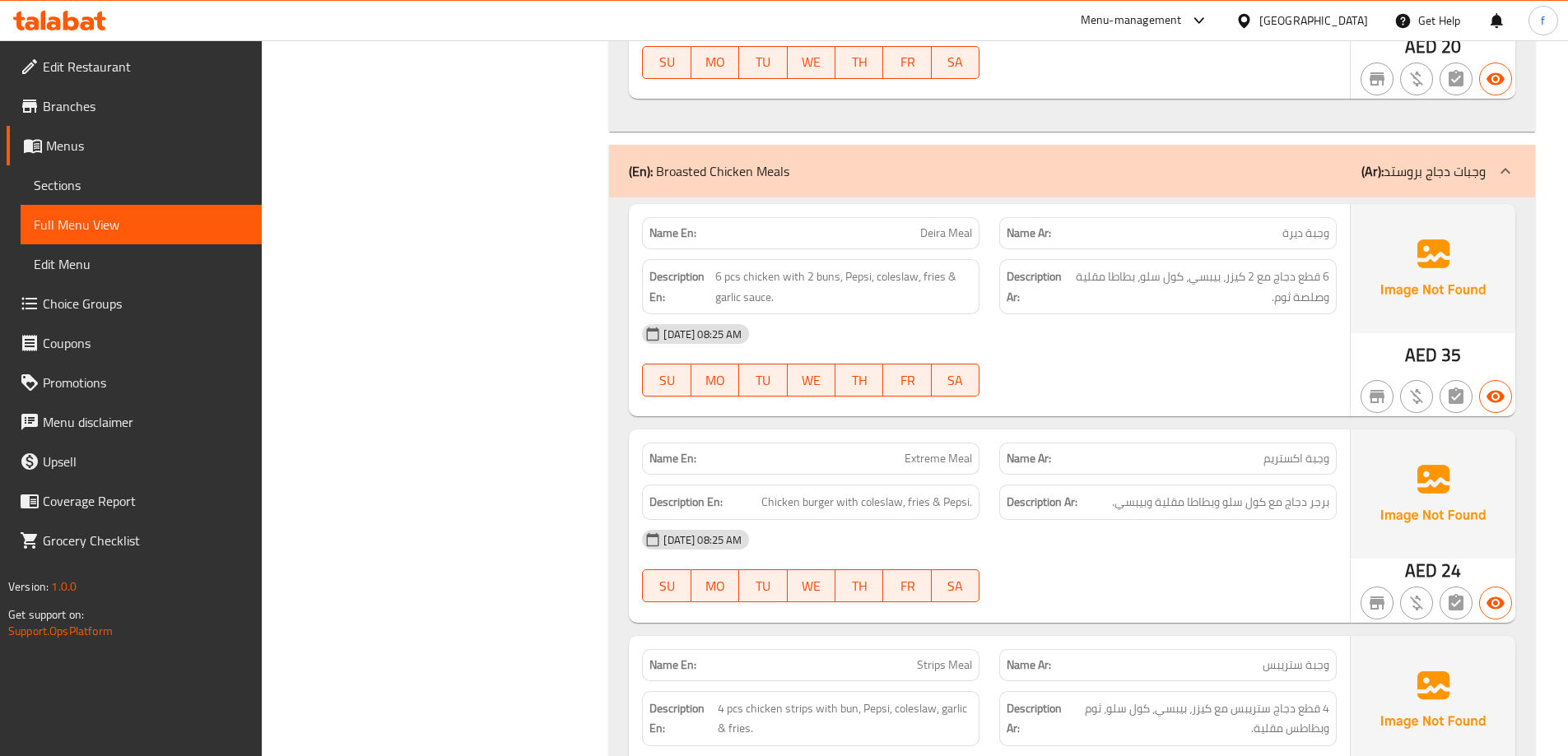
click at [1500, 161] on icon at bounding box center [1505, 171] width 20 height 20
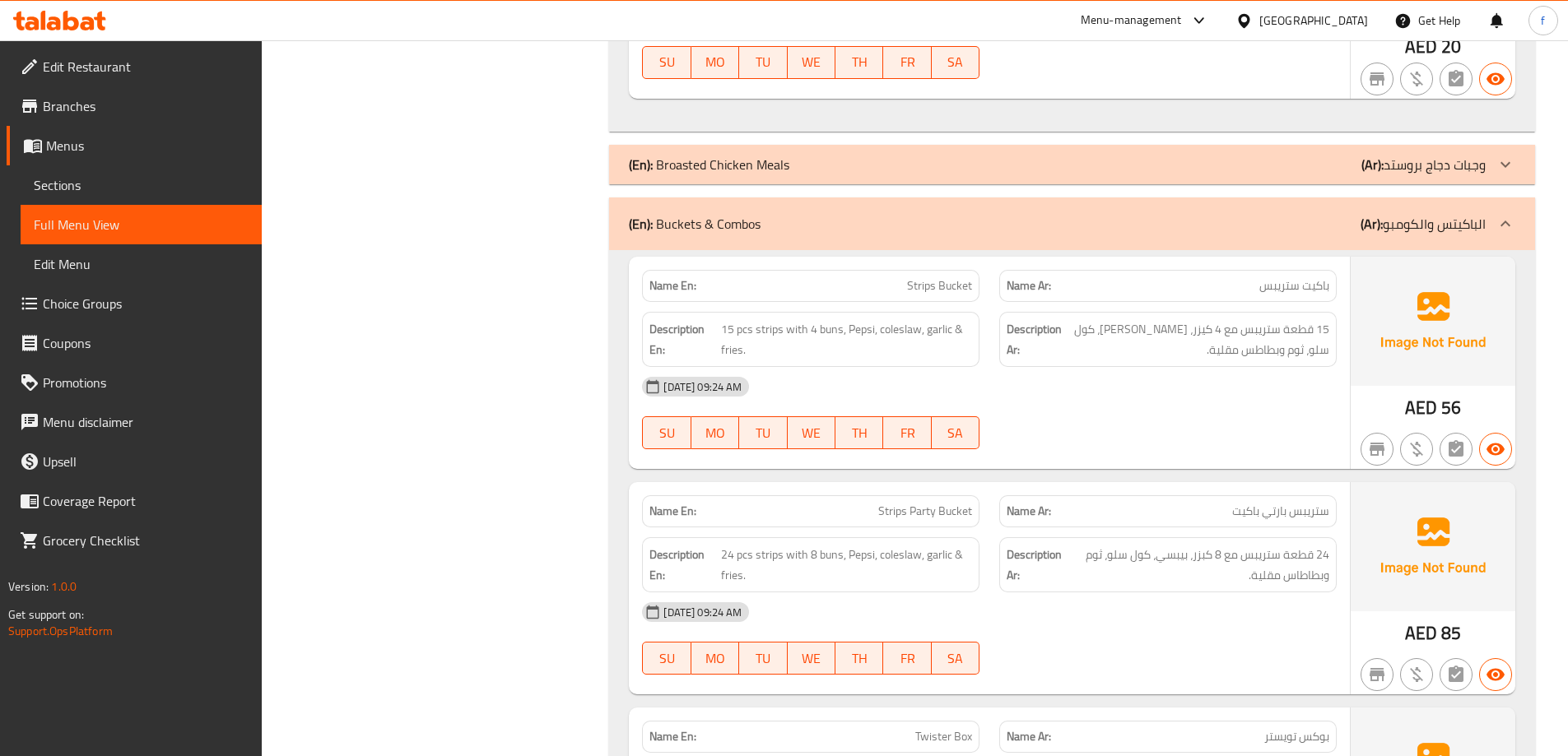
click at [1498, 214] on icon at bounding box center [1505, 223] width 20 height 20
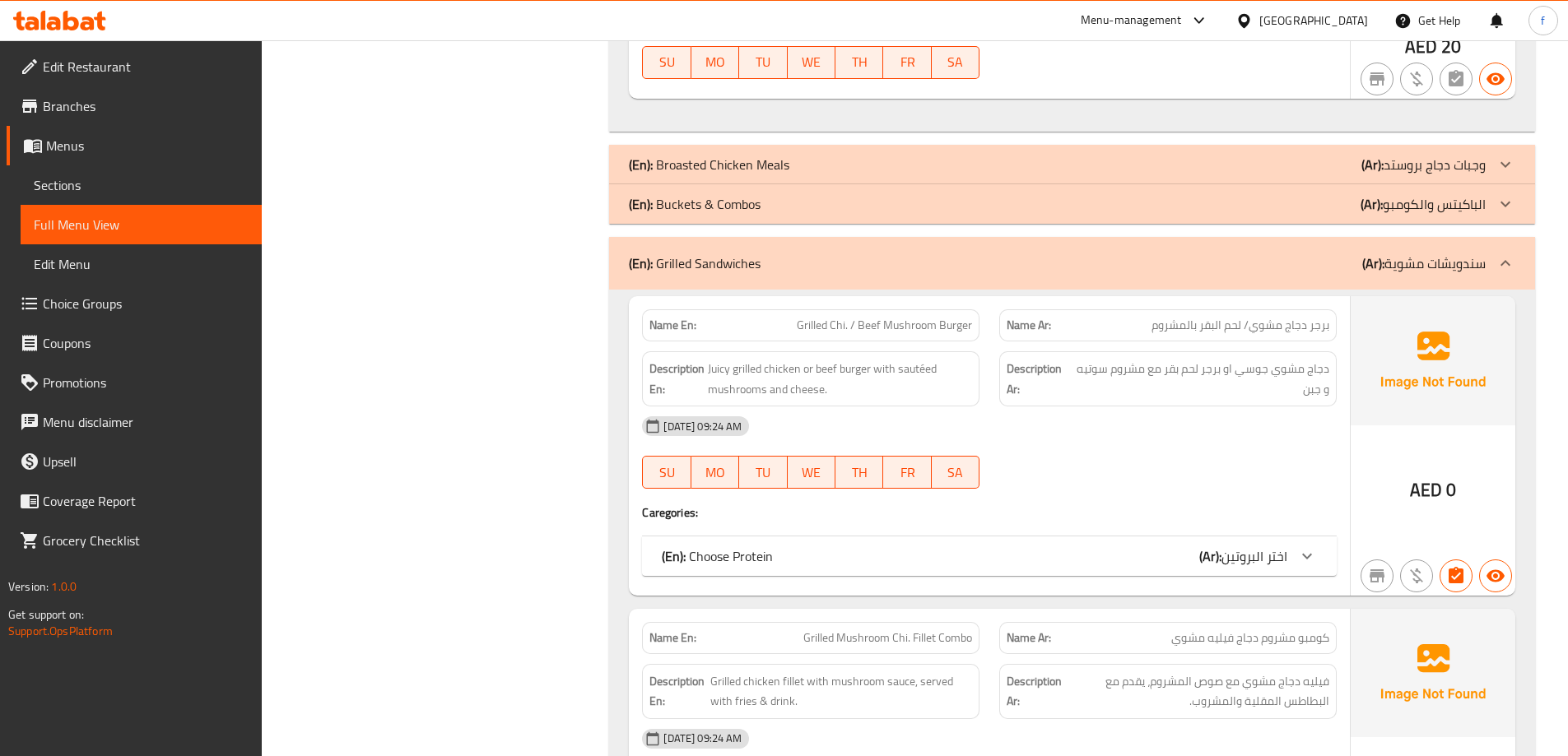
click at [1500, 253] on icon at bounding box center [1505, 263] width 20 height 20
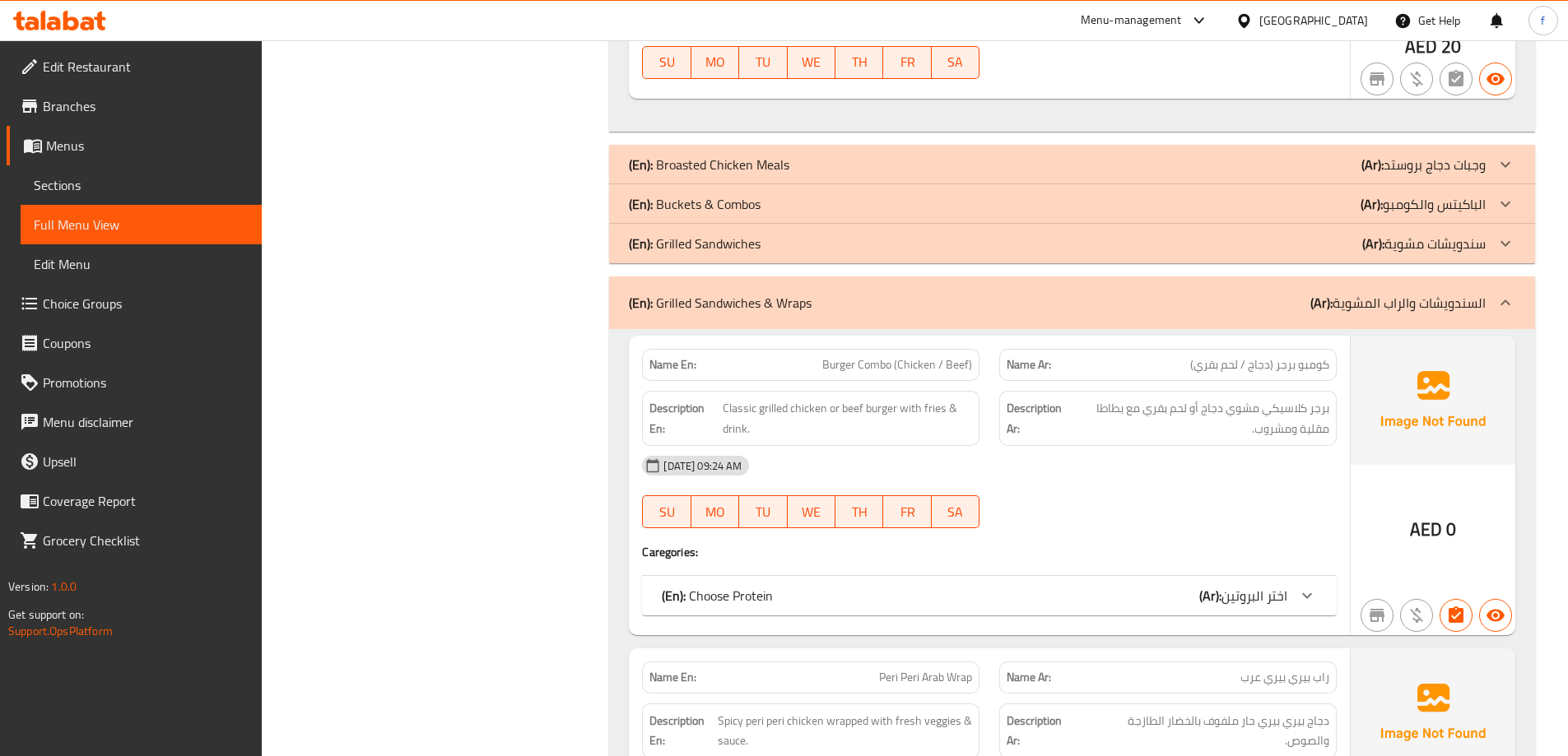
click at [1512, 293] on icon at bounding box center [1505, 303] width 20 height 20
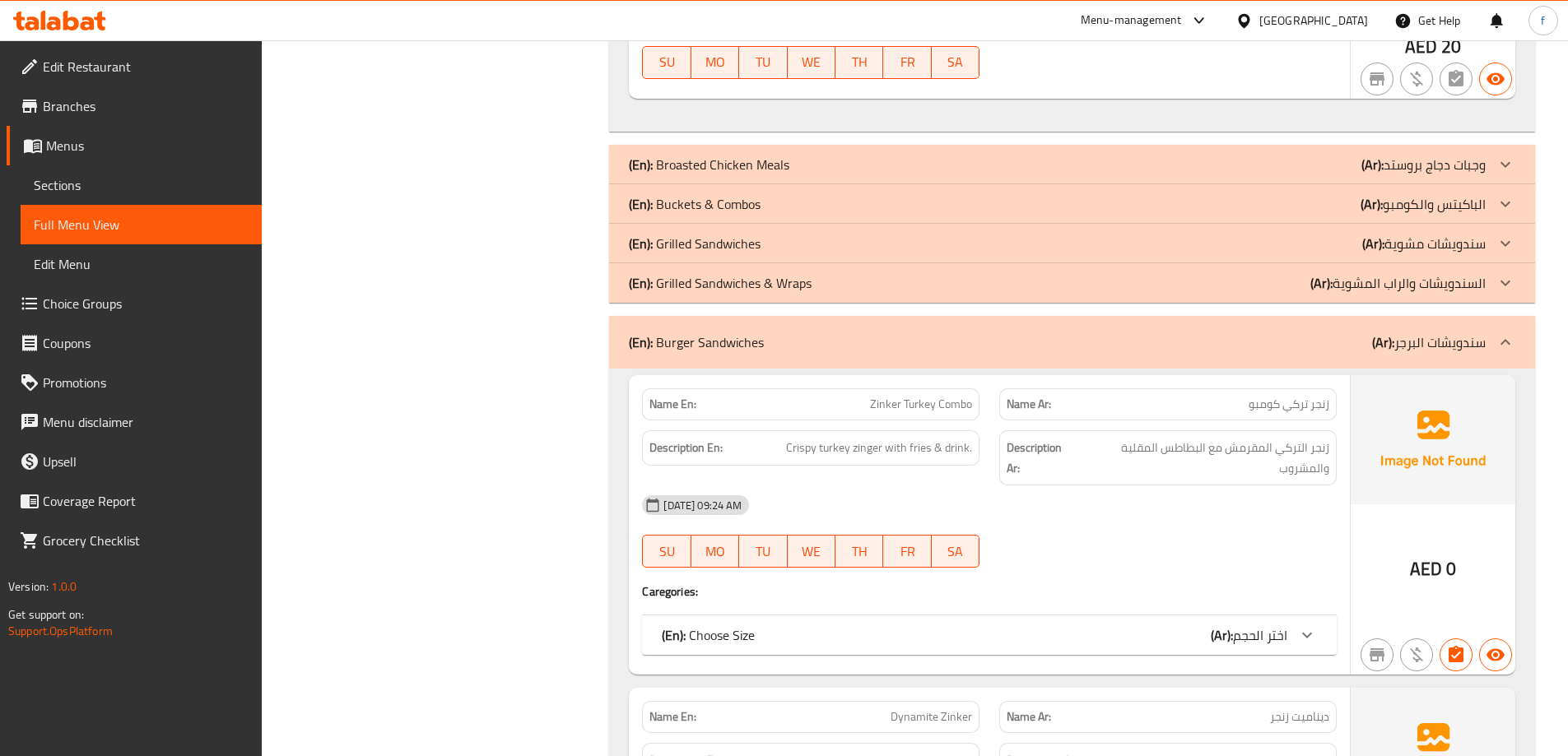
click at [1510, 332] on icon at bounding box center [1505, 342] width 20 height 20
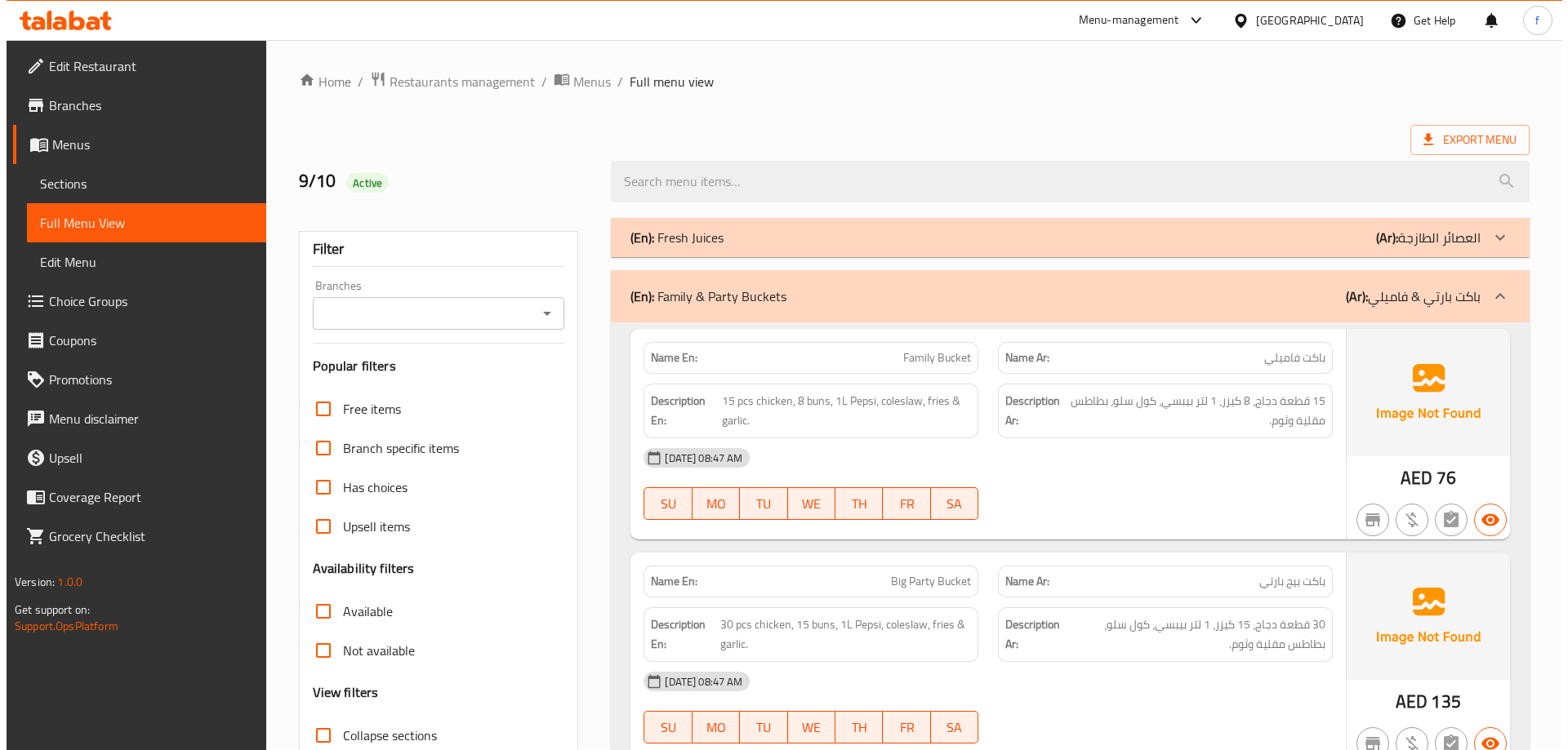
scroll to position [0, 0]
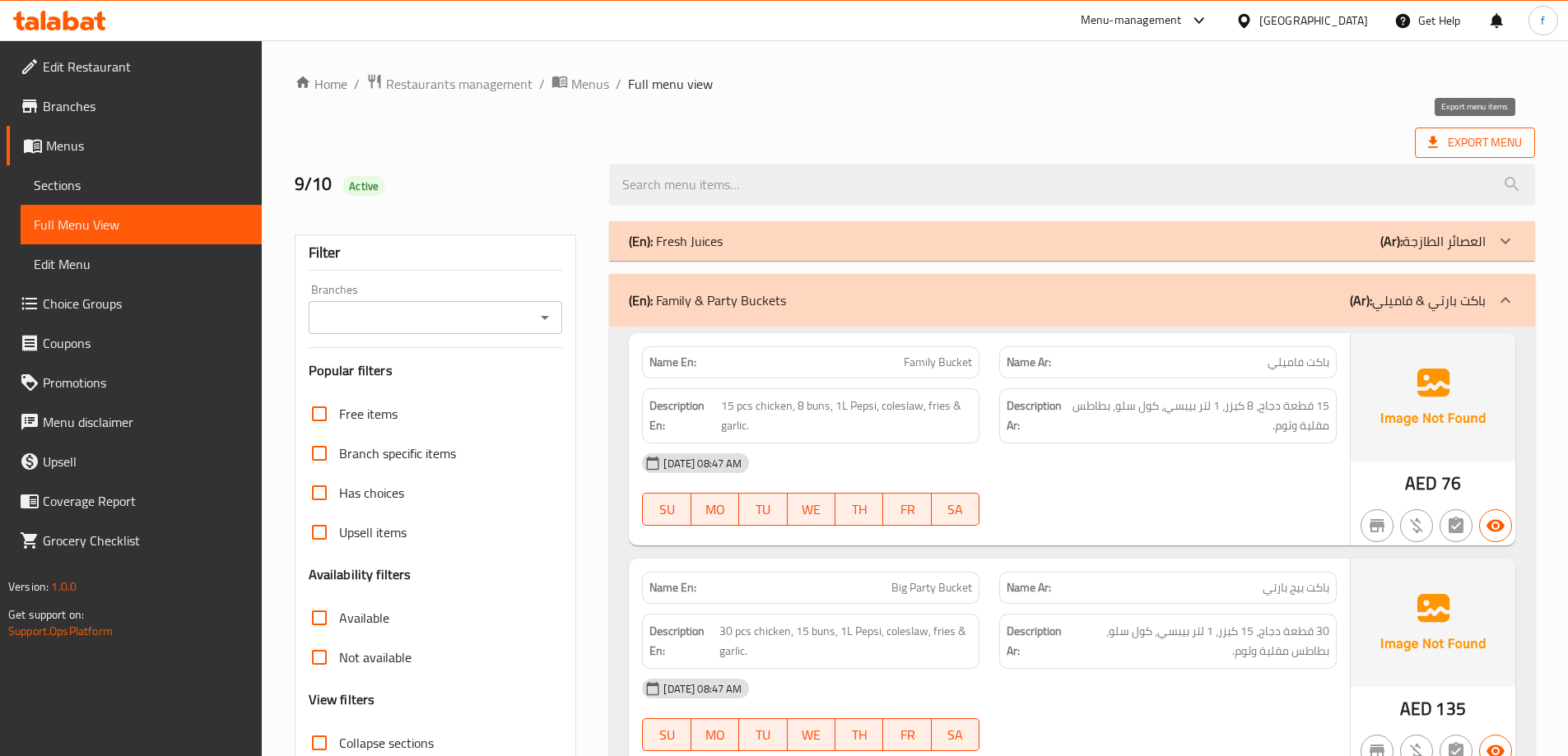
click at [1441, 134] on span "Export Menu" at bounding box center [1475, 142] width 94 height 20
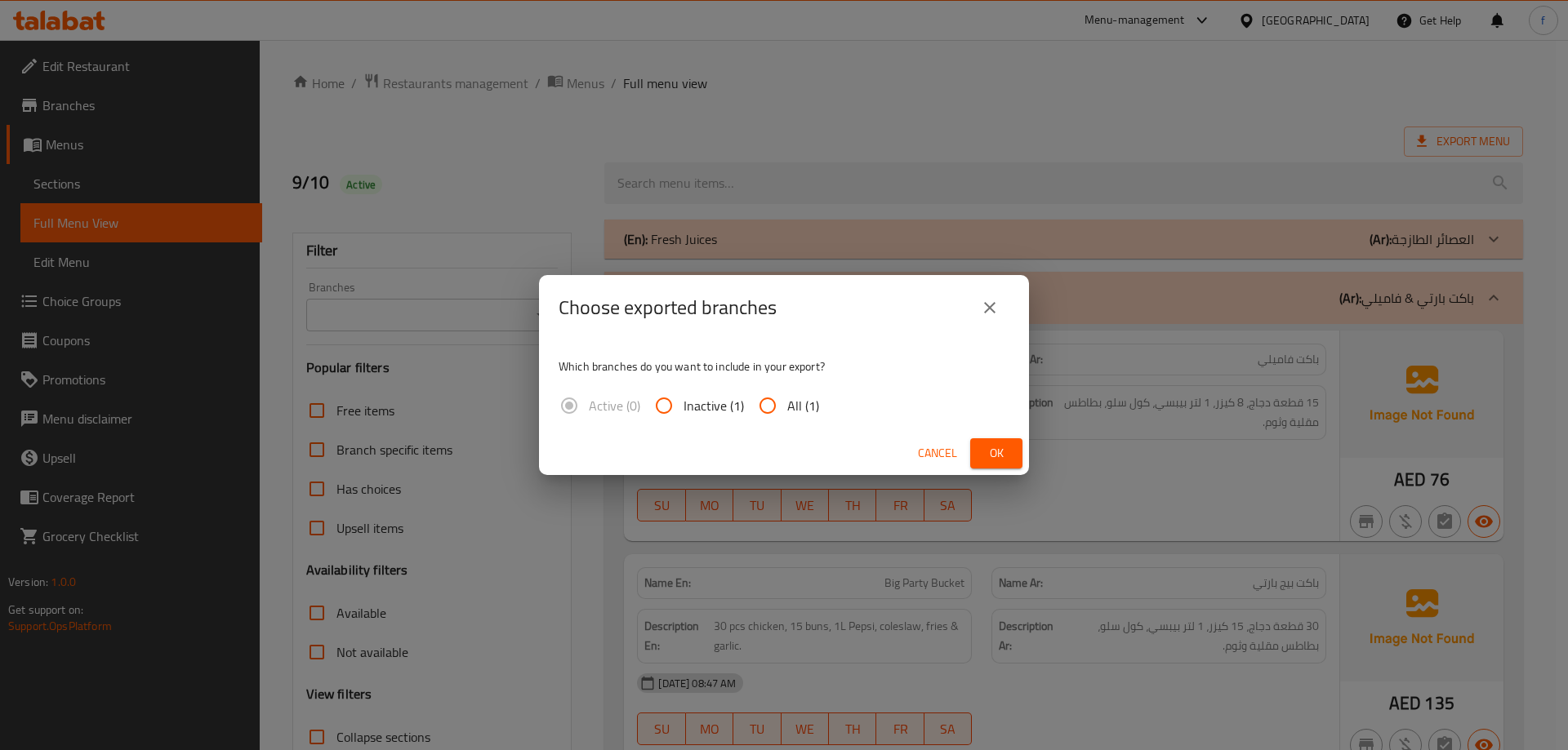
click at [771, 405] on input "All (1)" at bounding box center [767, 405] width 39 height 39
radio input "true"
click at [987, 447] on span "Ok" at bounding box center [996, 452] width 26 height 20
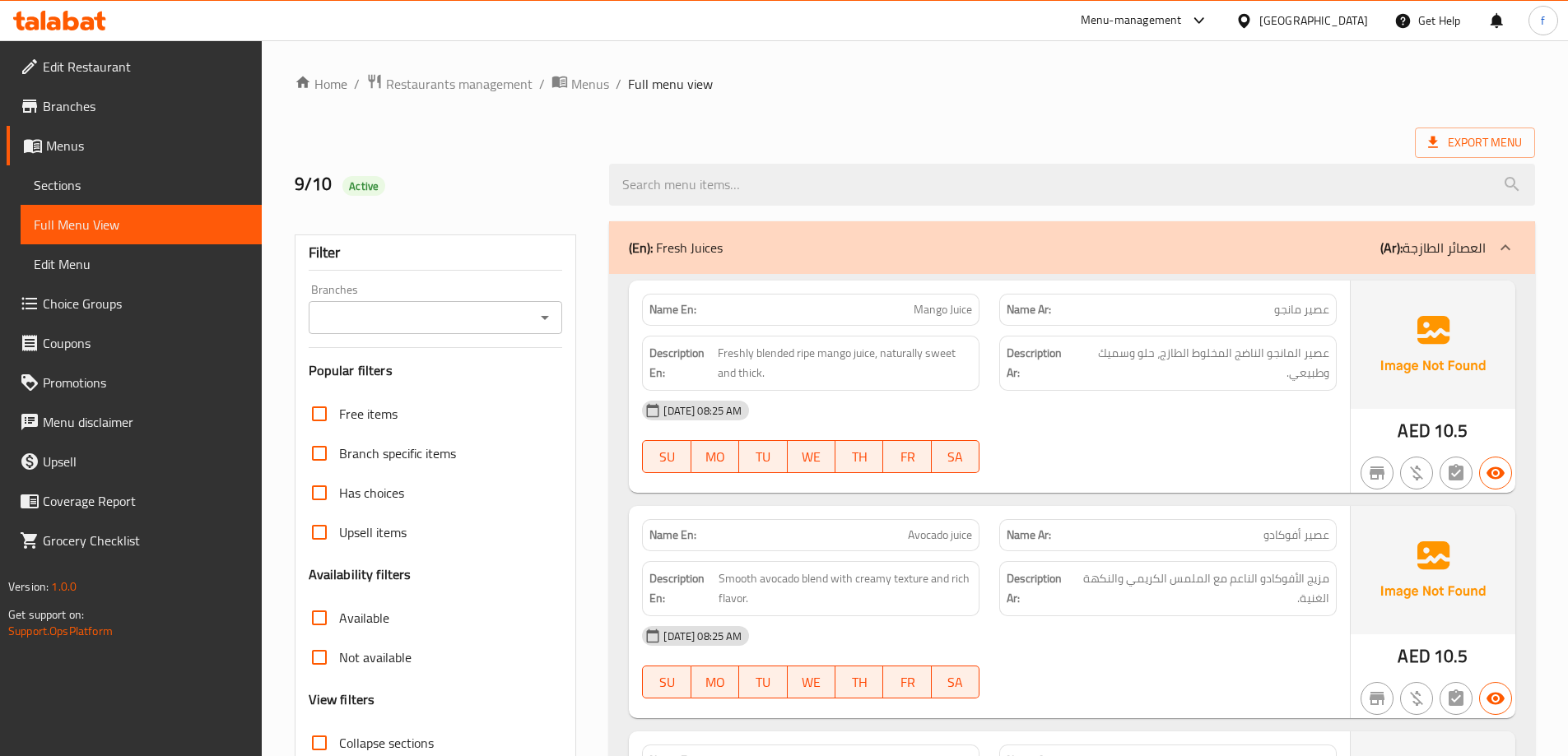
click at [191, 118] on link "Branches" at bounding box center [134, 105] width 255 height 39
